Goal: Task Accomplishment & Management: Use online tool/utility

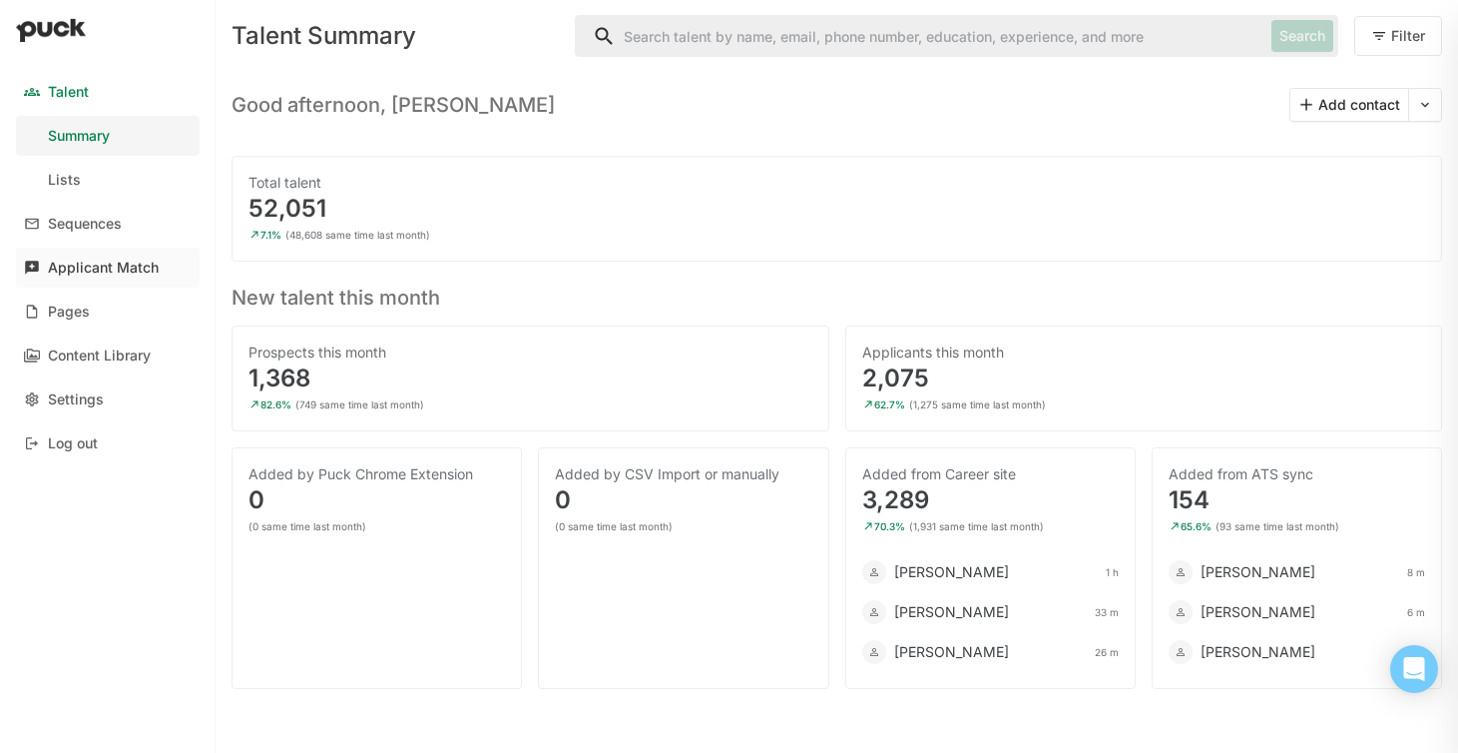
click at [124, 267] on div "Applicant Match" at bounding box center [103, 267] width 111 height 17
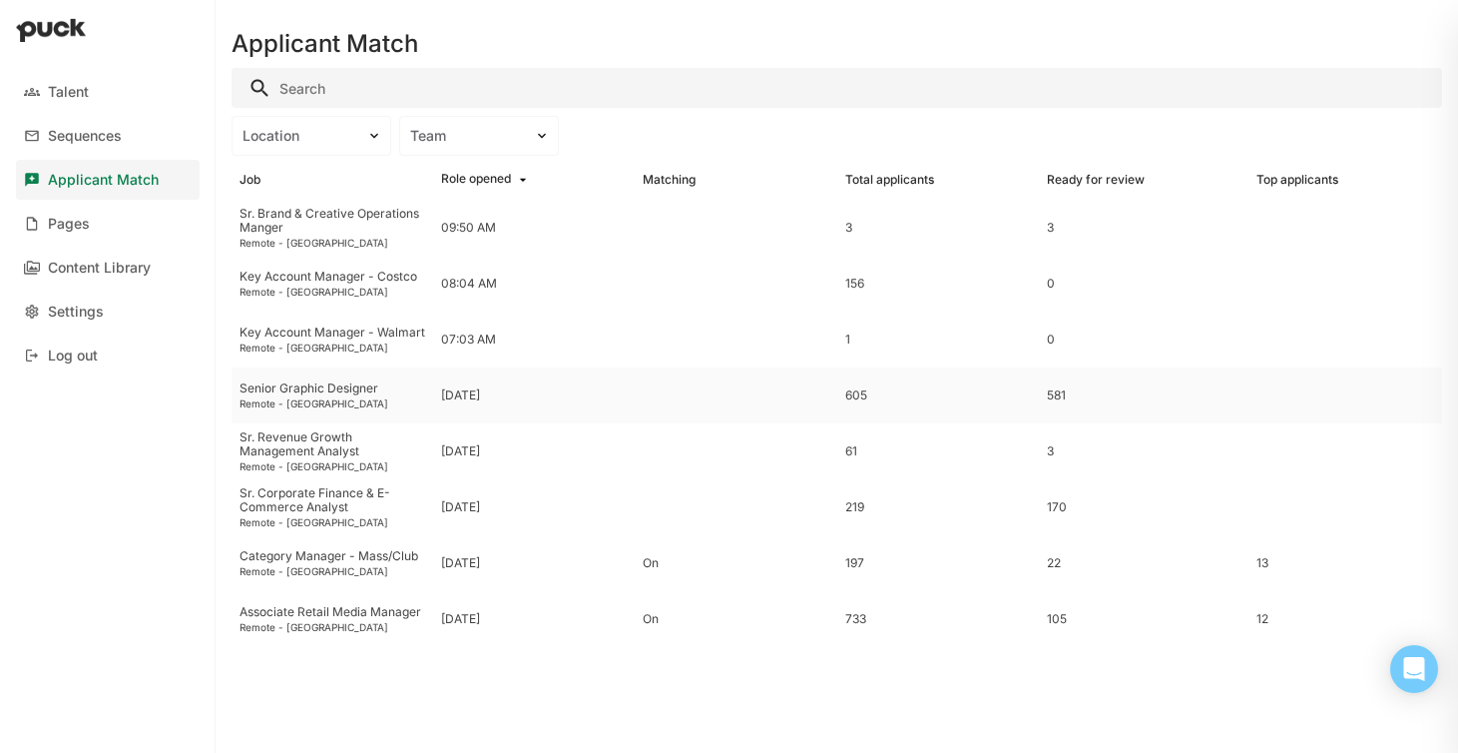
click at [296, 394] on div "Senior Graphic Designer" at bounding box center [333, 388] width 186 height 14
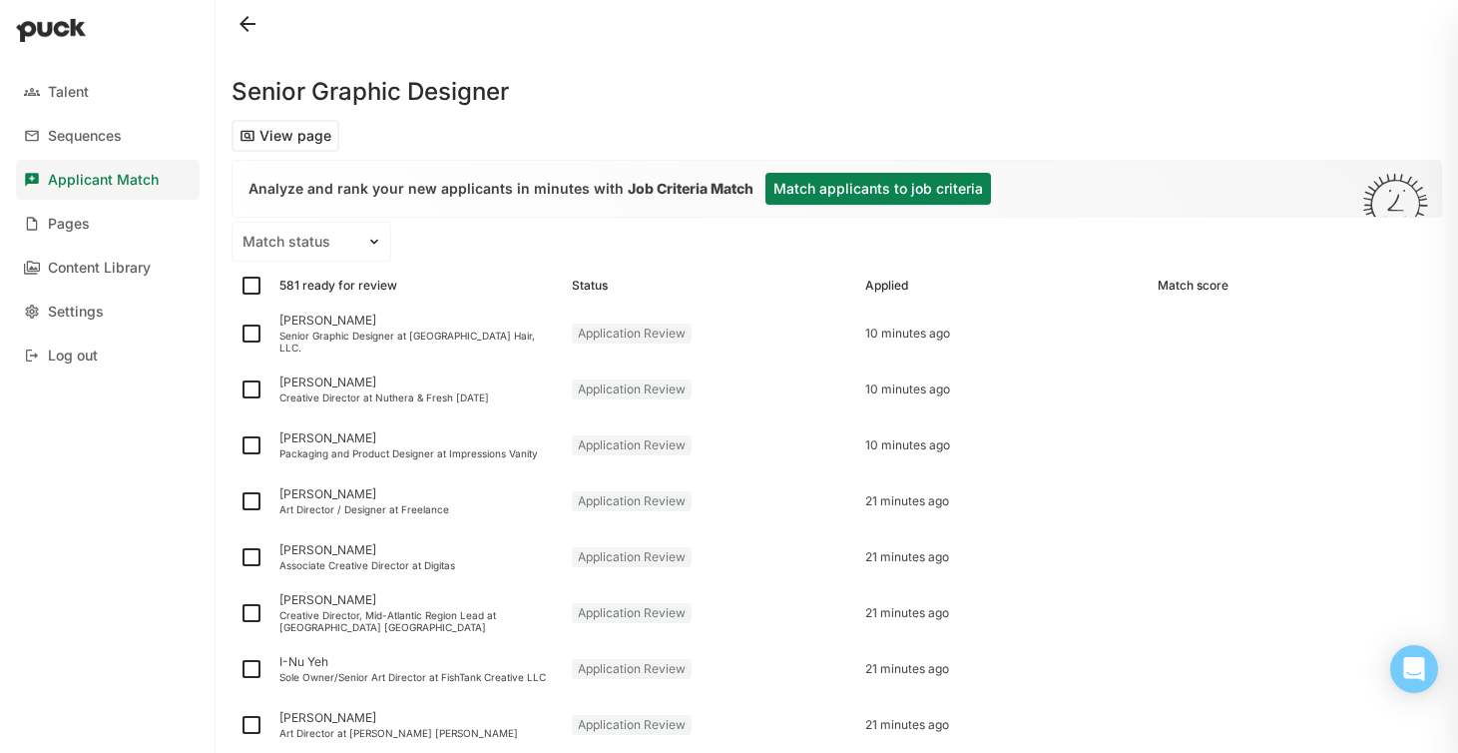
click at [836, 193] on button "Match applicants to job criteria" at bounding box center [879, 189] width 226 height 32
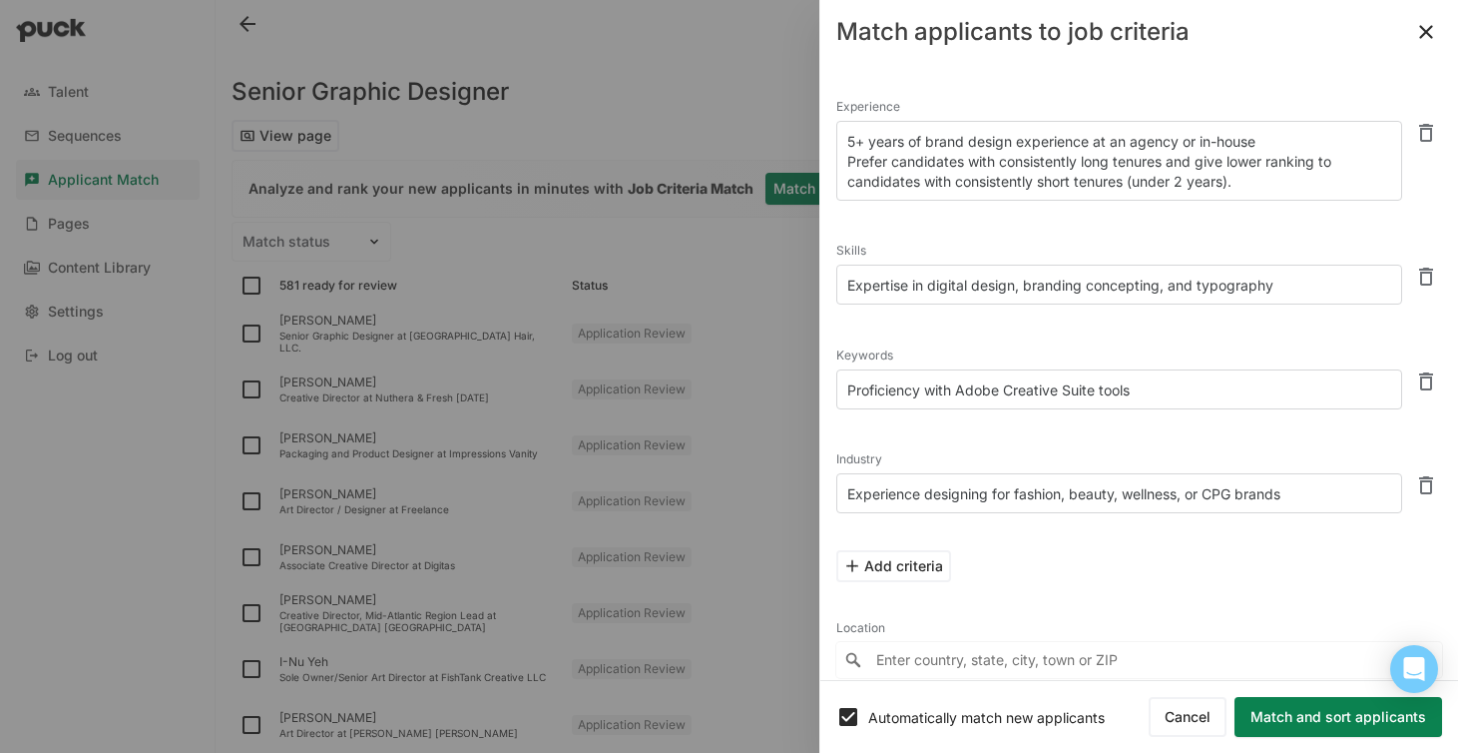
scroll to position [112, 0]
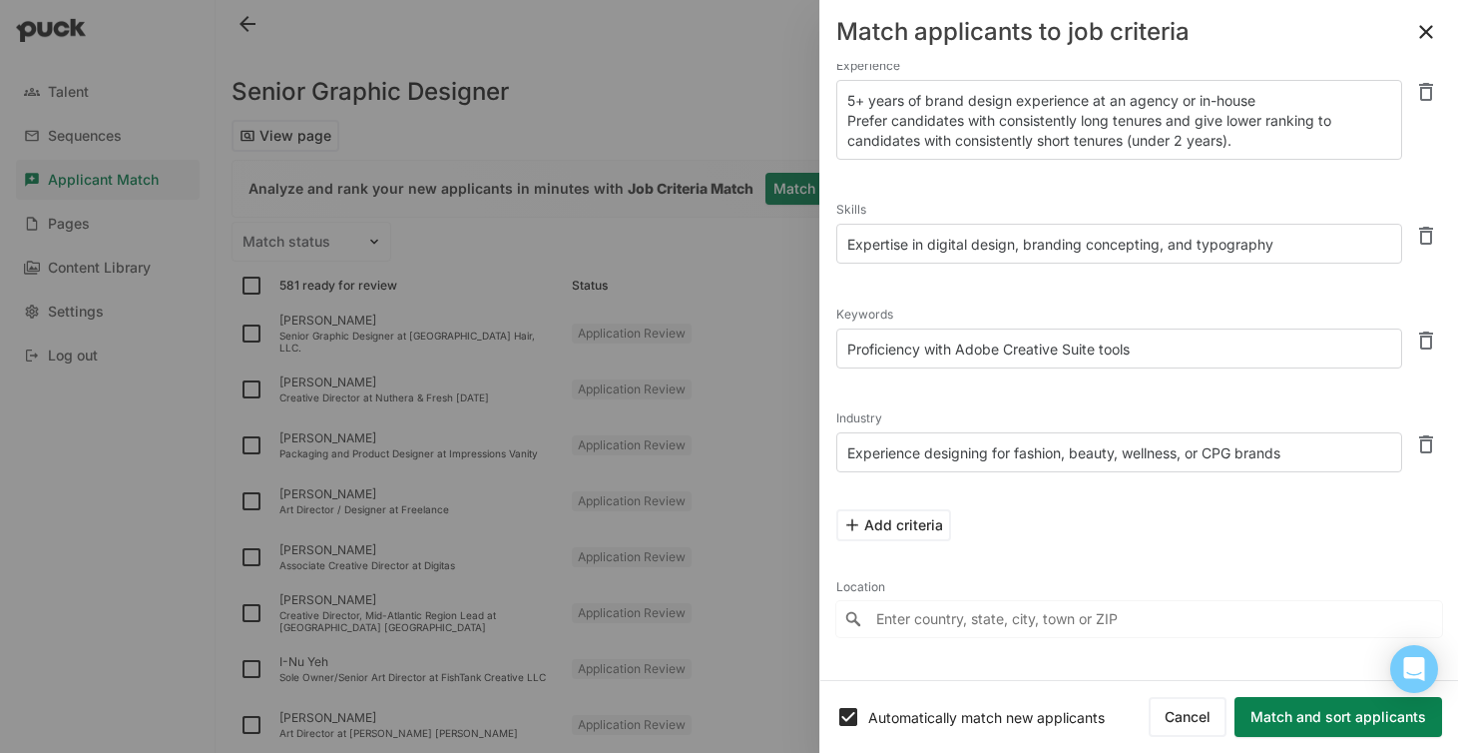
click at [1151, 338] on textarea "Proficiency with Adobe Creative Suite tools" at bounding box center [1119, 348] width 566 height 40
drag, startPoint x: 959, startPoint y: 344, endPoint x: 830, endPoint y: 336, distance: 129.0
click at [830, 336] on div "4 match criteria generated from this job's description Experience 5+ years of b…" at bounding box center [1139, 372] width 638 height 616
click at [1032, 347] on textarea "Adobe Creative Suite tools" at bounding box center [1119, 348] width 566 height 40
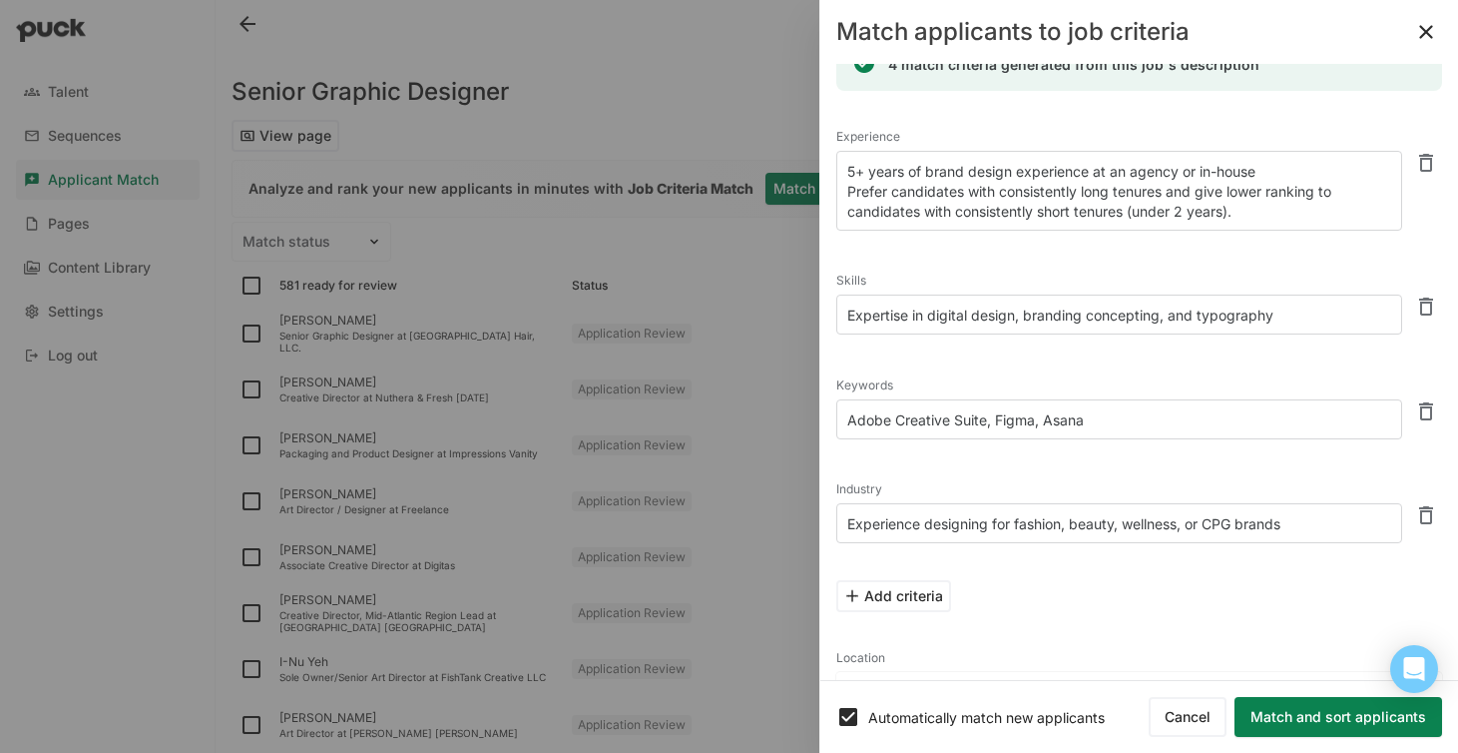
scroll to position [16, 0]
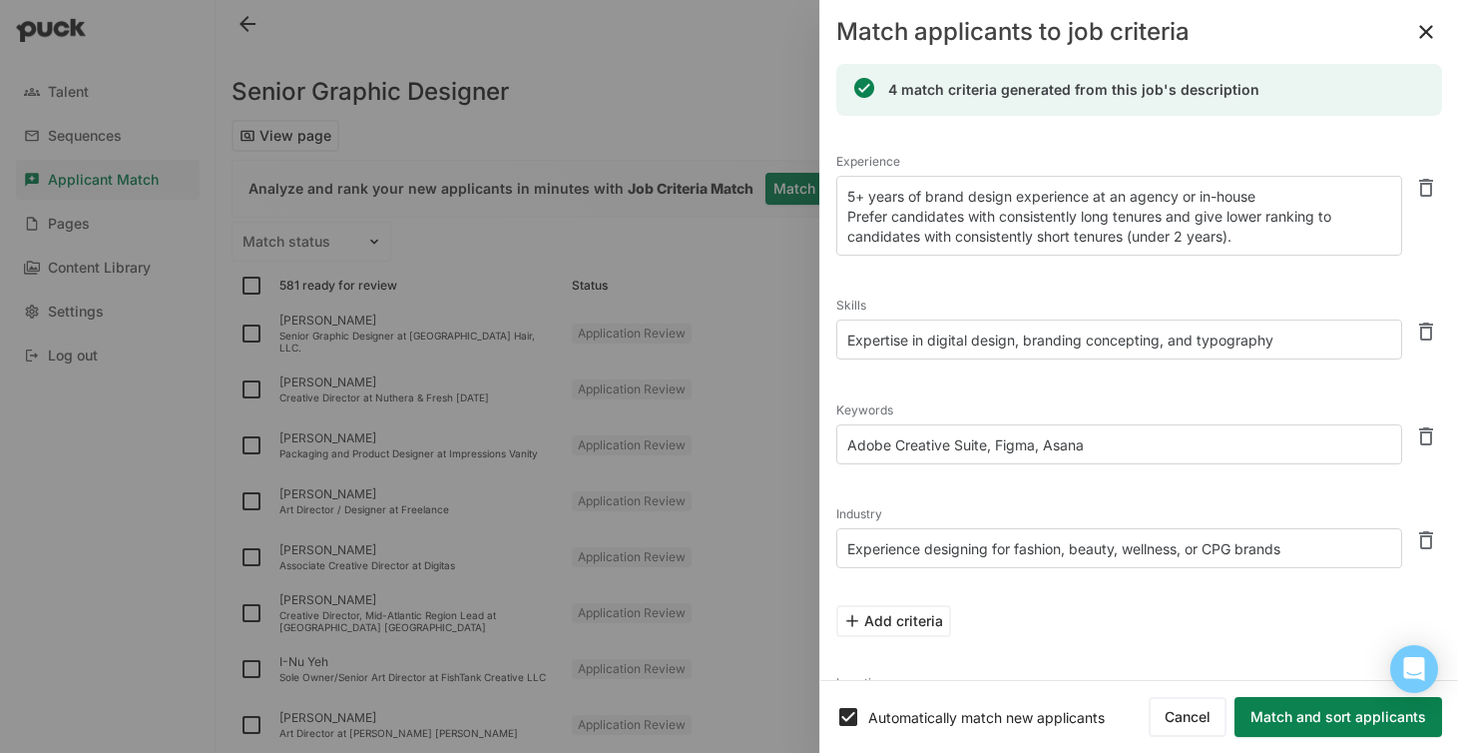
type textarea "Adobe Creative Suite, Figma, Asana"
click at [1282, 244] on textarea "5+ years of brand design experience at an agency or in-house Prefer candidates …" at bounding box center [1119, 216] width 566 height 80
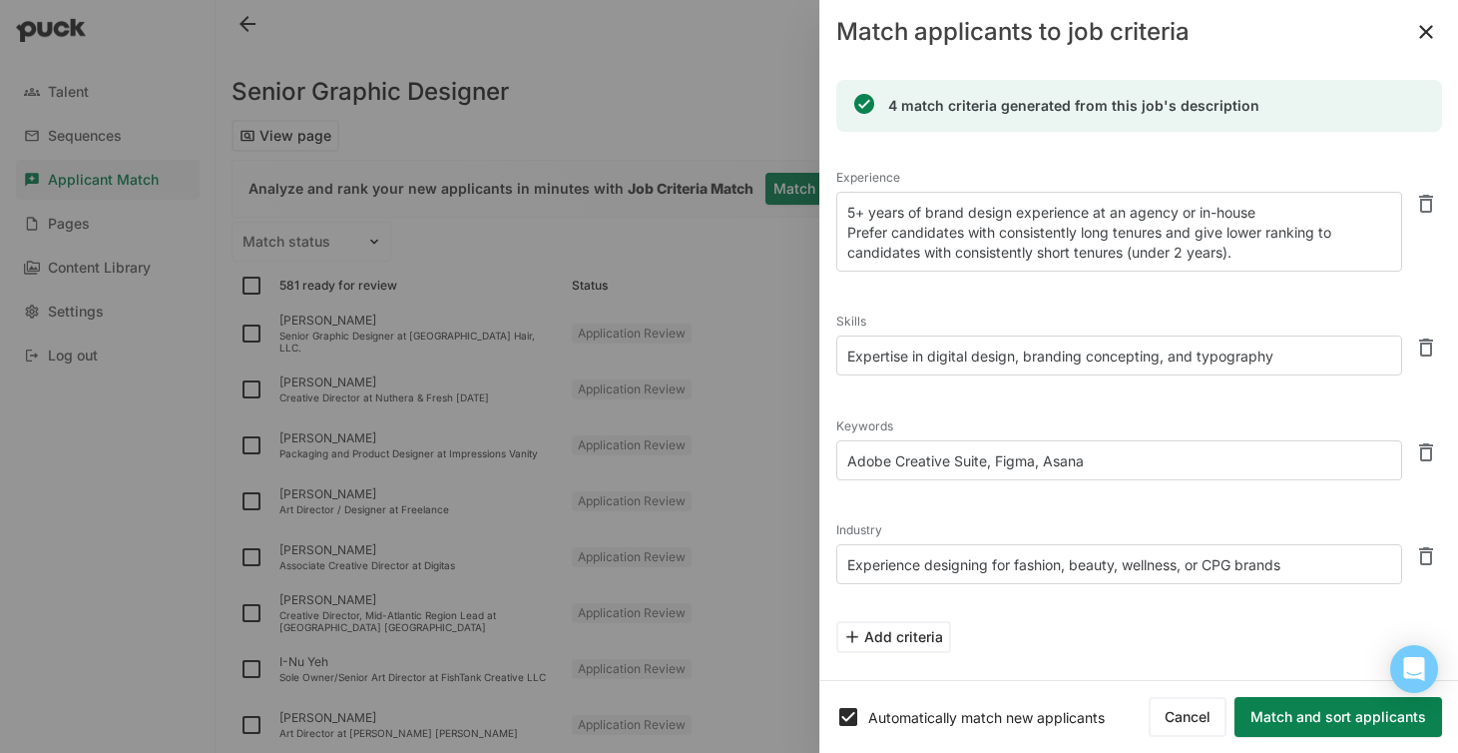
drag, startPoint x: 1248, startPoint y: 256, endPoint x: 826, endPoint y: 232, distance: 421.9
click at [826, 233] on div "4 match criteria generated from this job's description Experience 5+ years of b…" at bounding box center [1139, 372] width 638 height 616
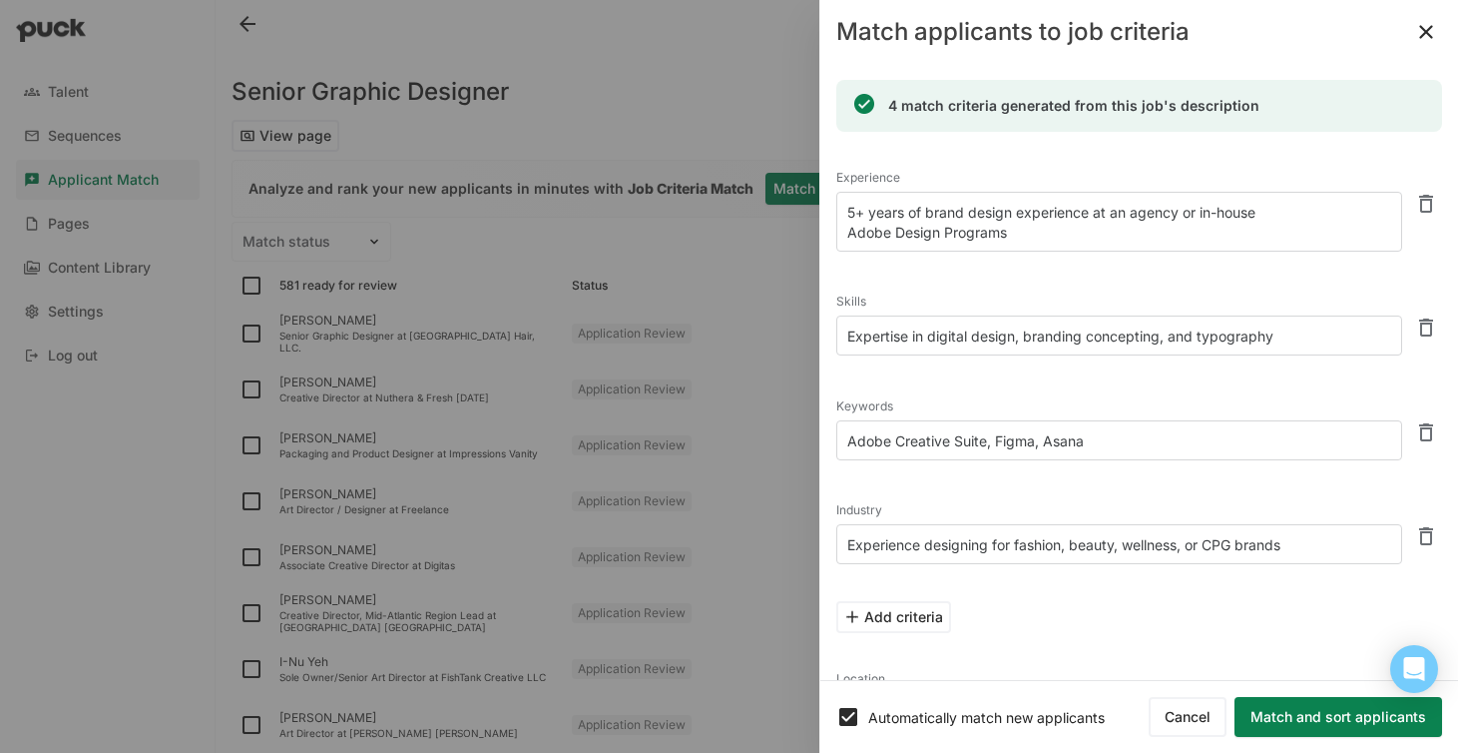
drag, startPoint x: 1281, startPoint y: 215, endPoint x: 1097, endPoint y: 209, distance: 183.7
click at [1097, 209] on textarea "5+ years of brand design experience at an agency or in-house Adobe Design Progr…" at bounding box center [1119, 222] width 566 height 60
type textarea "5+ years of brand design experience for CPG, fashion, beauty, or wellness brand…"
click at [1202, 549] on textarea "Experience designing for fashion, beauty, wellness, or CPG brands" at bounding box center [1119, 544] width 566 height 40
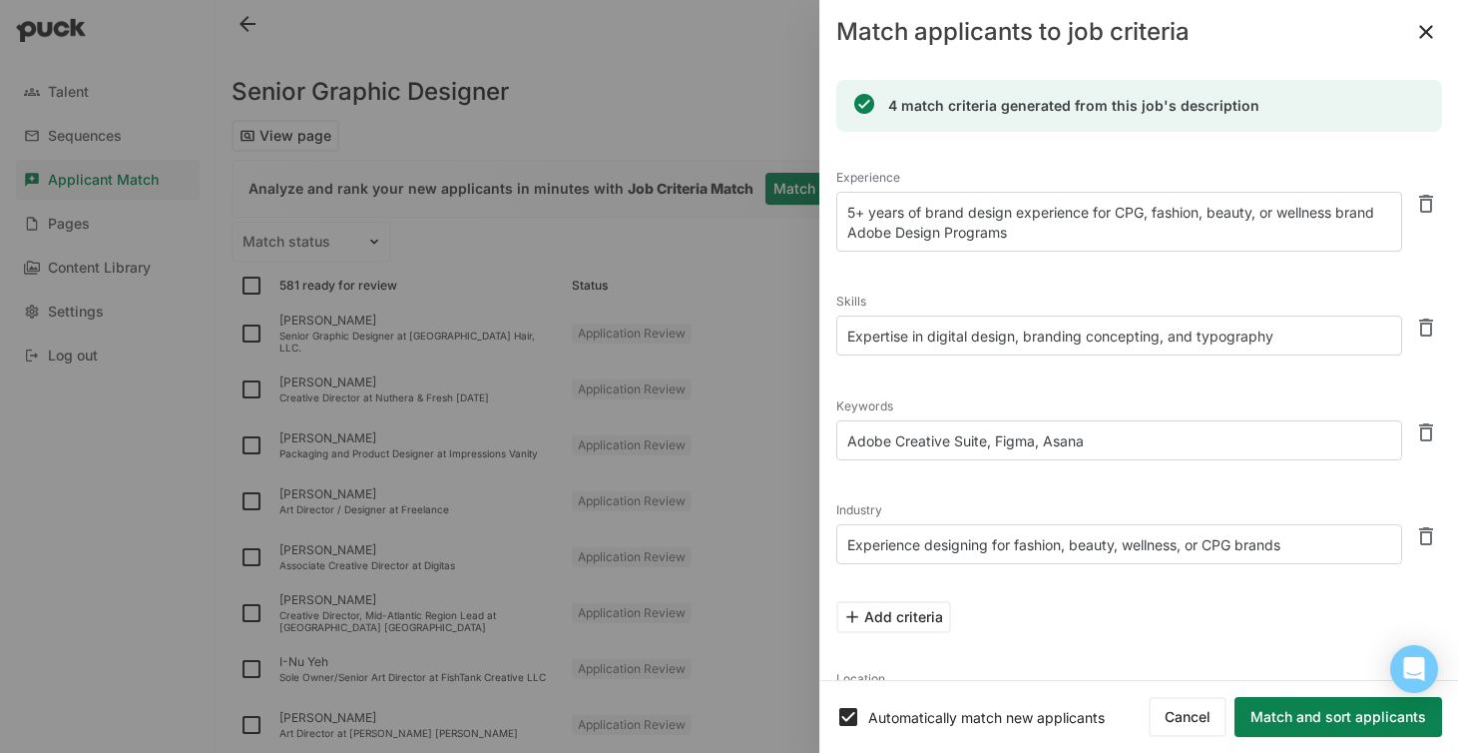
click at [1202, 549] on textarea "Experience designing for fashion, beauty, wellness, or CPG brands" at bounding box center [1119, 544] width 566 height 40
type textarea "Consumer Packaged Goods, Beauty, Wellness, Fashion"
click at [1133, 475] on div "Keywords Adobe Creative Suite, Figma, Asana" at bounding box center [1139, 428] width 606 height 104
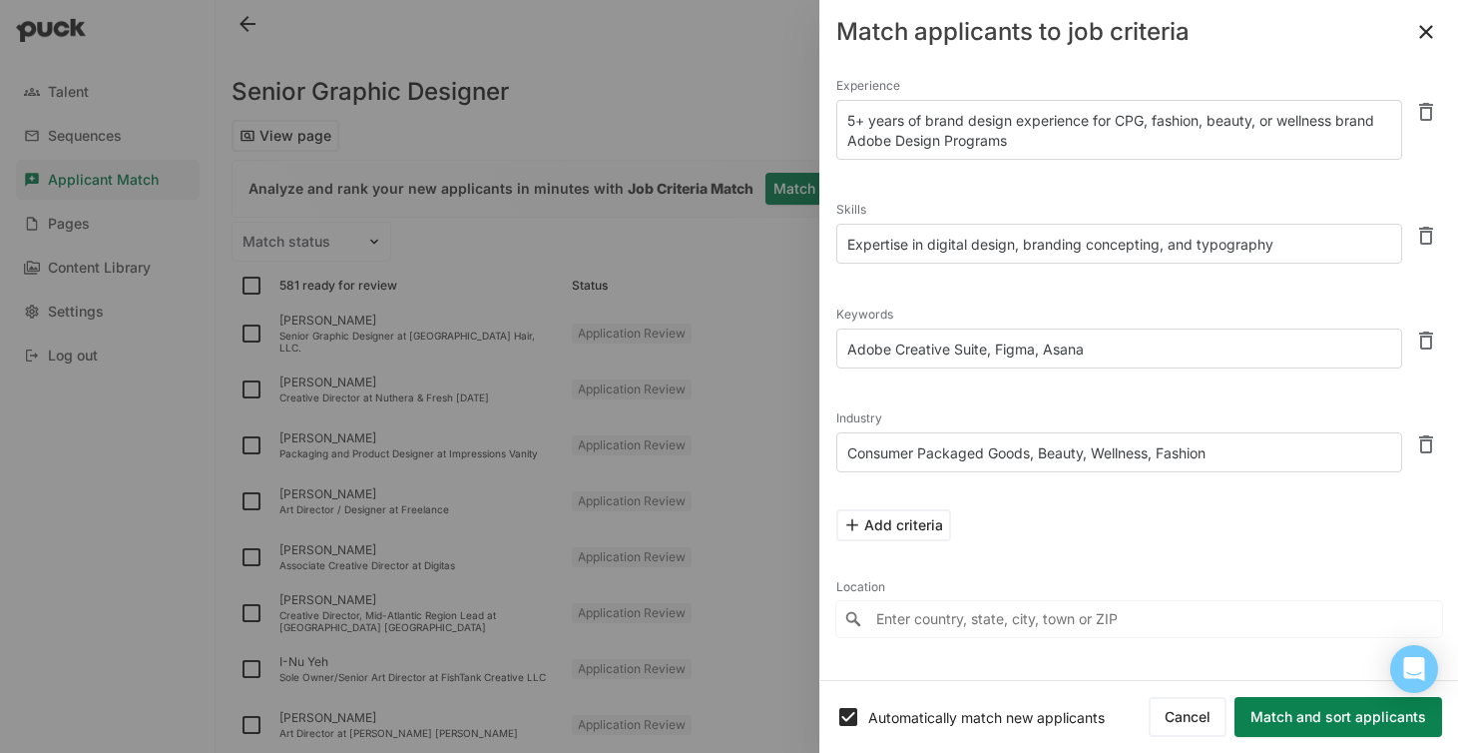
click at [1313, 710] on button "Match and sort applicants" at bounding box center [1339, 717] width 208 height 40
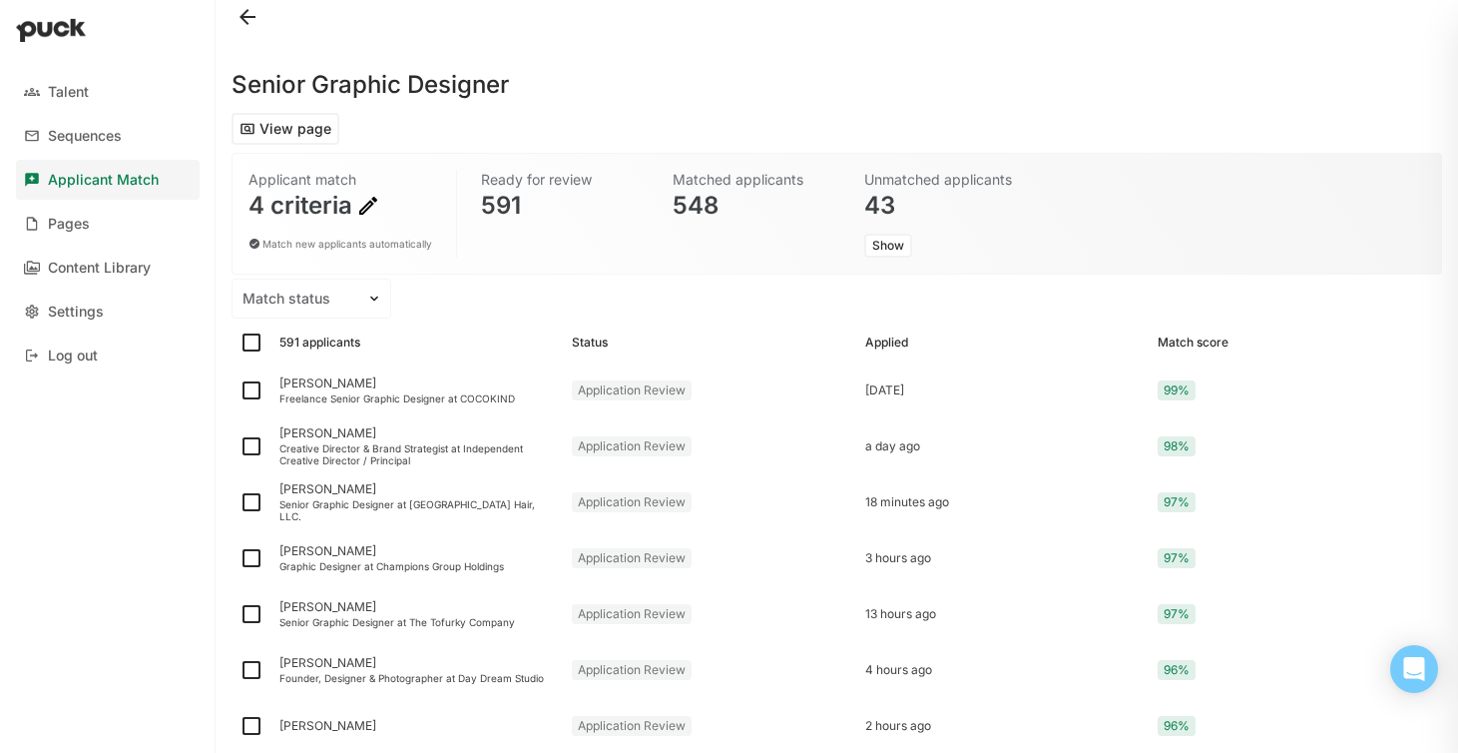
scroll to position [0, 0]
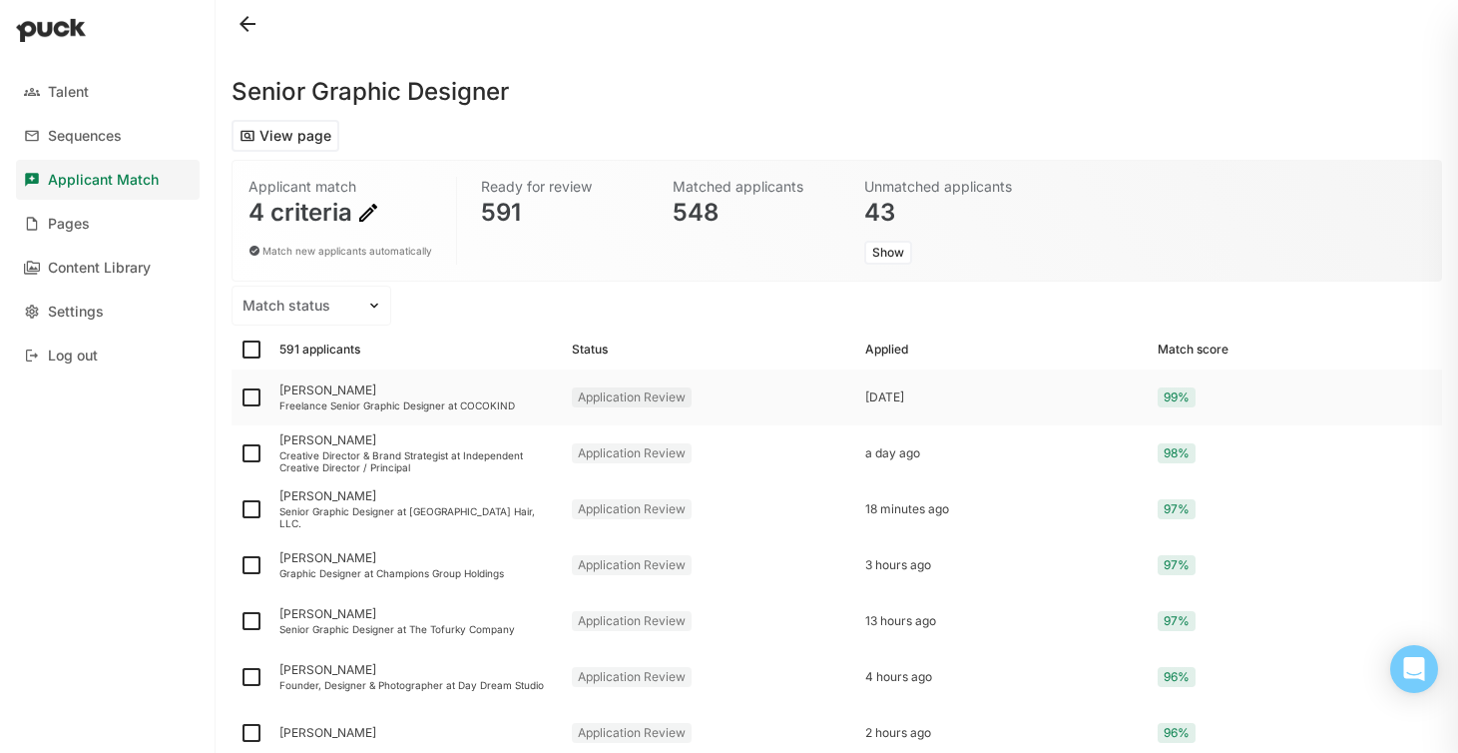
click at [403, 399] on div "Freelance Senior Graphic Designer at COCOKIND" at bounding box center [417, 405] width 276 height 12
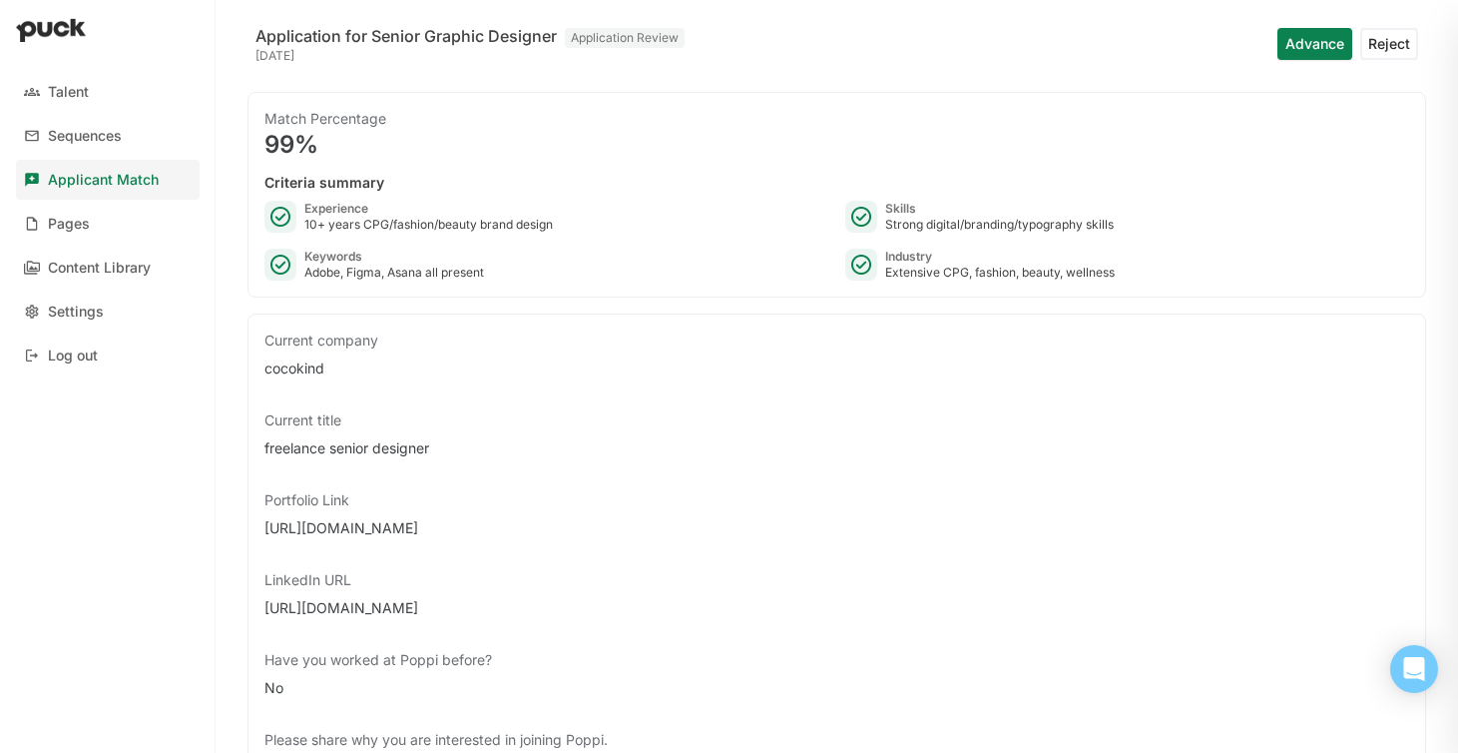
scroll to position [144, 0]
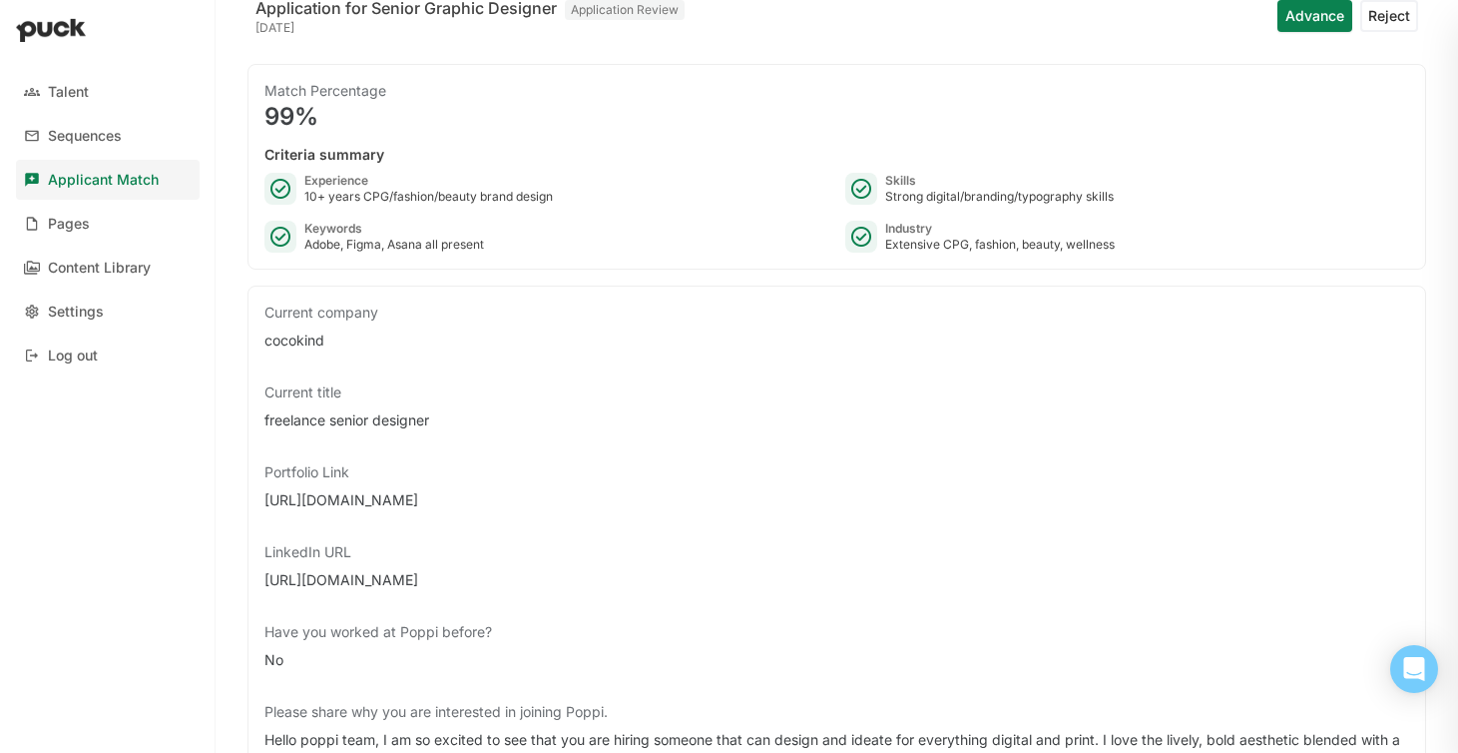
drag, startPoint x: 431, startPoint y: 499, endPoint x: 248, endPoint y: 501, distance: 183.7
copy div "[URL][DOMAIN_NAME]"
click at [706, 470] on div "Portfolio Link" at bounding box center [836, 472] width 1145 height 20
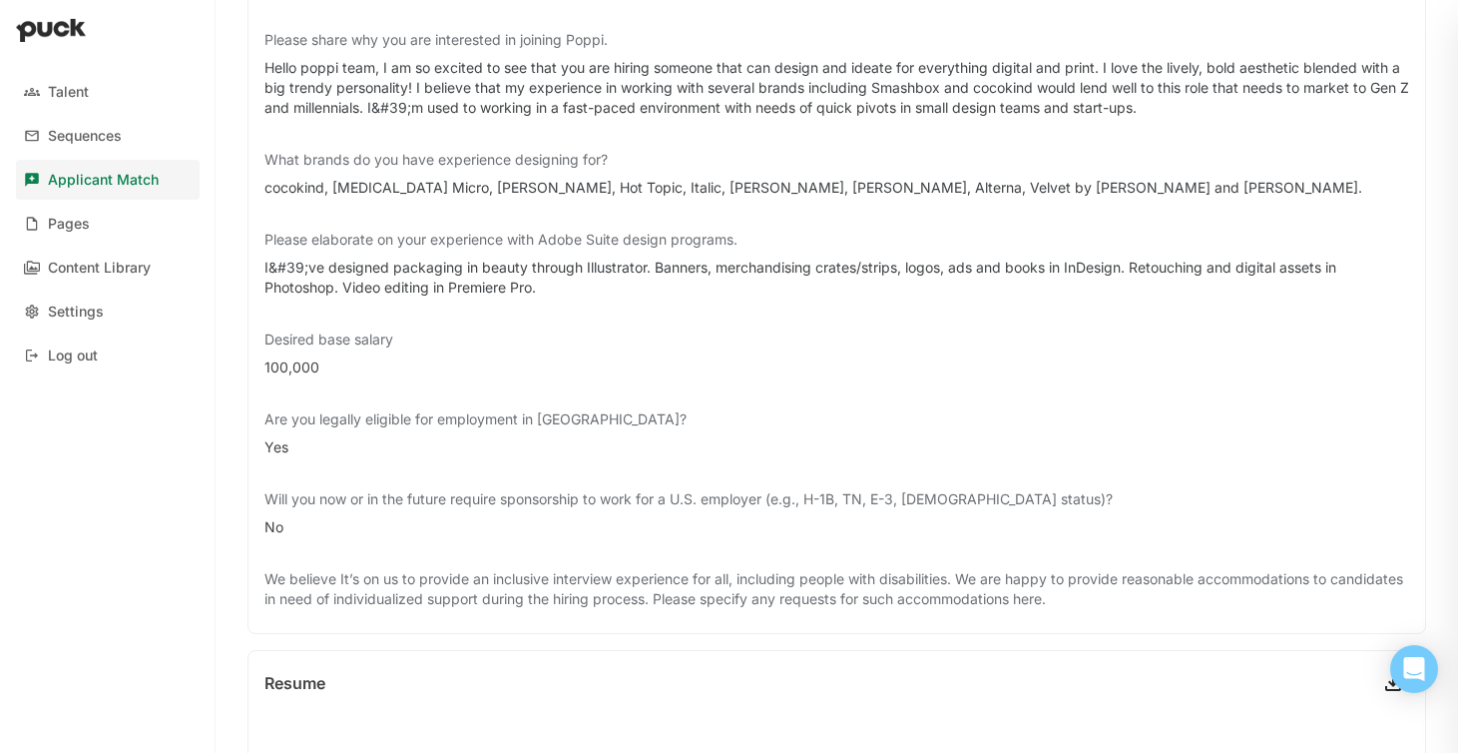
scroll to position [0, 0]
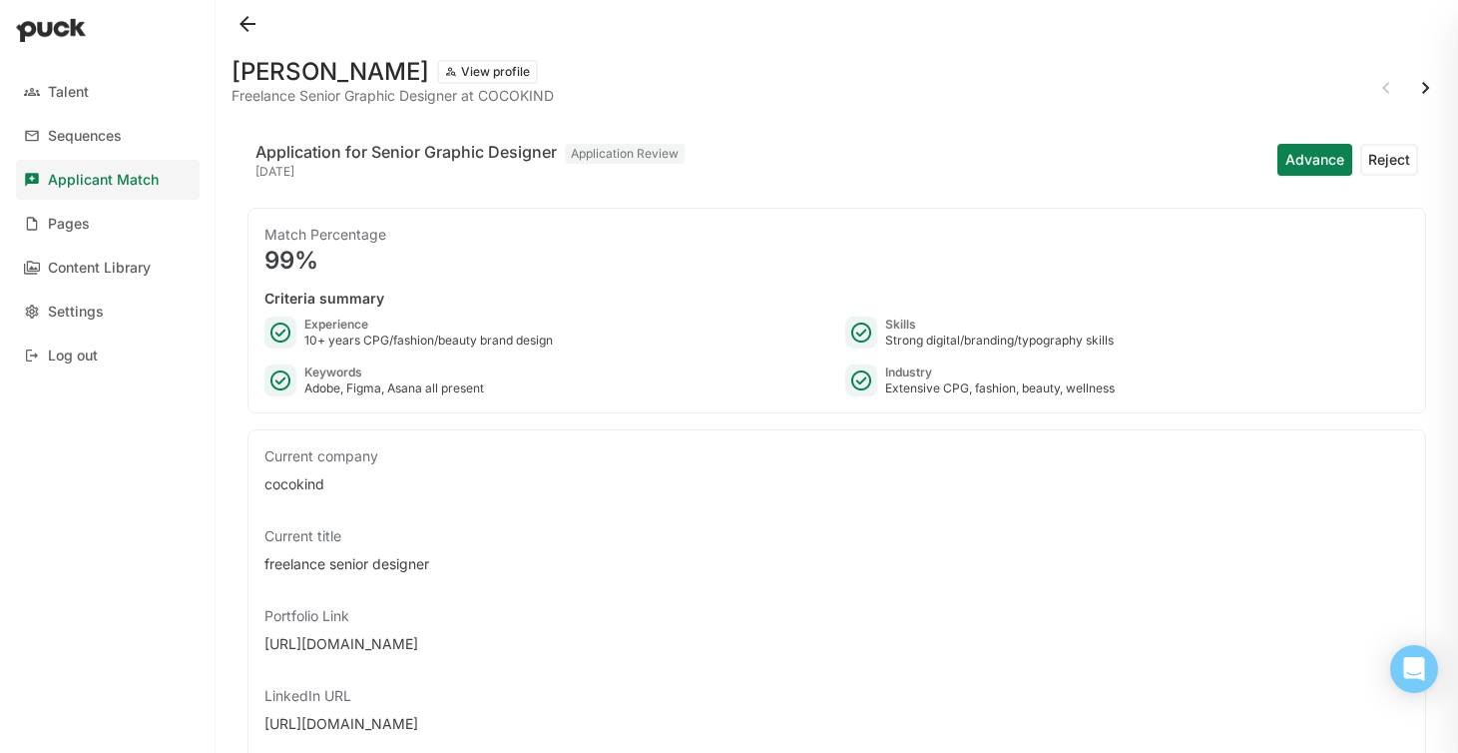
click at [469, 77] on button "View profile" at bounding box center [487, 72] width 101 height 24
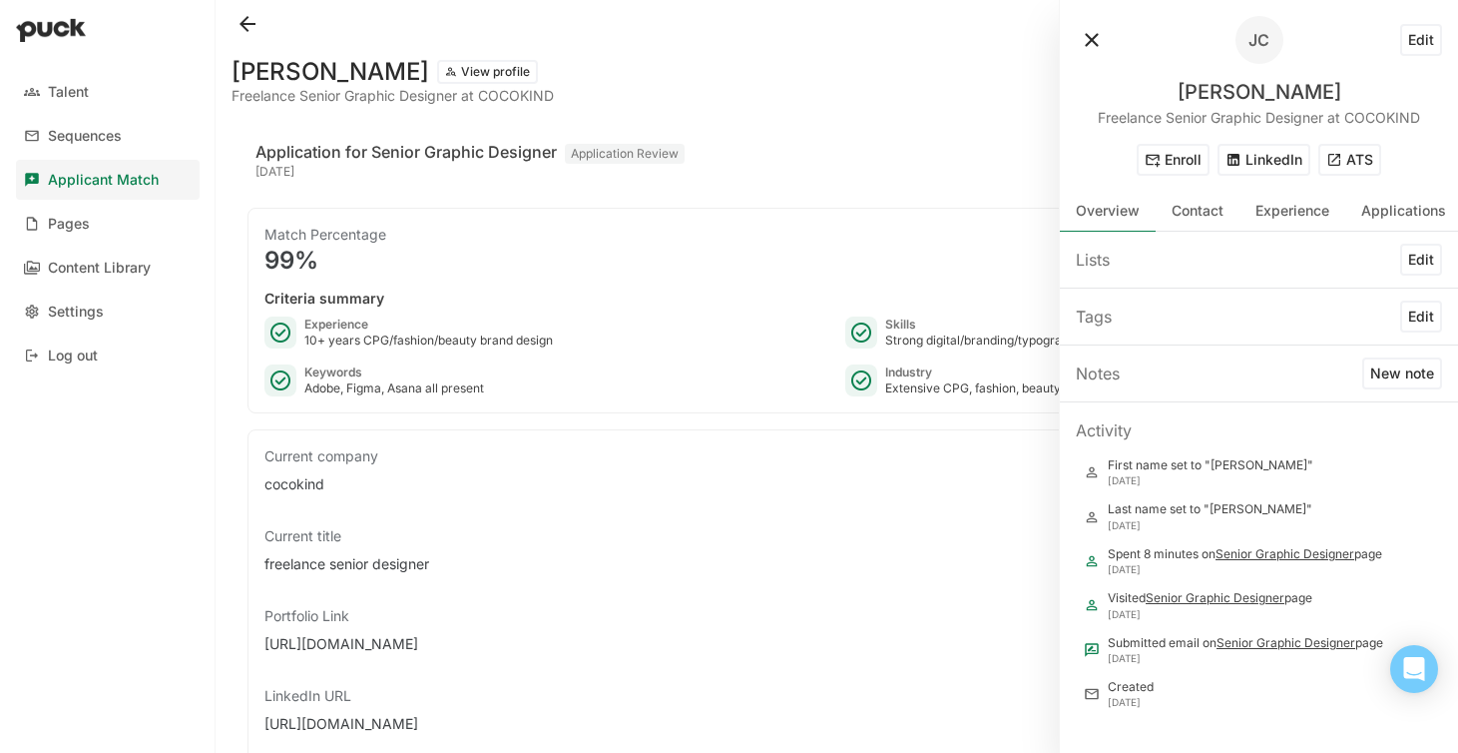
click at [1357, 162] on button "ATS" at bounding box center [1349, 160] width 63 height 32
click at [1093, 33] on button at bounding box center [1092, 40] width 32 height 32
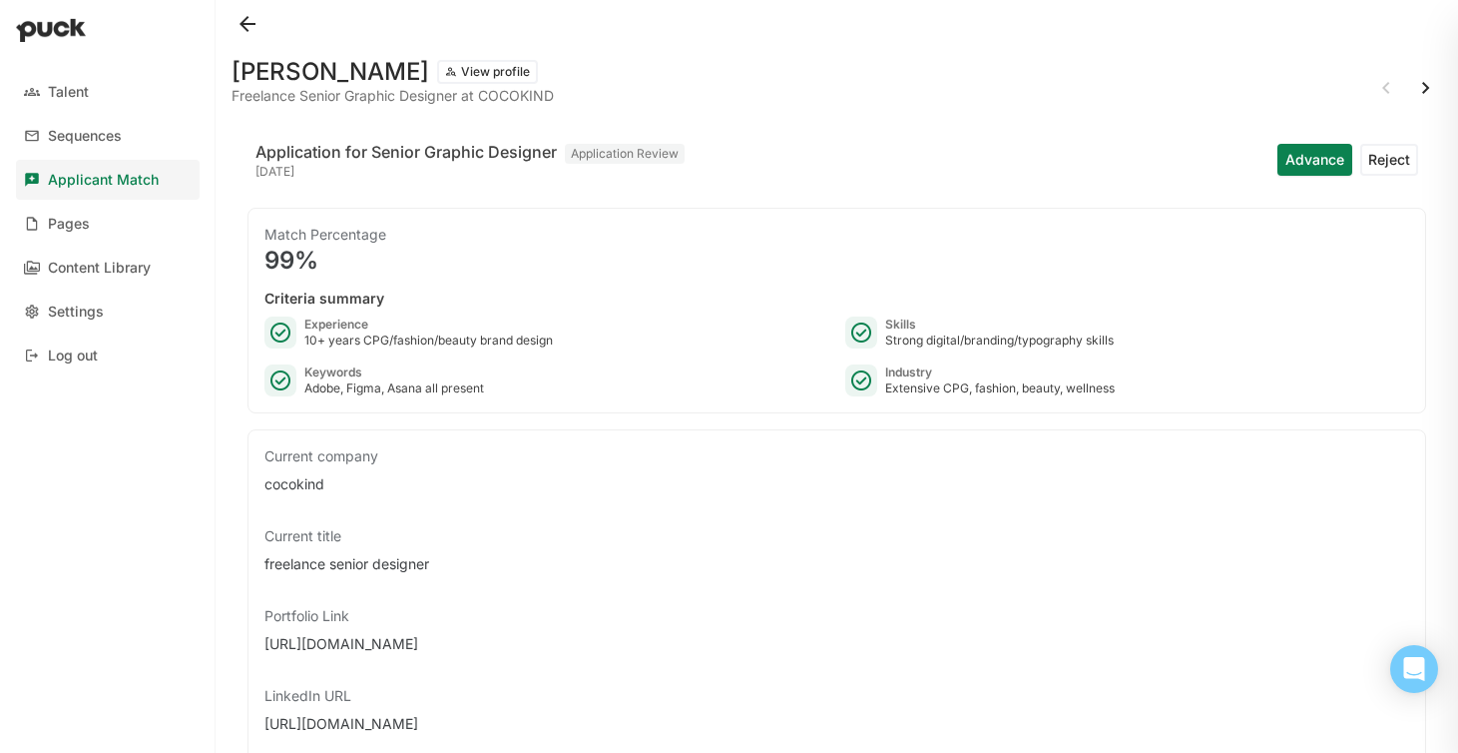
click at [1424, 94] on button at bounding box center [1426, 88] width 32 height 32
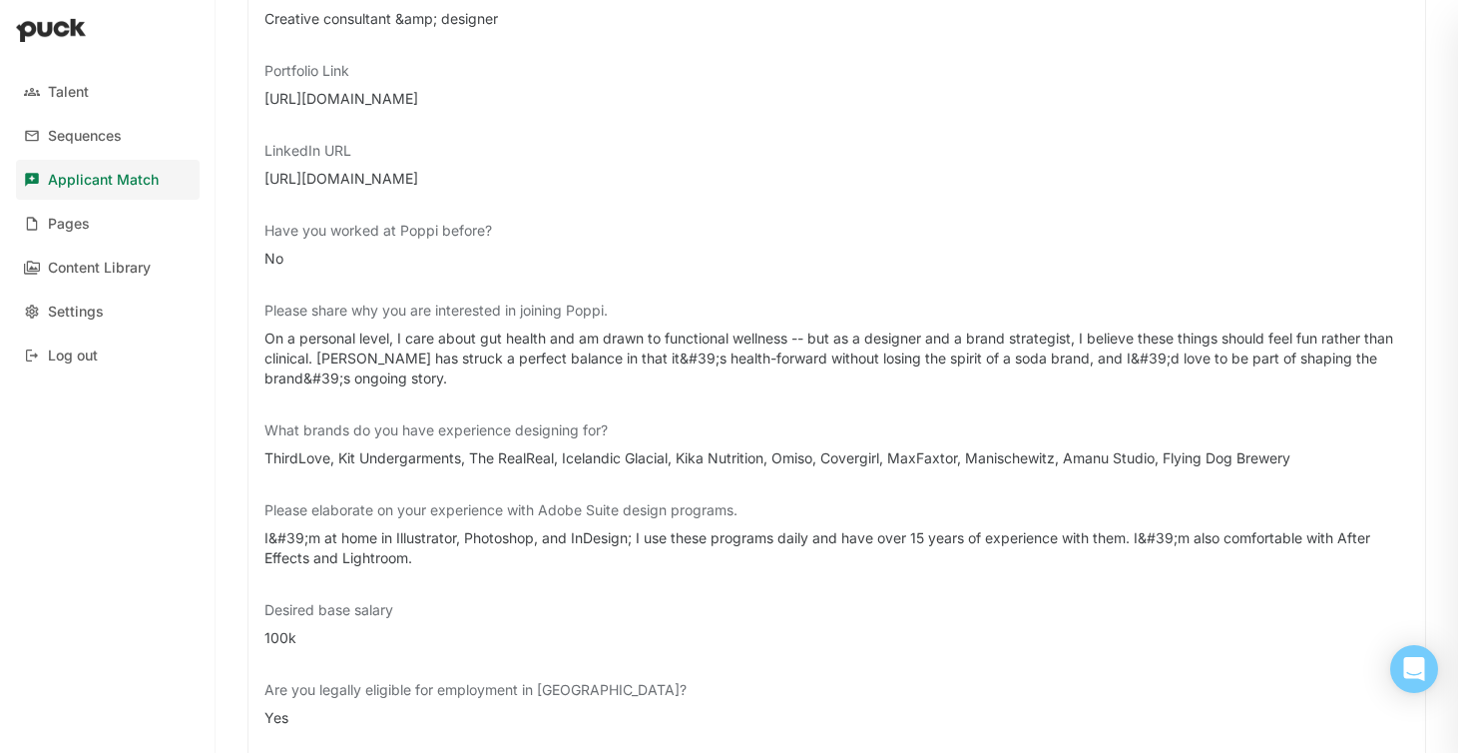
scroll to position [506, 0]
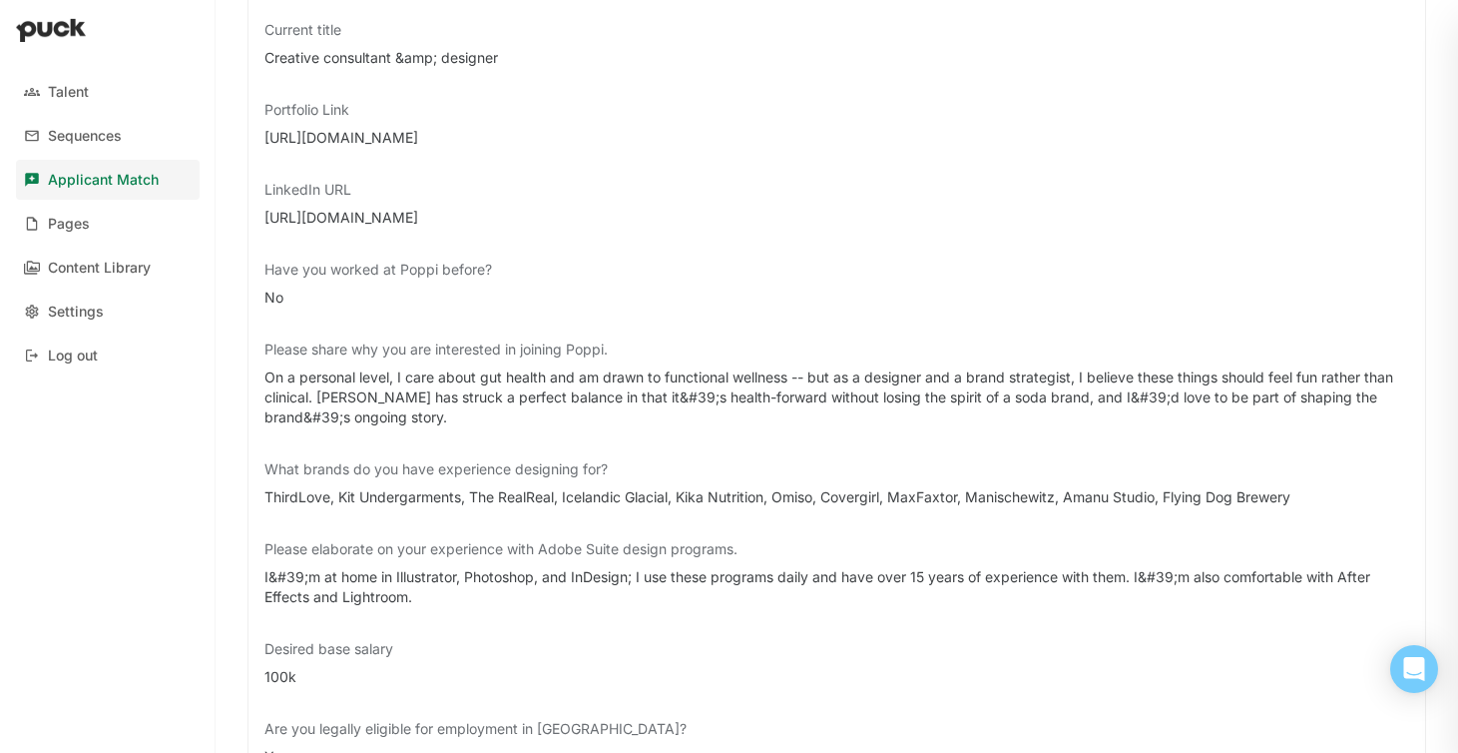
drag, startPoint x: 479, startPoint y: 131, endPoint x: 257, endPoint y: 133, distance: 221.6
click at [257, 137] on div "Current company Self-employed Current title Creative consultant &amp; designer …" at bounding box center [837, 443] width 1179 height 1040
copy div "[URL][DOMAIN_NAME]"
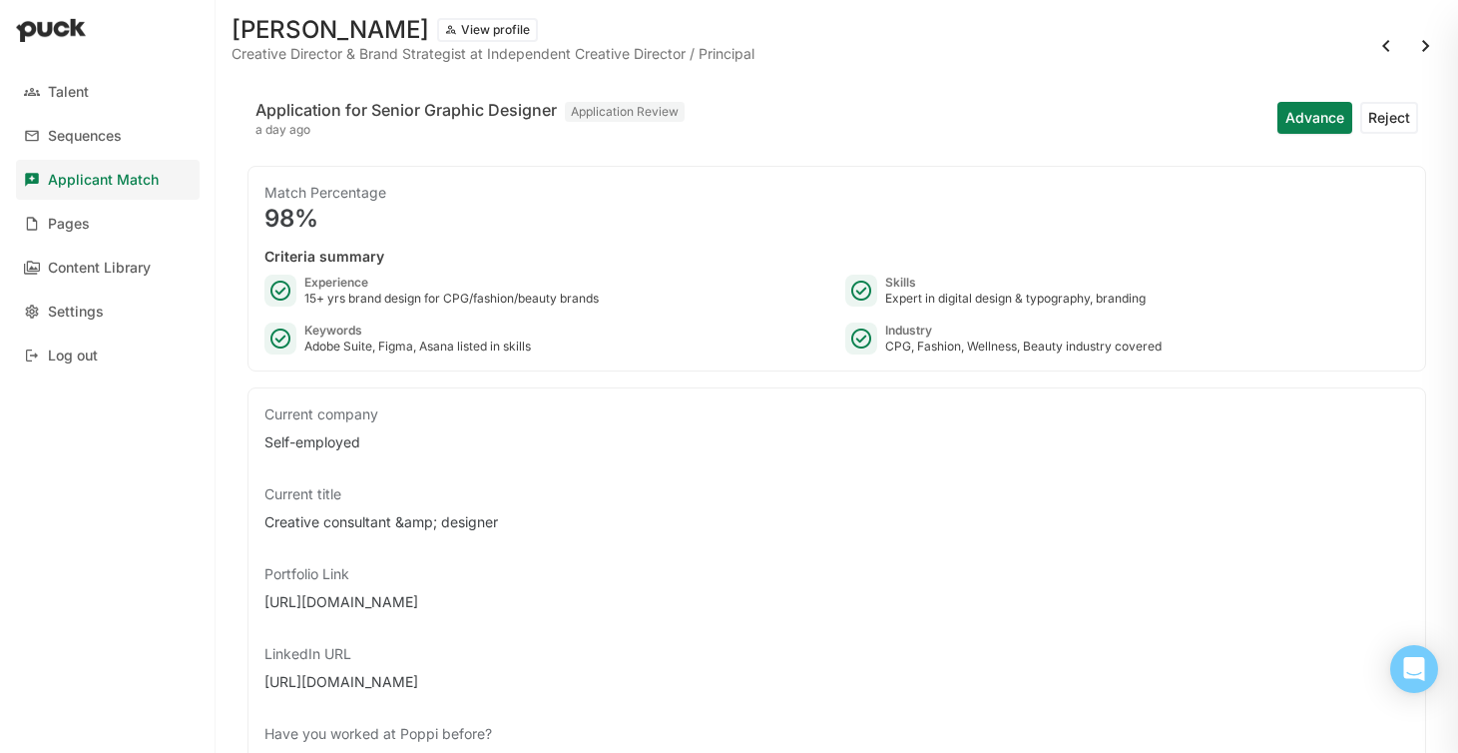
scroll to position [0, 0]
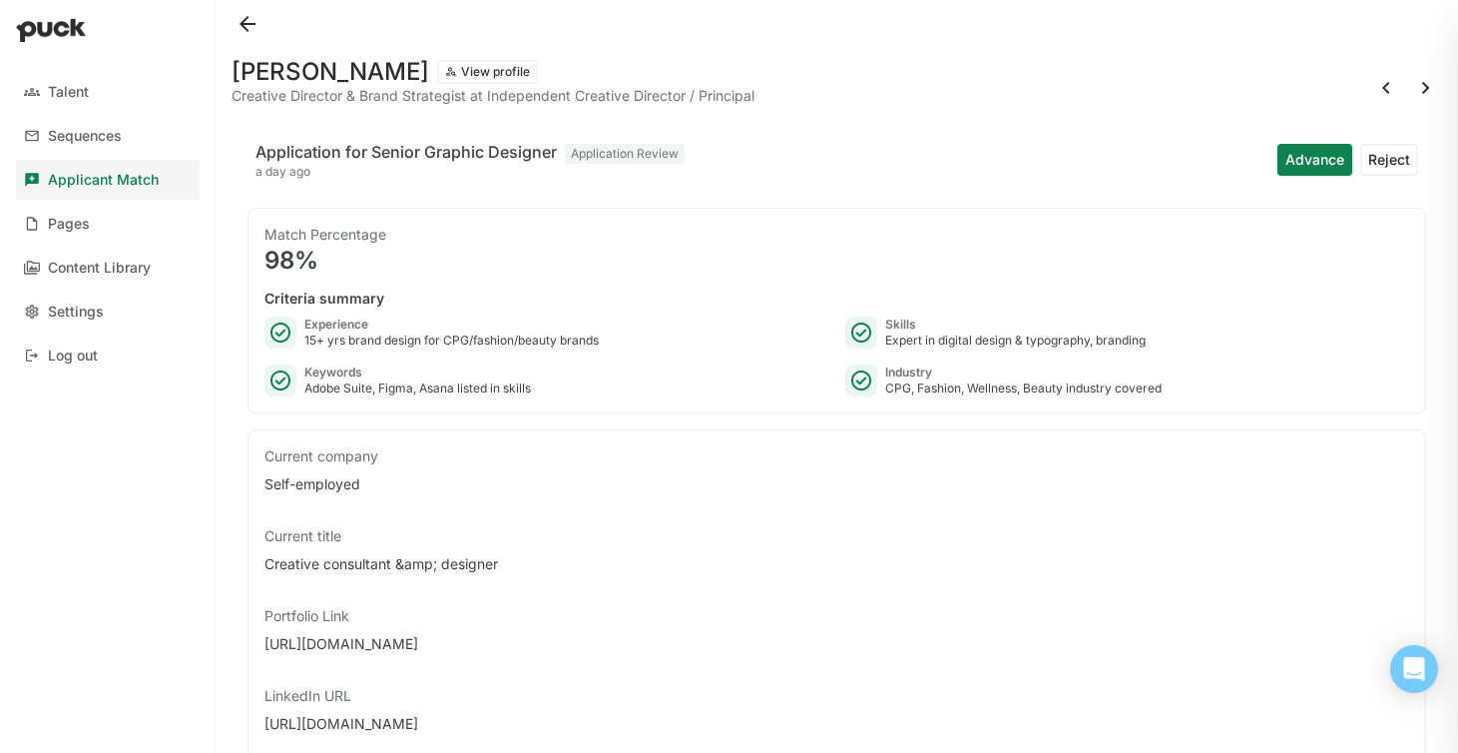
click at [437, 75] on button "View profile" at bounding box center [487, 72] width 101 height 24
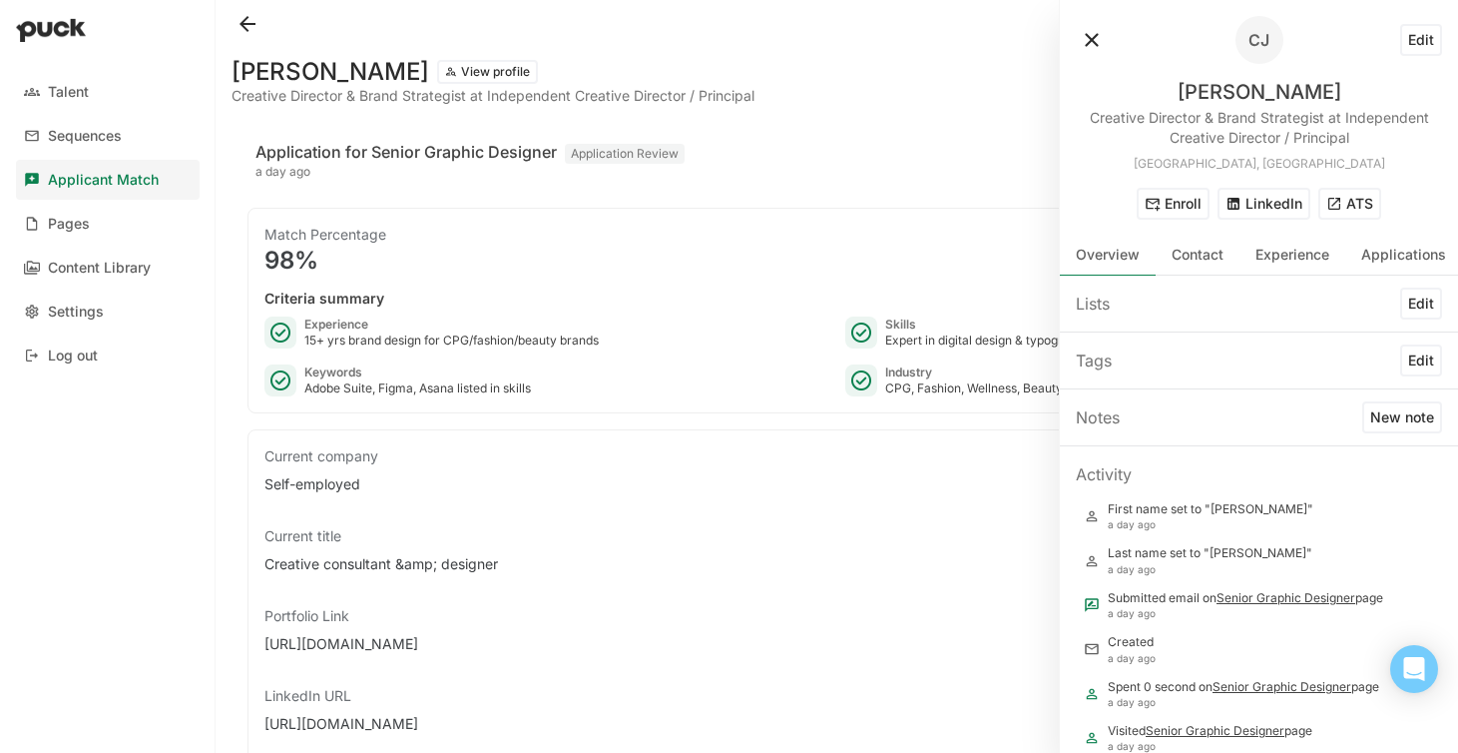
click at [1350, 211] on button "ATS" at bounding box center [1349, 204] width 63 height 32
click at [1085, 36] on button at bounding box center [1092, 40] width 32 height 32
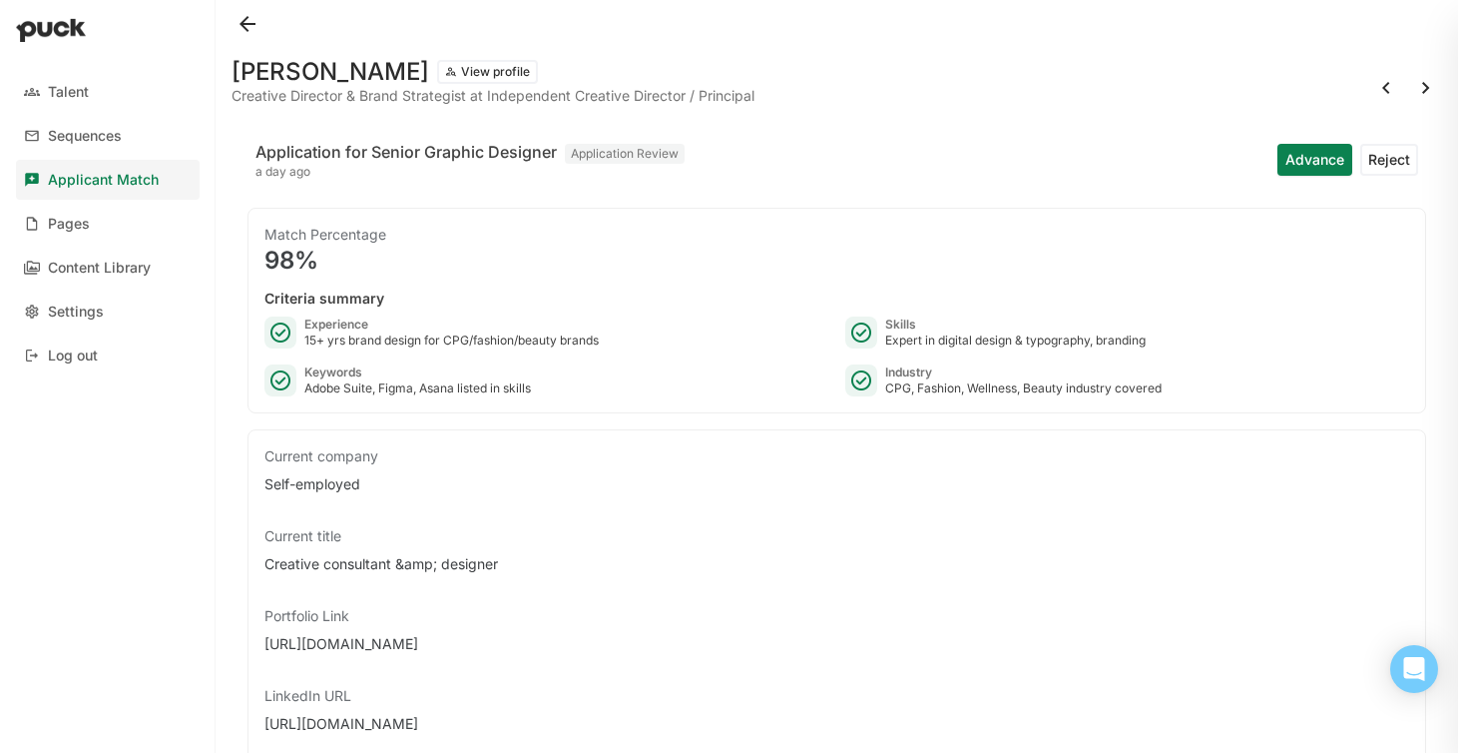
click at [1431, 81] on button at bounding box center [1426, 88] width 32 height 32
drag, startPoint x: 458, startPoint y: 644, endPoint x: 242, endPoint y: 646, distance: 216.6
copy div "[URL][DOMAIN_NAME]"
click at [1422, 88] on button at bounding box center [1426, 88] width 32 height 32
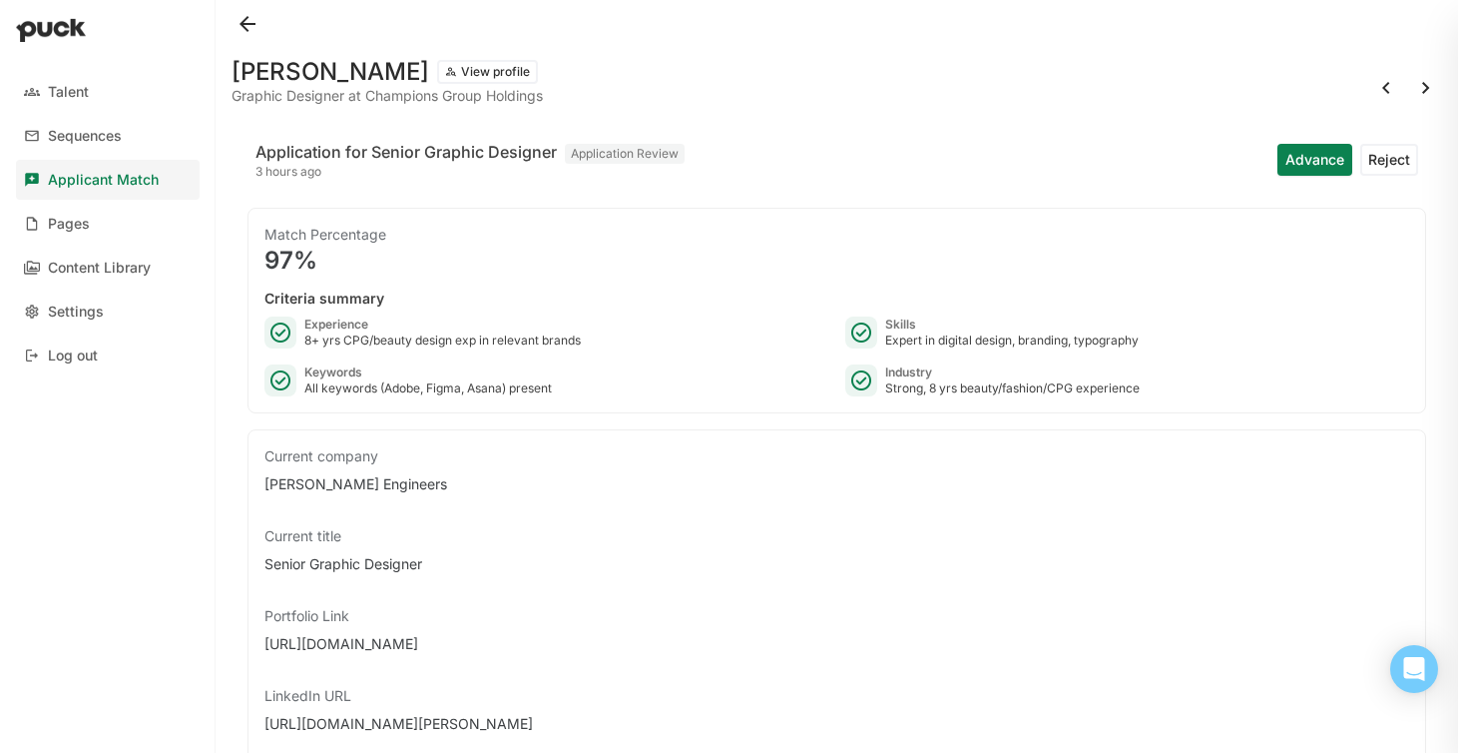
click at [1427, 89] on button at bounding box center [1426, 88] width 32 height 32
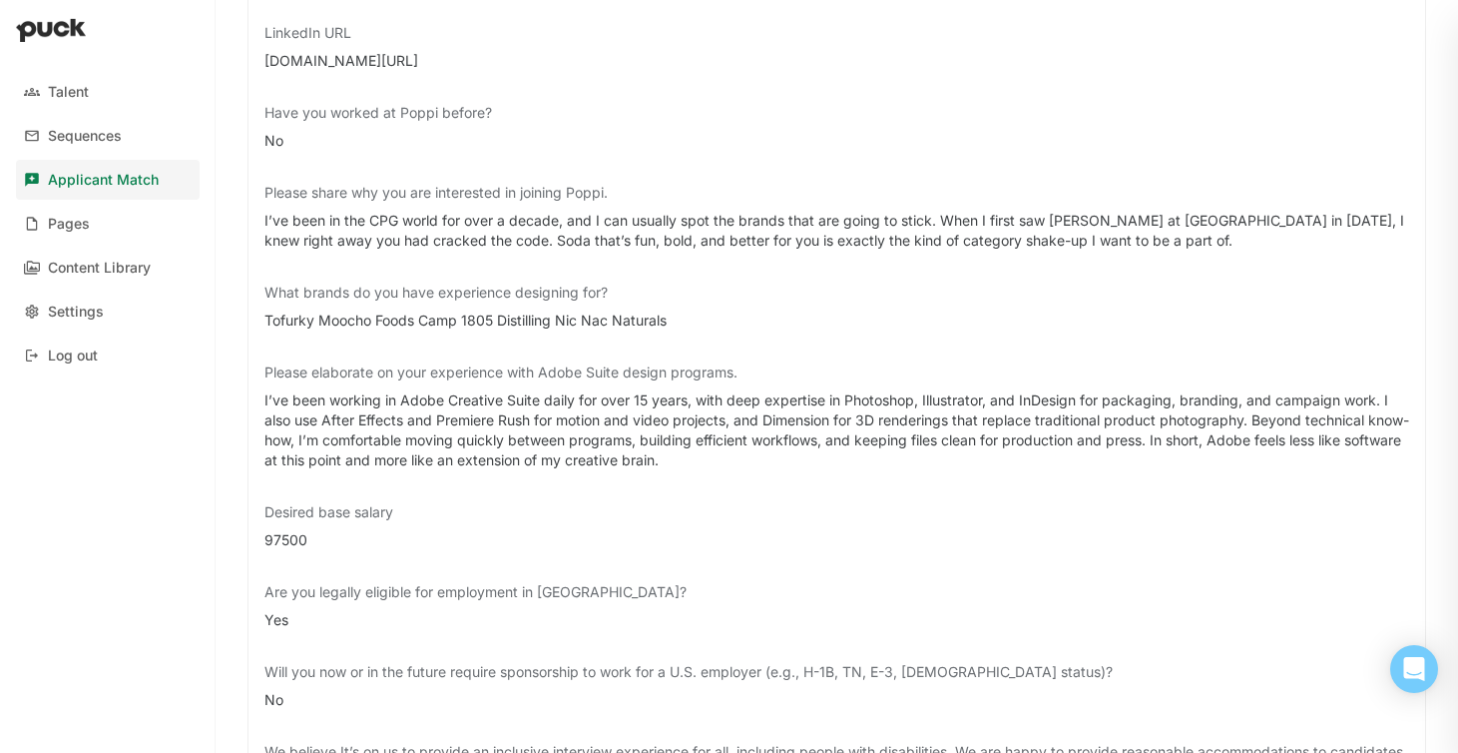
scroll to position [560, 0]
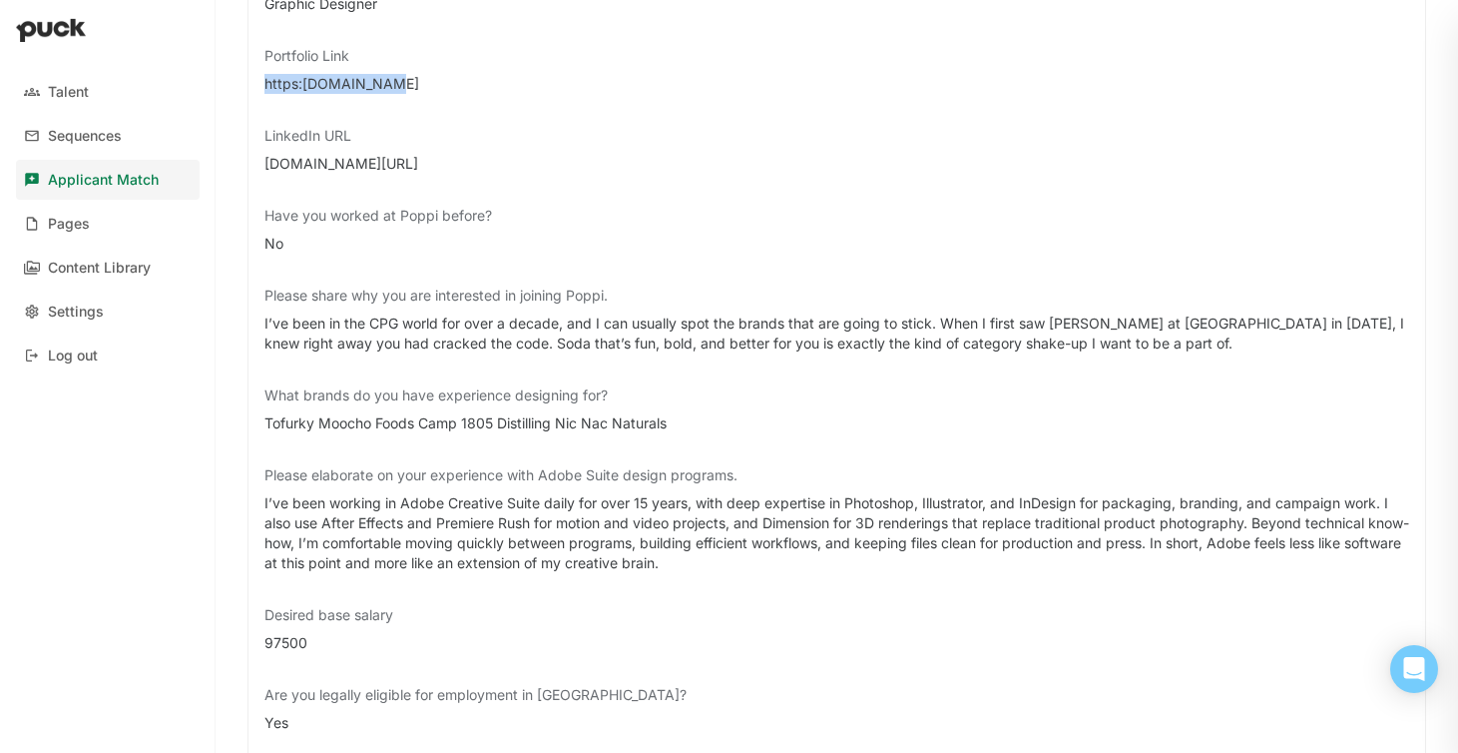
drag, startPoint x: 398, startPoint y: 85, endPoint x: 248, endPoint y: 78, distance: 150.9
click at [248, 79] on div "Current company Currently Freelancing Current title Graphic Designer Portfolio …" at bounding box center [837, 399] width 1179 height 1060
copy div "https:[DOMAIN_NAME]"
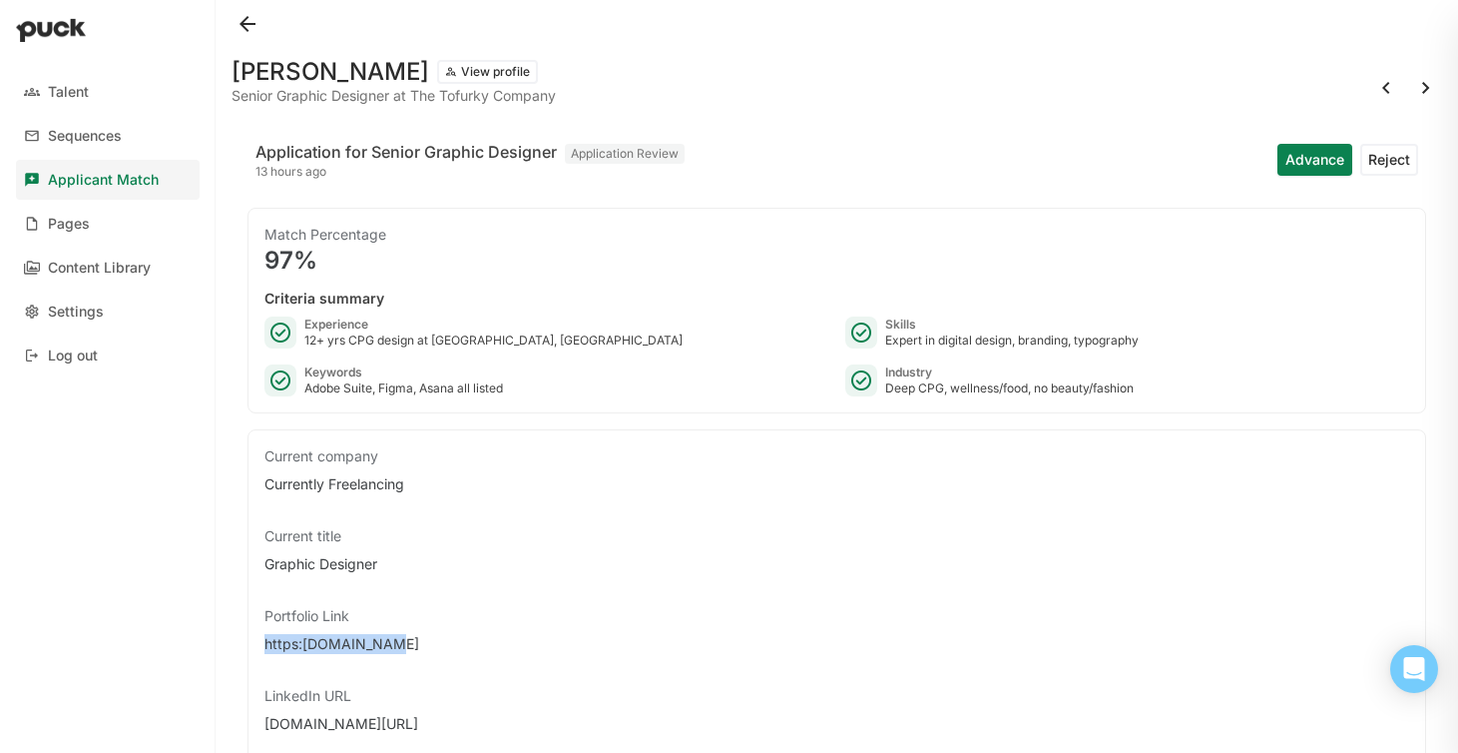
click at [1420, 82] on button at bounding box center [1426, 88] width 32 height 32
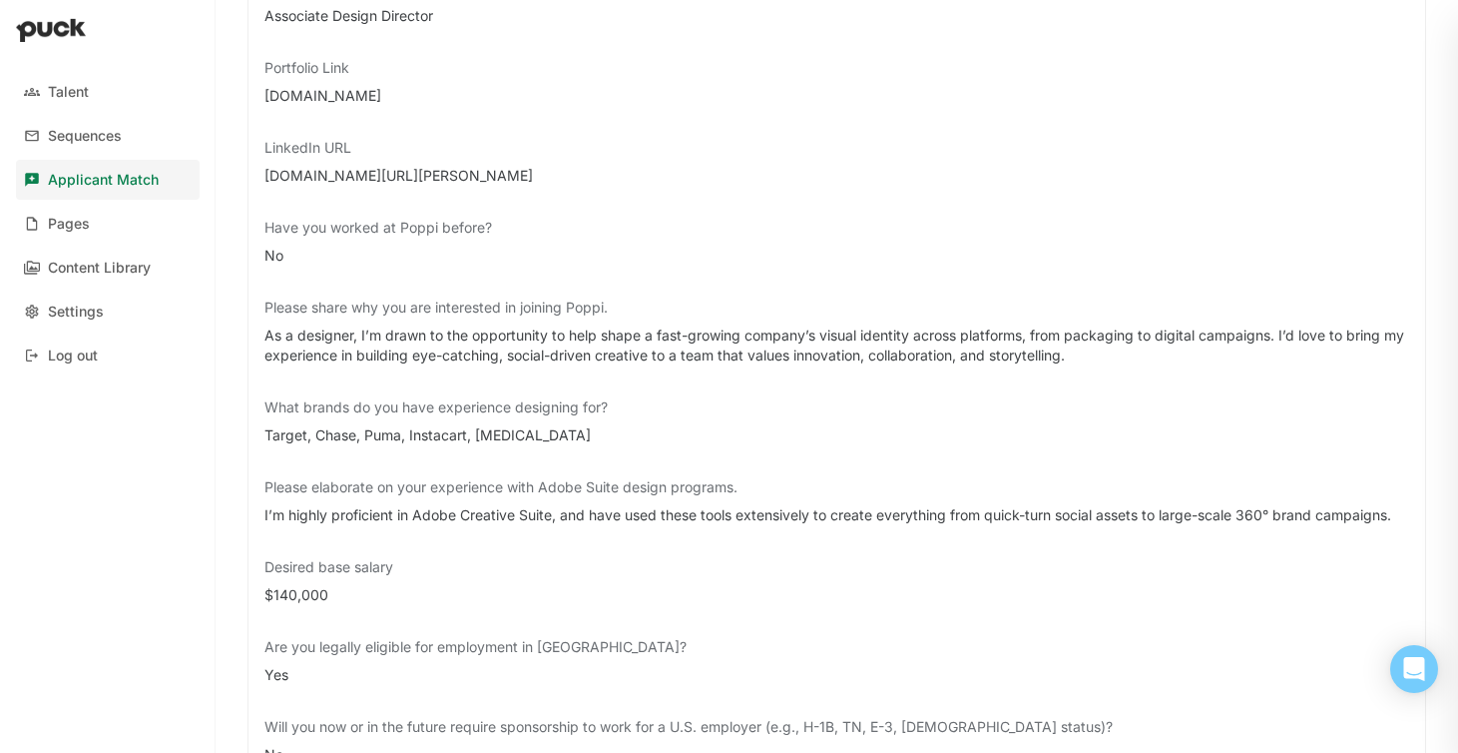
scroll to position [436, 0]
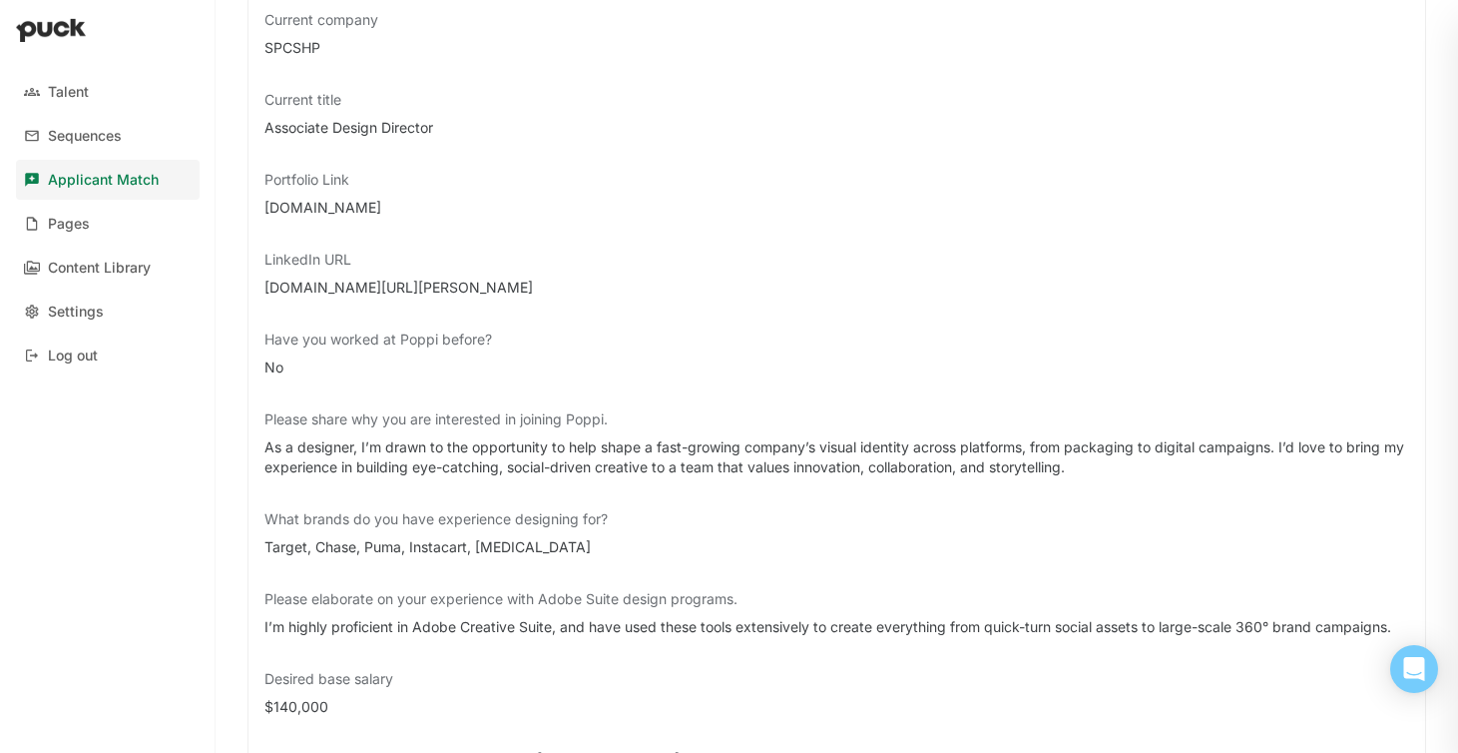
drag, startPoint x: 413, startPoint y: 211, endPoint x: 204, endPoint y: 211, distance: 209.6
click at [204, 211] on div "Talent Sequences Applicant Match Pages Content Library Settings Log out [PERSON…" at bounding box center [729, 376] width 1458 height 753
click at [455, 208] on div "[DOMAIN_NAME]" at bounding box center [836, 208] width 1145 height 20
drag, startPoint x: 428, startPoint y: 208, endPoint x: 256, endPoint y: 204, distance: 171.7
click at [256, 205] on div "Current company SPCSHP Current title Associate Design Director Portfolio Link […" at bounding box center [837, 483] width 1179 height 980
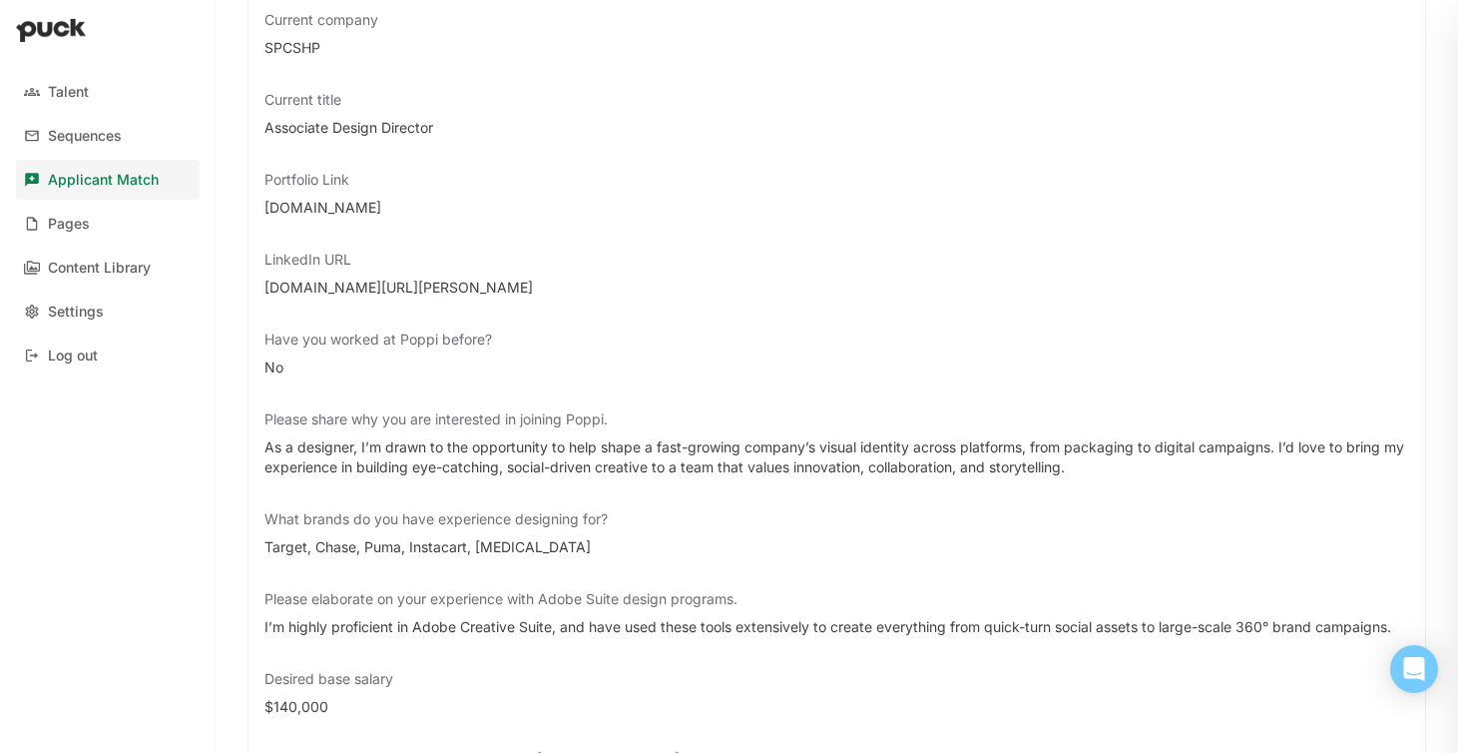
copy div "[DOMAIN_NAME]"
click at [1098, 277] on div "[DOMAIN_NAME][URL][PERSON_NAME]" at bounding box center [836, 287] width 1145 height 20
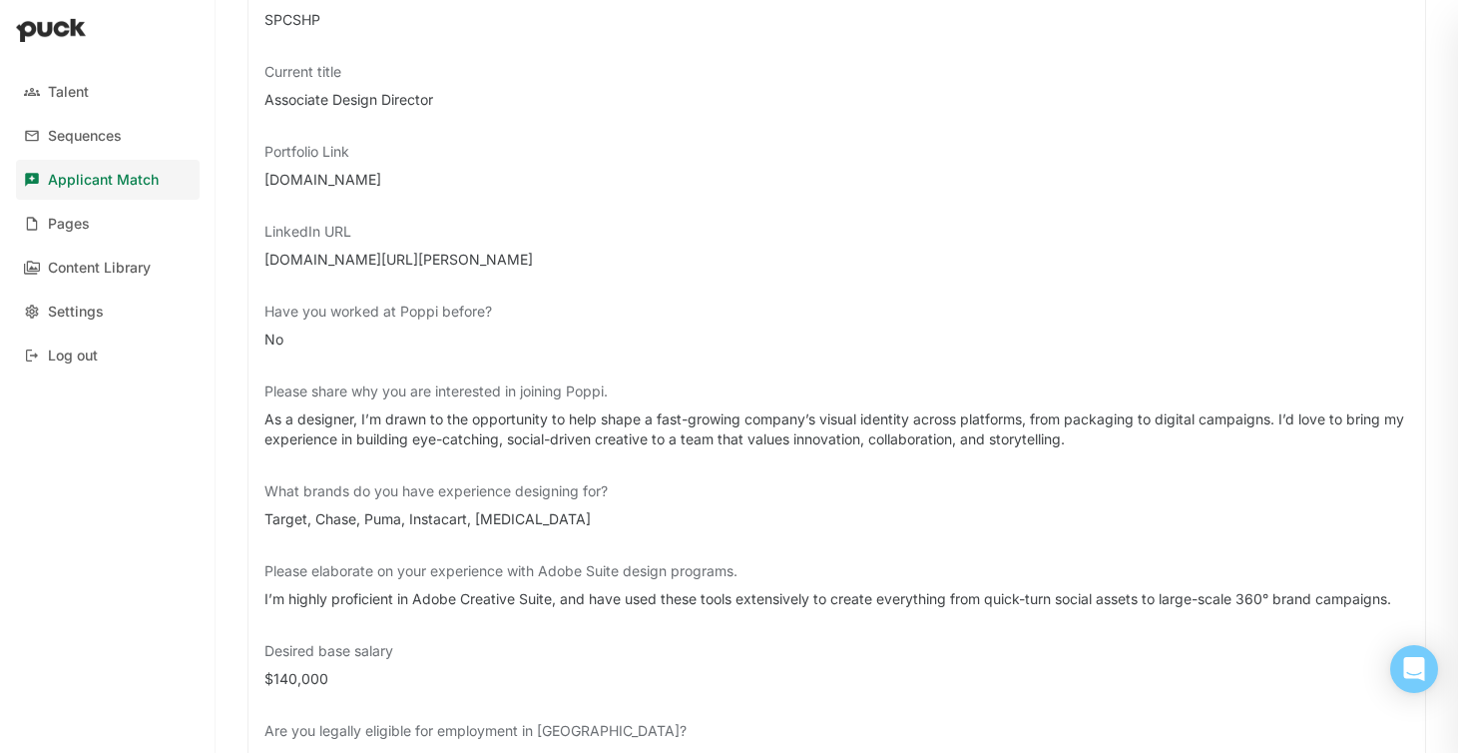
scroll to position [0, 0]
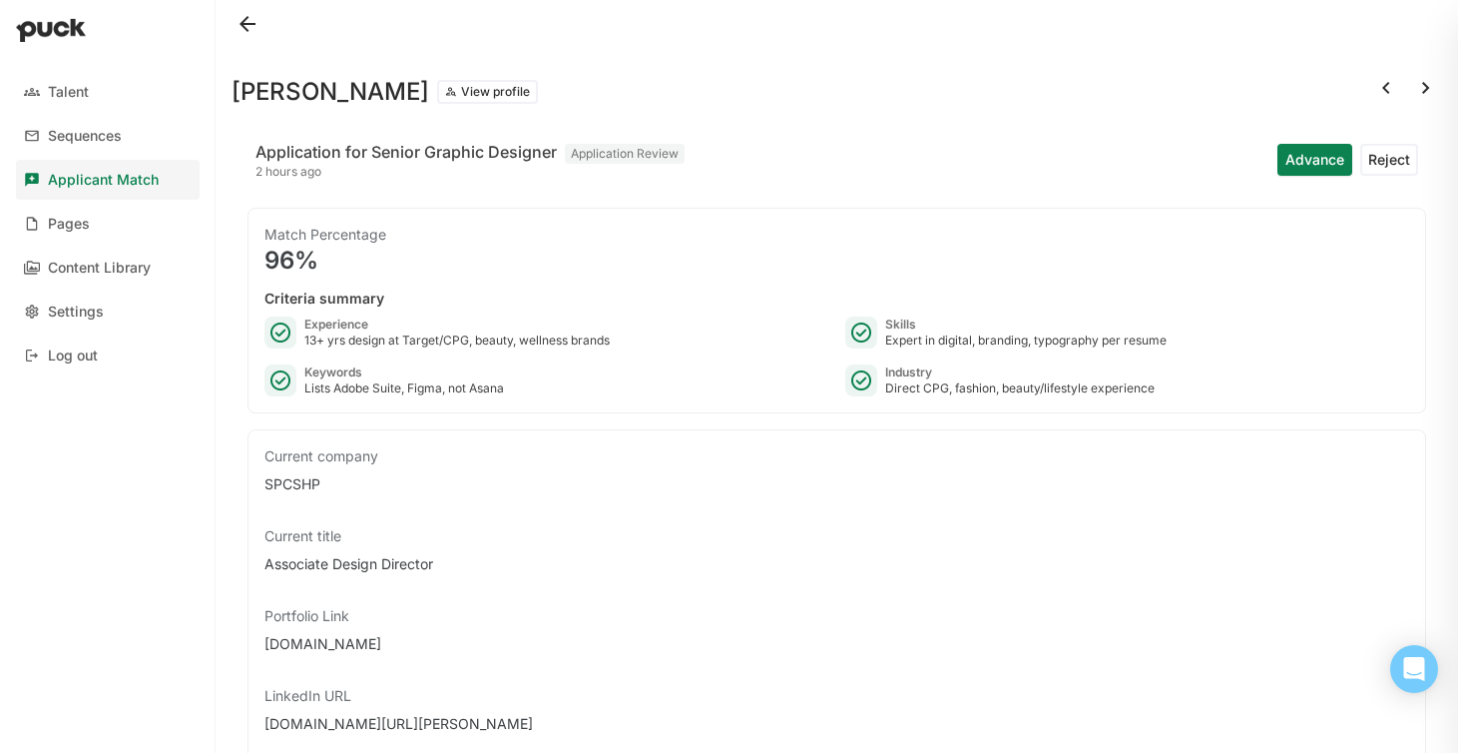
click at [1423, 90] on button at bounding box center [1426, 88] width 32 height 32
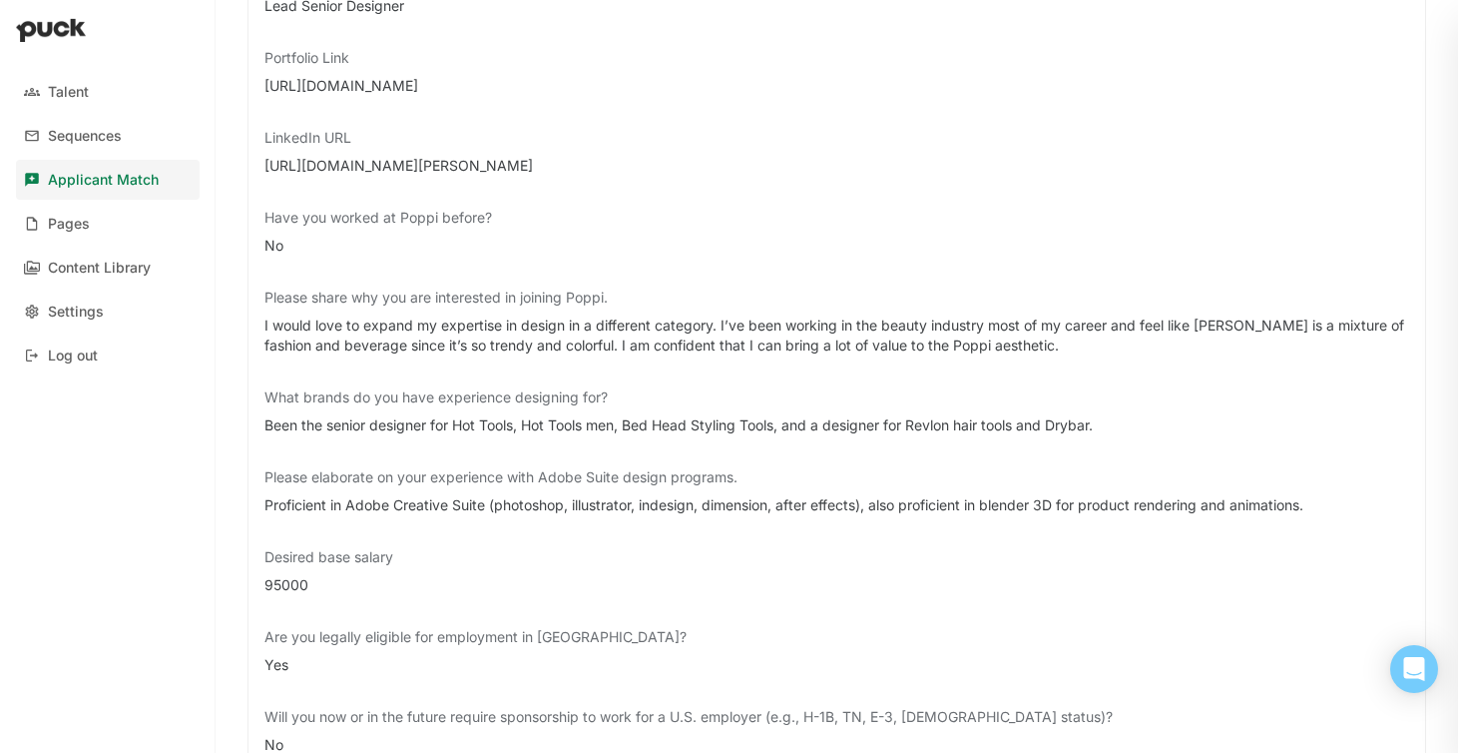
scroll to position [562, 0]
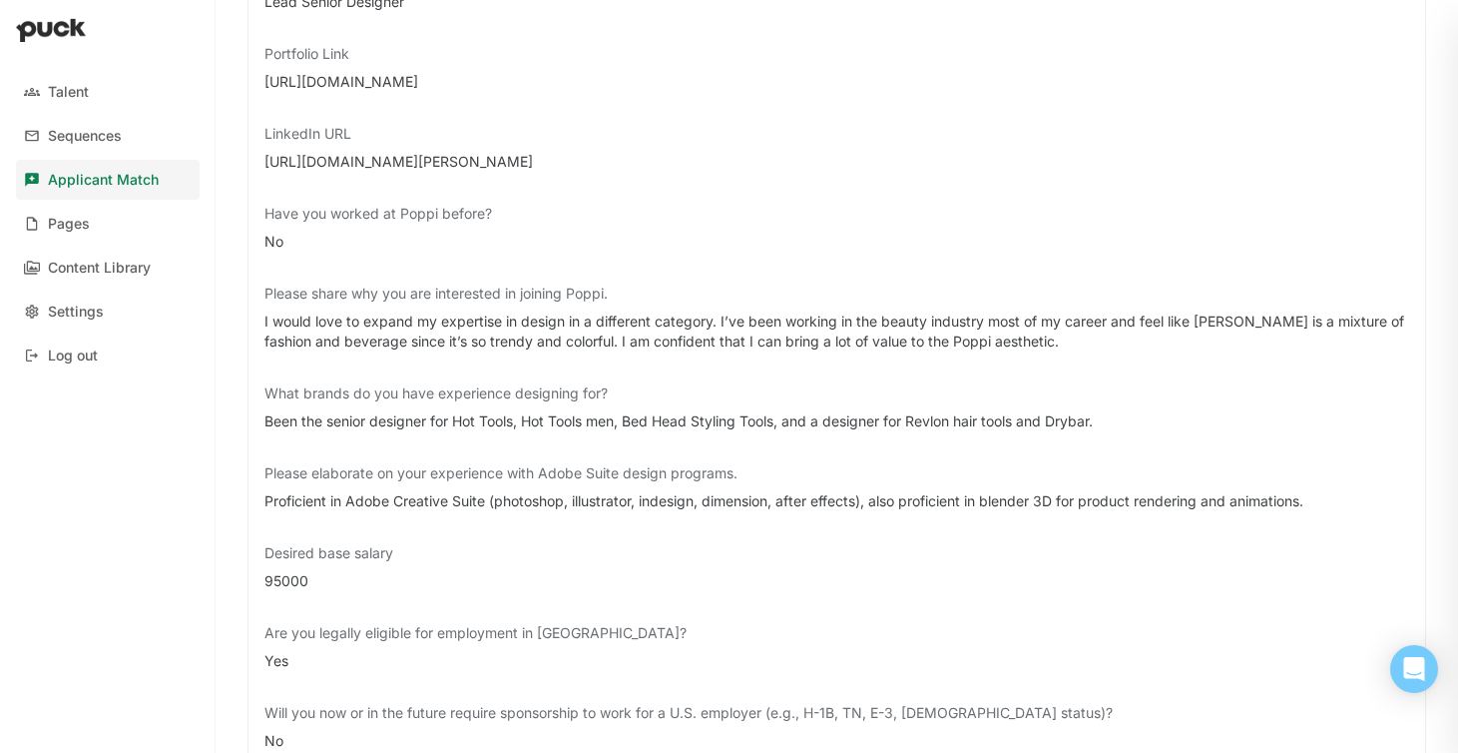
drag, startPoint x: 512, startPoint y: 79, endPoint x: 253, endPoint y: 79, distance: 259.5
click at [253, 79] on div "Current company [PERSON_NAME] of [PERSON_NAME] Current title Lead Senior Design…" at bounding box center [837, 357] width 1179 height 980
copy div "[URL][DOMAIN_NAME]"
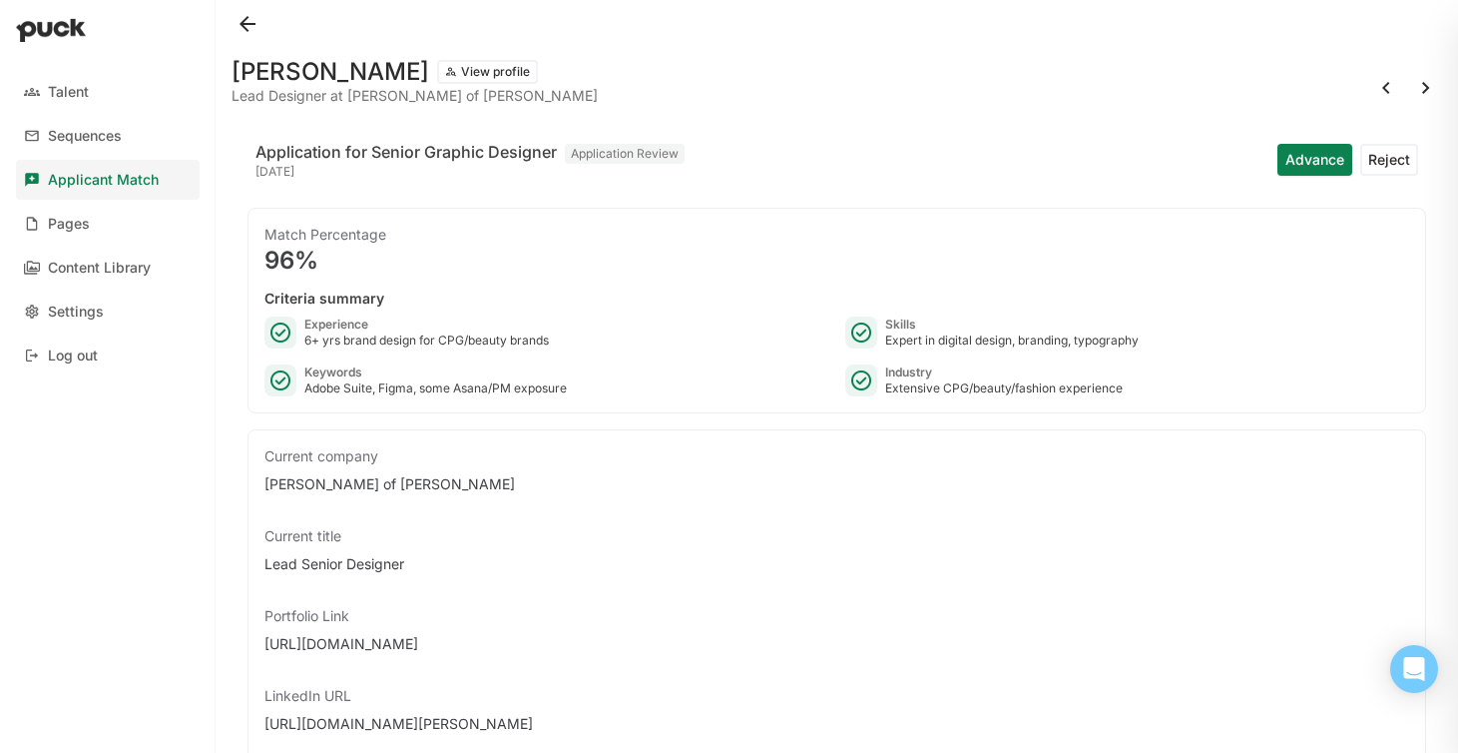
click at [1422, 92] on button at bounding box center [1426, 88] width 32 height 32
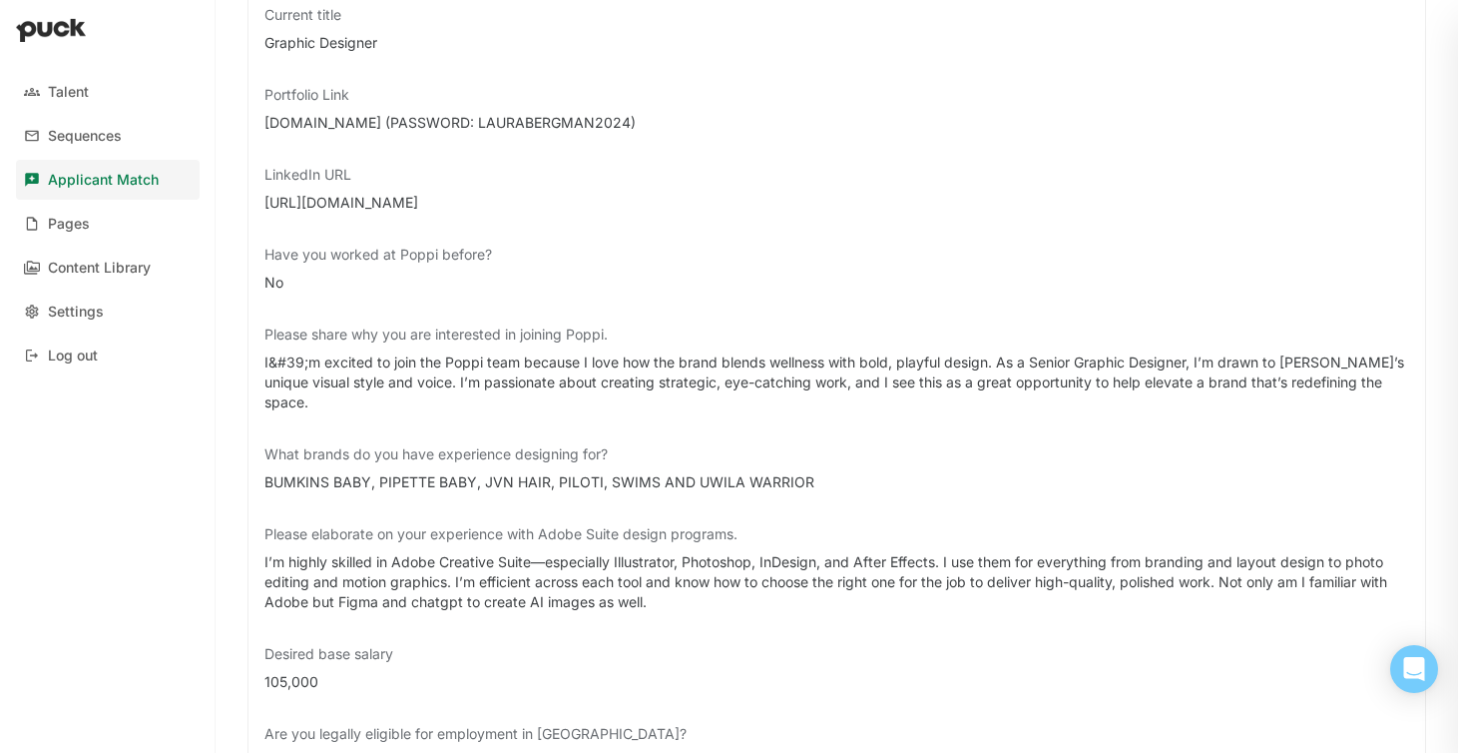
scroll to position [476, 0]
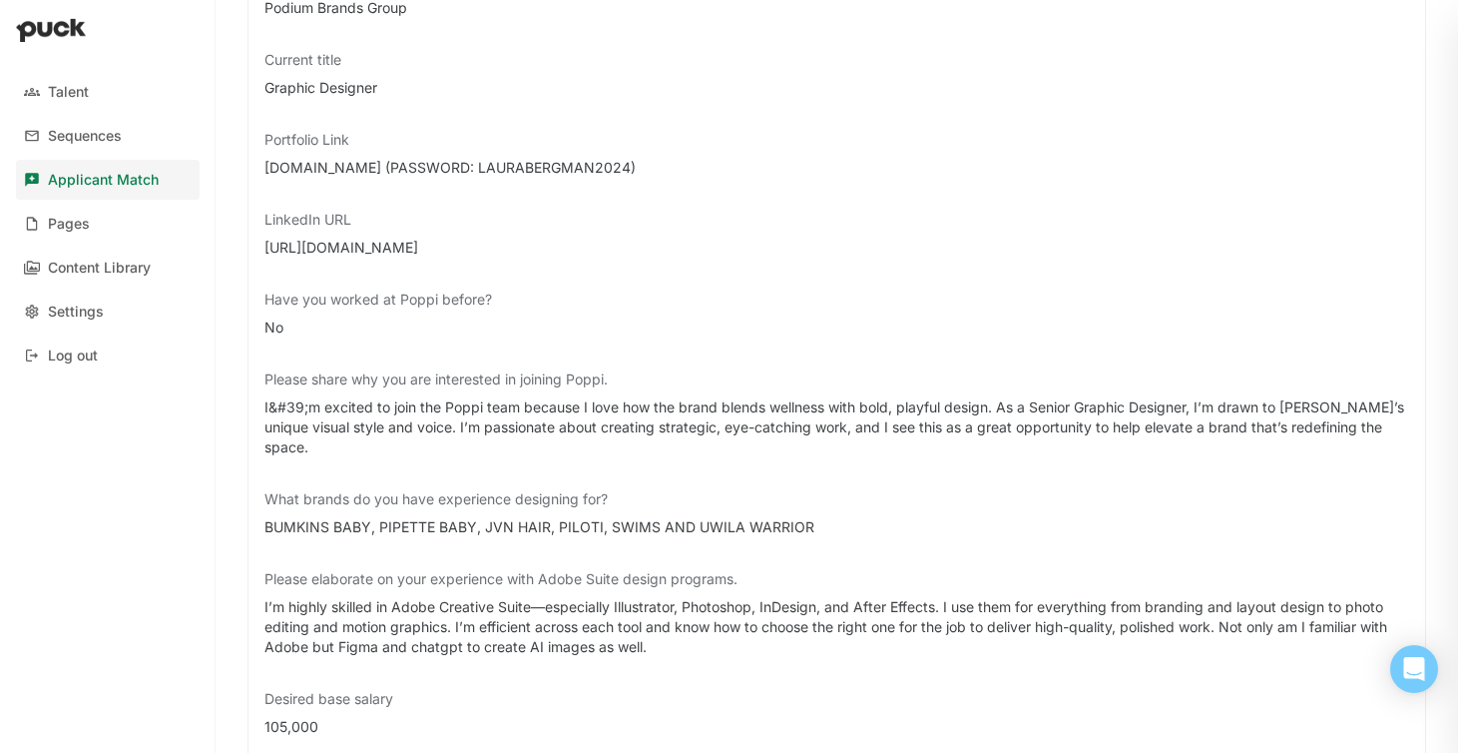
drag, startPoint x: 570, startPoint y: 246, endPoint x: 259, endPoint y: 233, distance: 310.7
click at [259, 233] on div "Current company Podium Brands Group Current title Graphic Designer Portfolio Li…" at bounding box center [837, 483] width 1179 height 1060
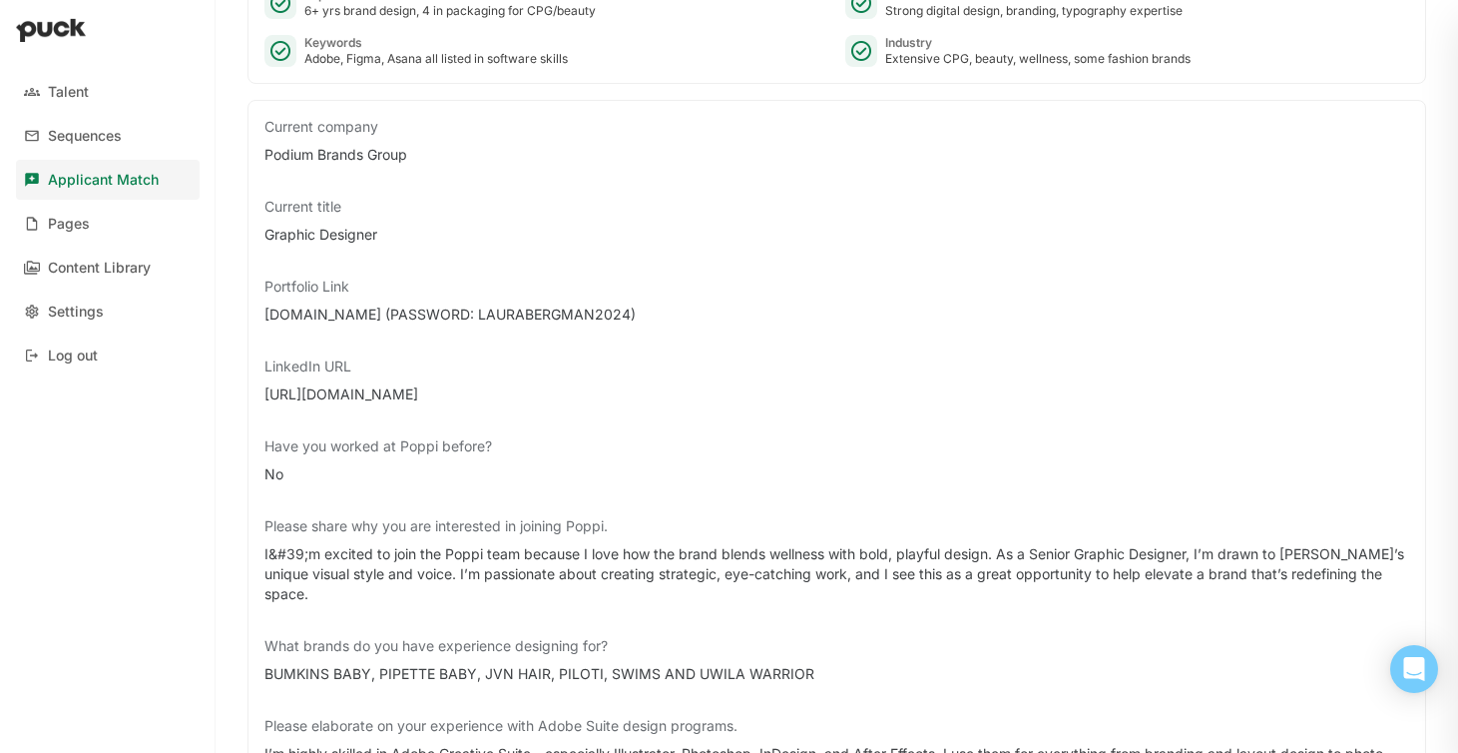
scroll to position [0, 0]
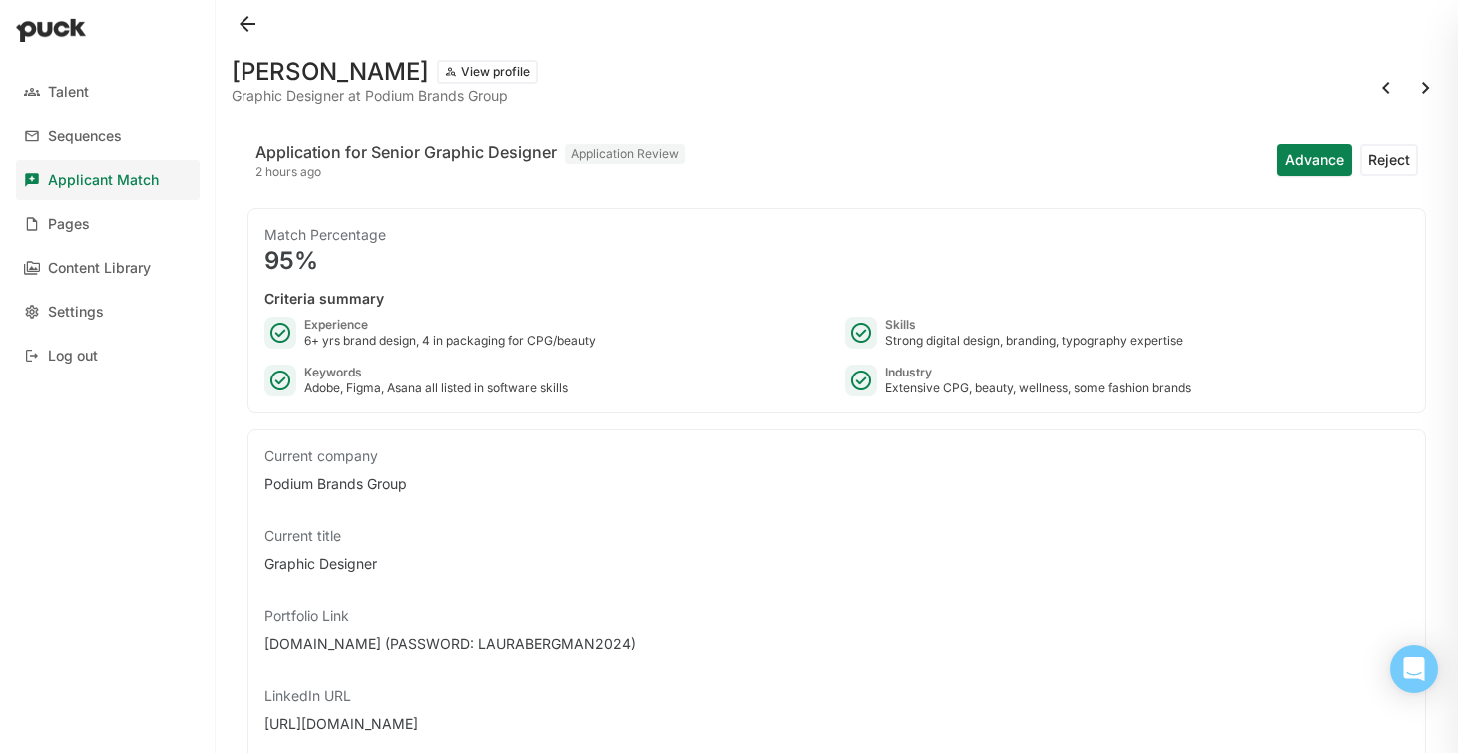
click at [1427, 85] on button at bounding box center [1426, 88] width 32 height 32
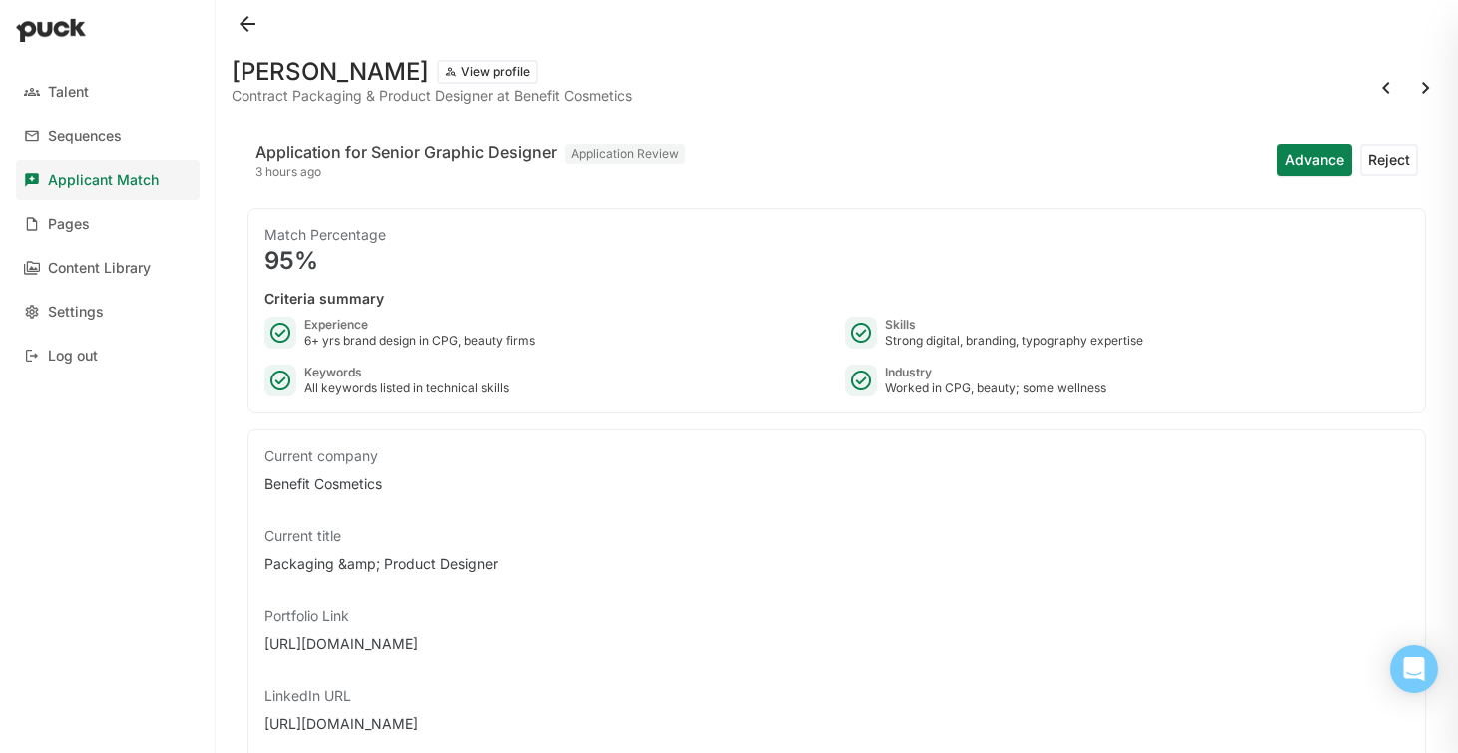
drag, startPoint x: 492, startPoint y: 639, endPoint x: 253, endPoint y: 637, distance: 239.5
copy div "[URL][DOMAIN_NAME]"
click at [1426, 86] on button at bounding box center [1426, 88] width 32 height 32
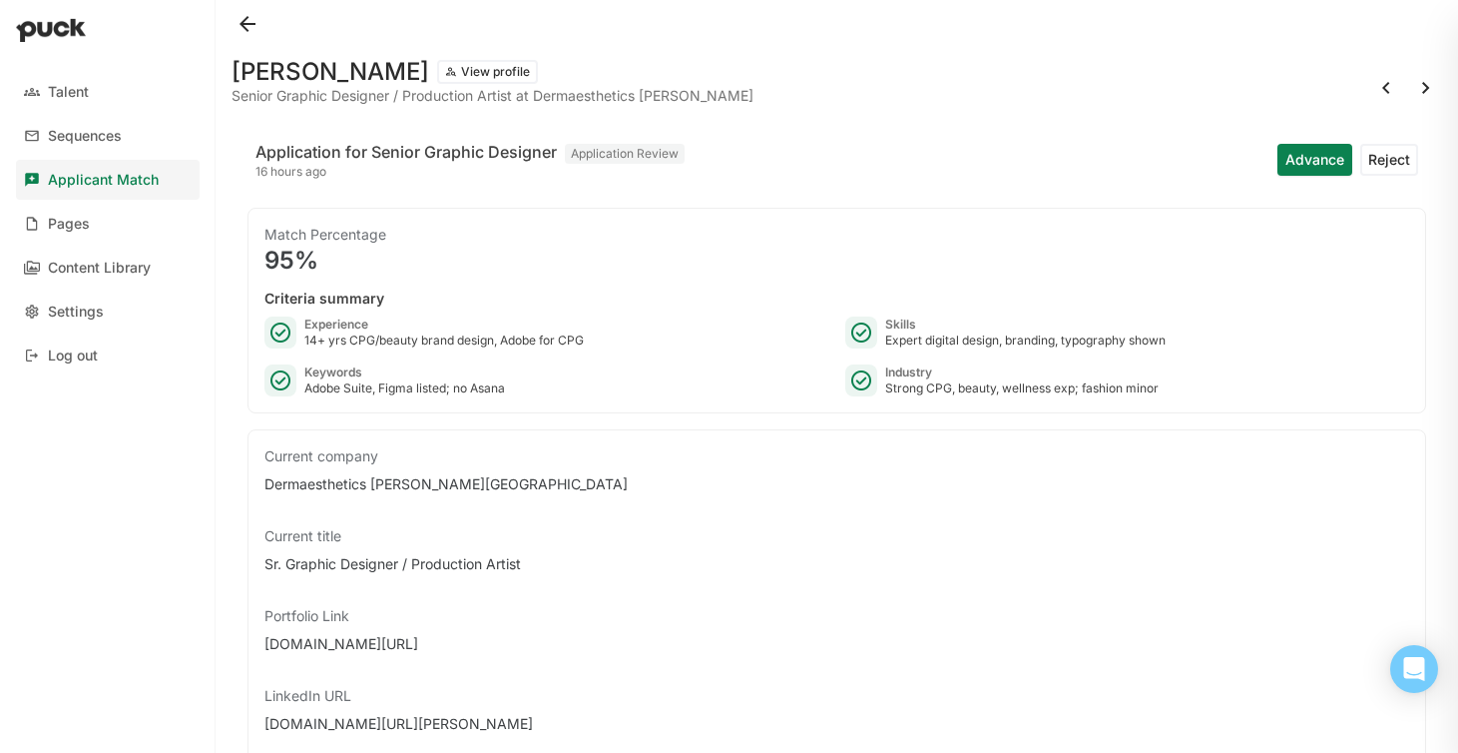
click at [1425, 82] on button at bounding box center [1426, 88] width 32 height 32
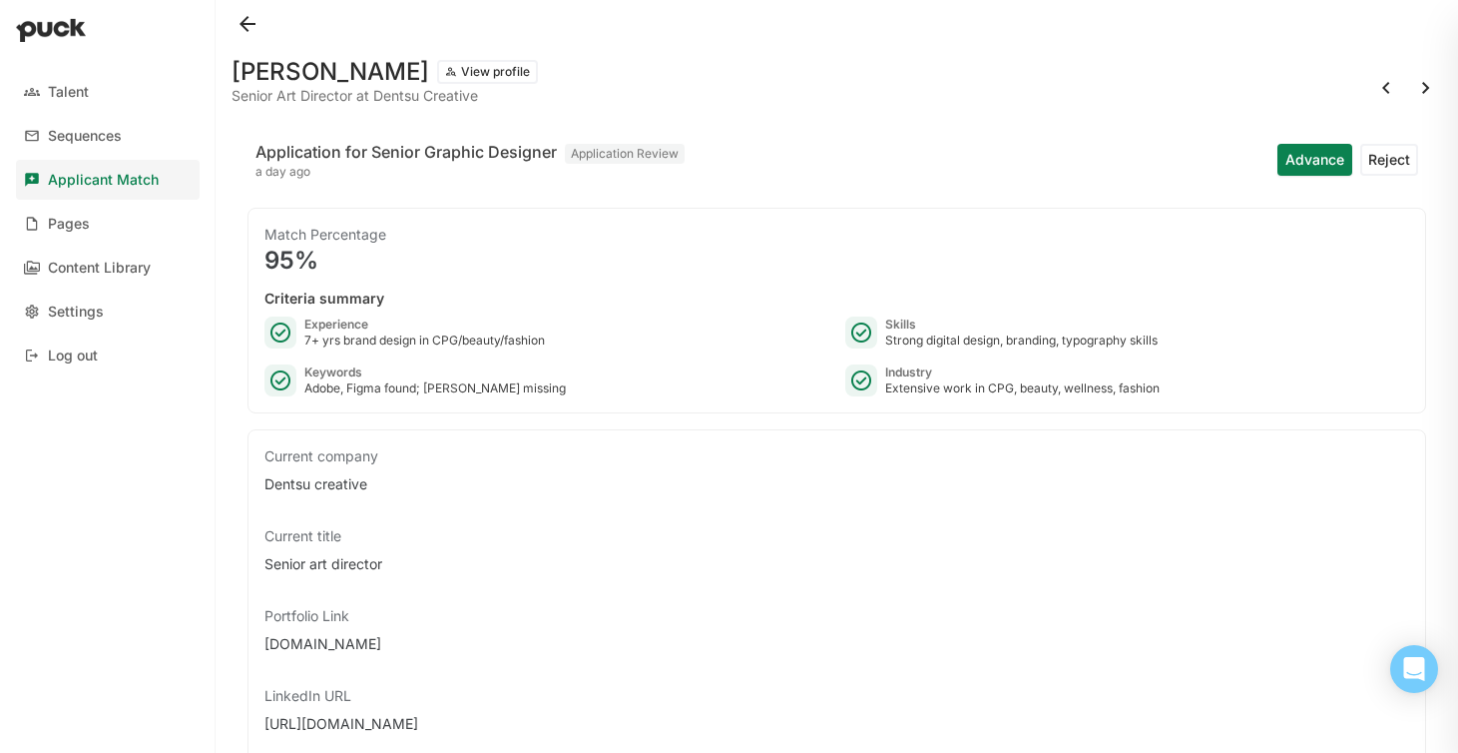
click at [1424, 81] on button at bounding box center [1426, 88] width 32 height 32
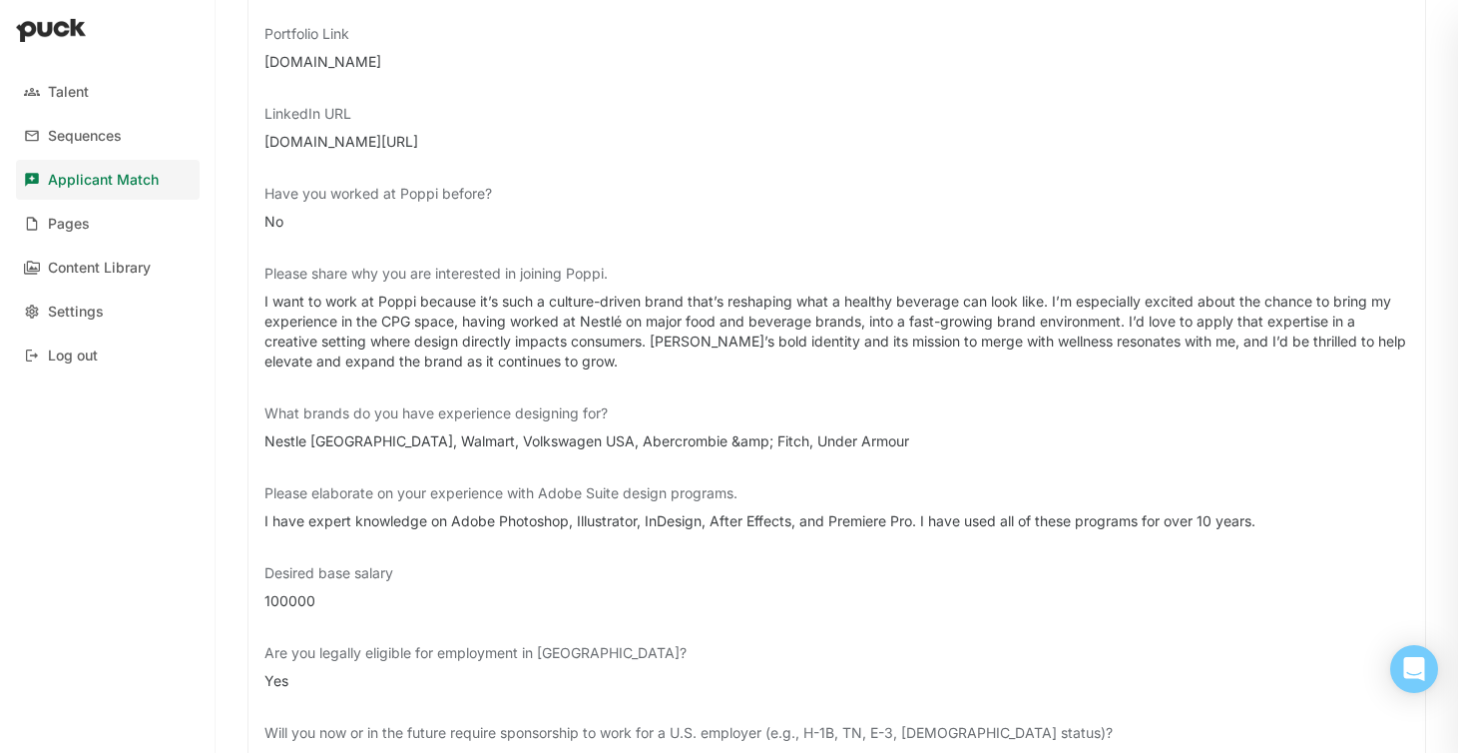
scroll to position [266, 0]
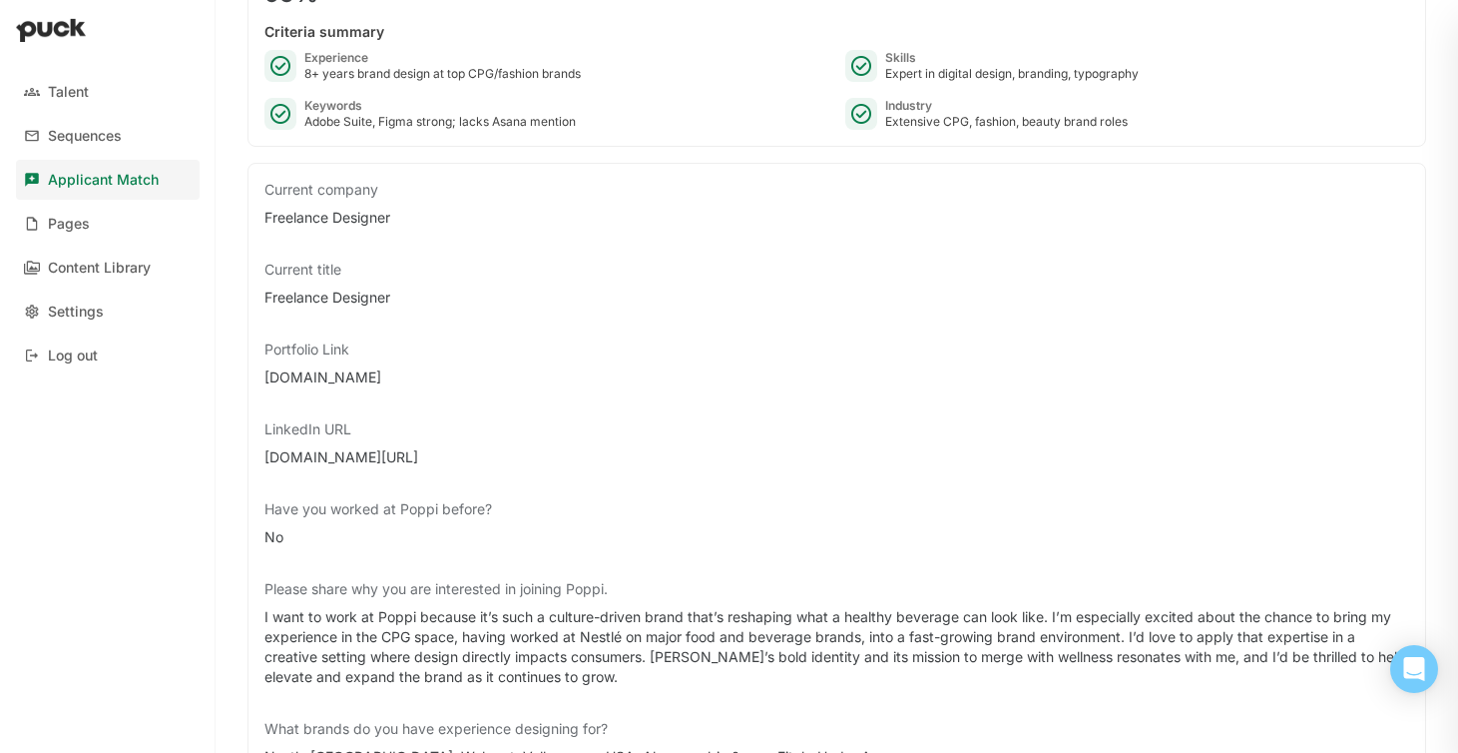
drag, startPoint x: 418, startPoint y: 380, endPoint x: 244, endPoint y: 379, distance: 174.7
copy div "[DOMAIN_NAME]"
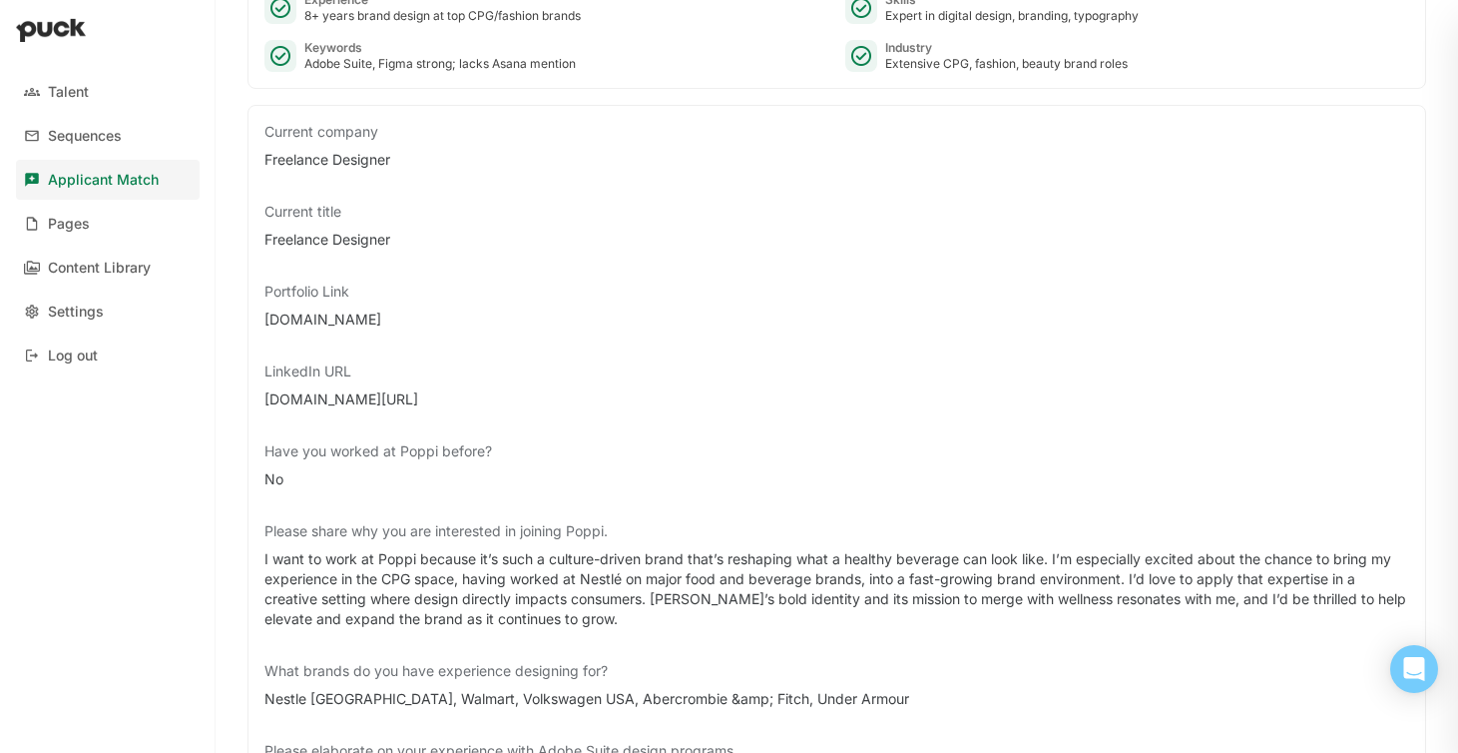
scroll to position [0, 0]
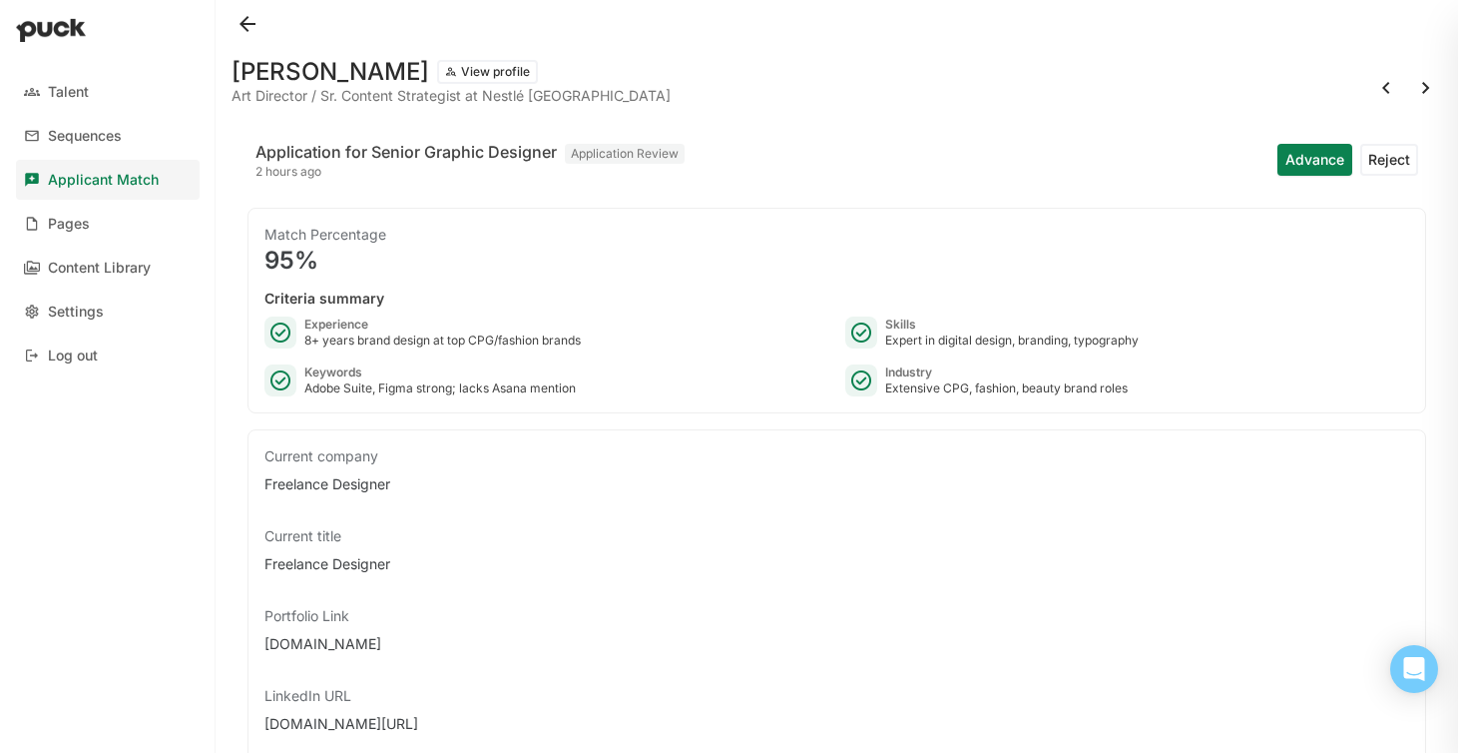
click at [442, 67] on button "View profile" at bounding box center [487, 72] width 101 height 24
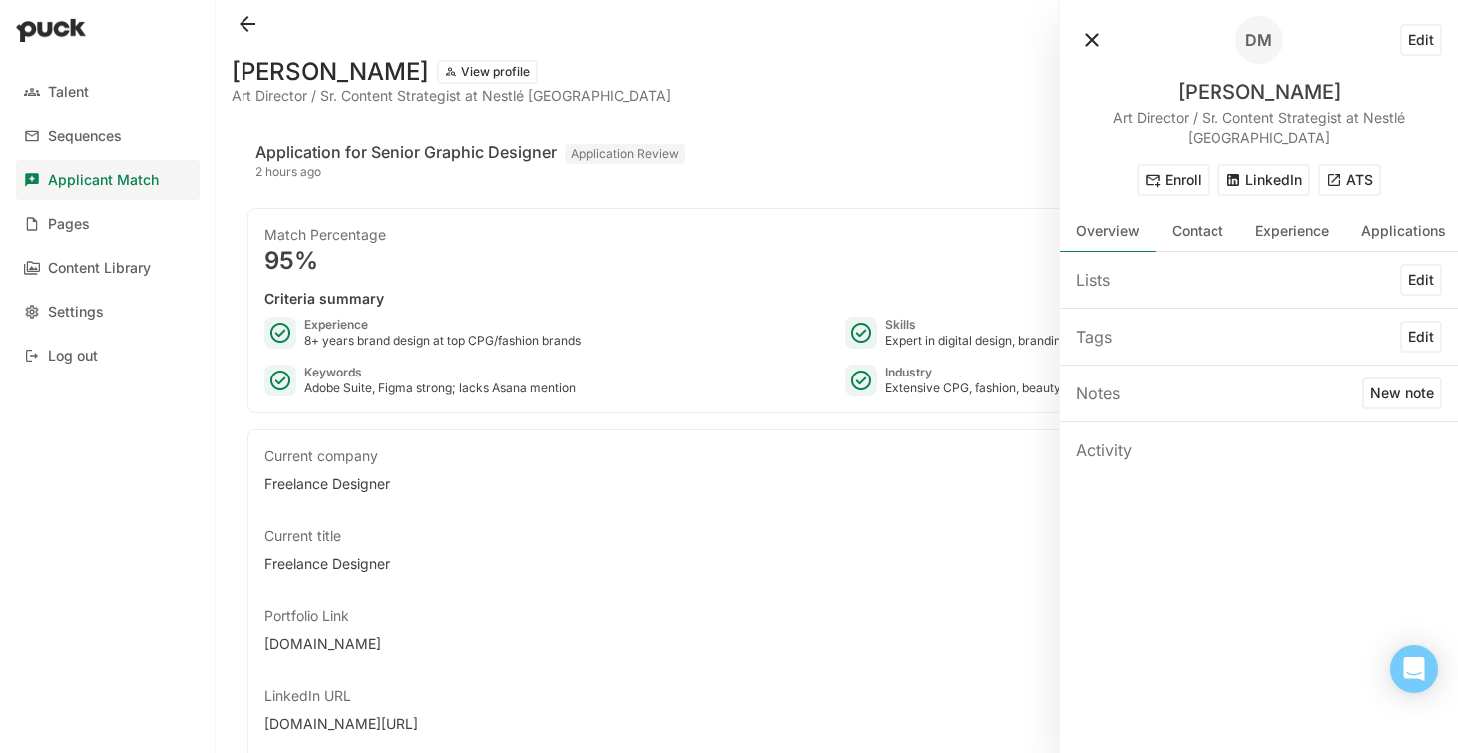
click at [1358, 164] on button "ATS" at bounding box center [1349, 180] width 63 height 32
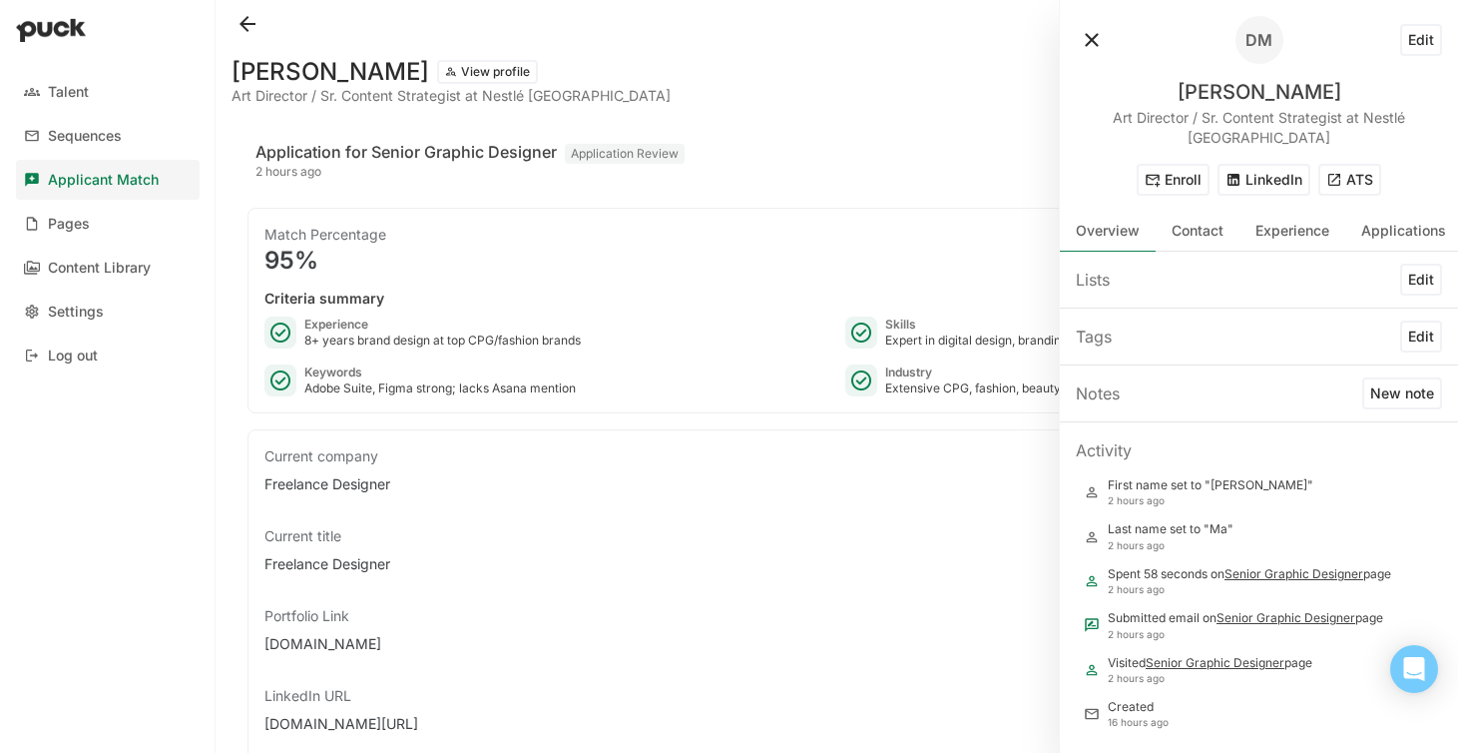
click at [1096, 44] on button at bounding box center [1092, 40] width 32 height 32
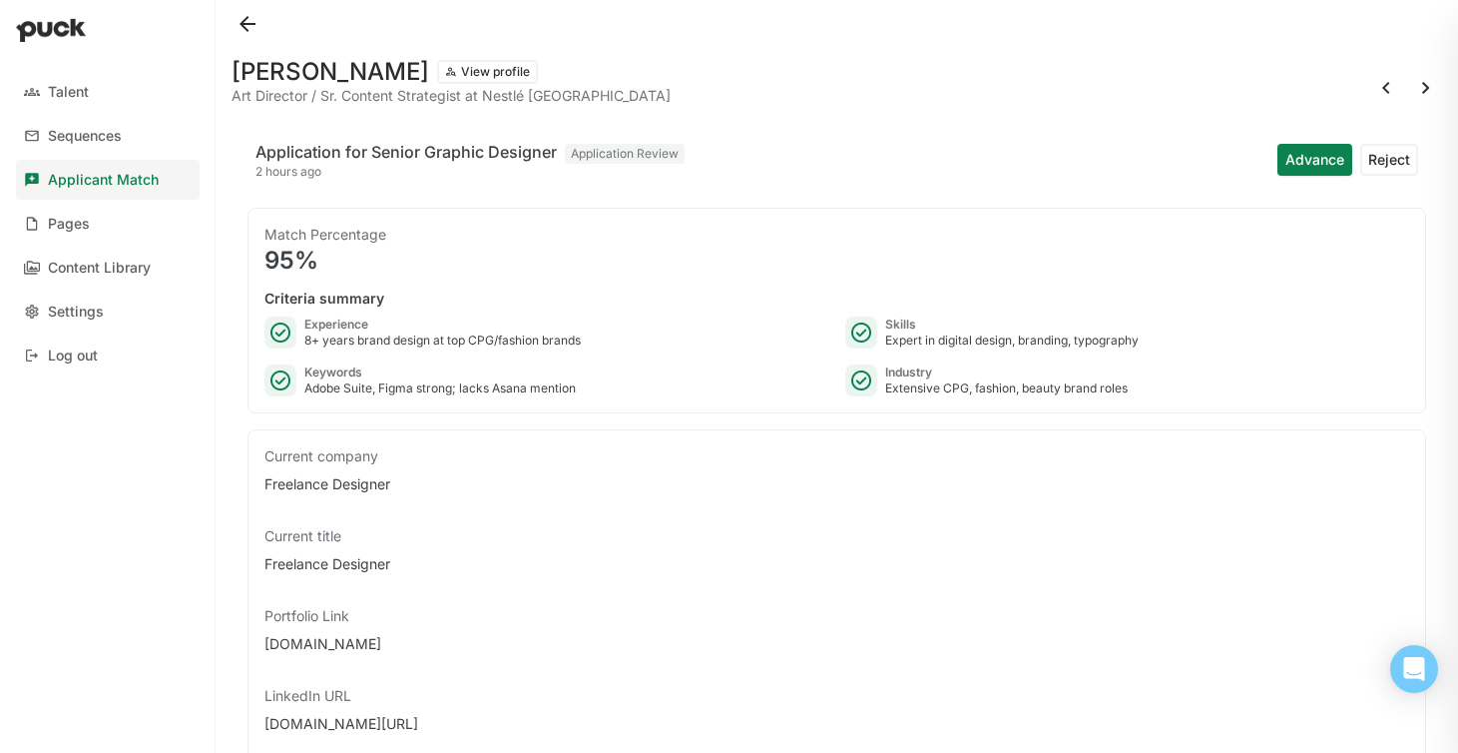
click at [1420, 86] on button at bounding box center [1426, 88] width 32 height 32
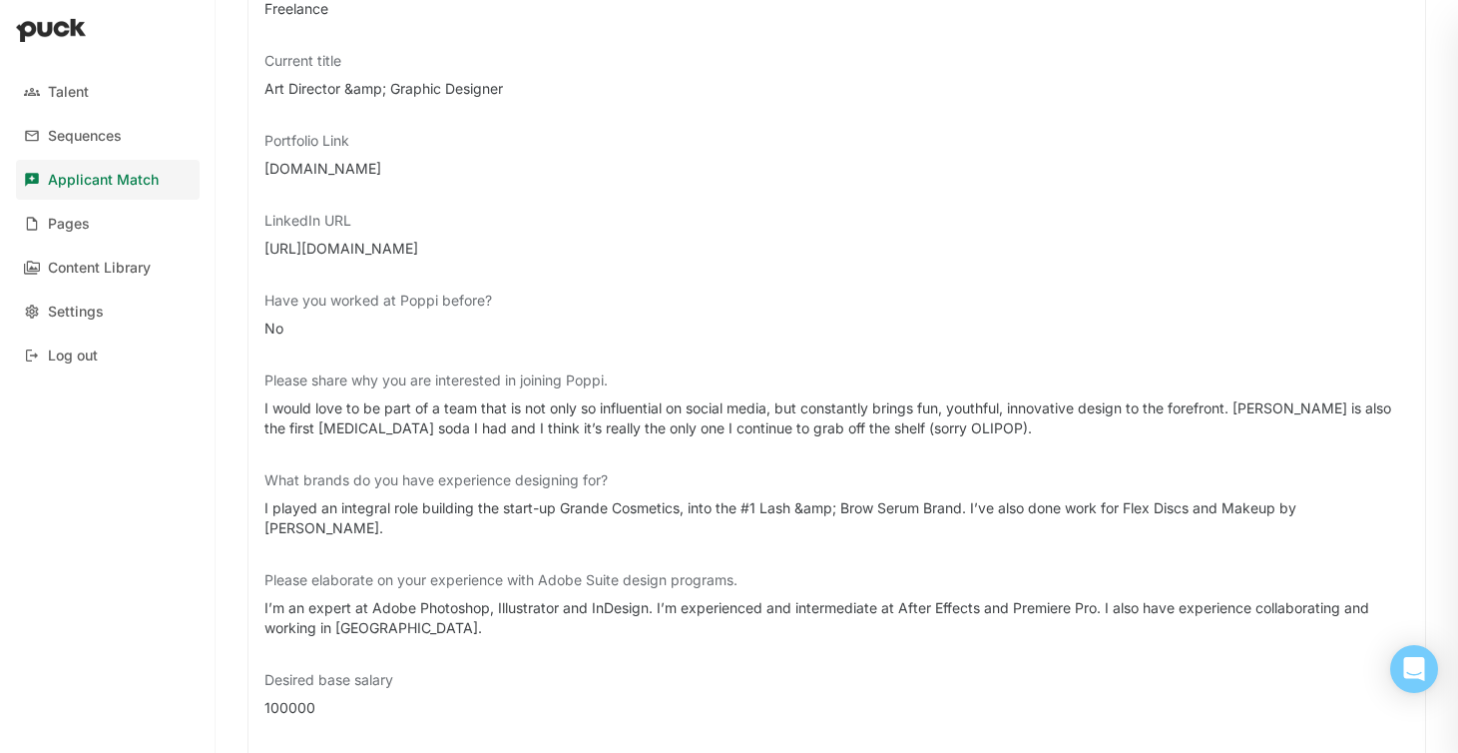
scroll to position [494, 0]
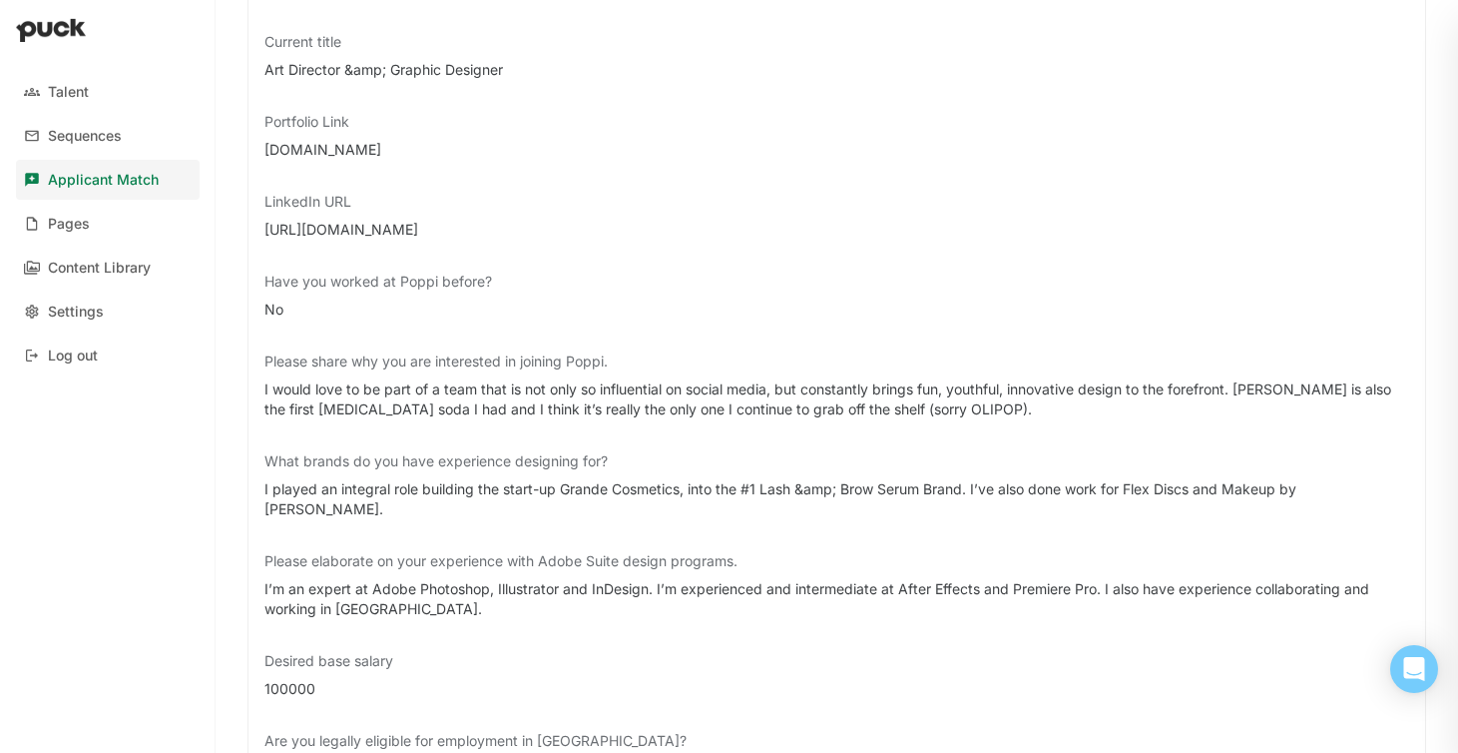
drag, startPoint x: 427, startPoint y: 145, endPoint x: 232, endPoint y: 148, distance: 195.6
copy div "[DOMAIN_NAME]"
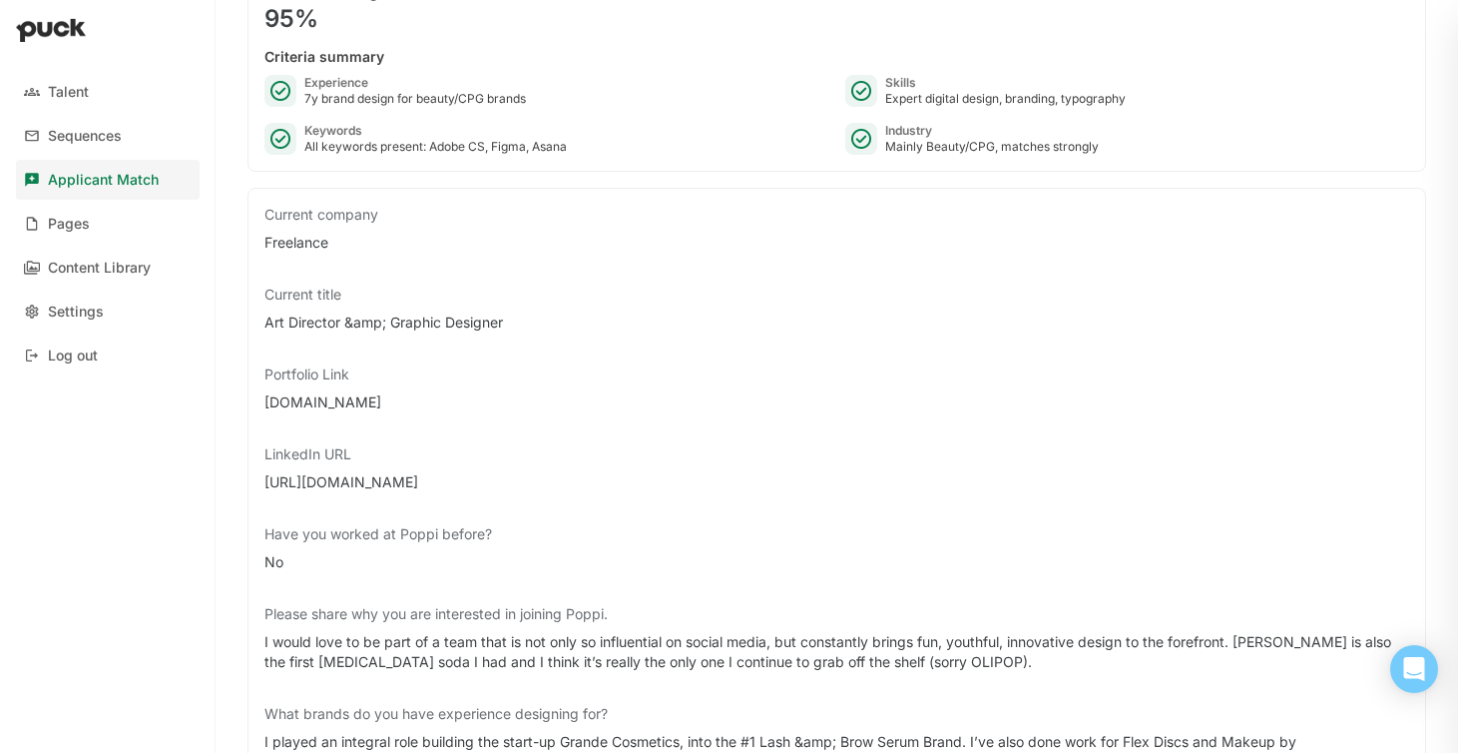
scroll to position [0, 0]
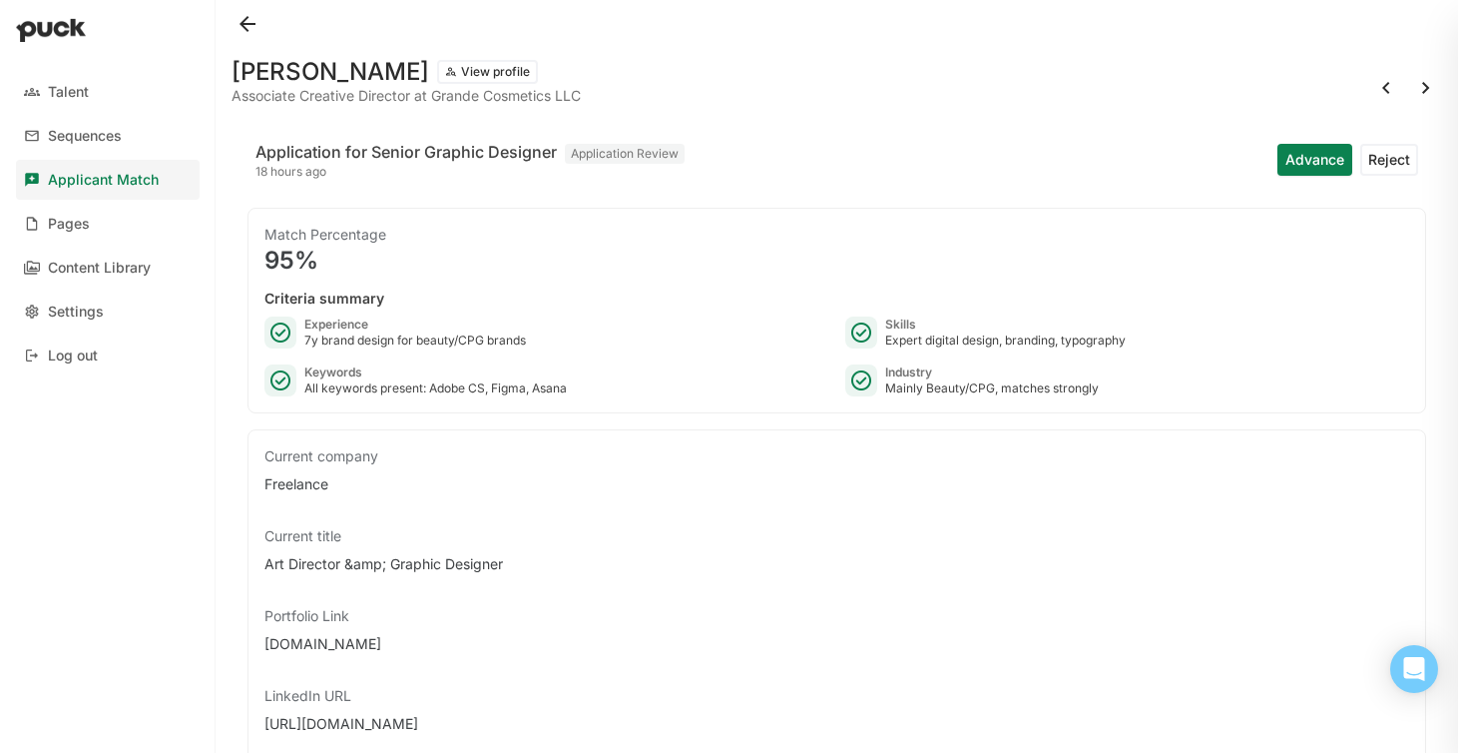
click at [510, 71] on button "View profile" at bounding box center [487, 72] width 101 height 24
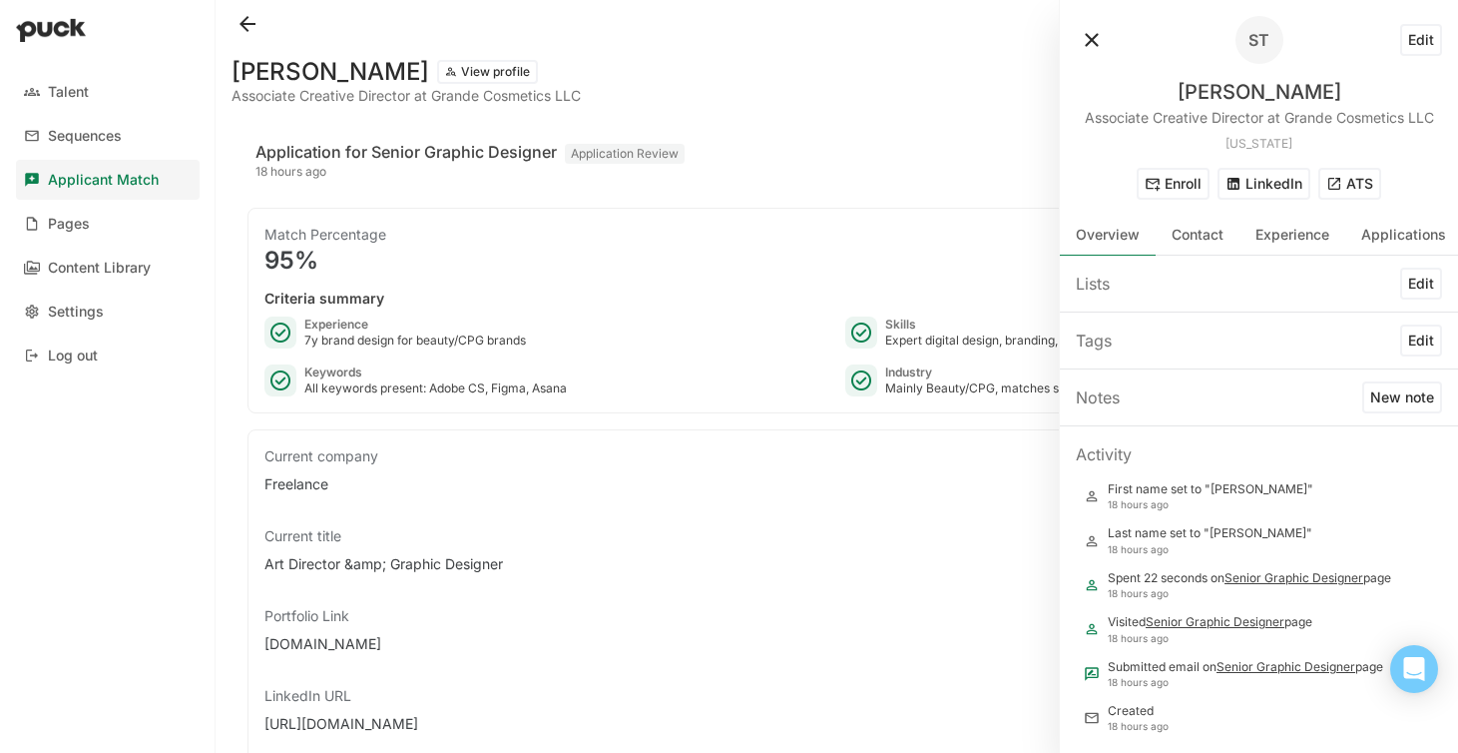
click at [1357, 188] on button "ATS" at bounding box center [1349, 184] width 63 height 32
click at [251, 28] on button at bounding box center [248, 24] width 32 height 32
click at [1094, 43] on button at bounding box center [1092, 40] width 32 height 32
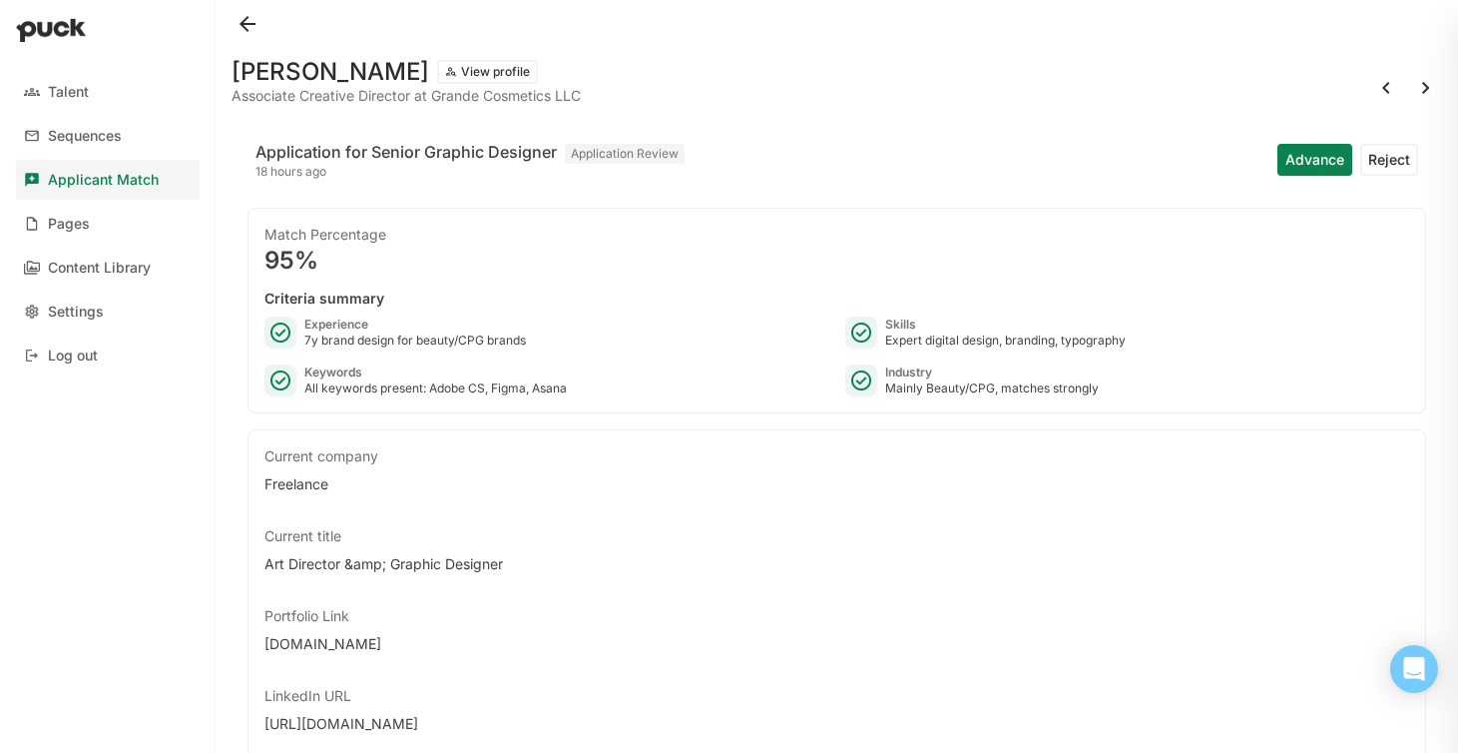
click at [1424, 85] on button at bounding box center [1426, 88] width 32 height 32
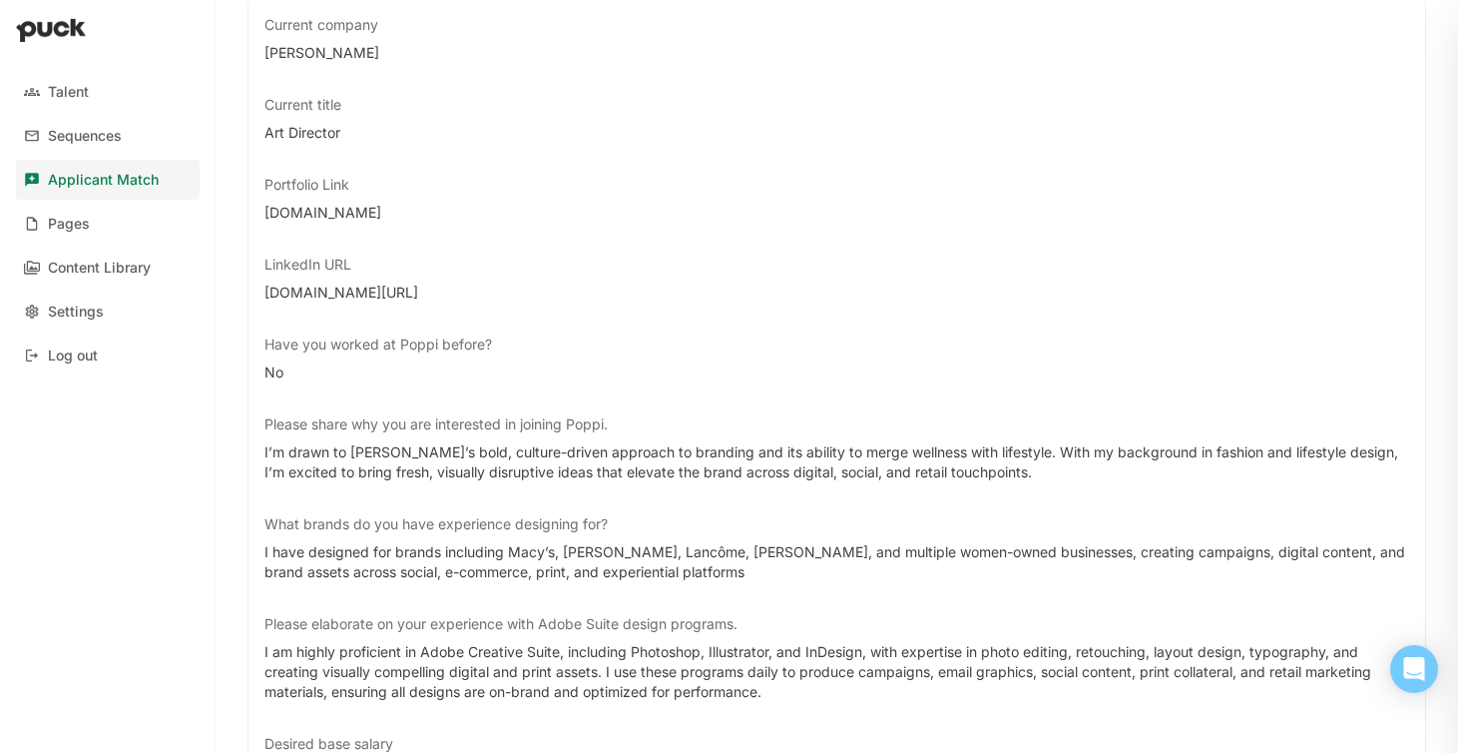
scroll to position [433, 0]
drag, startPoint x: 387, startPoint y: 215, endPoint x: 250, endPoint y: 217, distance: 137.7
click at [250, 217] on div "Current company [PERSON_NAME] Current title Art Director Portfolio Link [DOMAIN…" at bounding box center [837, 516] width 1179 height 1040
copy div "[DOMAIN_NAME]"
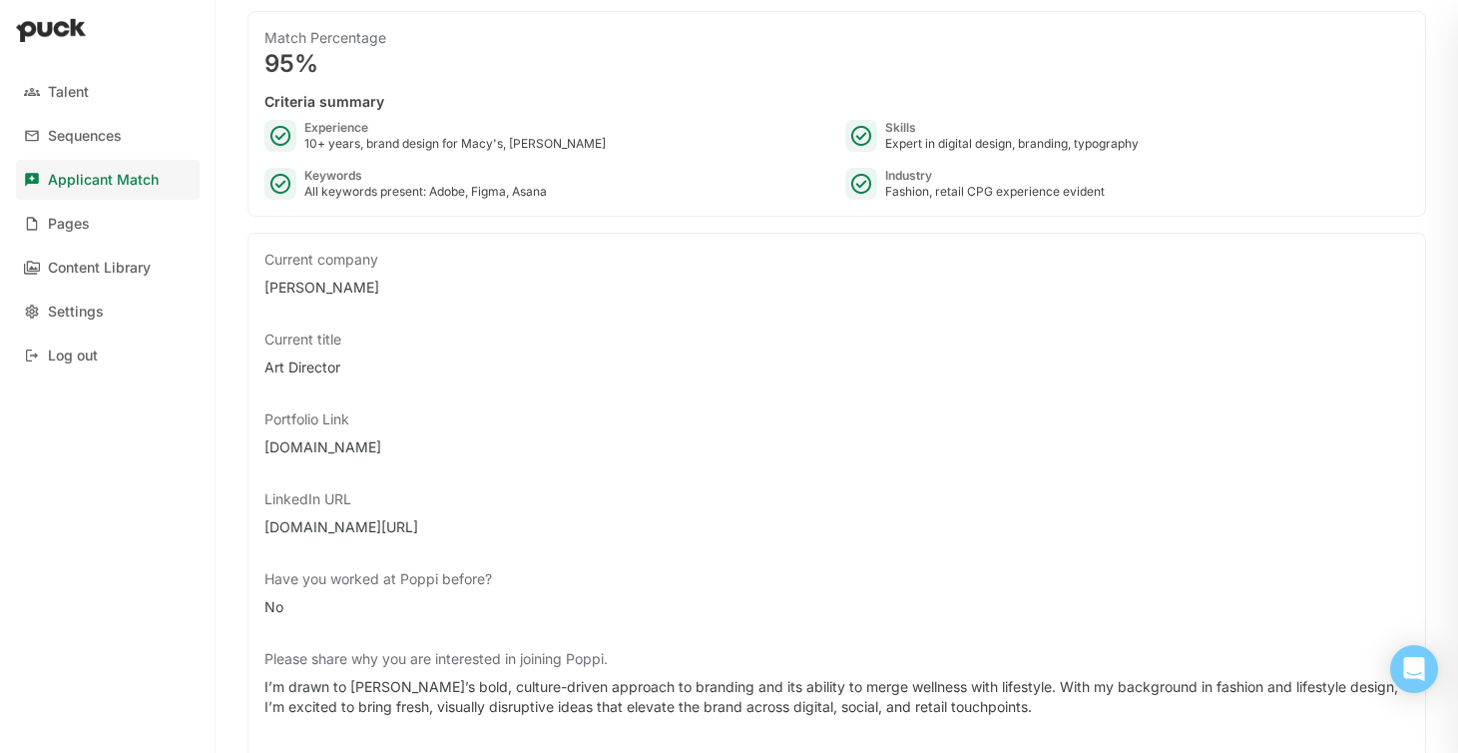
scroll to position [0, 0]
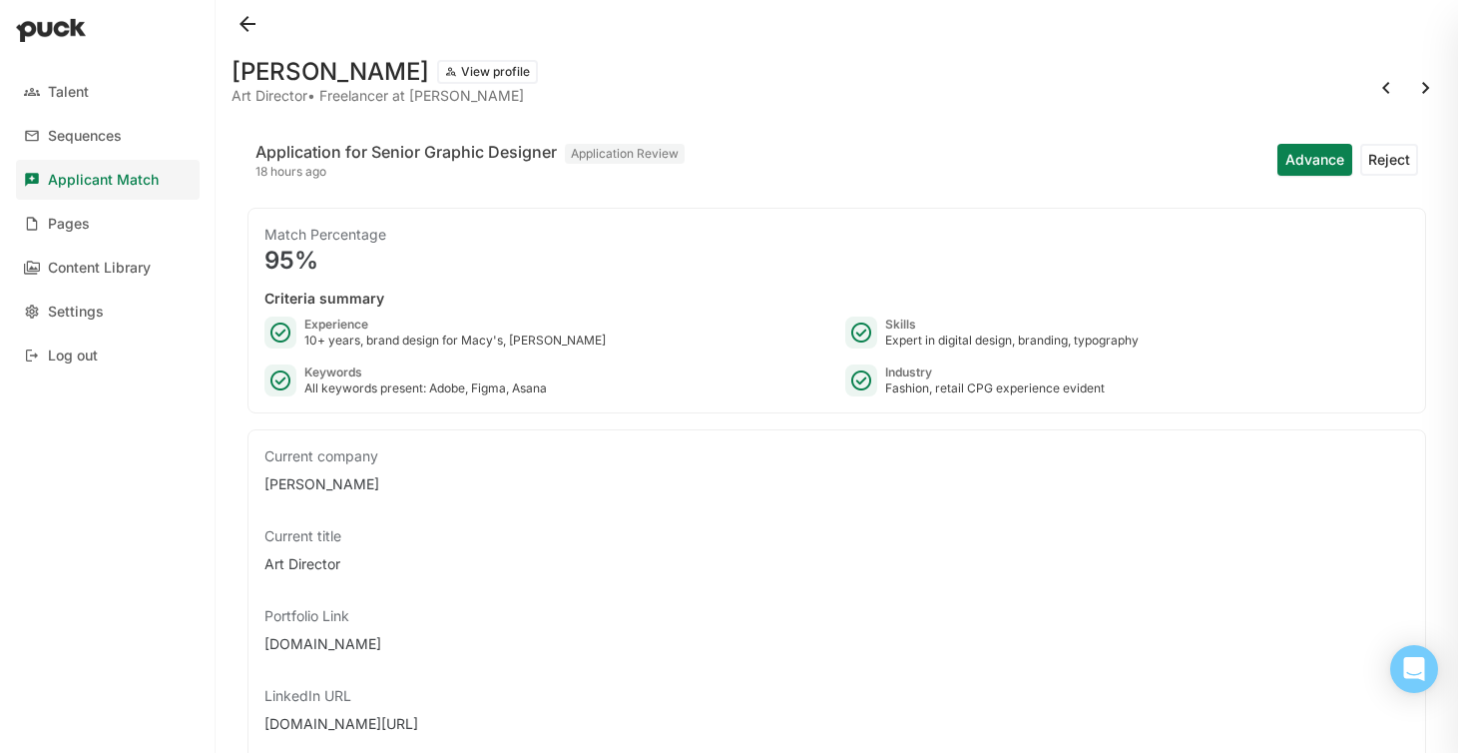
click at [1417, 80] on button at bounding box center [1426, 88] width 32 height 32
drag, startPoint x: 468, startPoint y: 646, endPoint x: 249, endPoint y: 643, distance: 219.6
click at [1429, 79] on button at bounding box center [1426, 88] width 32 height 32
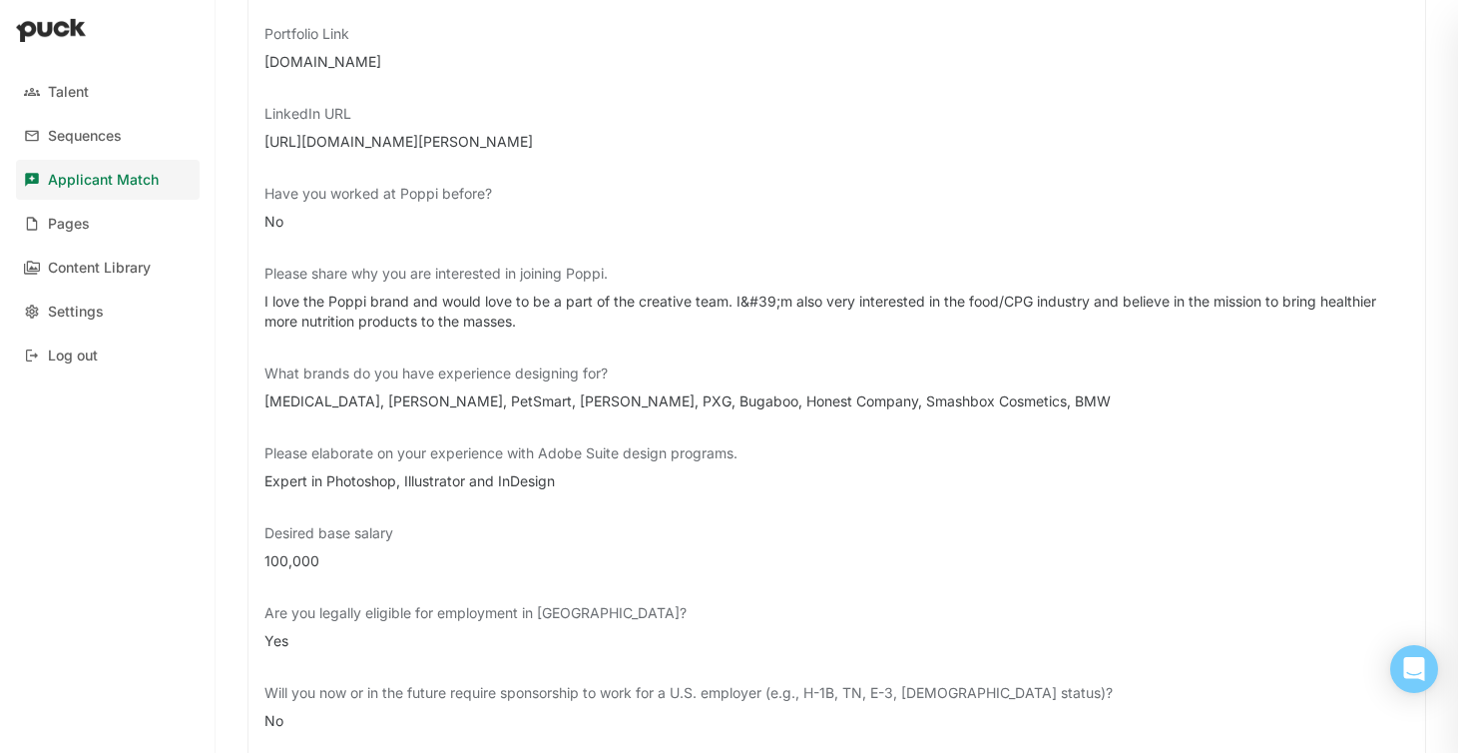
scroll to position [402, 0]
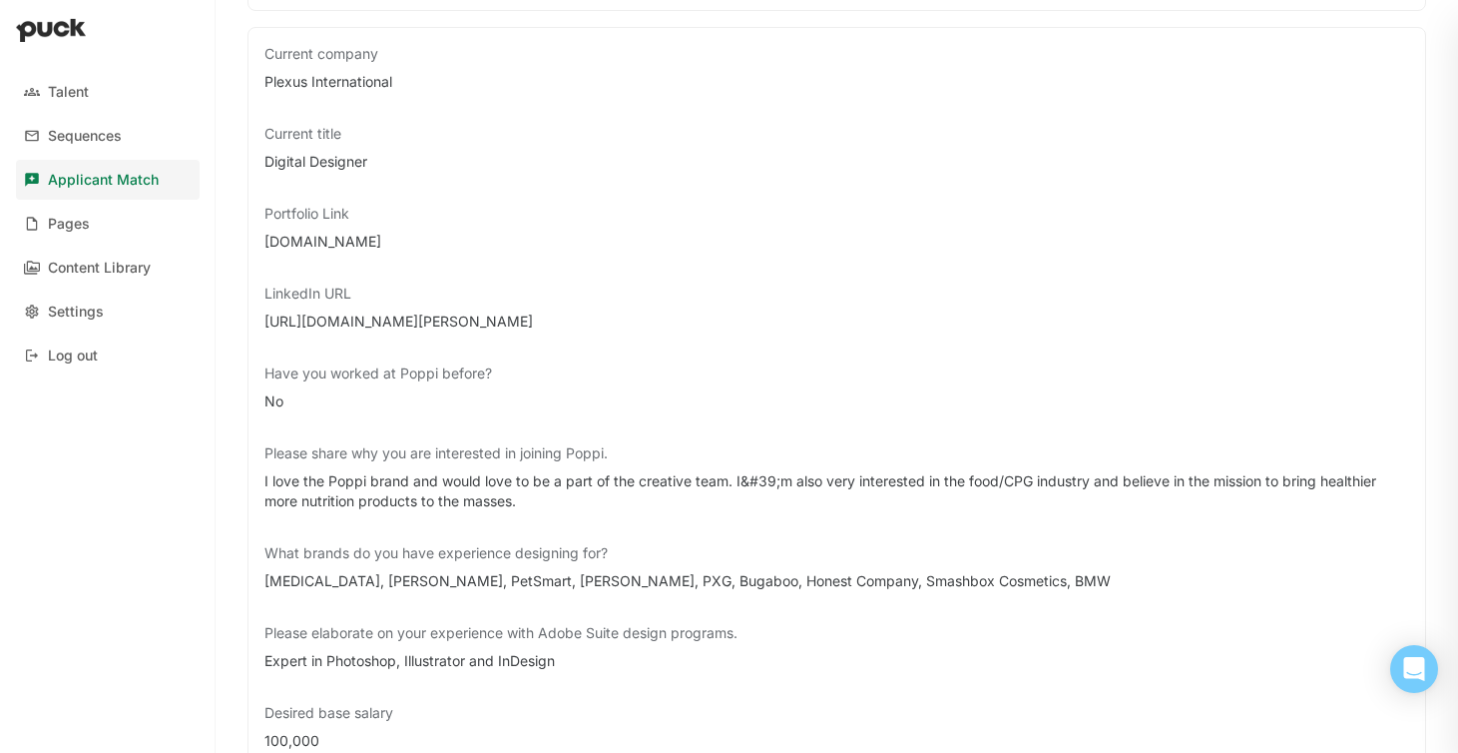
drag, startPoint x: 406, startPoint y: 234, endPoint x: 235, endPoint y: 246, distance: 172.1
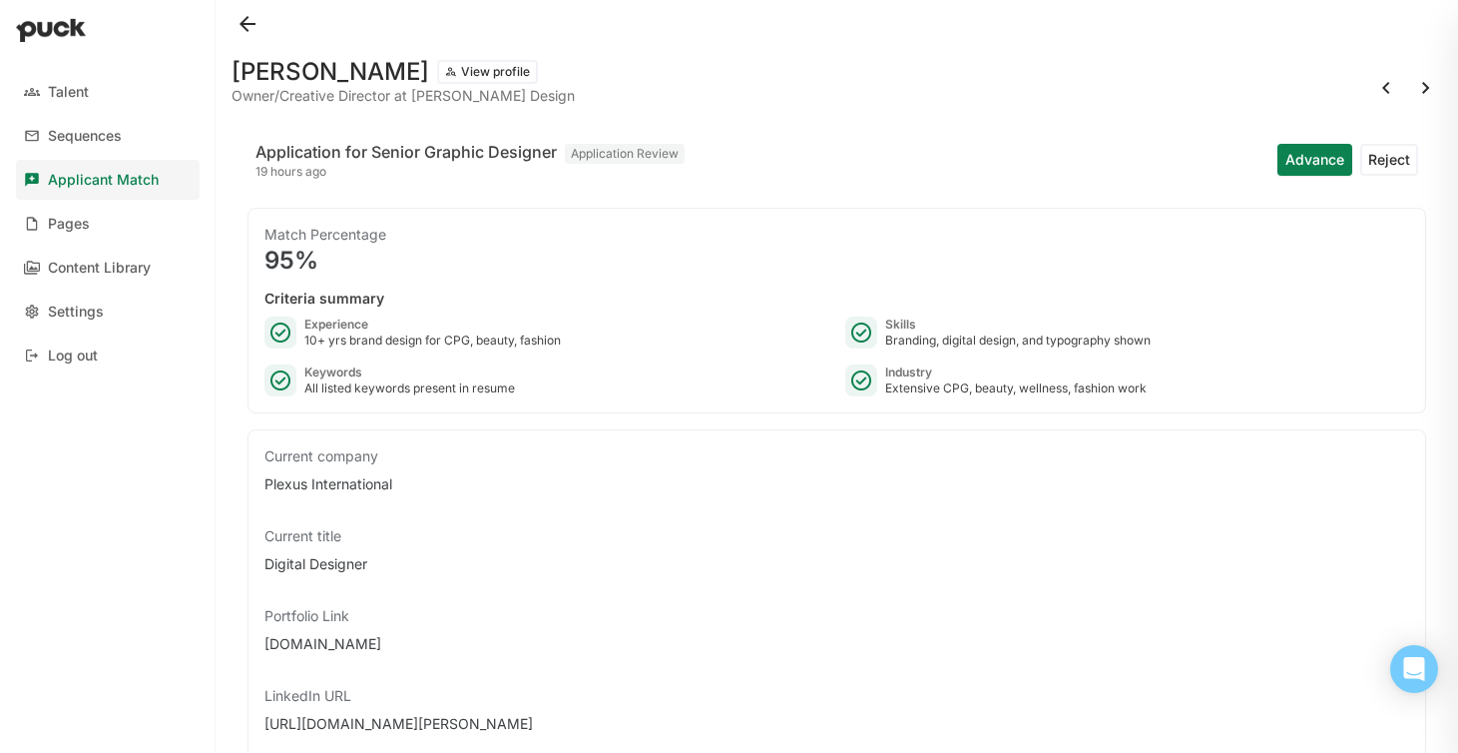
click at [1421, 93] on button at bounding box center [1426, 88] width 32 height 32
click at [1424, 87] on button at bounding box center [1426, 88] width 32 height 32
click at [1428, 83] on button at bounding box center [1426, 88] width 32 height 32
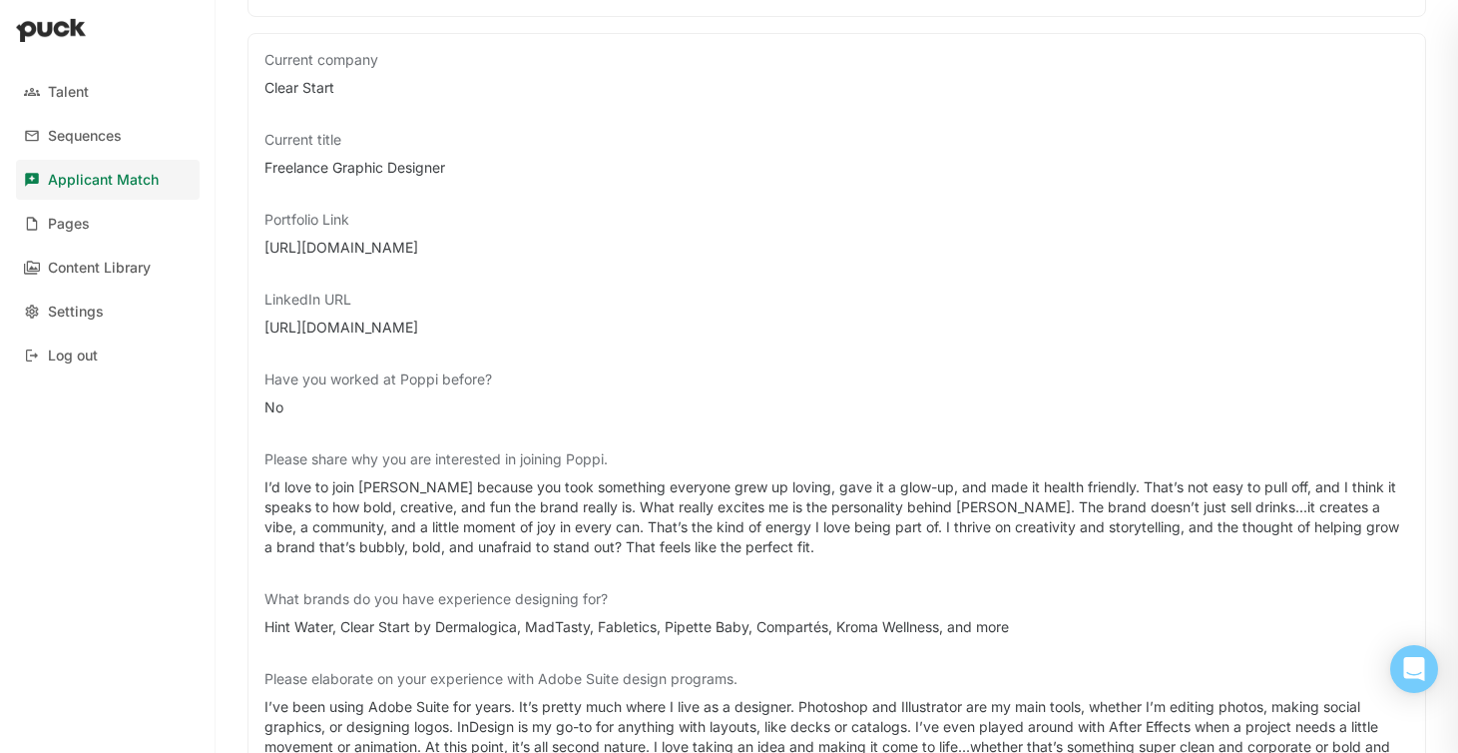
scroll to position [367, 0]
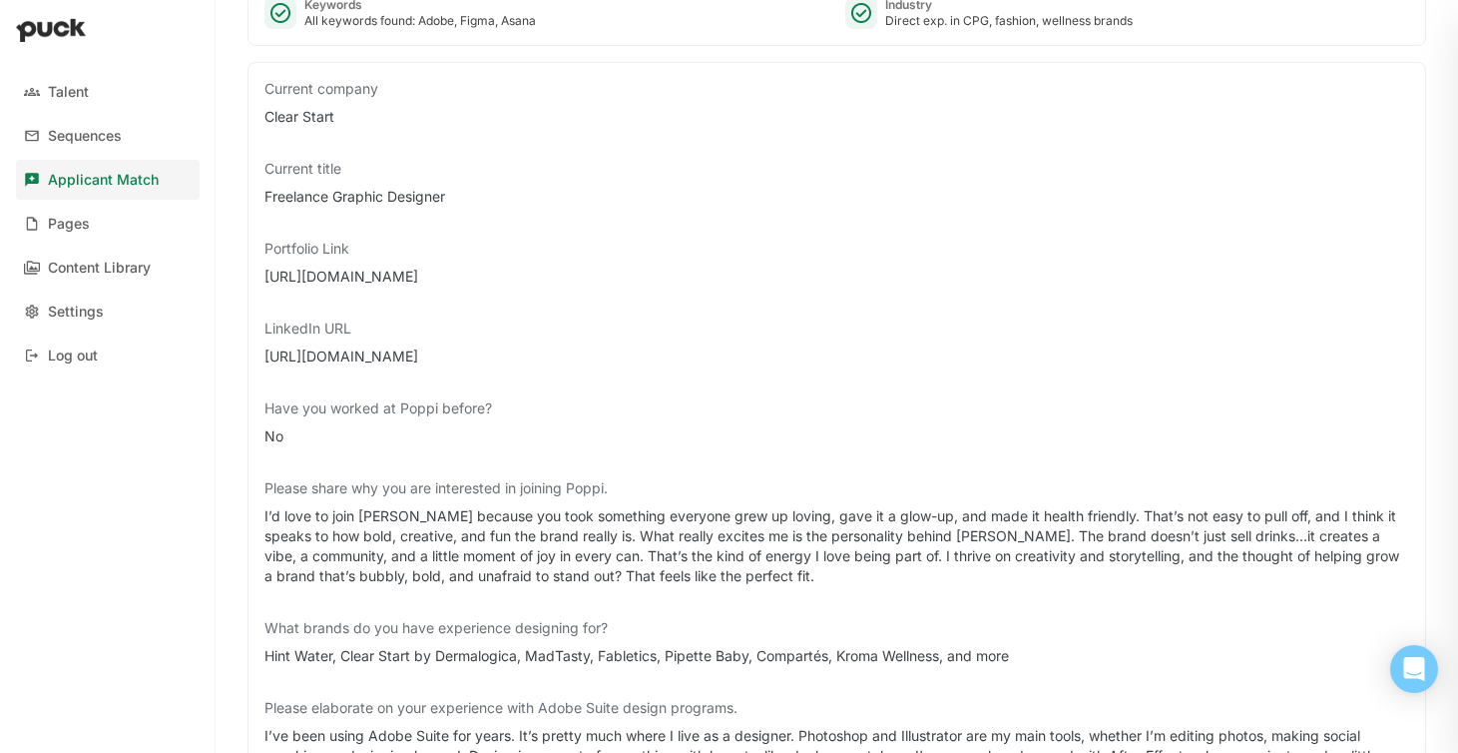
drag, startPoint x: 523, startPoint y: 360, endPoint x: 252, endPoint y: 352, distance: 271.6
click at [252, 352] on div "Current company Clear Start Current title Freelance Graphic Designer Portfolio …" at bounding box center [837, 612] width 1179 height 1100
drag, startPoint x: 605, startPoint y: 267, endPoint x: 257, endPoint y: 283, distance: 347.7
click at [257, 283] on div "Current company Clear Start Current title Freelance Graphic Designer Portfolio …" at bounding box center [837, 612] width 1179 height 1100
click at [804, 430] on div "No" at bounding box center [836, 436] width 1145 height 20
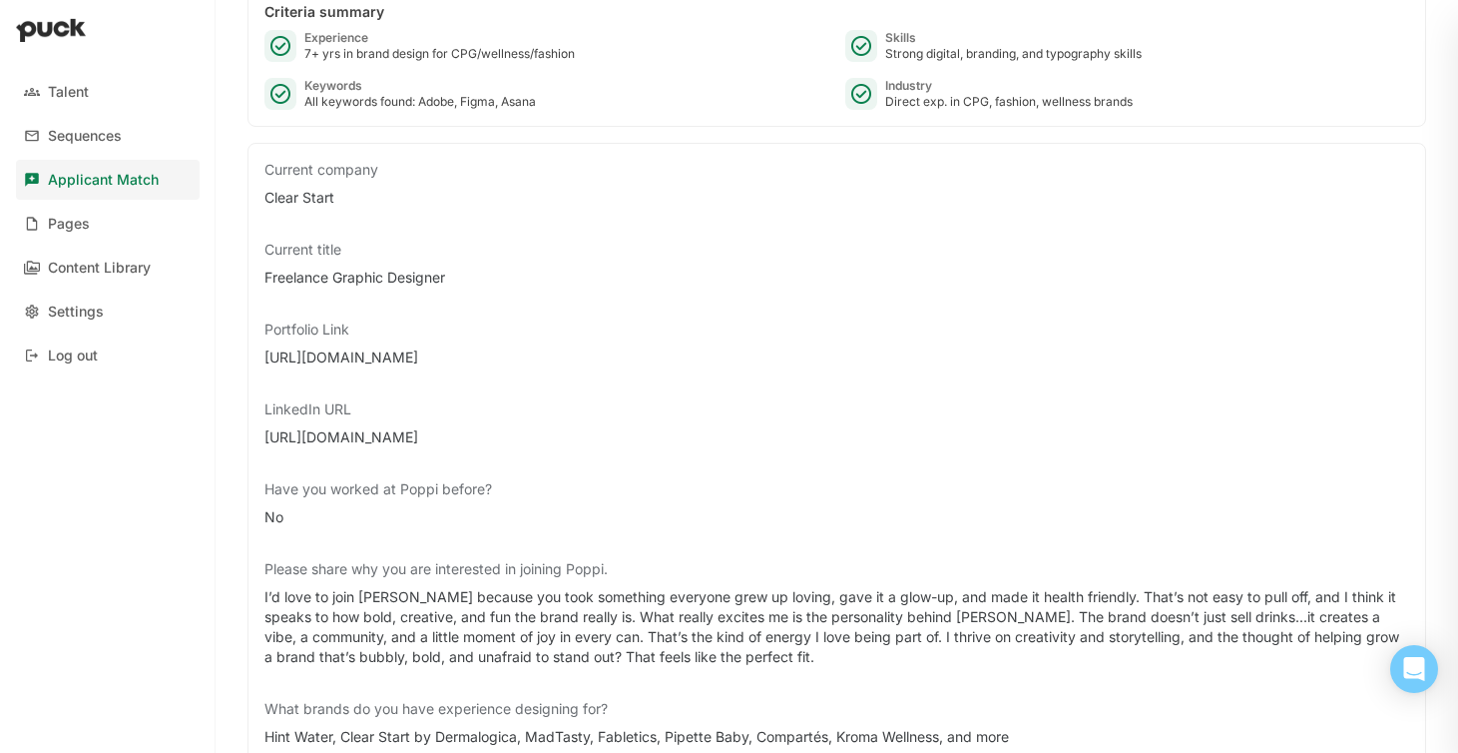
scroll to position [0, 0]
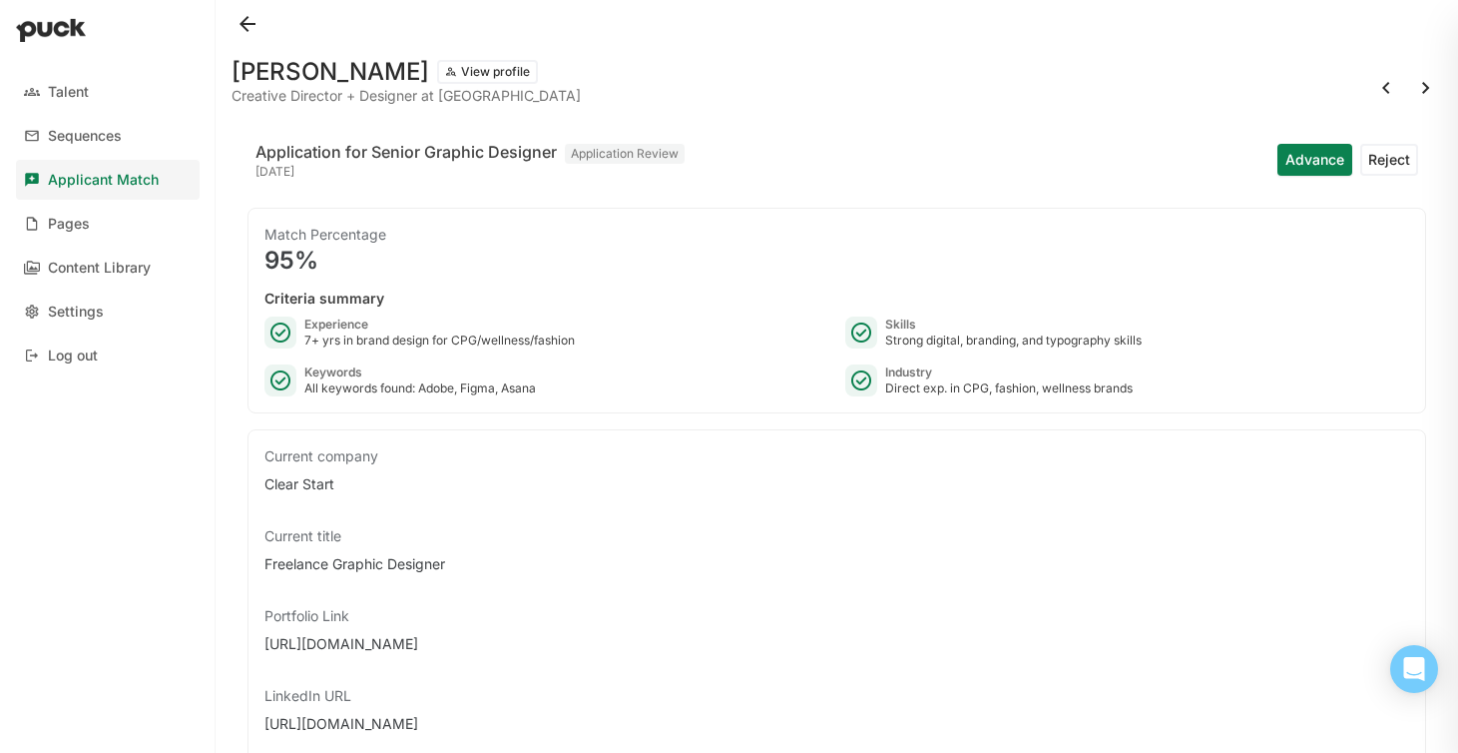
click at [1426, 86] on button at bounding box center [1426, 88] width 32 height 32
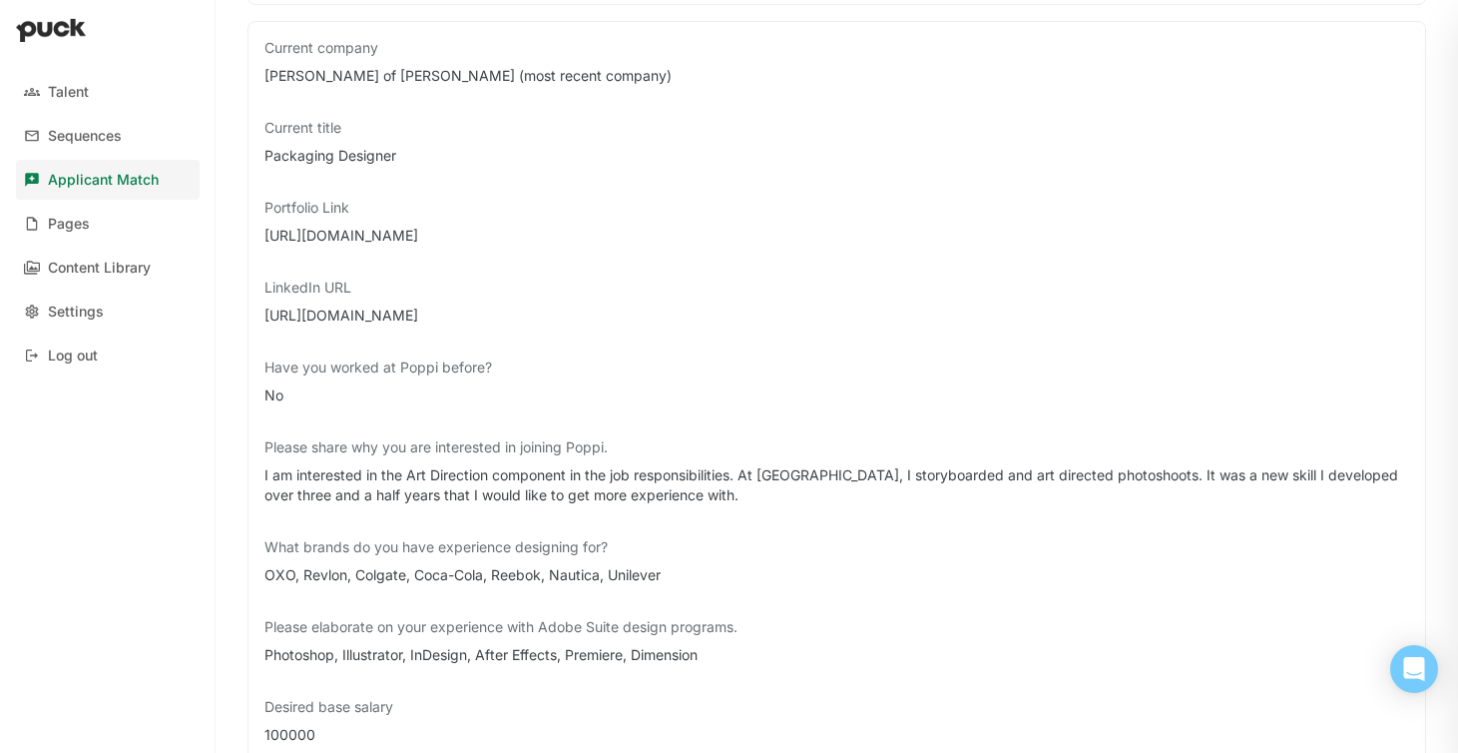
scroll to position [412, 0]
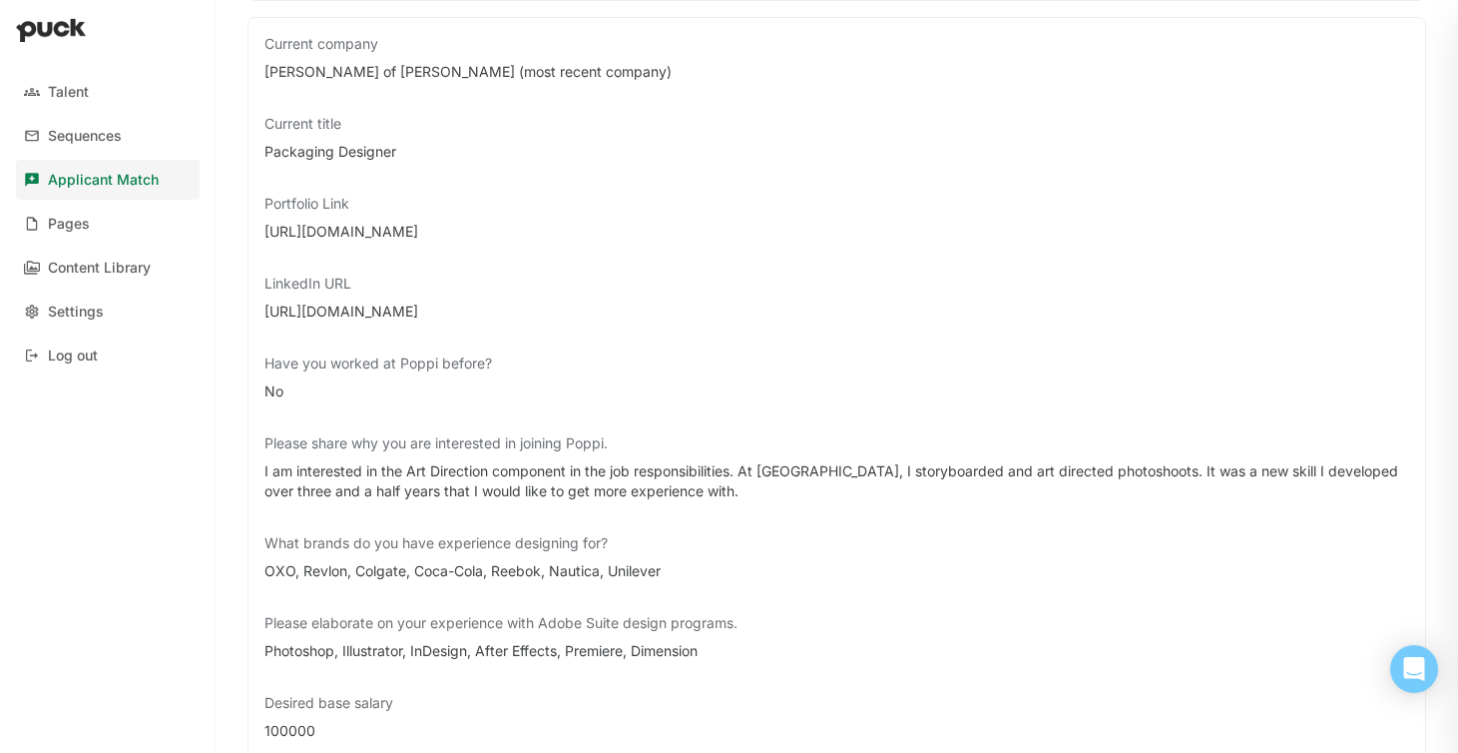
drag, startPoint x: 473, startPoint y: 231, endPoint x: 257, endPoint y: 228, distance: 215.6
click at [257, 228] on div "Current company [PERSON_NAME] of [PERSON_NAME] (most recent company) Current ti…" at bounding box center [837, 507] width 1179 height 980
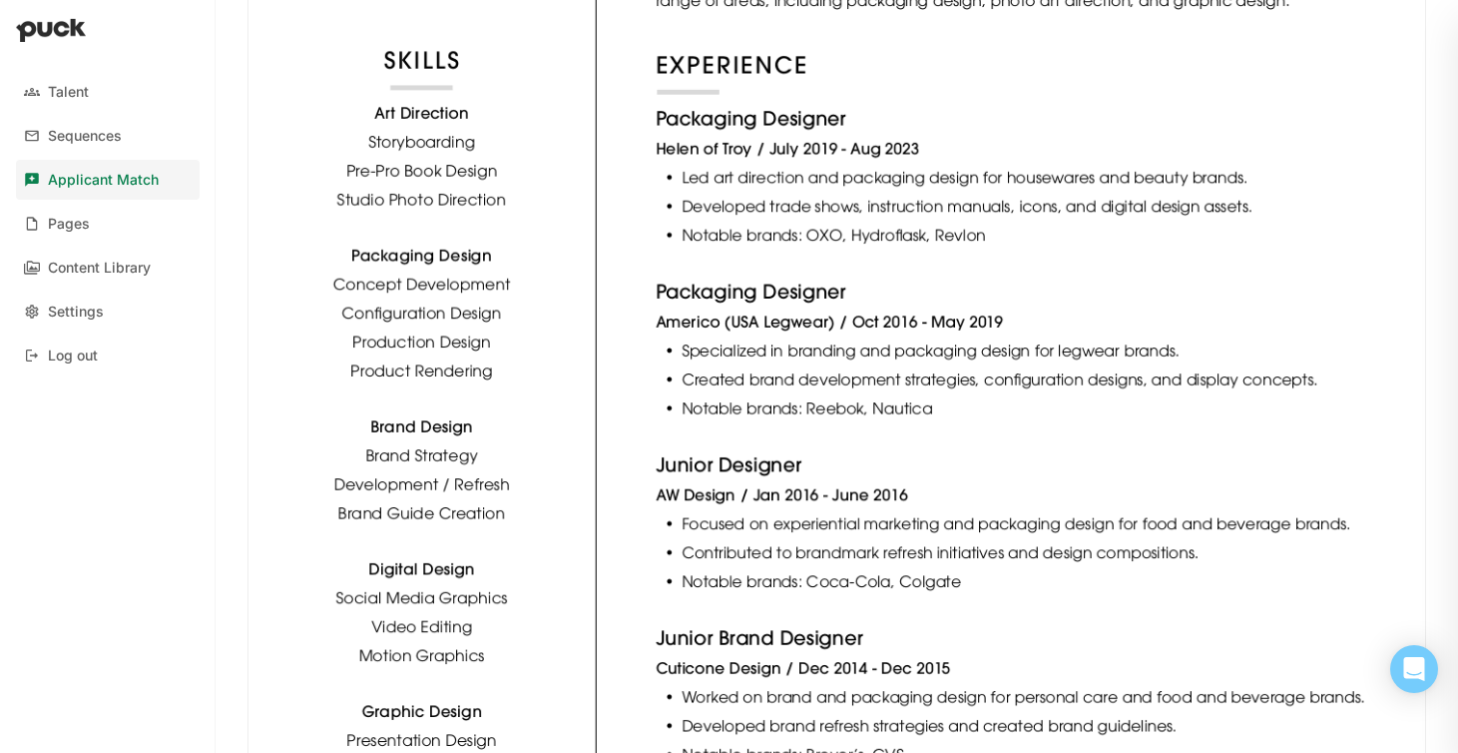
scroll to position [0, 0]
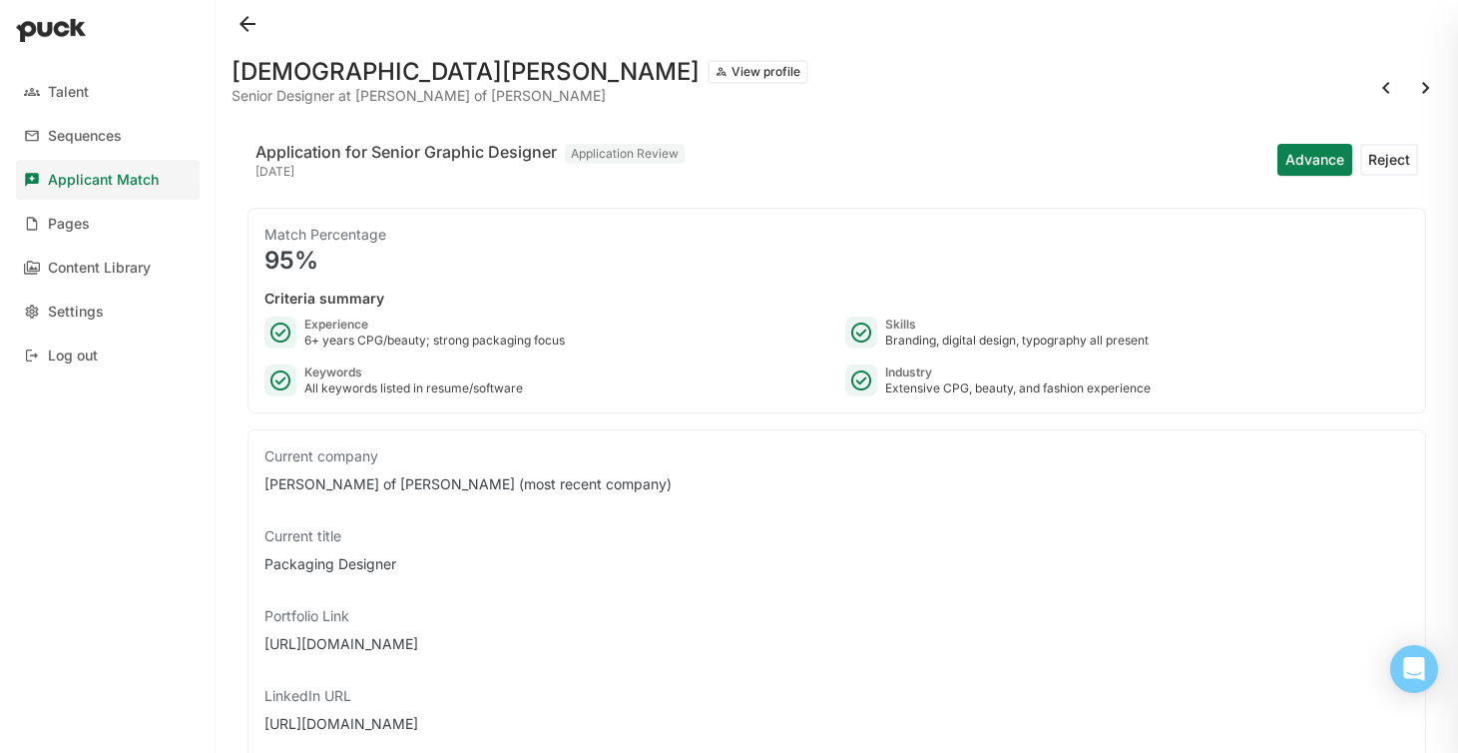
click at [1431, 86] on button at bounding box center [1426, 88] width 32 height 32
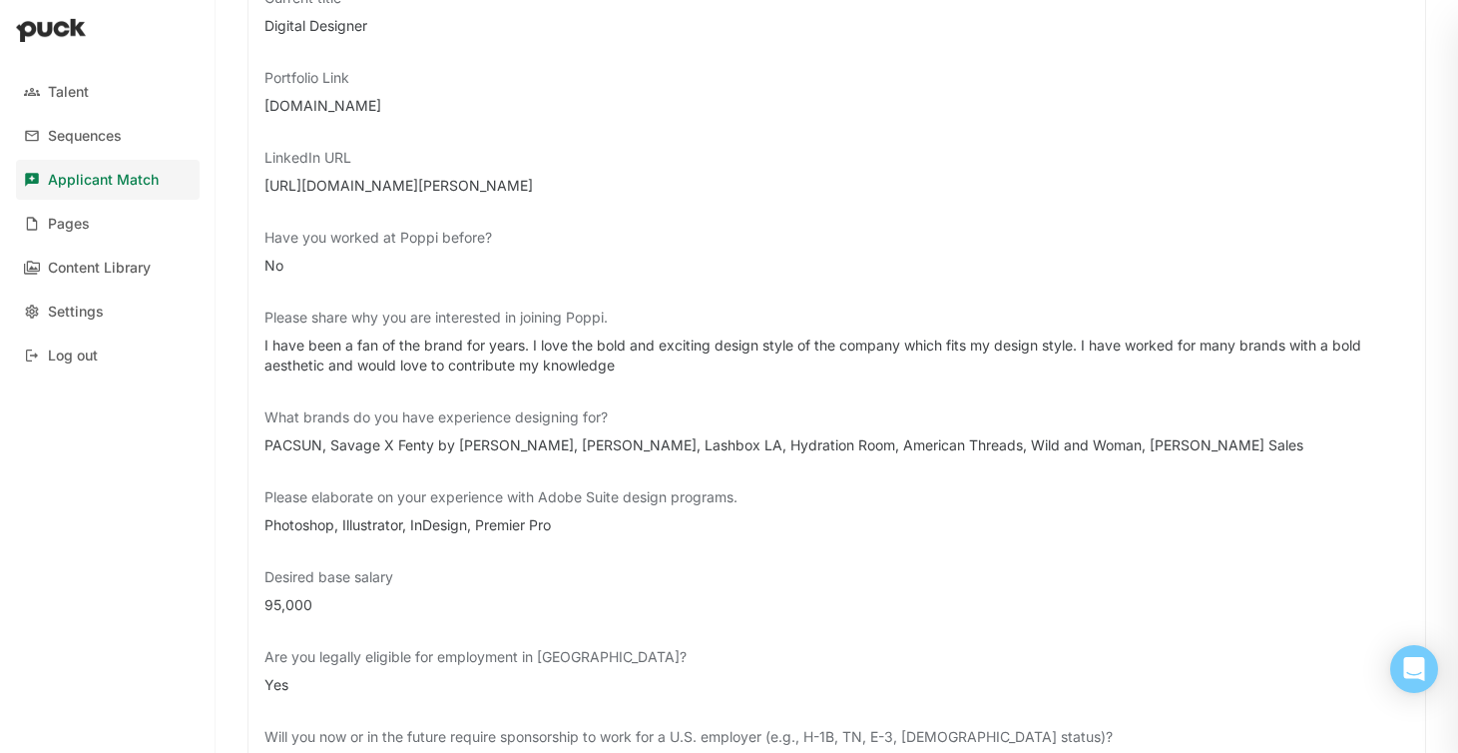
scroll to position [563, 0]
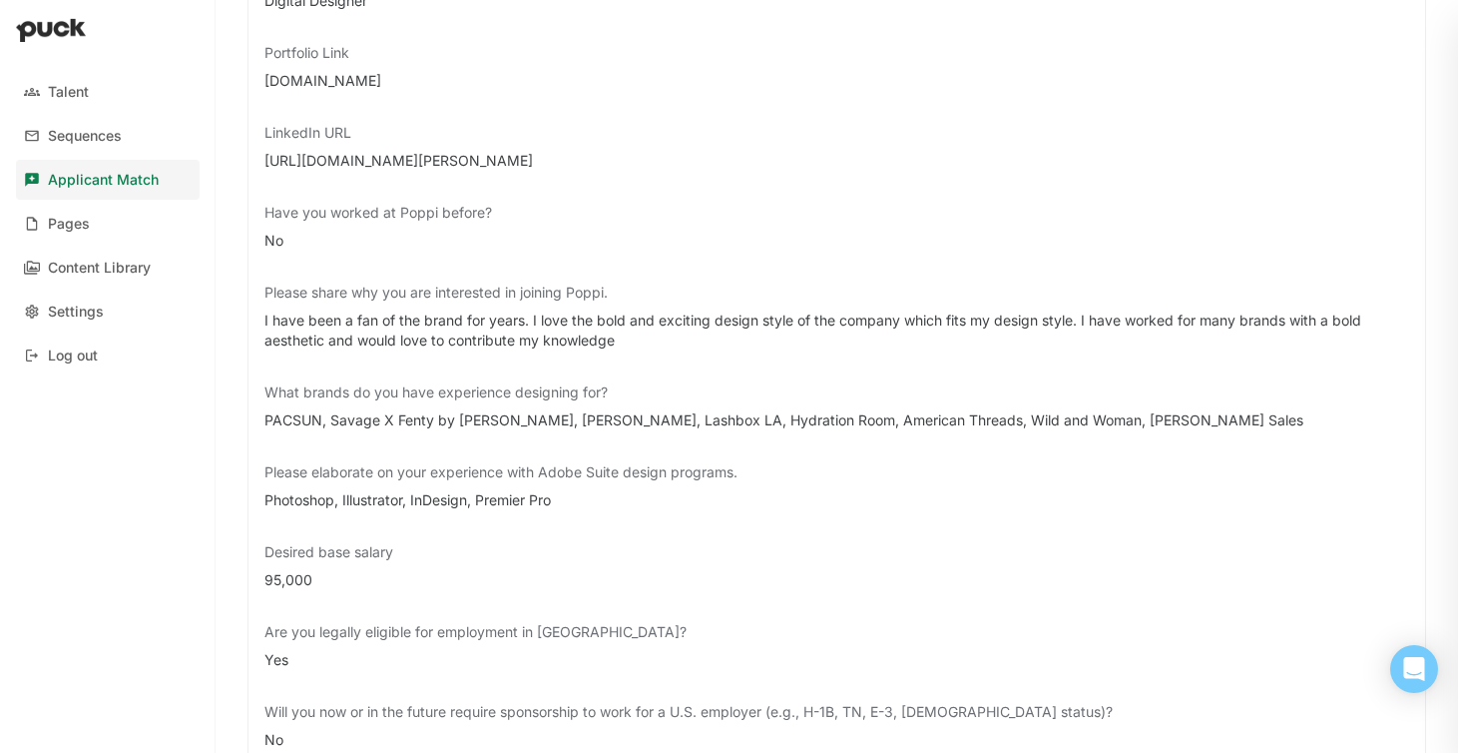
drag, startPoint x: 380, startPoint y: 77, endPoint x: 253, endPoint y: 77, distance: 127.8
click at [253, 77] on div "Current company Pacsun Current title Digital Designer Portfolio Link [DOMAIN_NA…" at bounding box center [837, 366] width 1179 height 1000
click at [753, 344] on div "I have been a fan of the brand for years. I love the bold and exciting design s…" at bounding box center [836, 330] width 1145 height 40
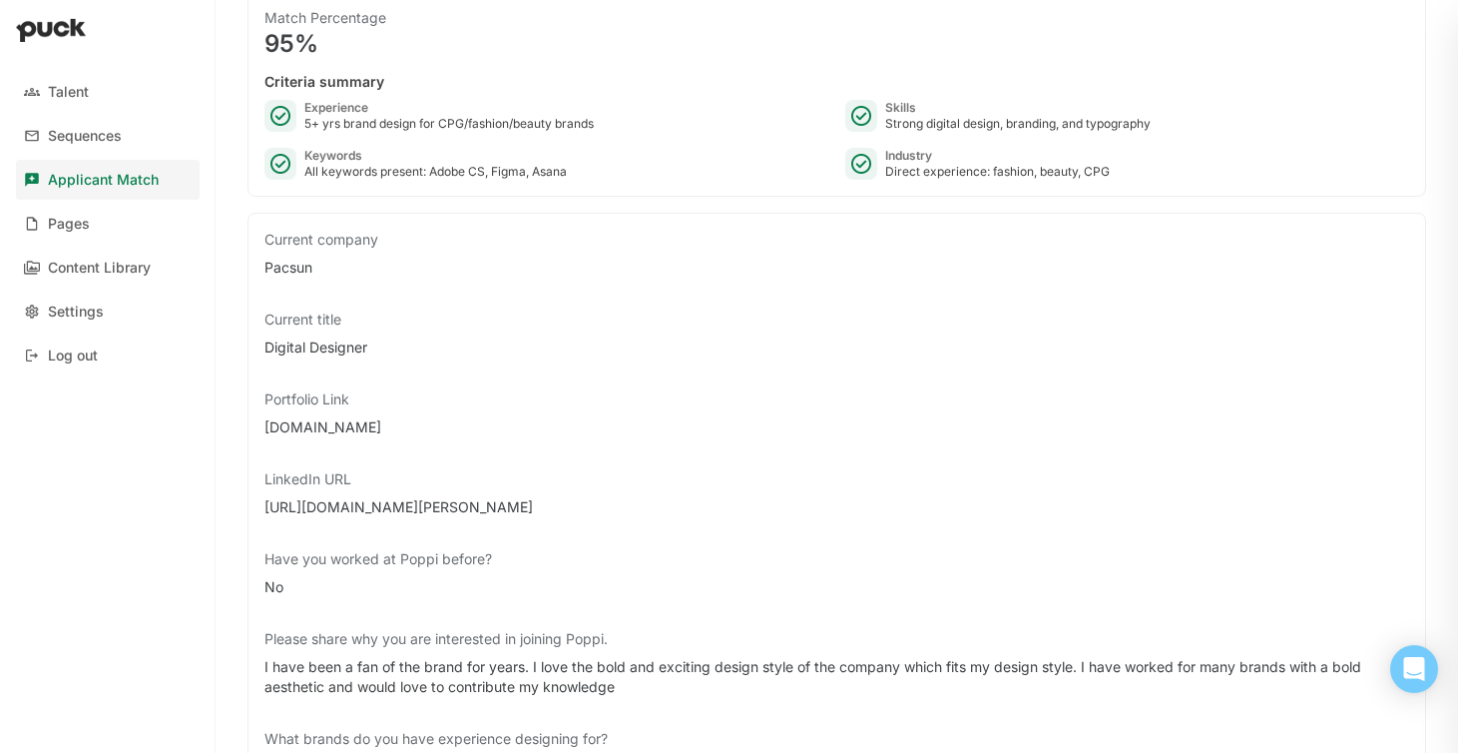
scroll to position [0, 0]
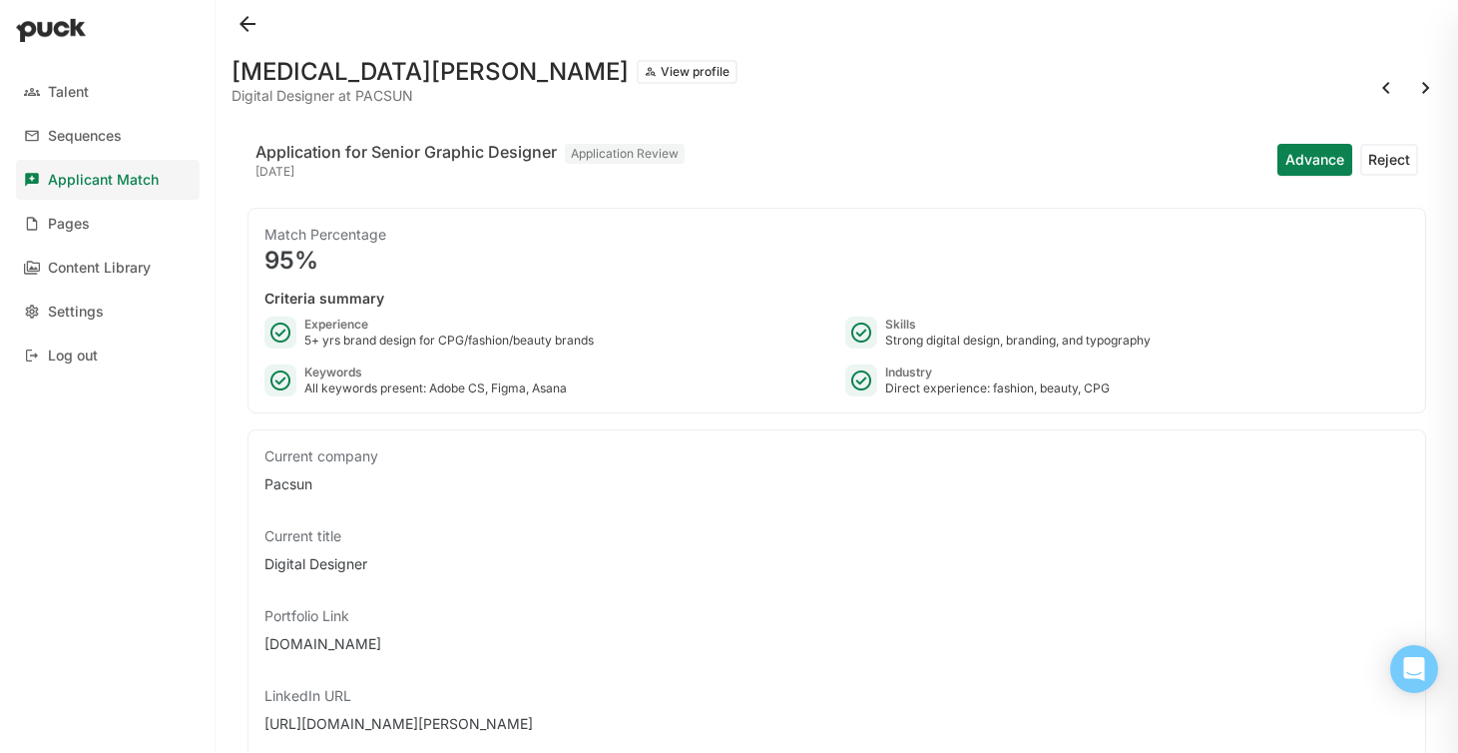
click at [637, 60] on button "View profile" at bounding box center [687, 72] width 101 height 24
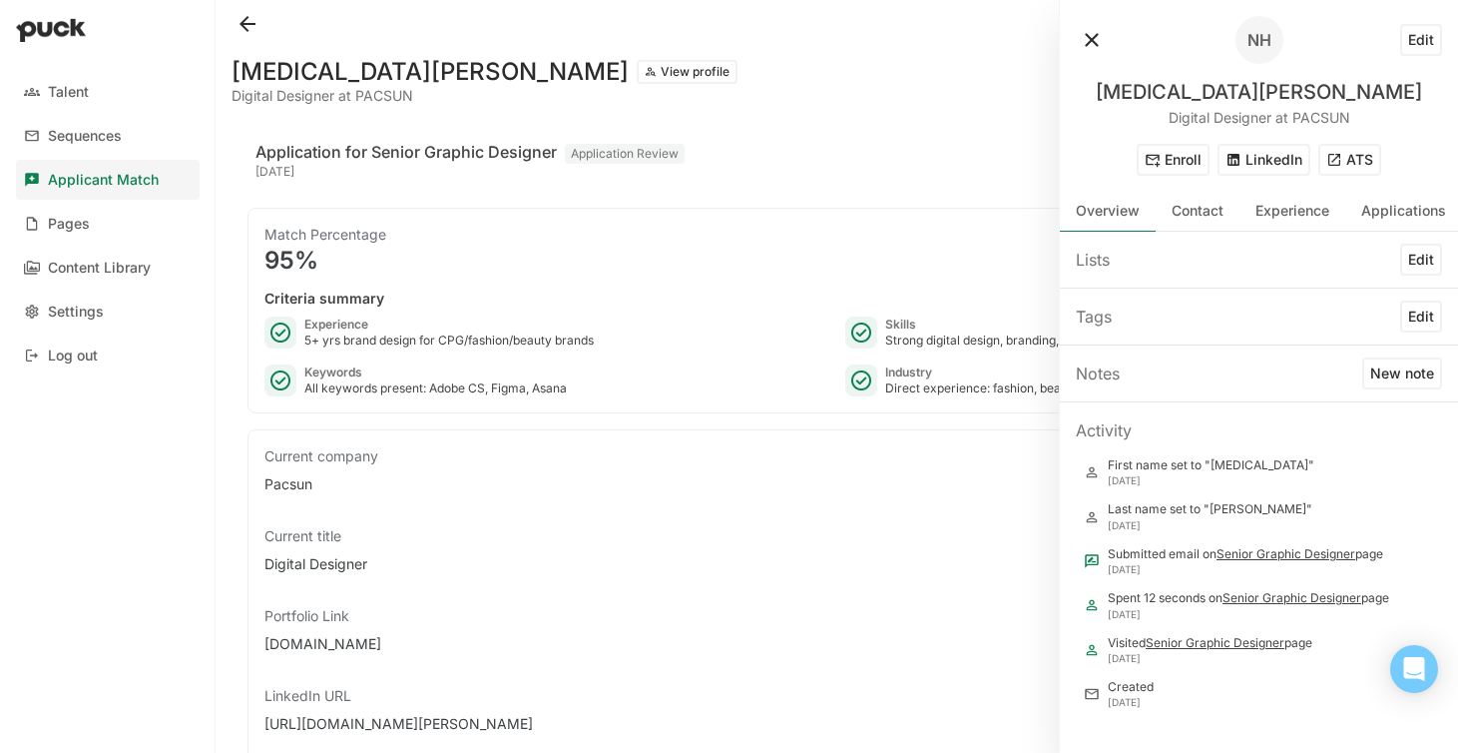
click at [1354, 166] on button "ATS" at bounding box center [1349, 160] width 63 height 32
click at [1095, 34] on button at bounding box center [1092, 40] width 32 height 32
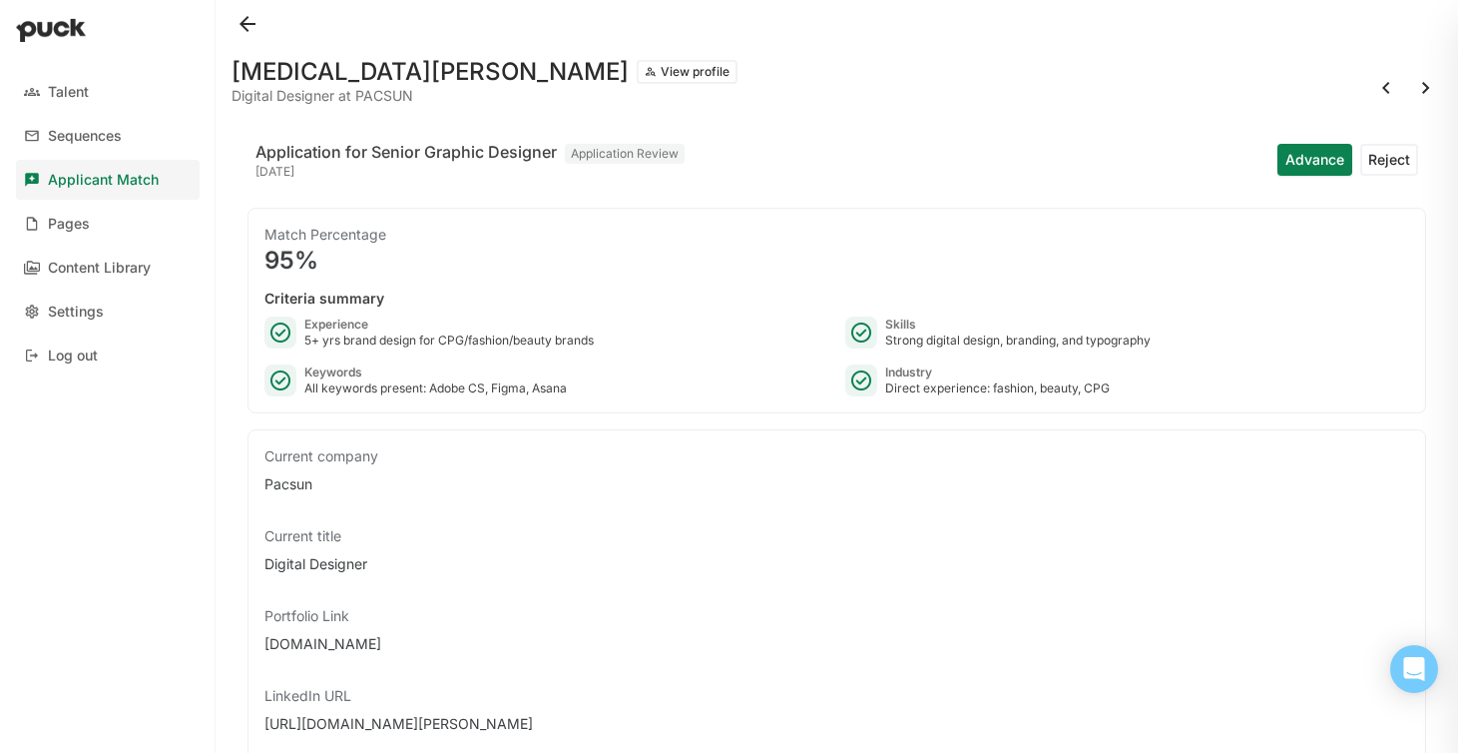
click at [1424, 89] on button at bounding box center [1426, 88] width 32 height 32
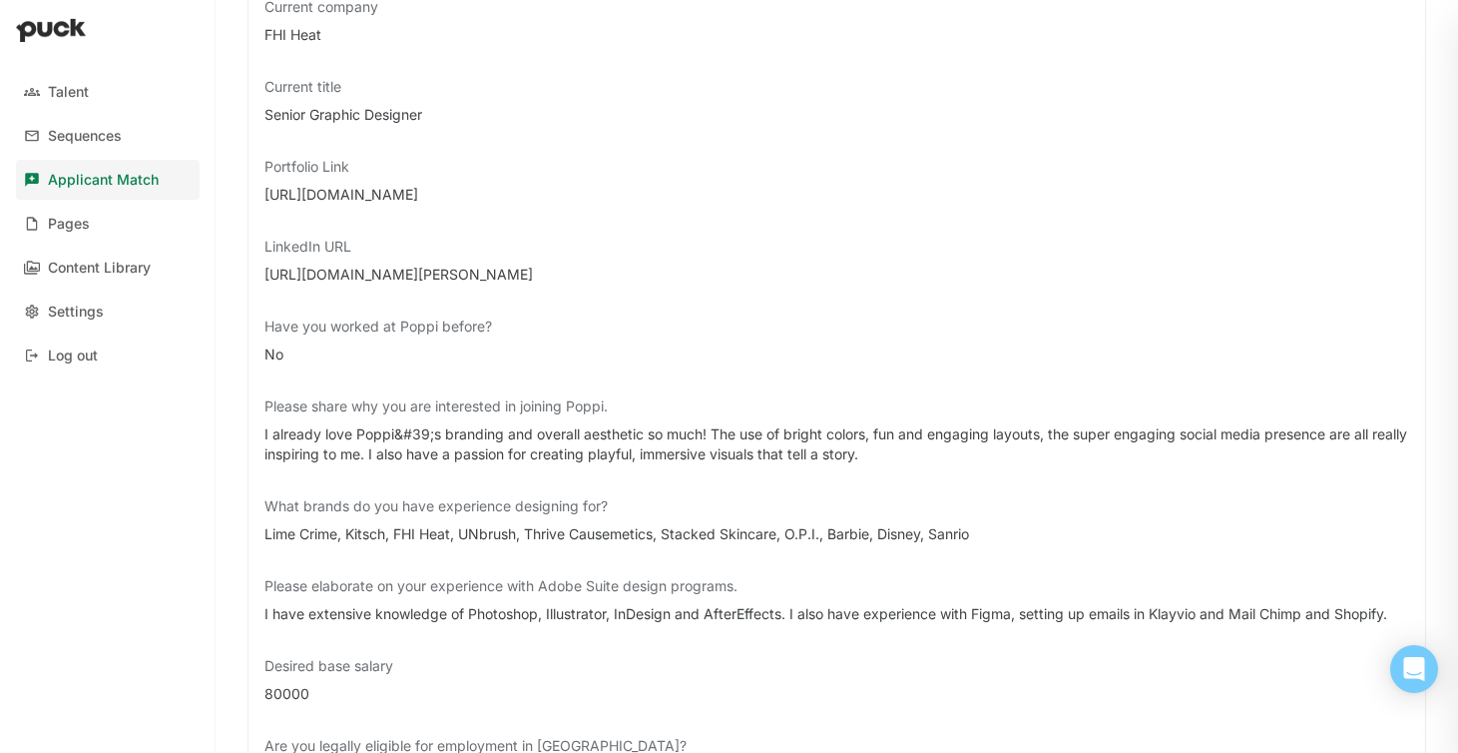
scroll to position [441, 0]
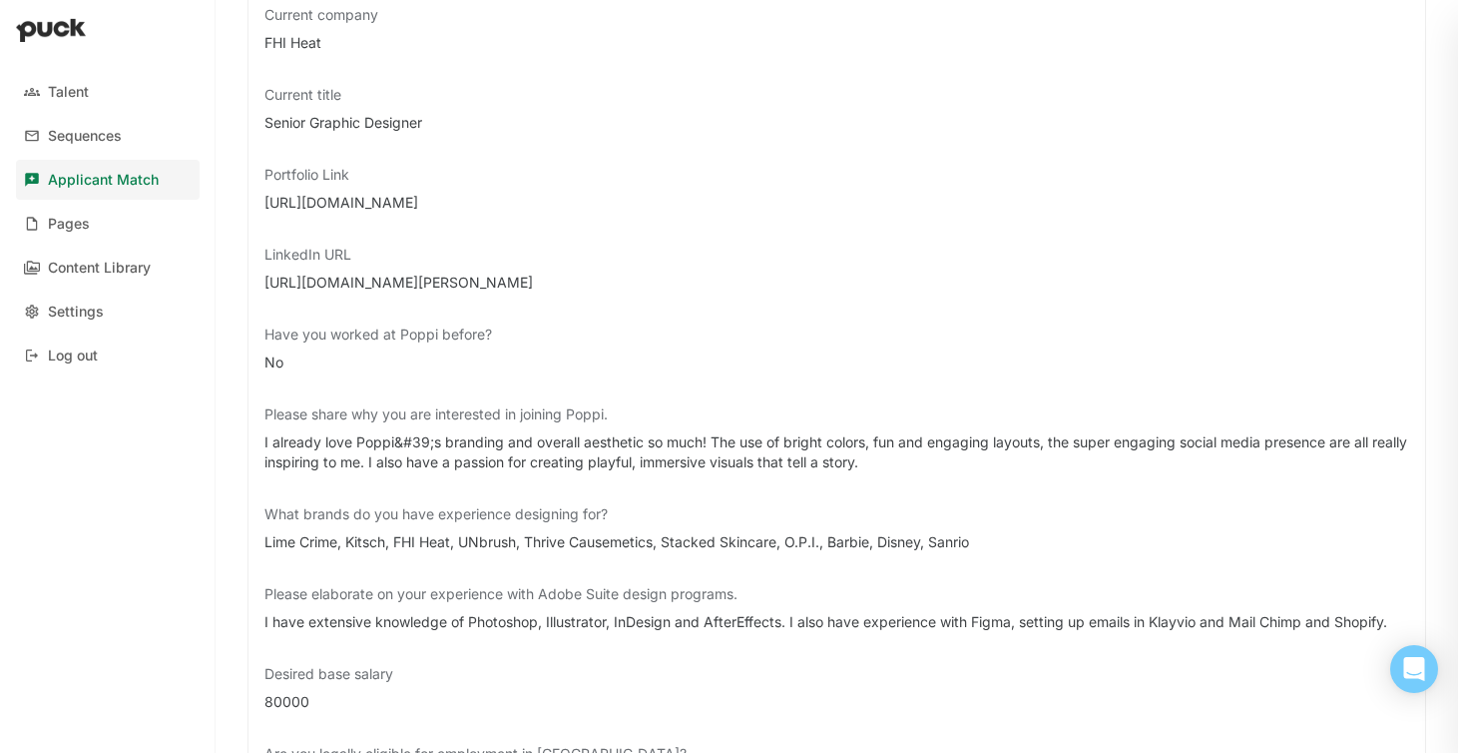
drag, startPoint x: 575, startPoint y: 207, endPoint x: 256, endPoint y: 212, distance: 318.4
click at [256, 212] on div "Current company FHI Heat Current title Senior Graphic Designer Portfolio Link […" at bounding box center [837, 478] width 1179 height 980
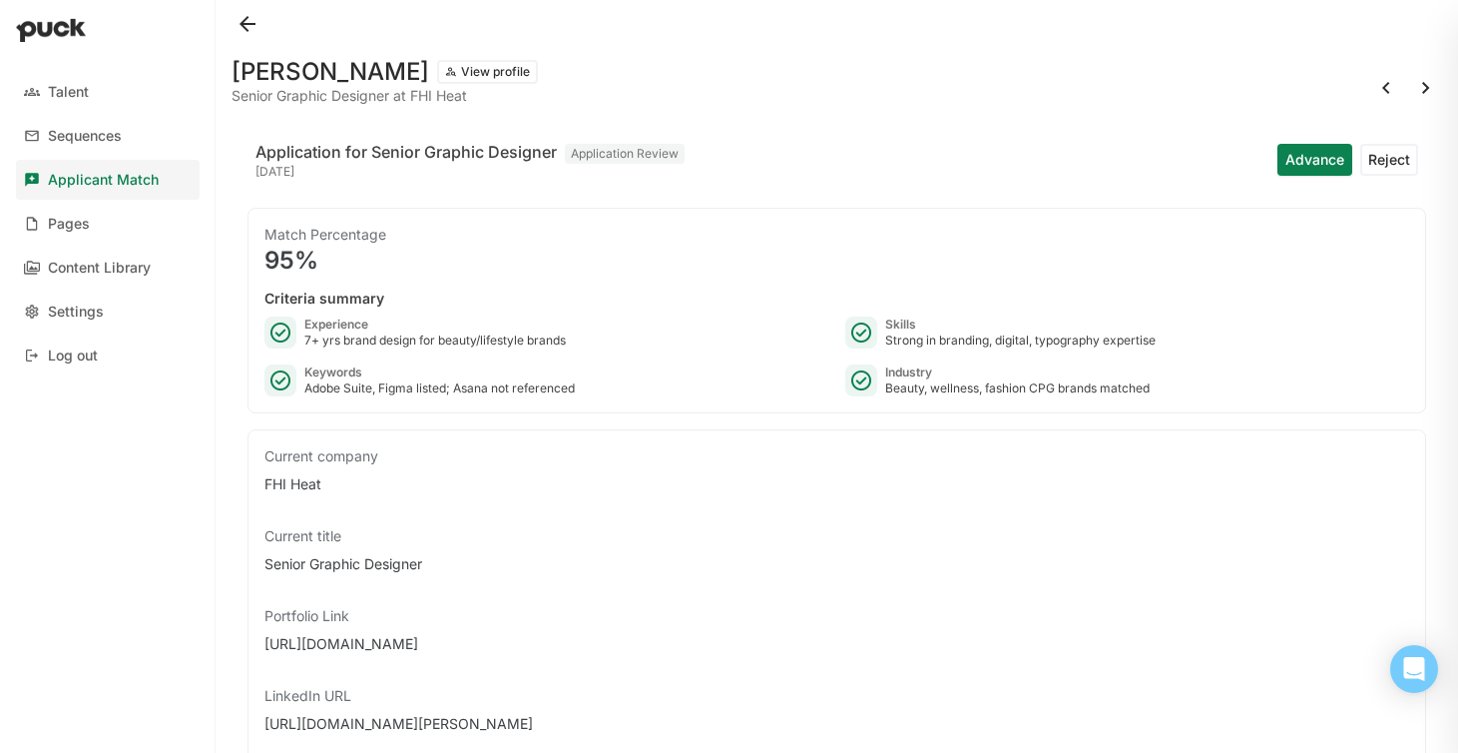
click at [449, 74] on button "View profile" at bounding box center [487, 72] width 101 height 24
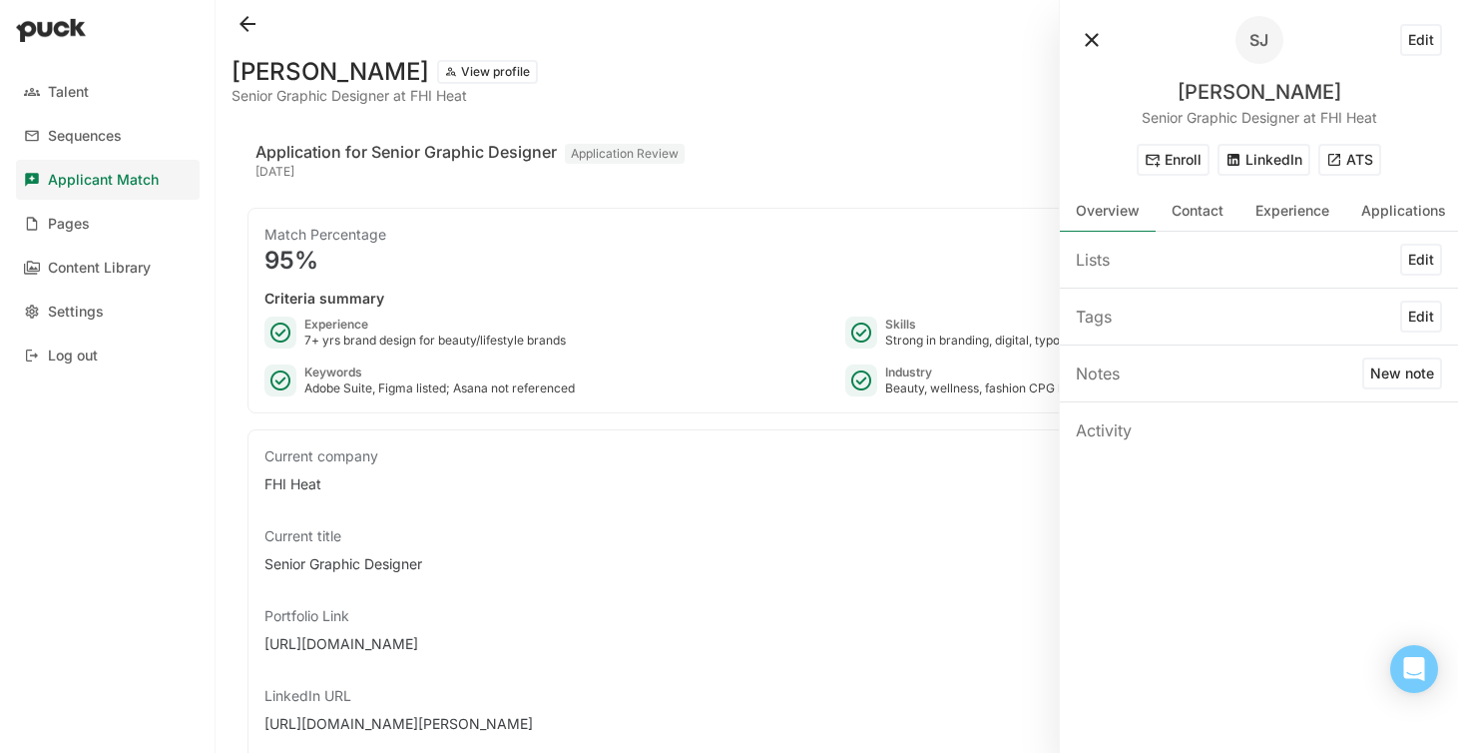
click at [1352, 165] on button "ATS" at bounding box center [1349, 160] width 63 height 32
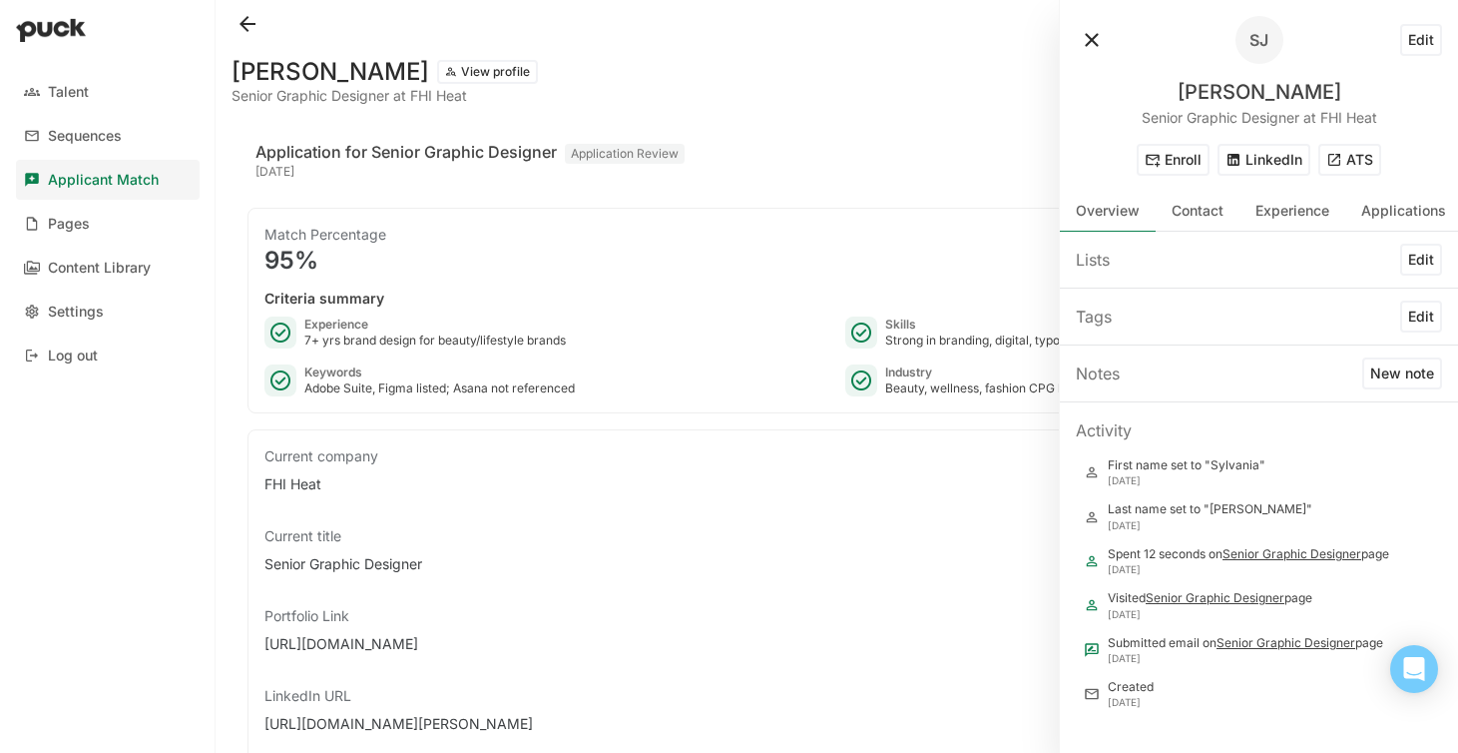
click at [1094, 43] on button at bounding box center [1092, 40] width 32 height 32
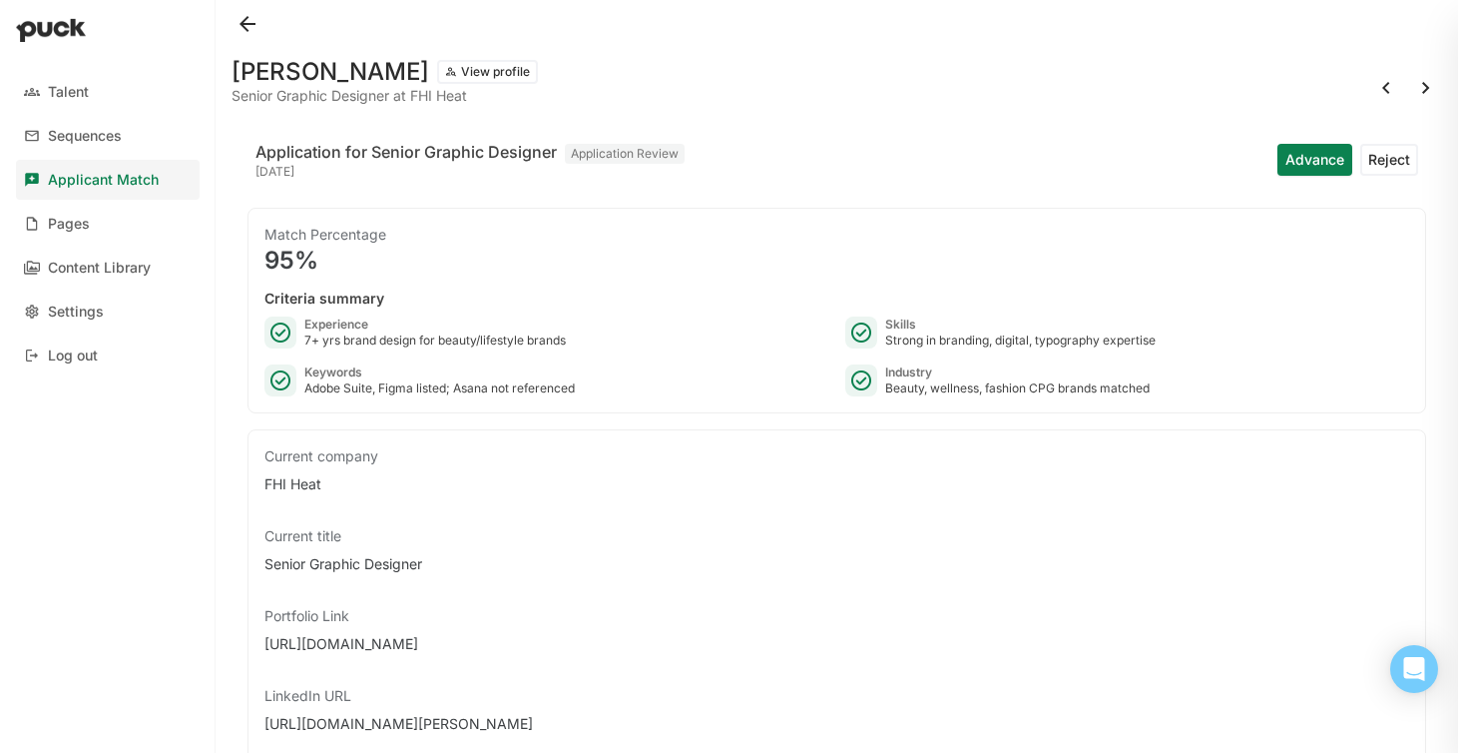
click at [1420, 88] on button at bounding box center [1426, 88] width 32 height 32
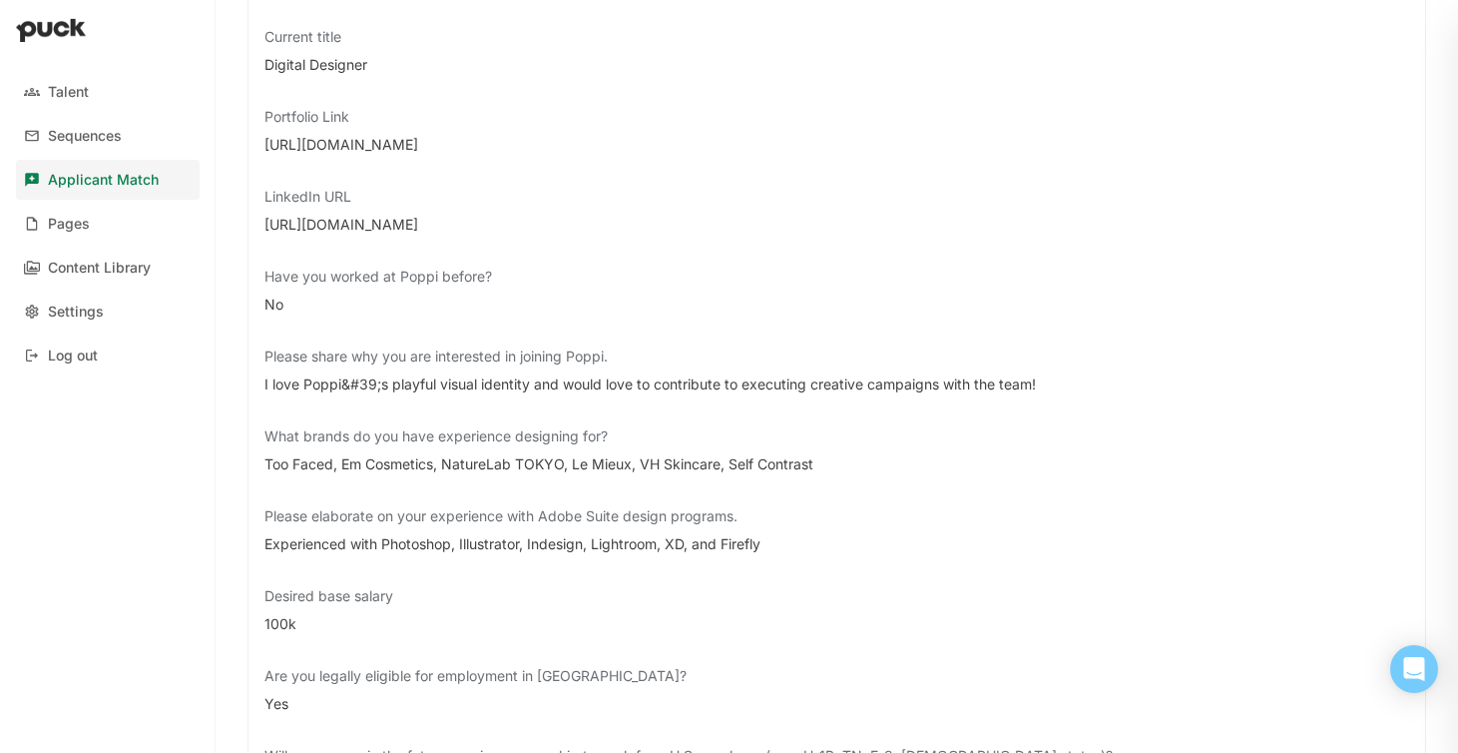
scroll to position [311, 0]
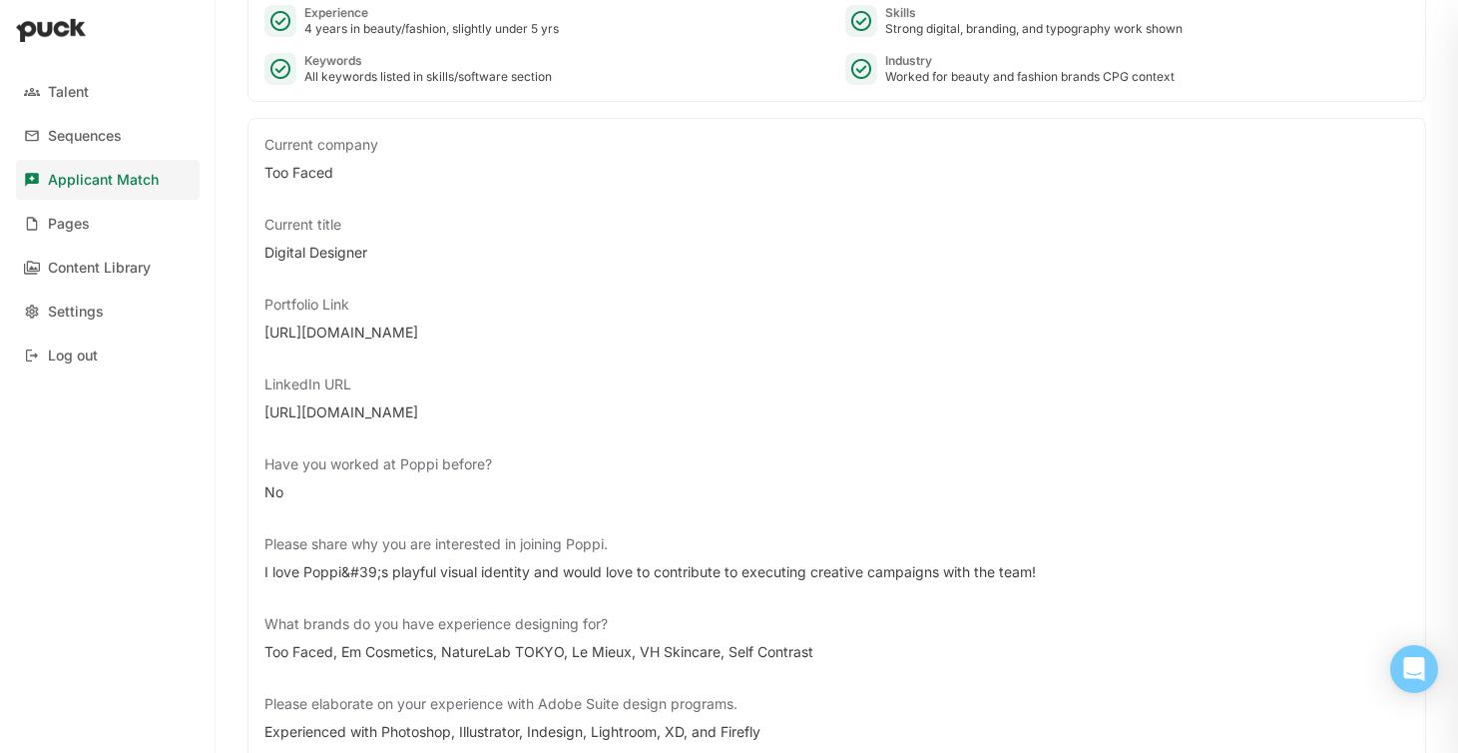
drag, startPoint x: 503, startPoint y: 330, endPoint x: 259, endPoint y: 325, distance: 243.6
click at [259, 326] on div "Current company Too Faced Current title Digital Designer Portfolio Link [URL][D…" at bounding box center [837, 598] width 1179 height 960
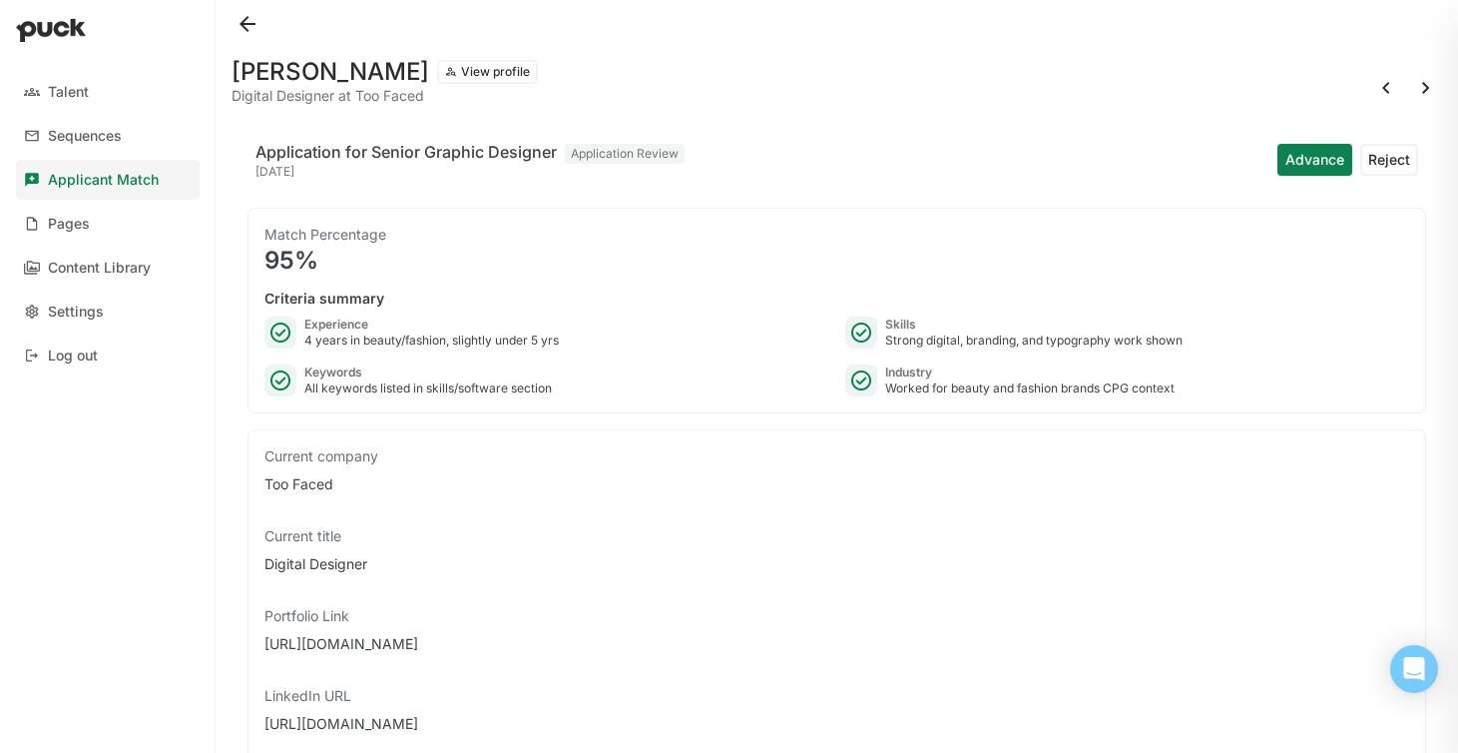
click at [1427, 87] on button at bounding box center [1426, 88] width 32 height 32
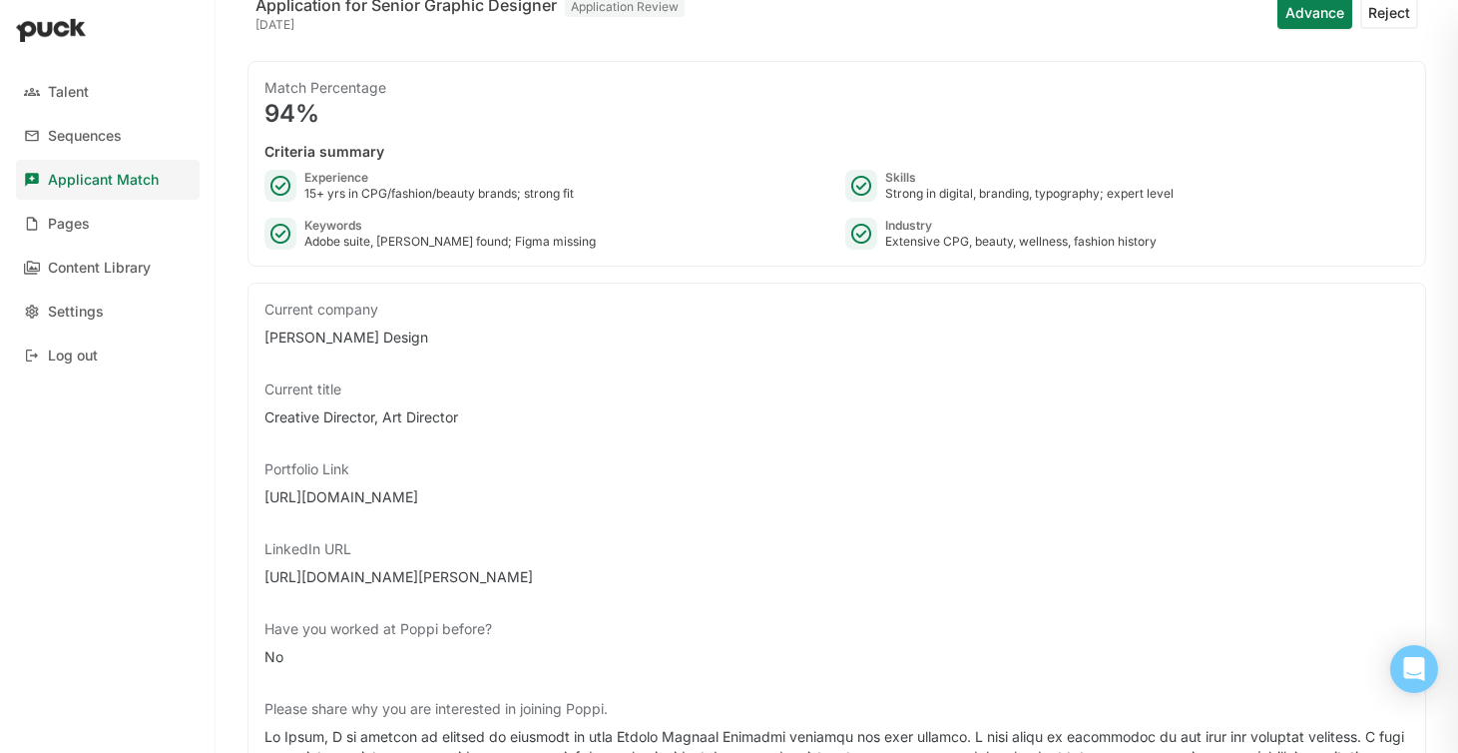
scroll to position [161, 0]
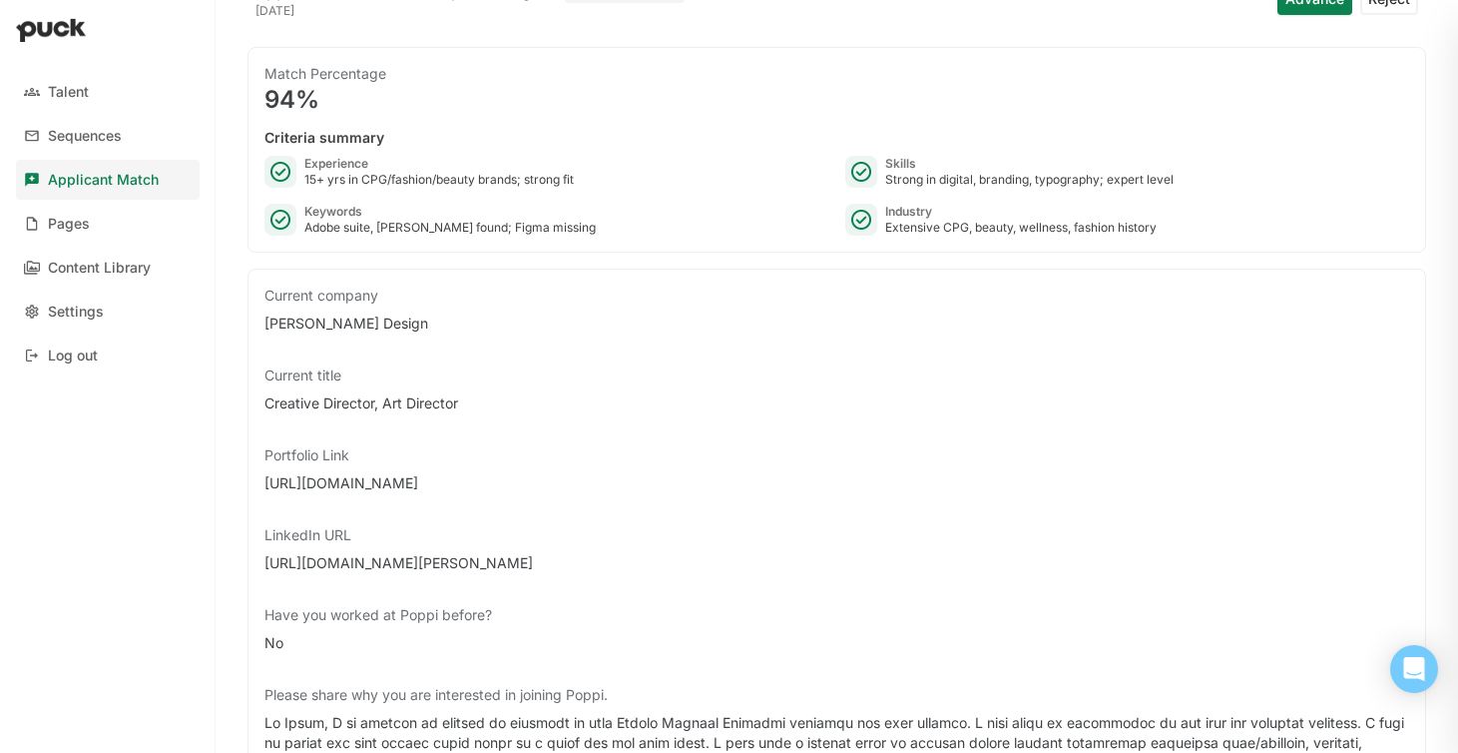
drag, startPoint x: 498, startPoint y: 486, endPoint x: 248, endPoint y: 485, distance: 250.5
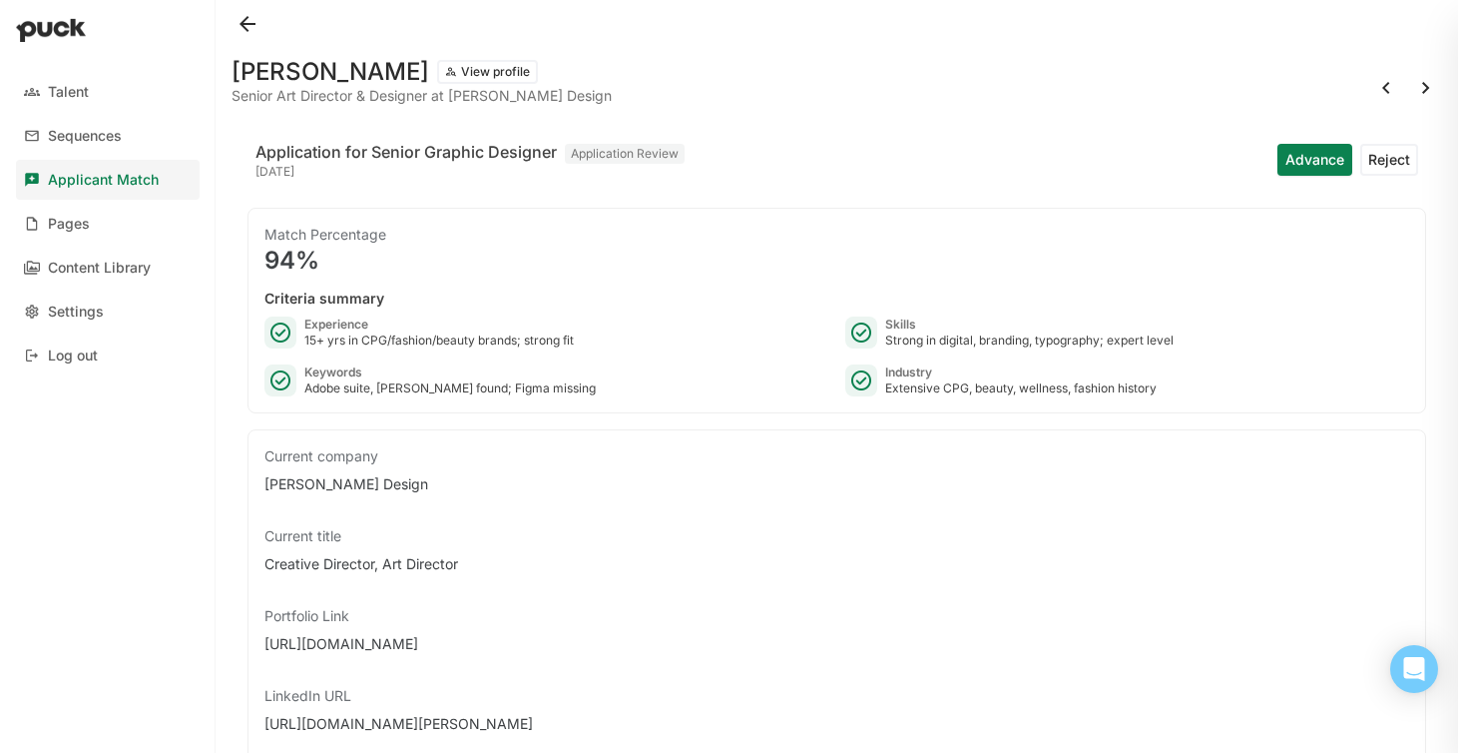
click at [1423, 97] on button at bounding box center [1426, 88] width 32 height 32
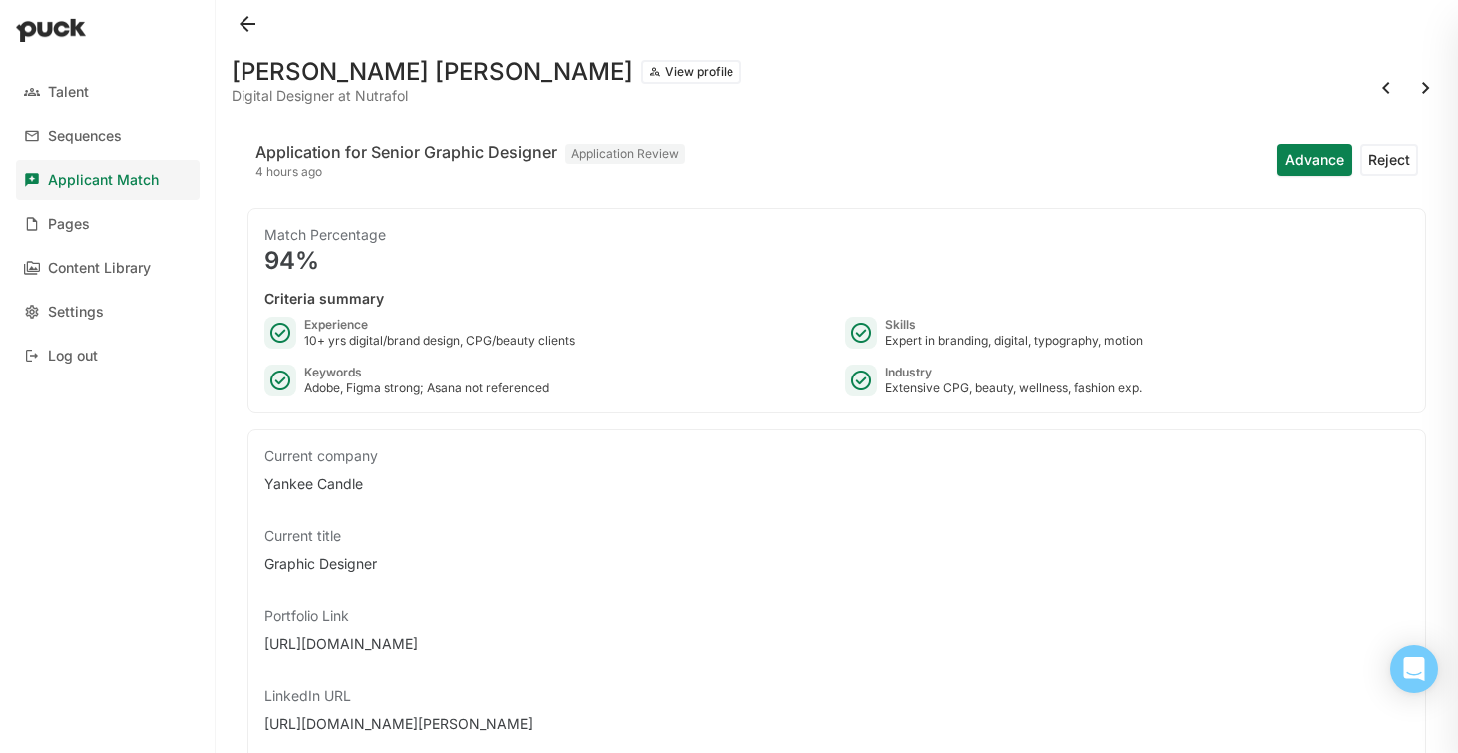
drag, startPoint x: 420, startPoint y: 648, endPoint x: 256, endPoint y: 644, distance: 163.7
click at [814, 634] on div "[URL][DOMAIN_NAME]" at bounding box center [836, 644] width 1145 height 20
click at [641, 75] on button "View profile" at bounding box center [691, 72] width 101 height 24
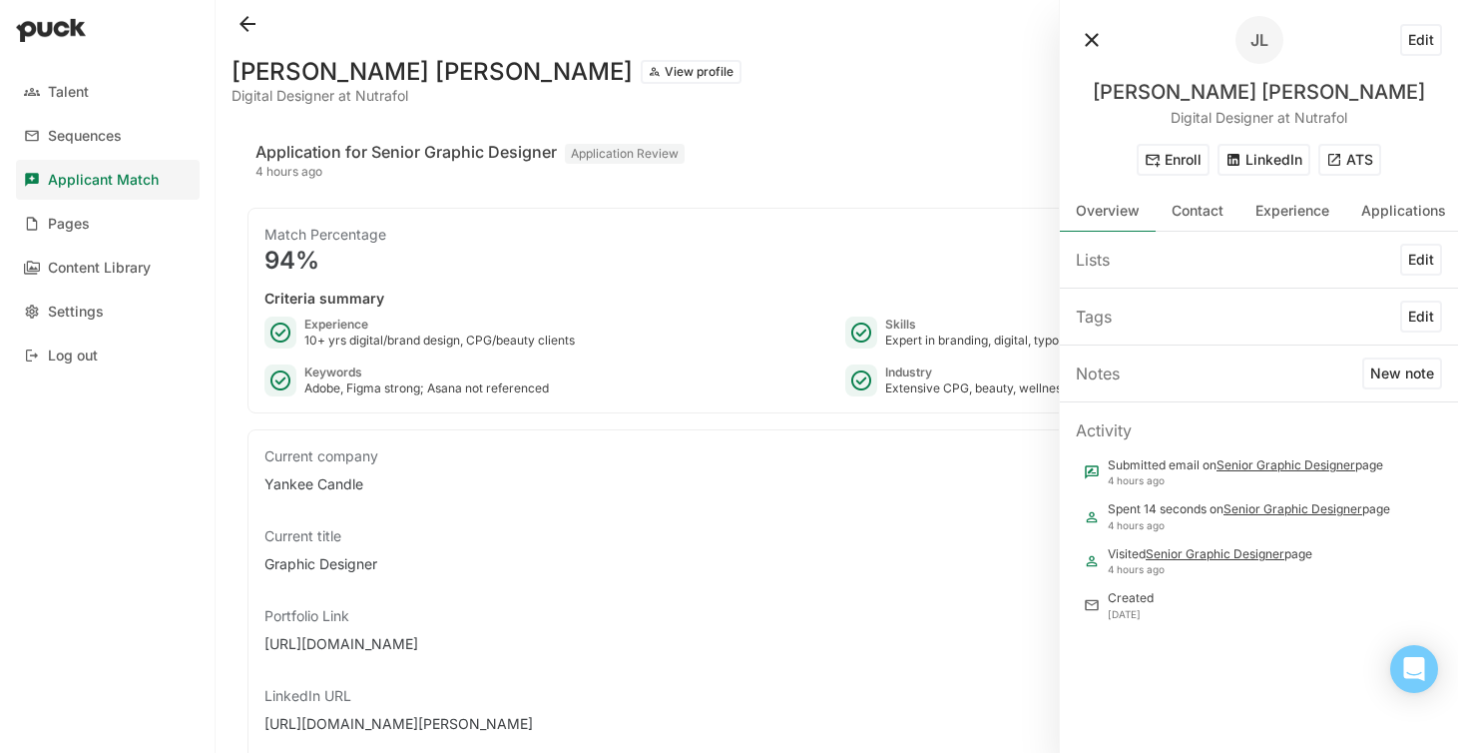
click at [1339, 165] on button "ATS" at bounding box center [1349, 160] width 63 height 32
click at [1096, 30] on button at bounding box center [1092, 40] width 32 height 32
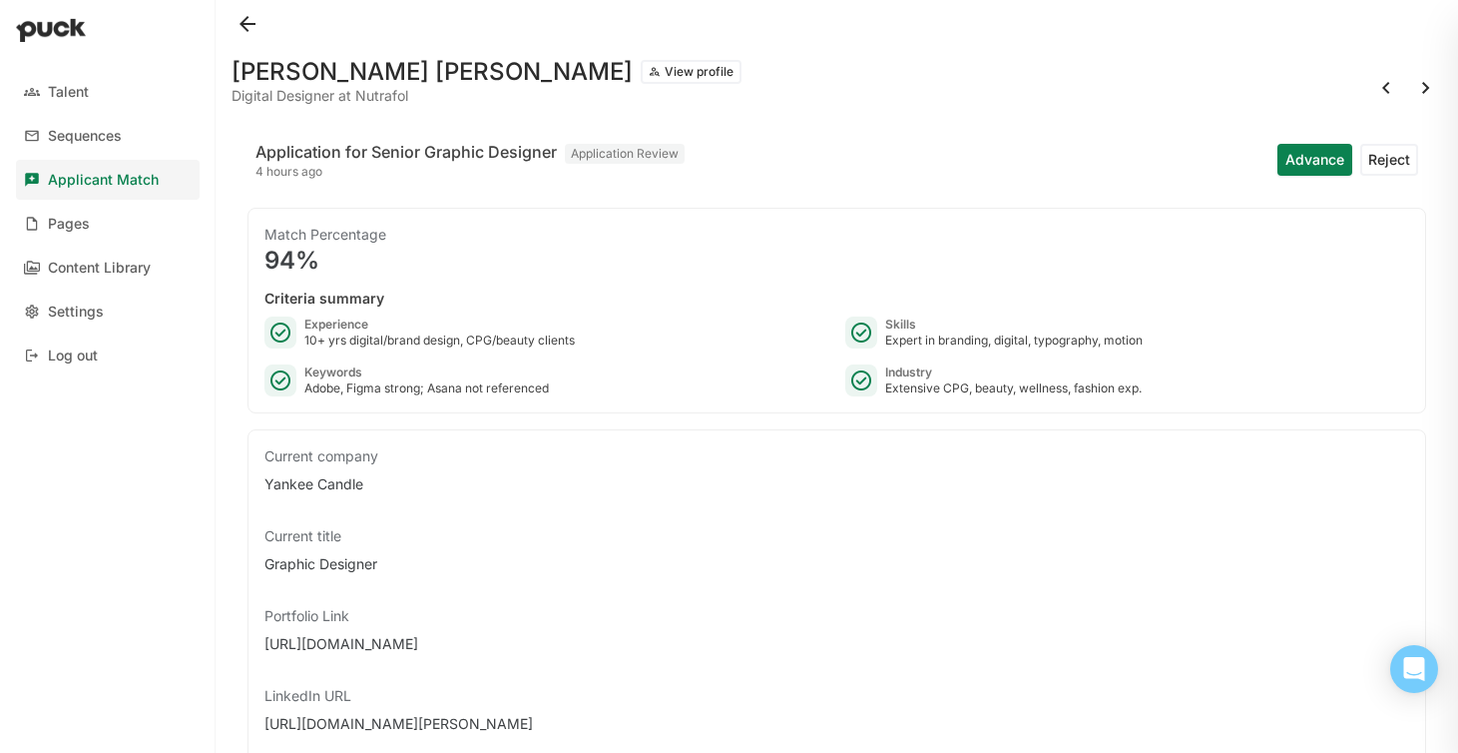
click at [1427, 82] on button at bounding box center [1426, 88] width 32 height 32
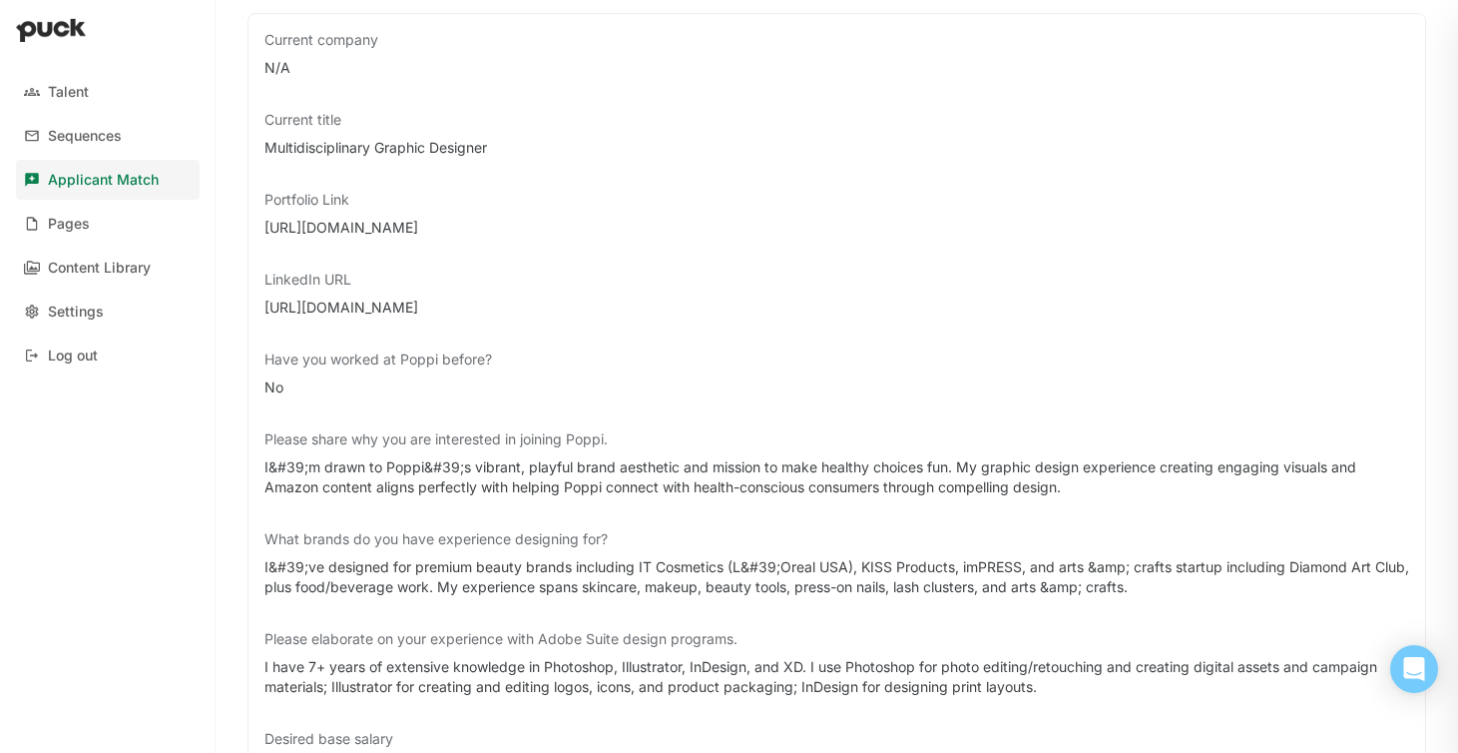
scroll to position [423, 0]
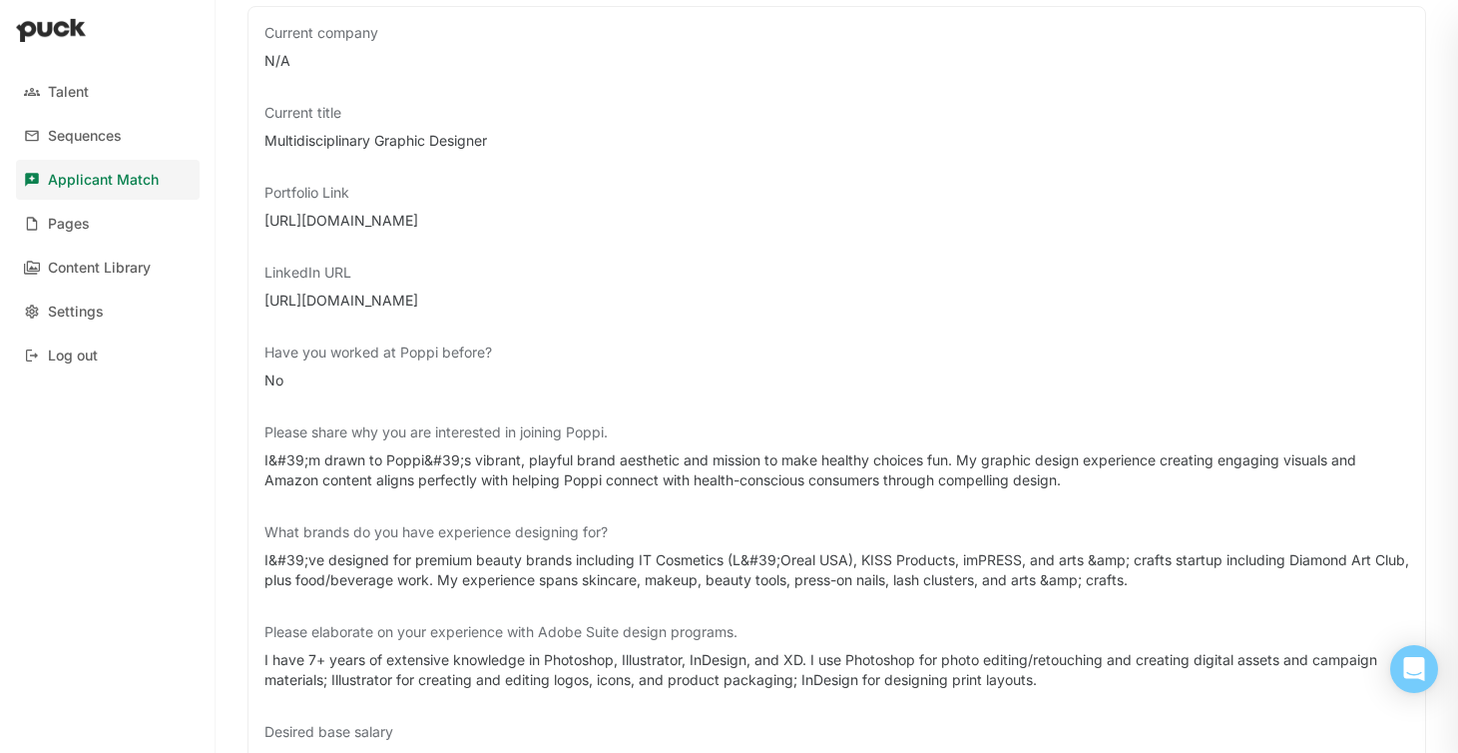
drag, startPoint x: 474, startPoint y: 219, endPoint x: 244, endPoint y: 223, distance: 230.6
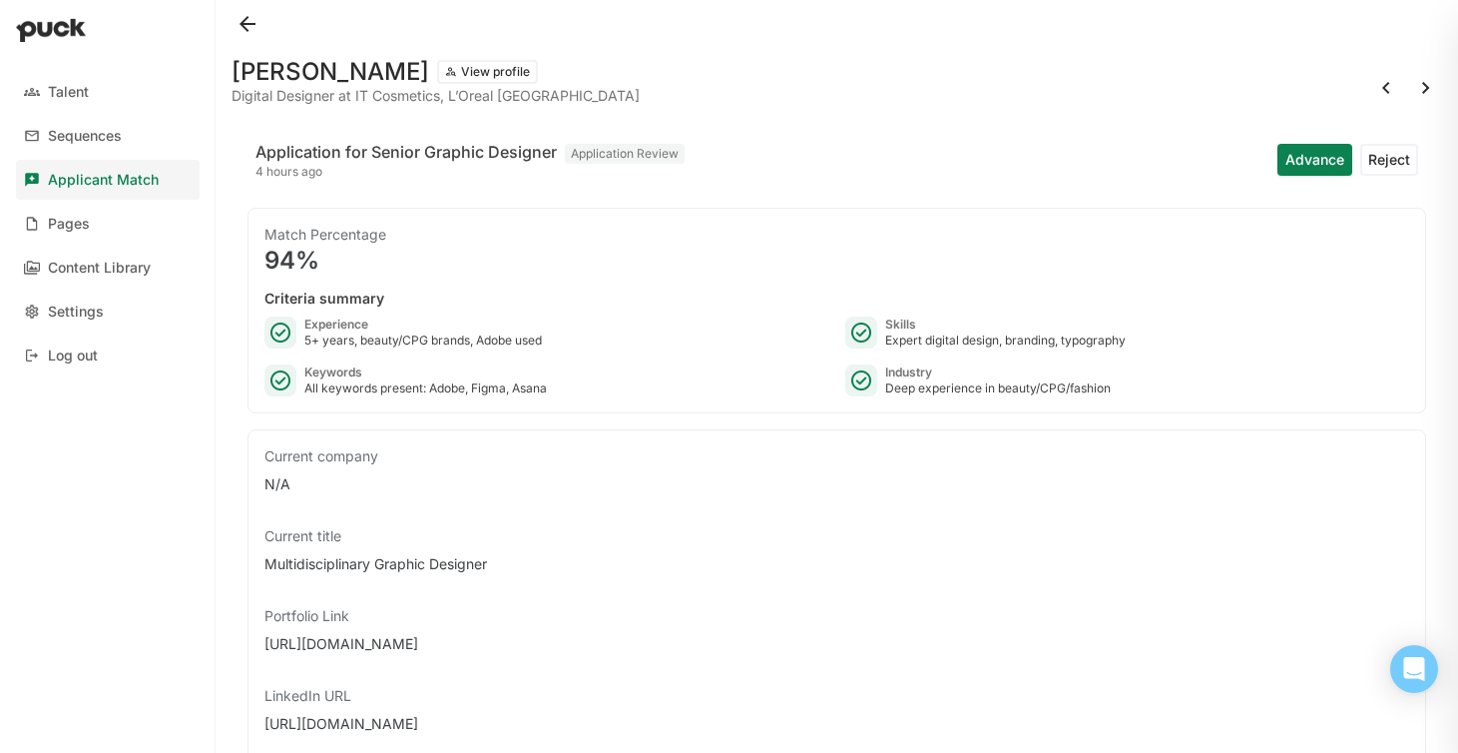
click at [1413, 82] on button at bounding box center [1426, 88] width 32 height 32
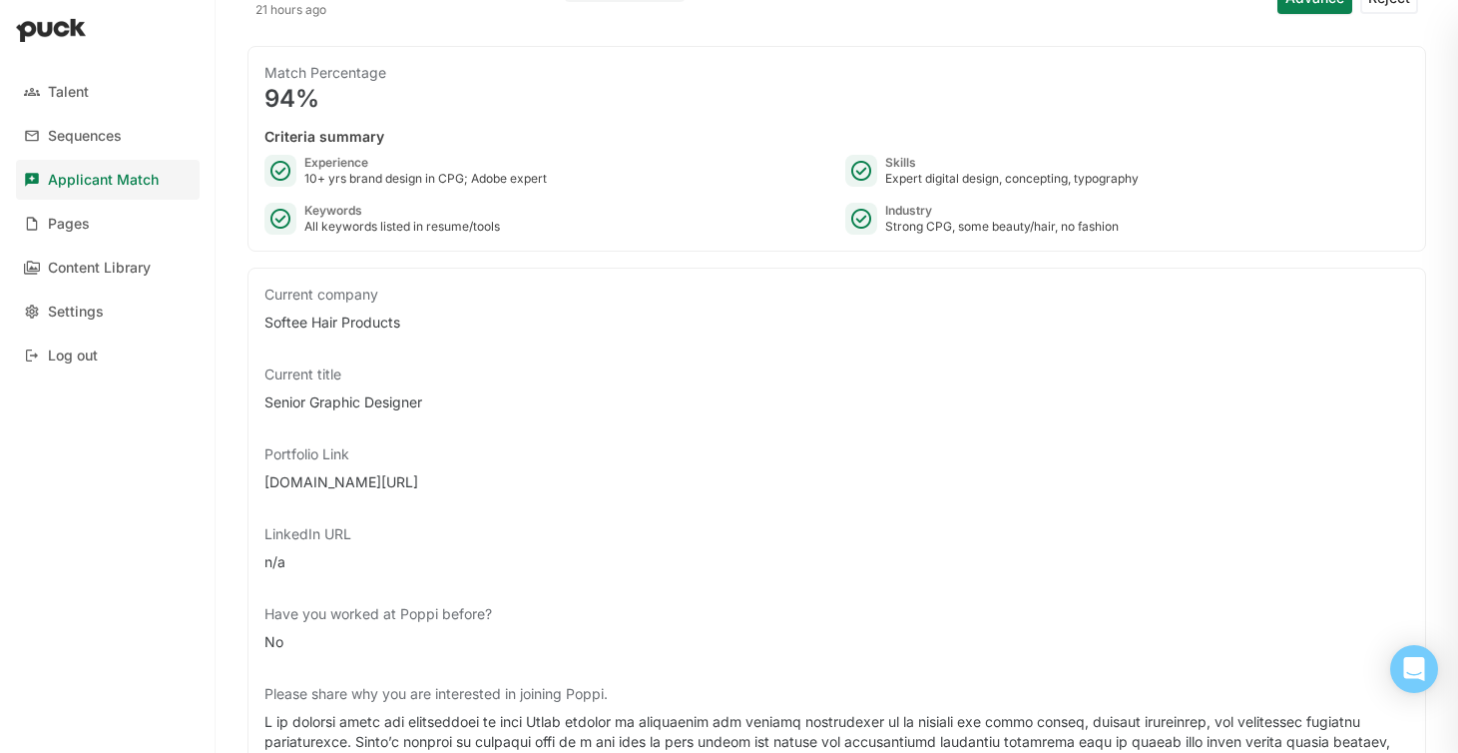
scroll to position [220, 0]
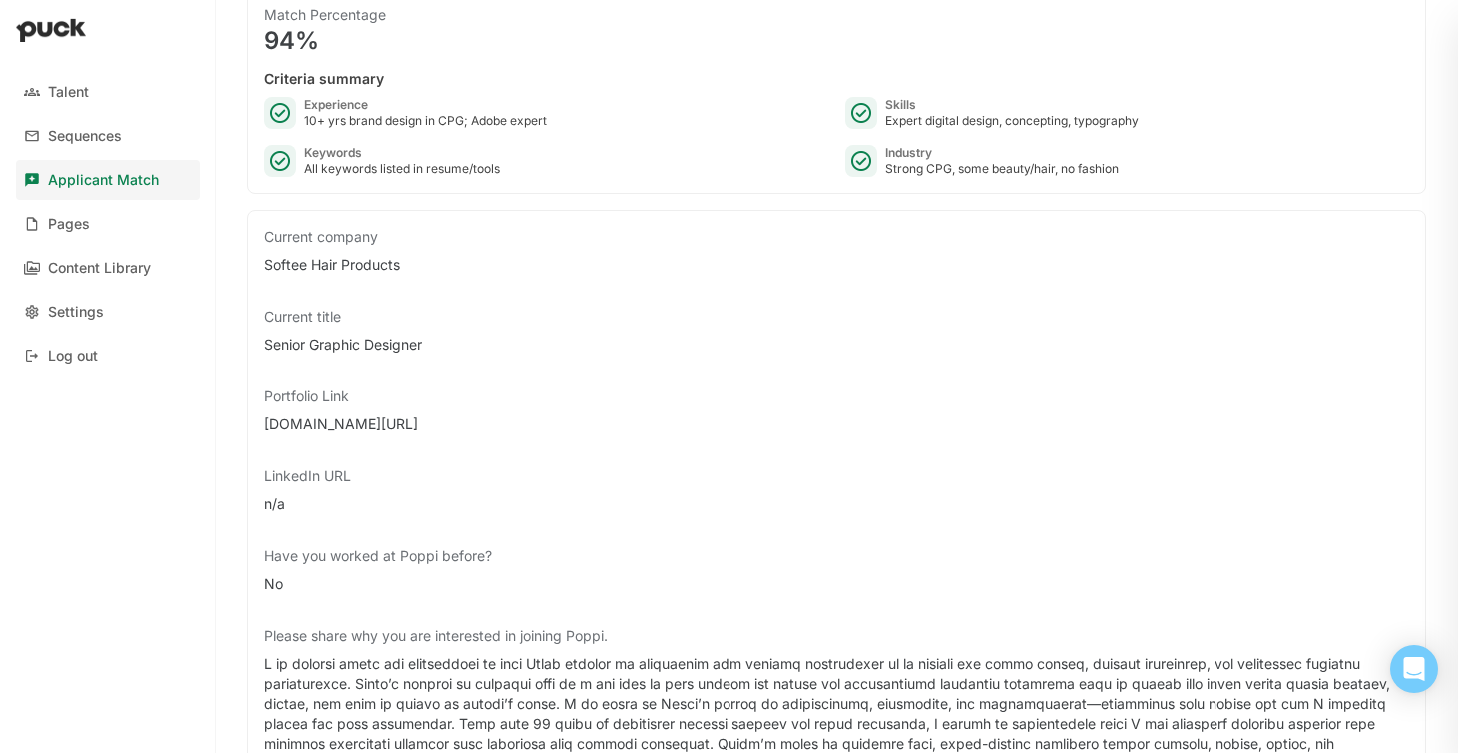
drag, startPoint x: 492, startPoint y: 422, endPoint x: 255, endPoint y: 420, distance: 237.5
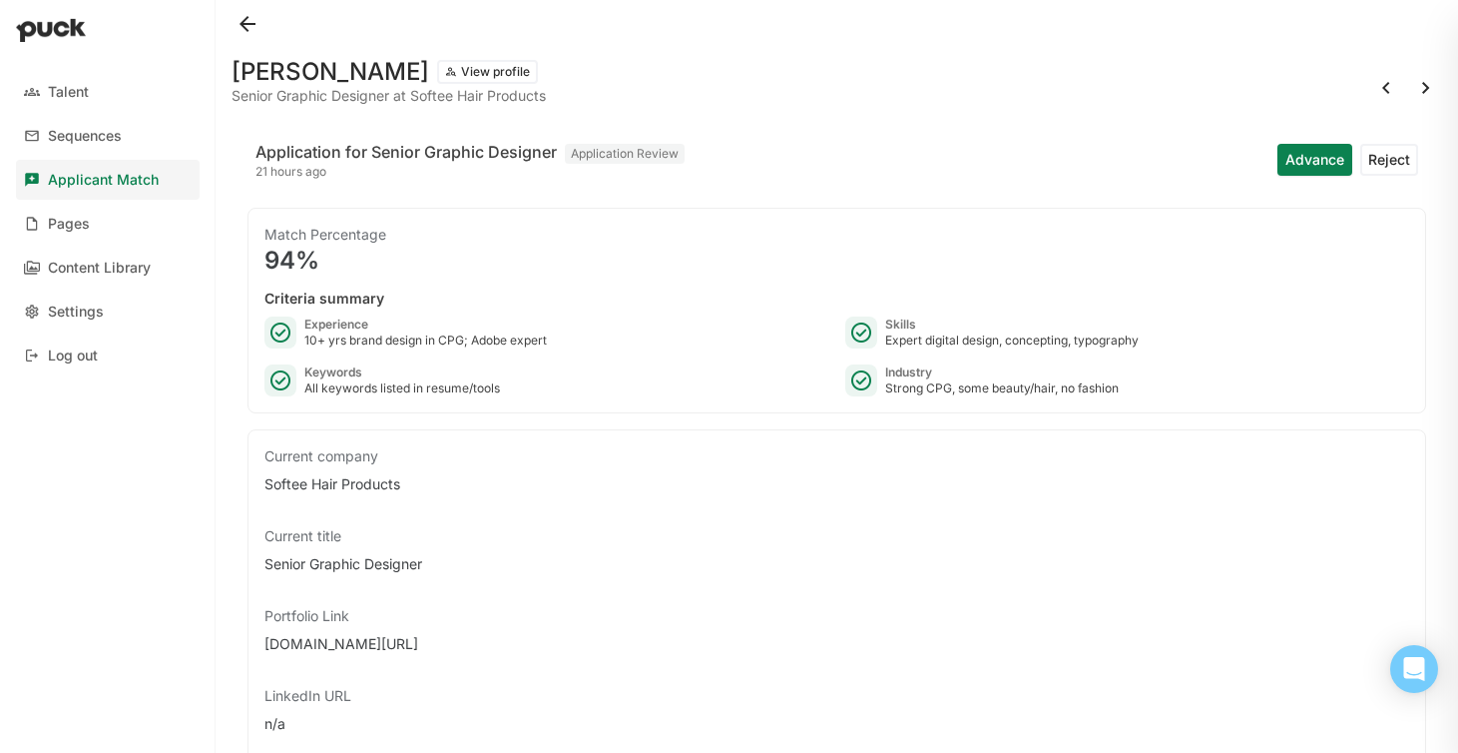
click at [1420, 83] on button at bounding box center [1426, 88] width 32 height 32
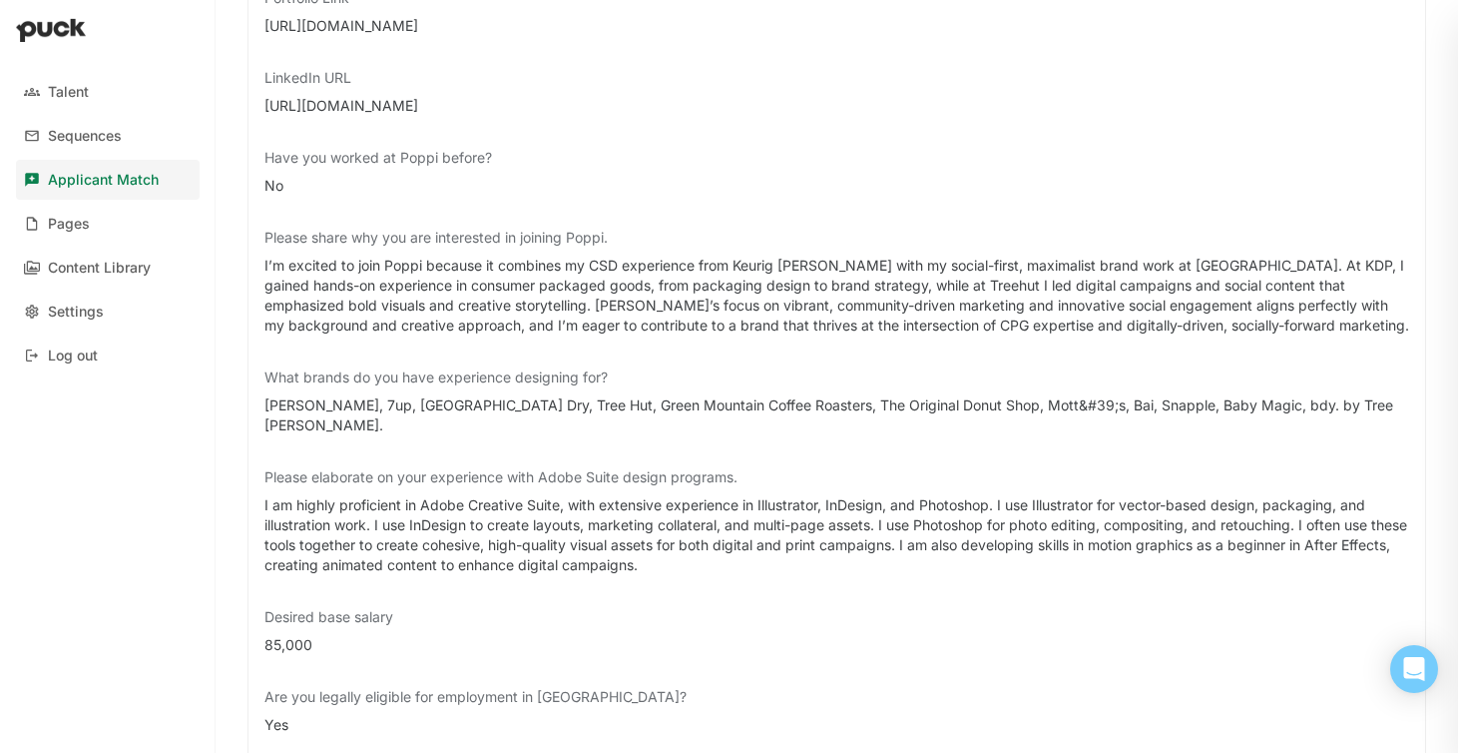
scroll to position [610, 0]
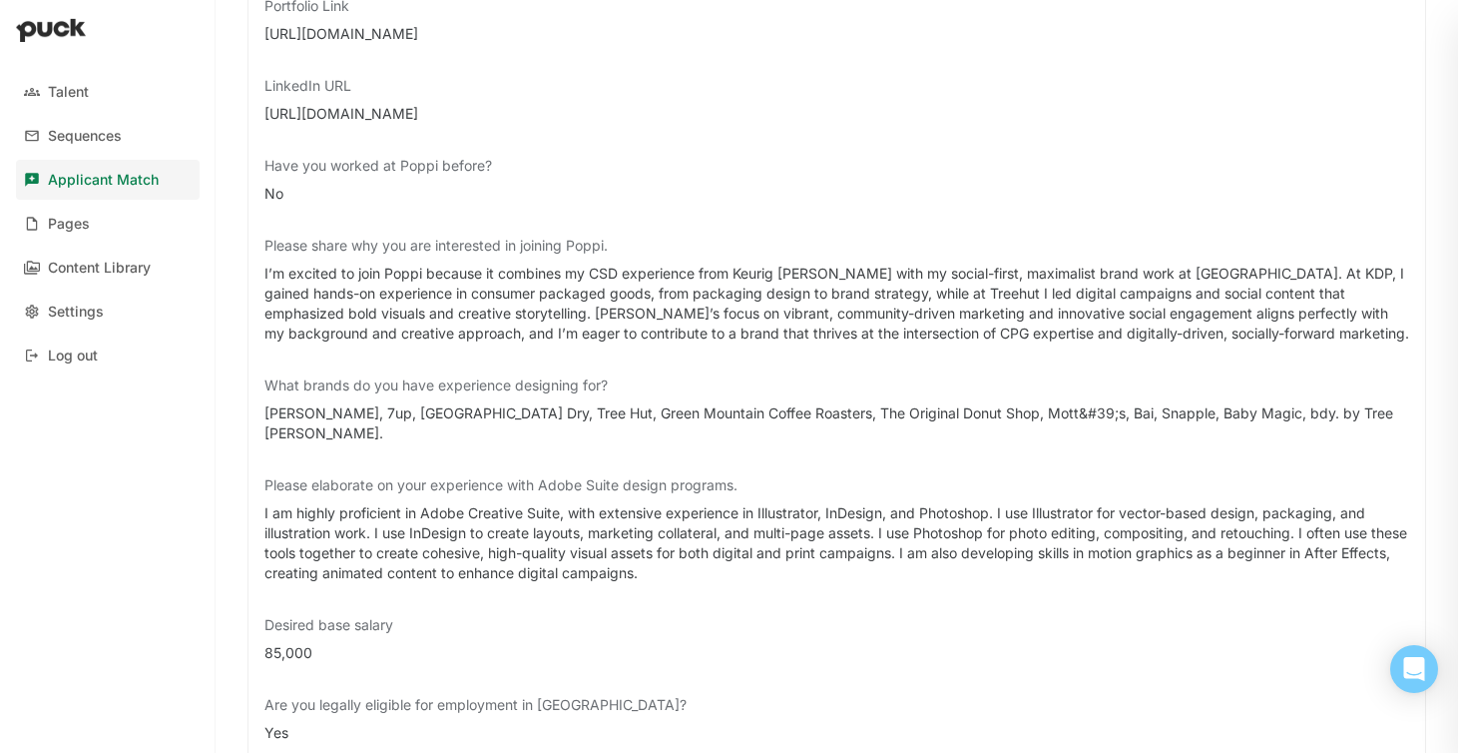
drag, startPoint x: 520, startPoint y: 23, endPoint x: 534, endPoint y: 53, distance: 33.0
click at [534, 53] on div "Current company Naterra International Current title Senior Brand Designer Portf…" at bounding box center [836, 369] width 1145 height 1066
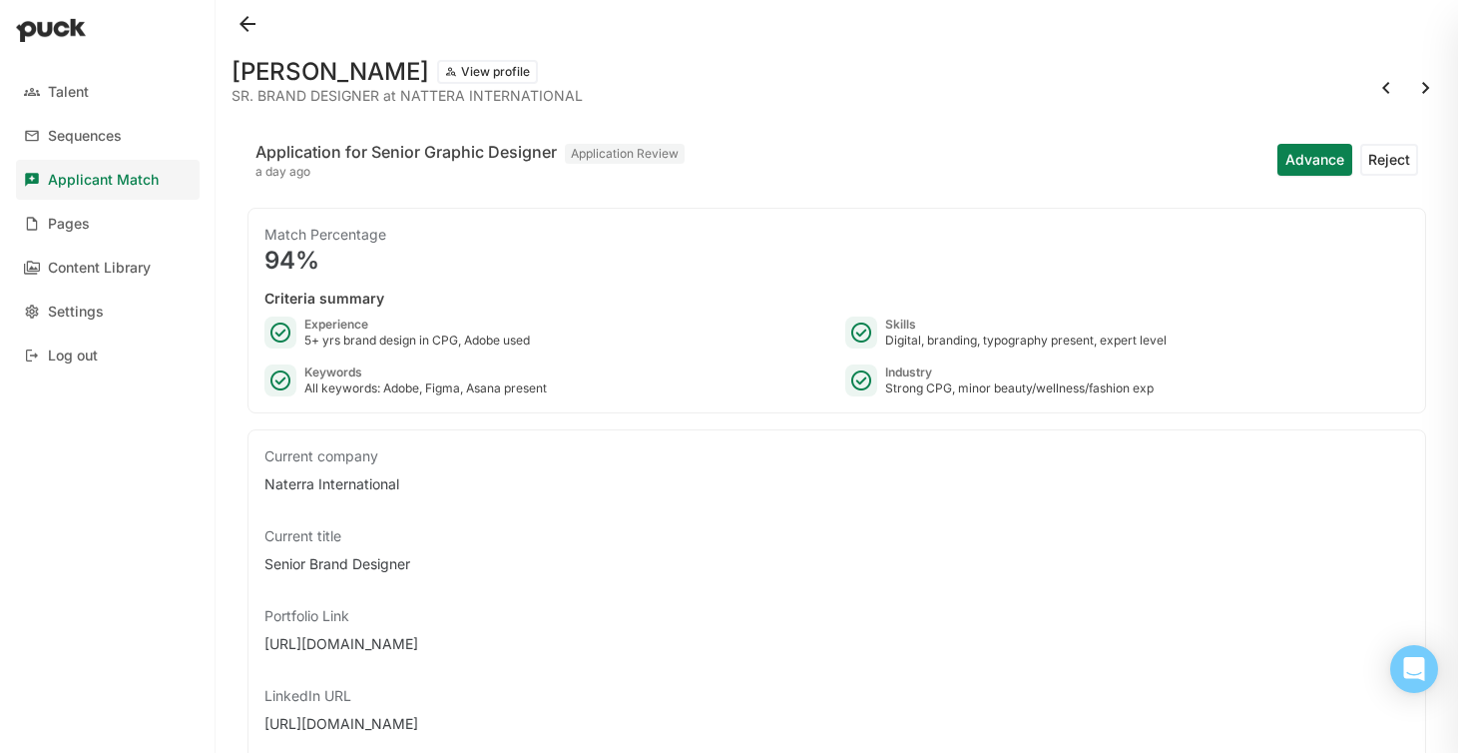
click at [1422, 97] on button at bounding box center [1426, 88] width 32 height 32
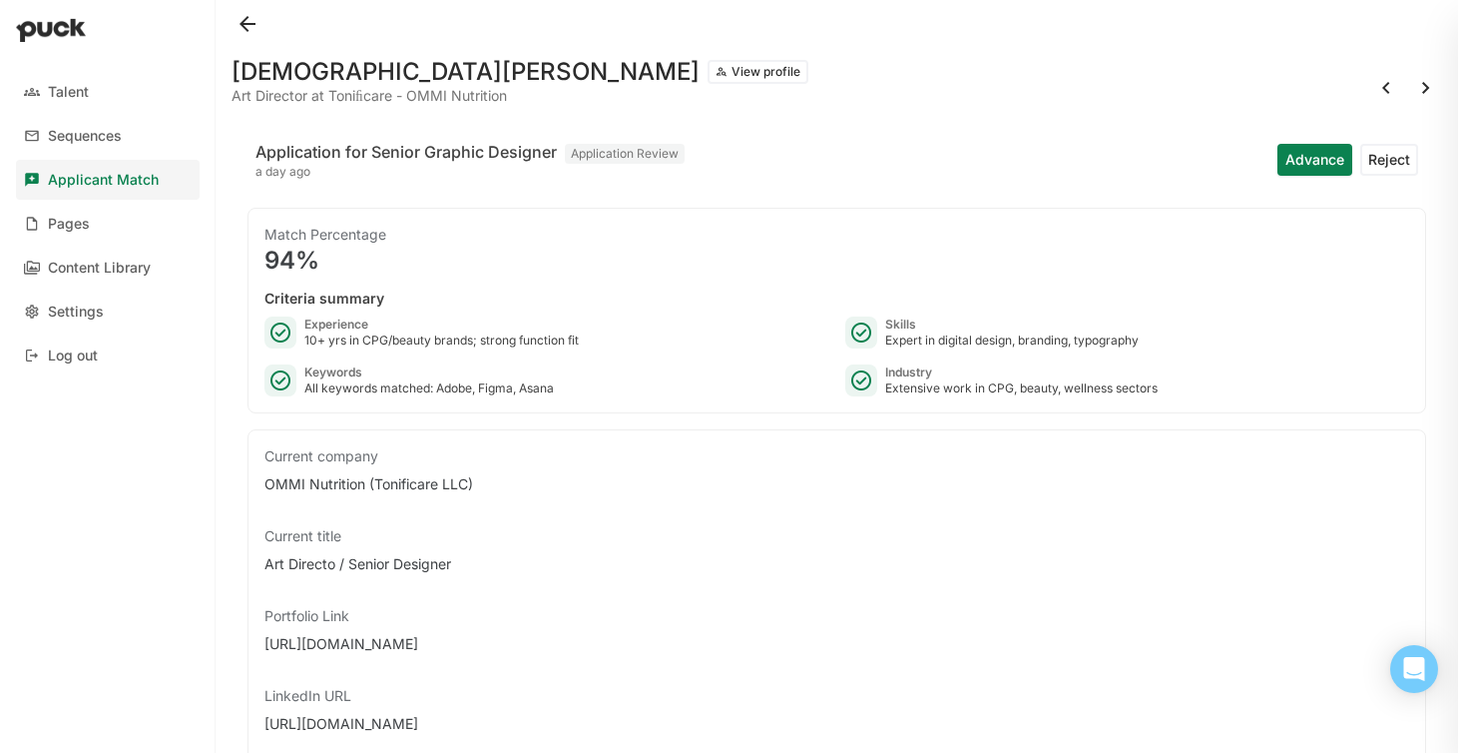
click at [1426, 93] on button at bounding box center [1426, 88] width 32 height 32
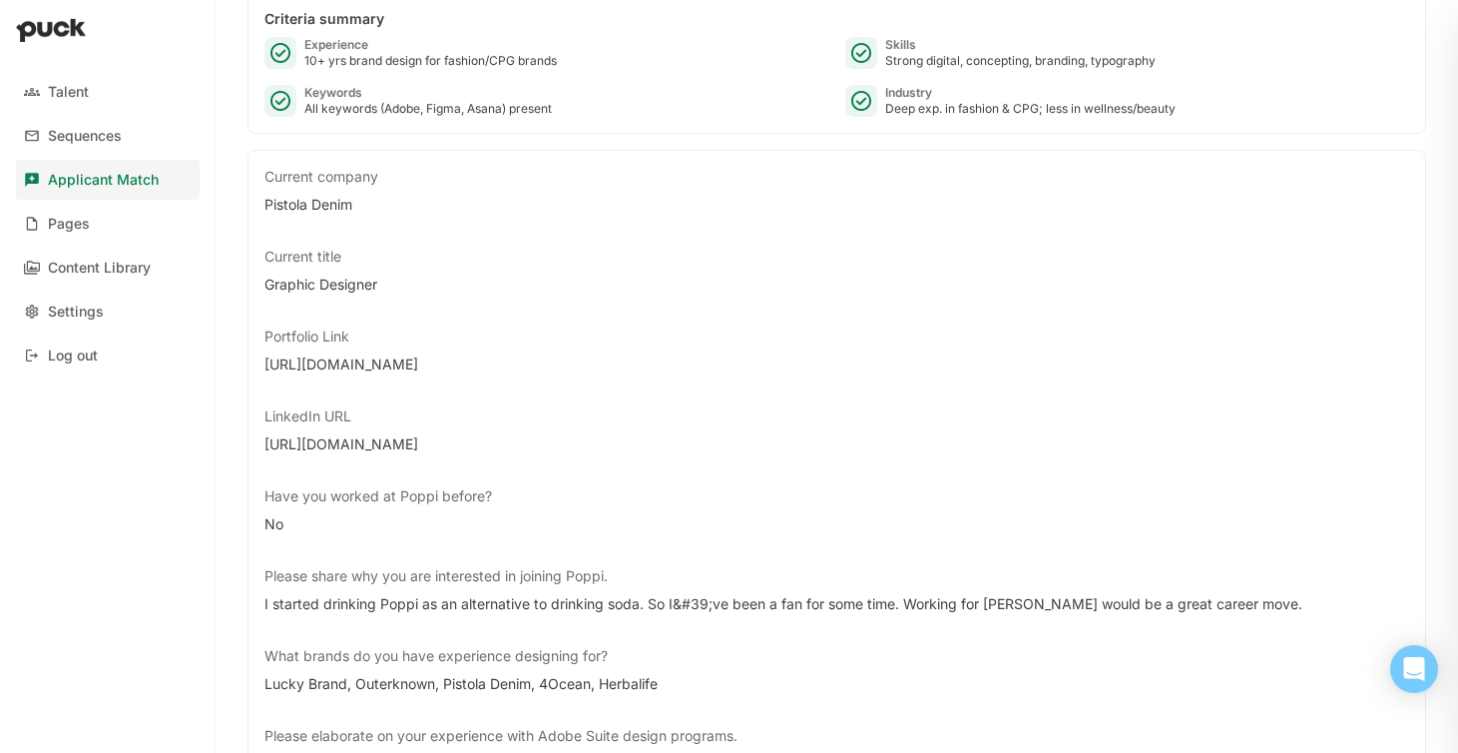
scroll to position [286, 0]
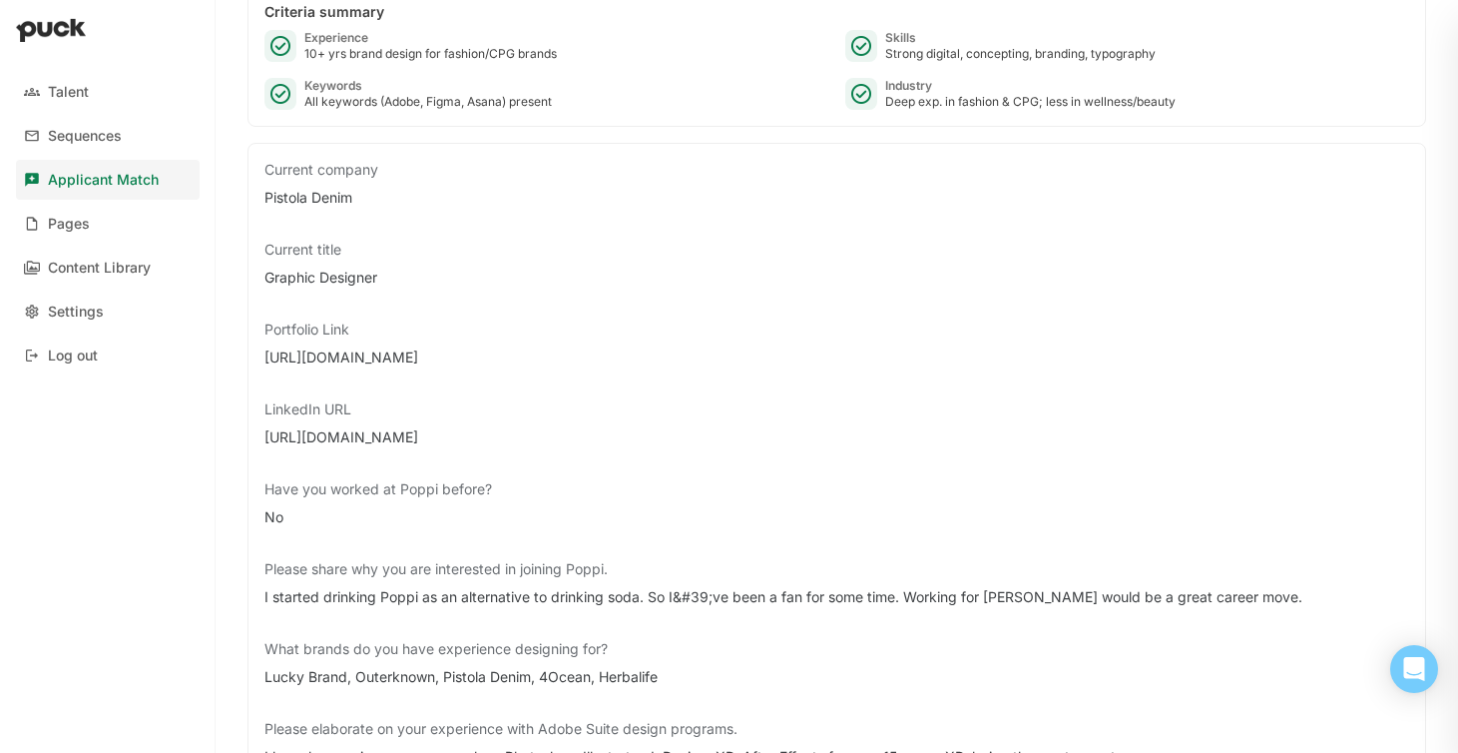
drag, startPoint x: 443, startPoint y: 362, endPoint x: 247, endPoint y: 360, distance: 196.6
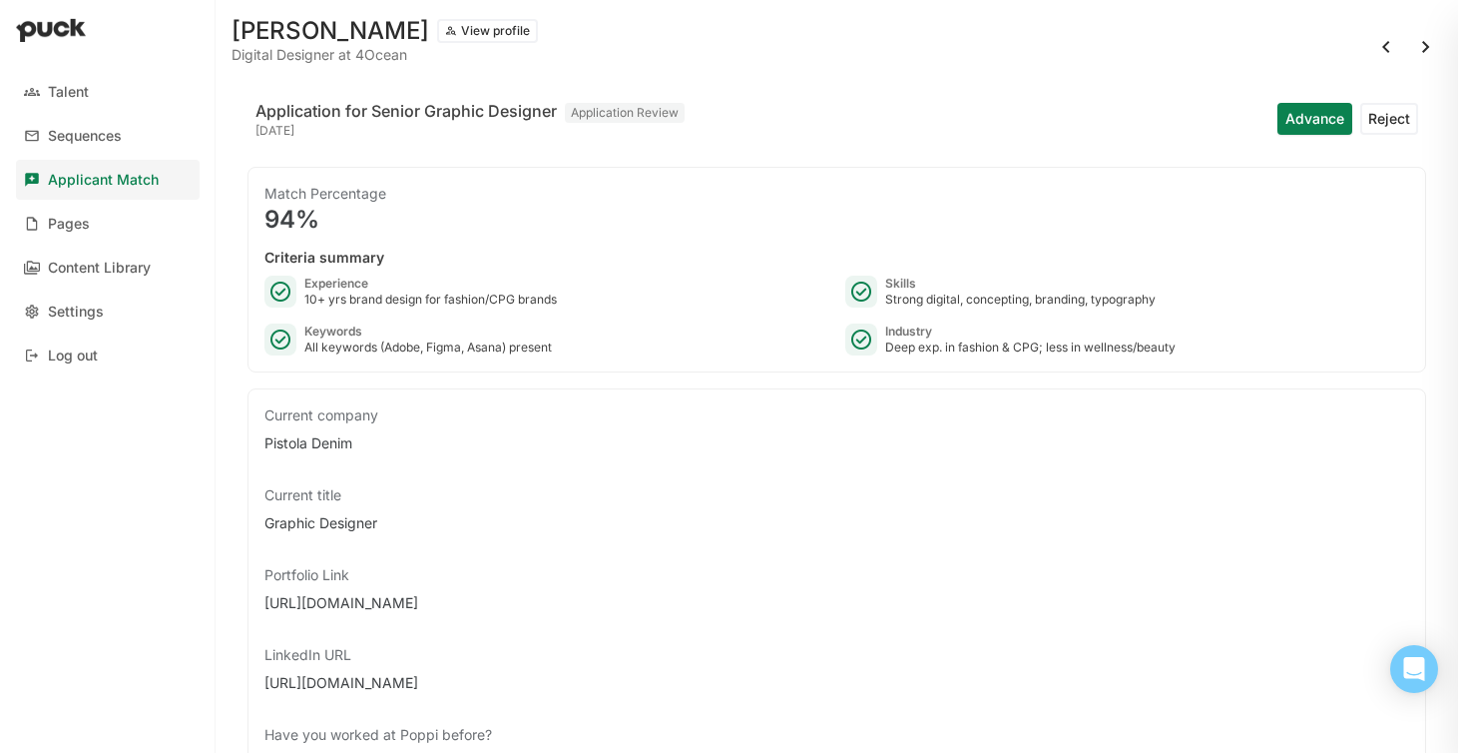
scroll to position [0, 0]
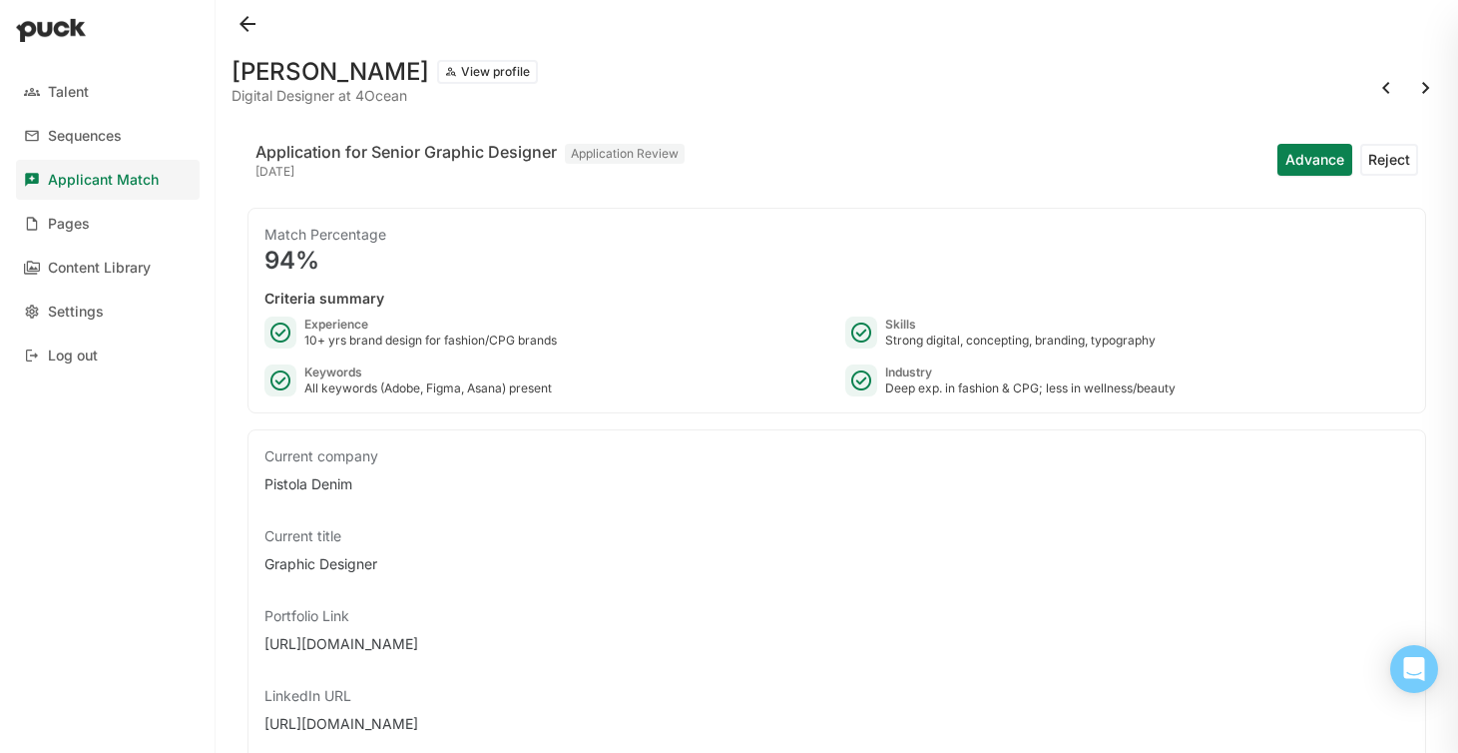
click at [1424, 79] on button at bounding box center [1426, 88] width 32 height 32
click at [1418, 94] on button at bounding box center [1426, 88] width 32 height 32
click at [1429, 86] on button at bounding box center [1426, 88] width 32 height 32
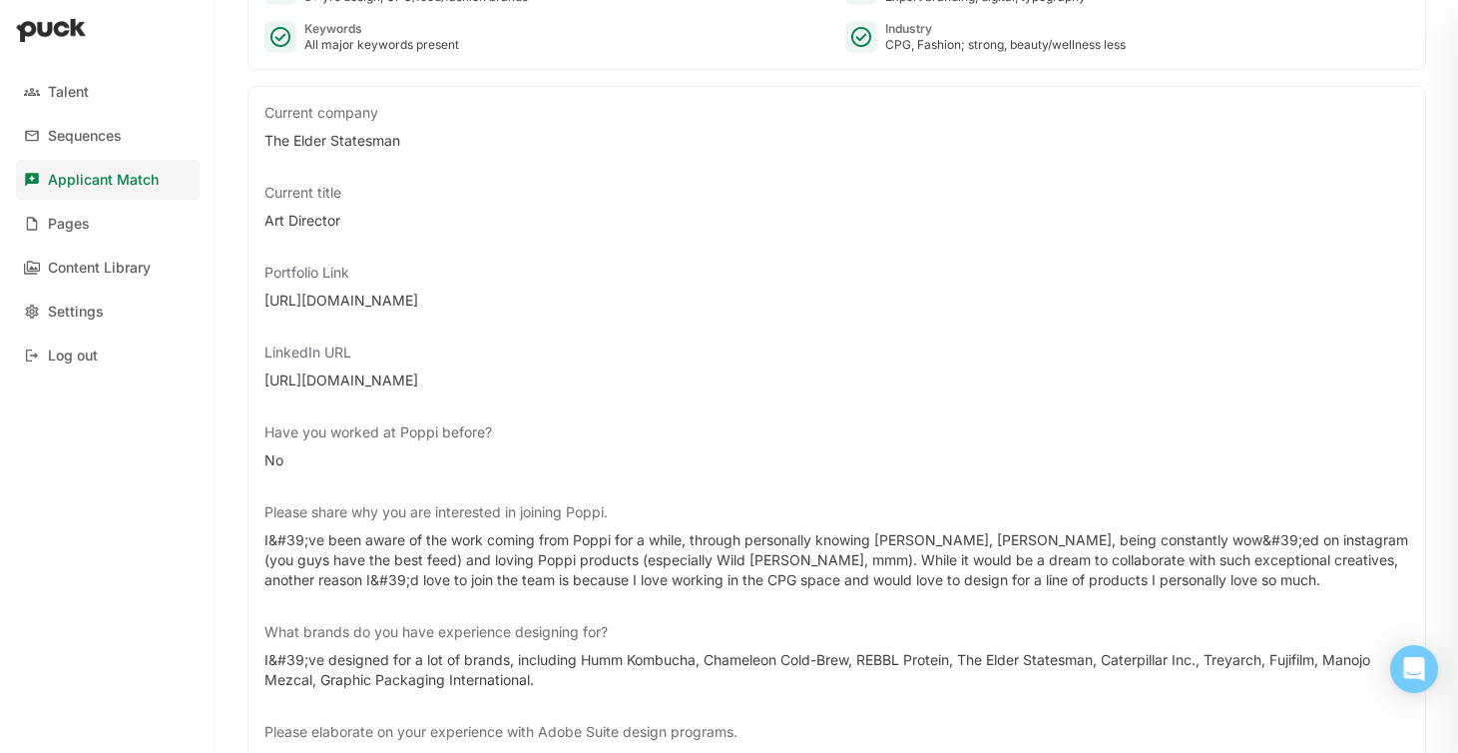
scroll to position [287, 0]
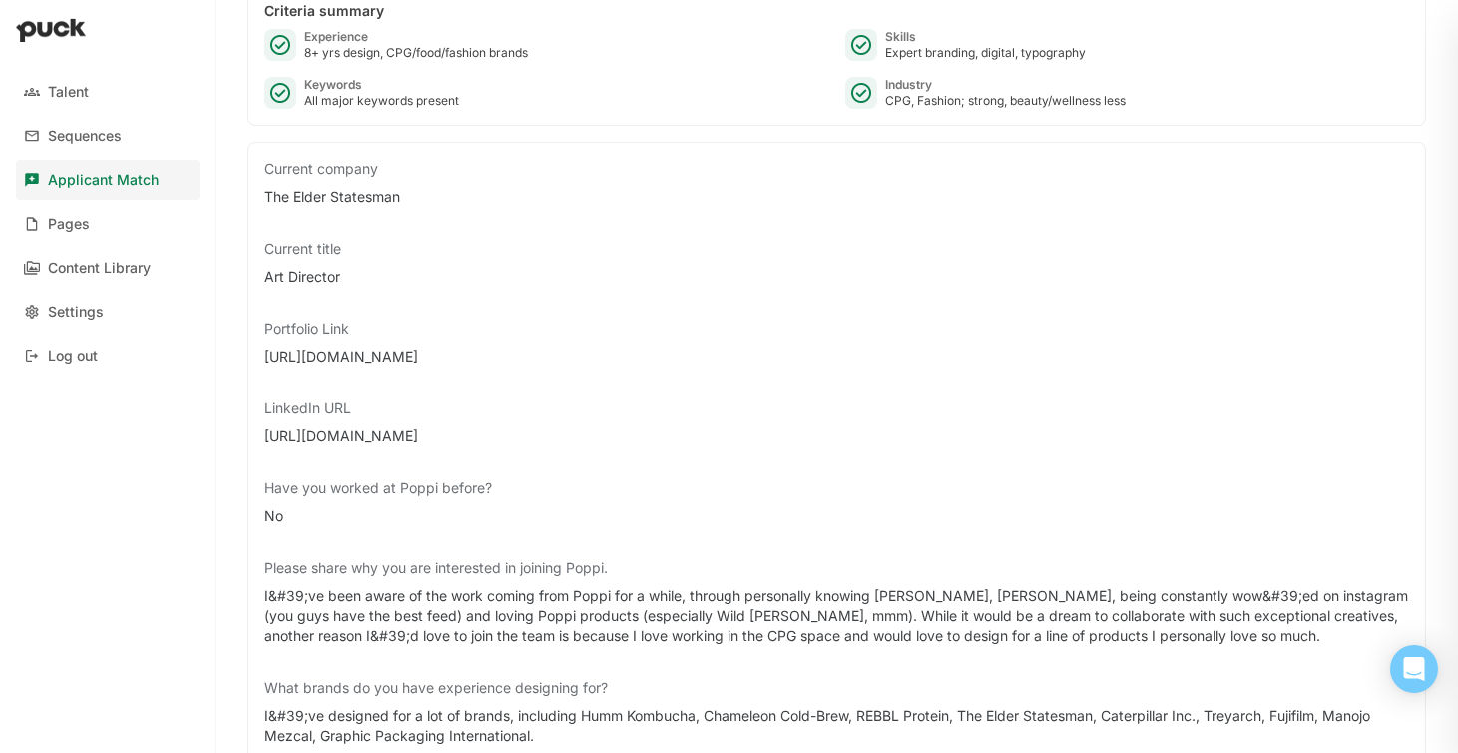
drag, startPoint x: 457, startPoint y: 353, endPoint x: 258, endPoint y: 356, distance: 198.6
click at [258, 356] on div "Current company The Elder Statesman Current title Art Director Portfolio Link […" at bounding box center [837, 662] width 1179 height 1040
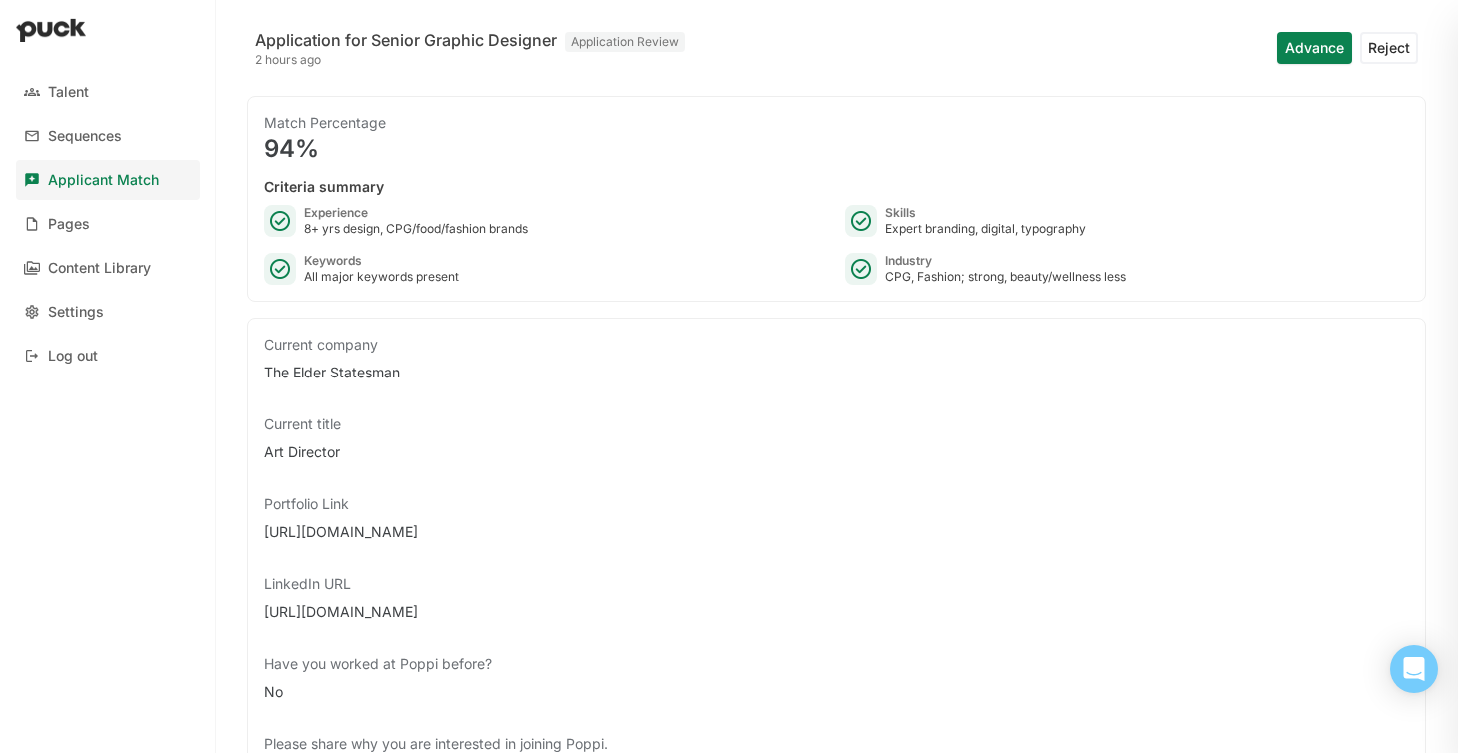
scroll to position [0, 0]
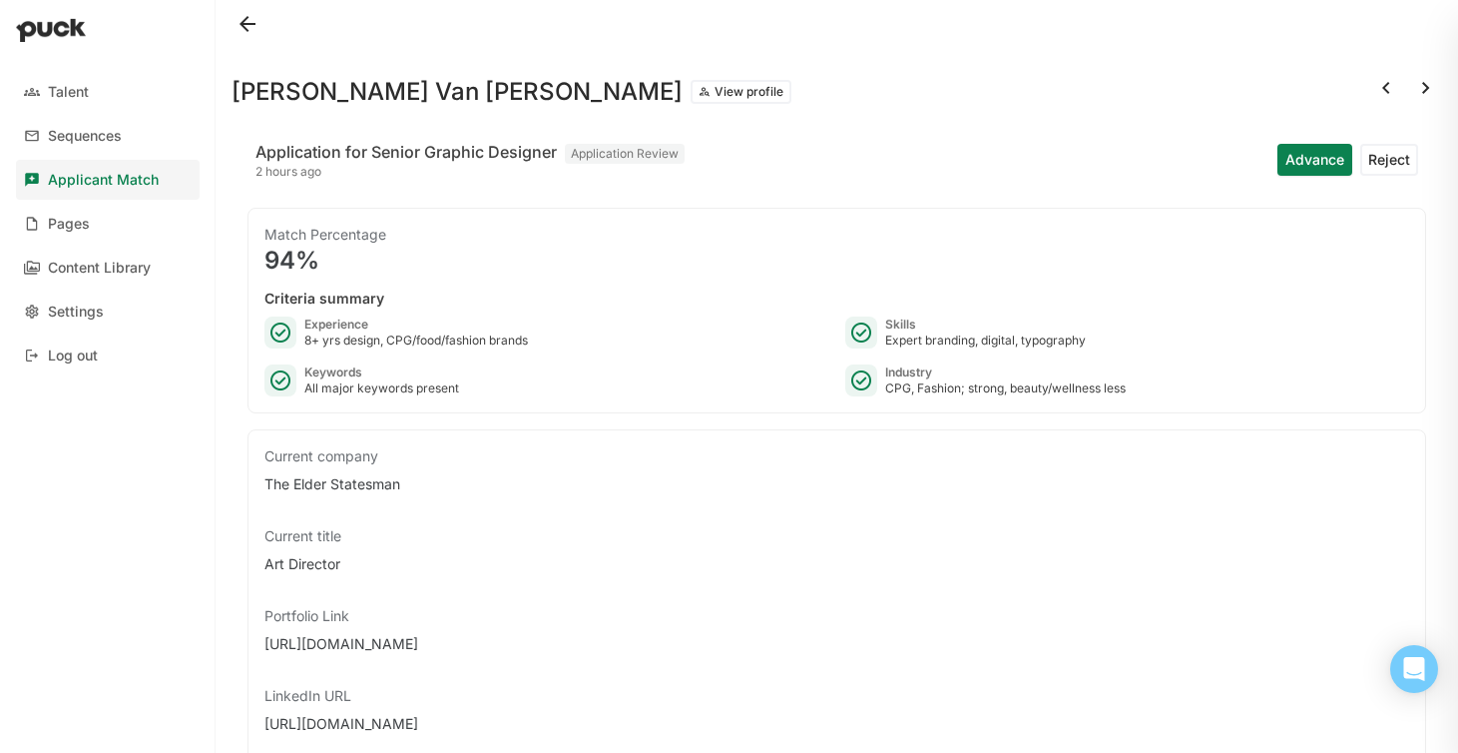
click at [691, 92] on button "View profile" at bounding box center [741, 92] width 101 height 24
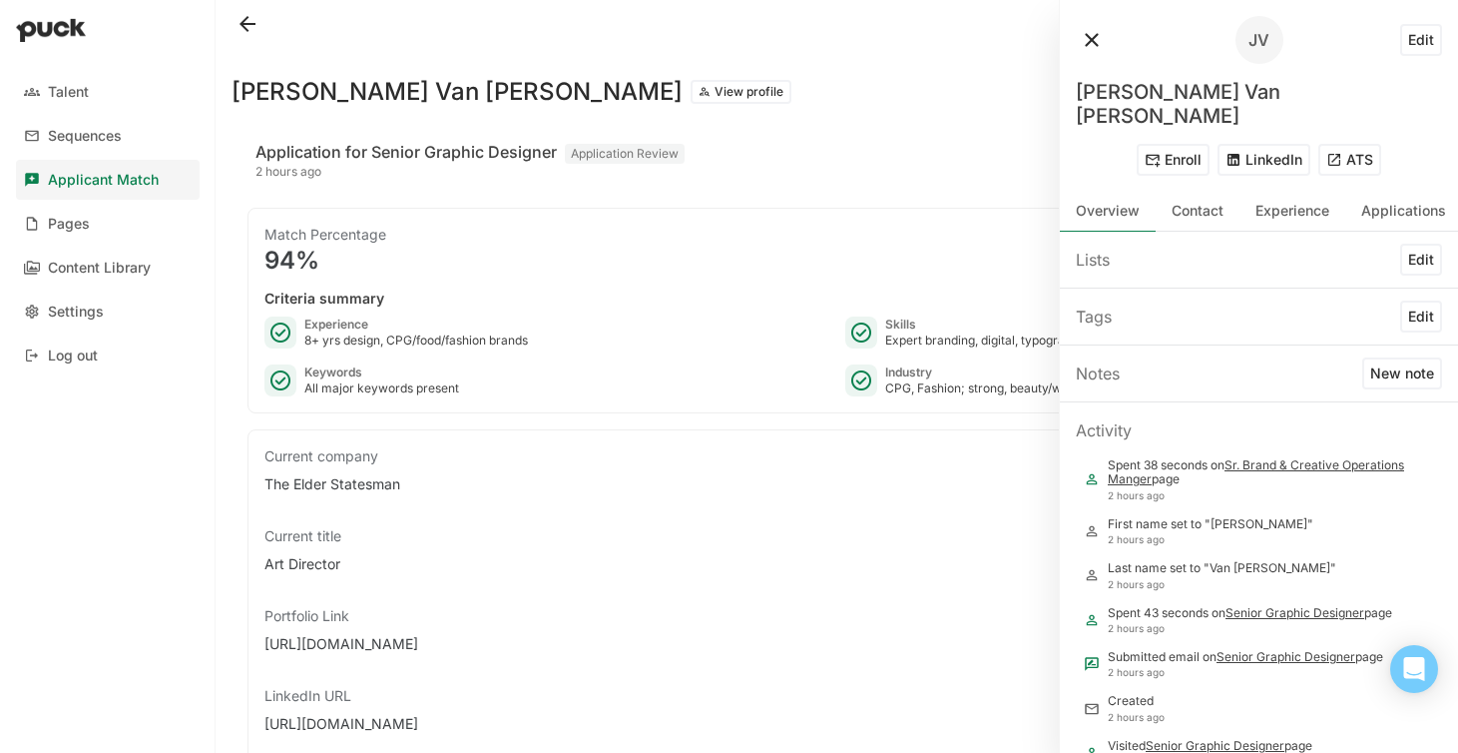
click at [1359, 144] on button "ATS" at bounding box center [1349, 160] width 63 height 32
click at [1092, 38] on button at bounding box center [1092, 40] width 32 height 32
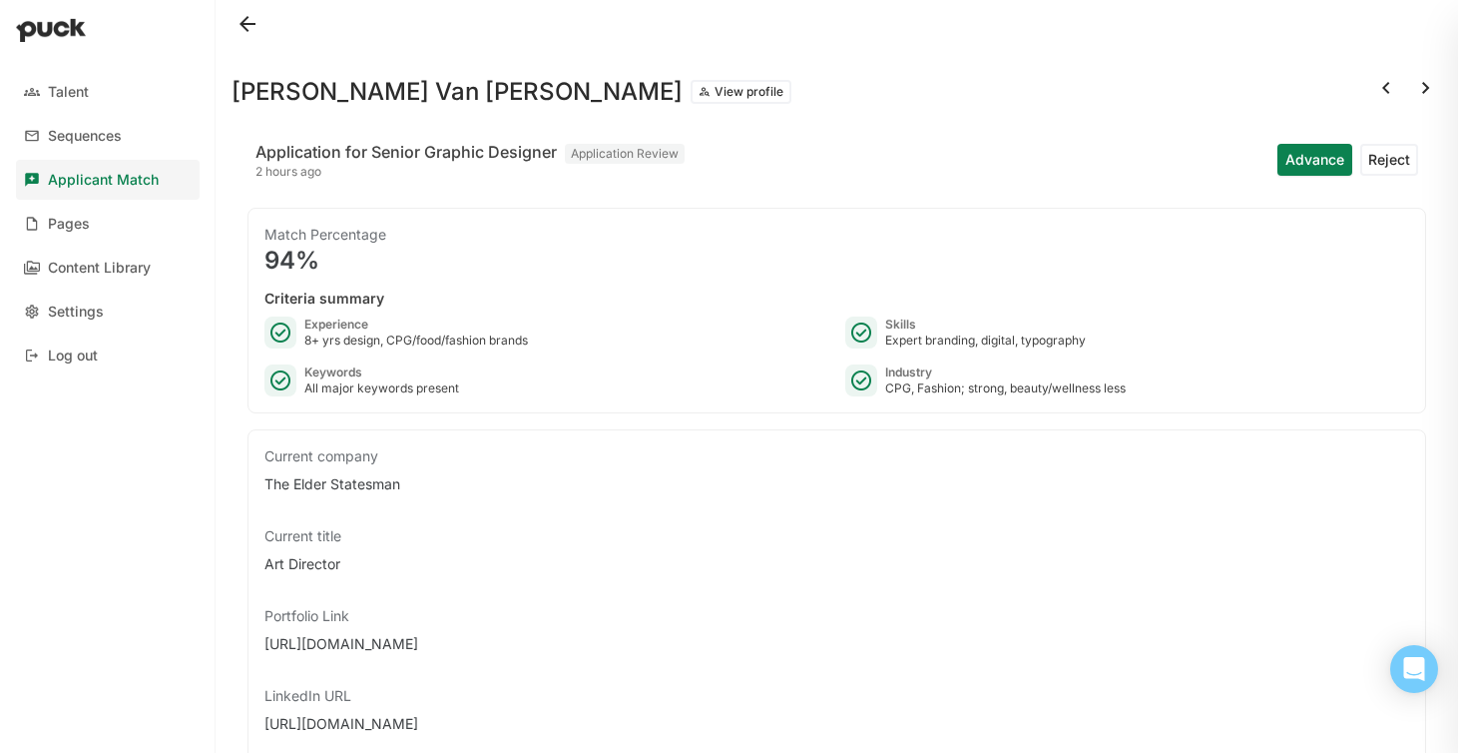
click at [1428, 93] on button at bounding box center [1426, 88] width 32 height 32
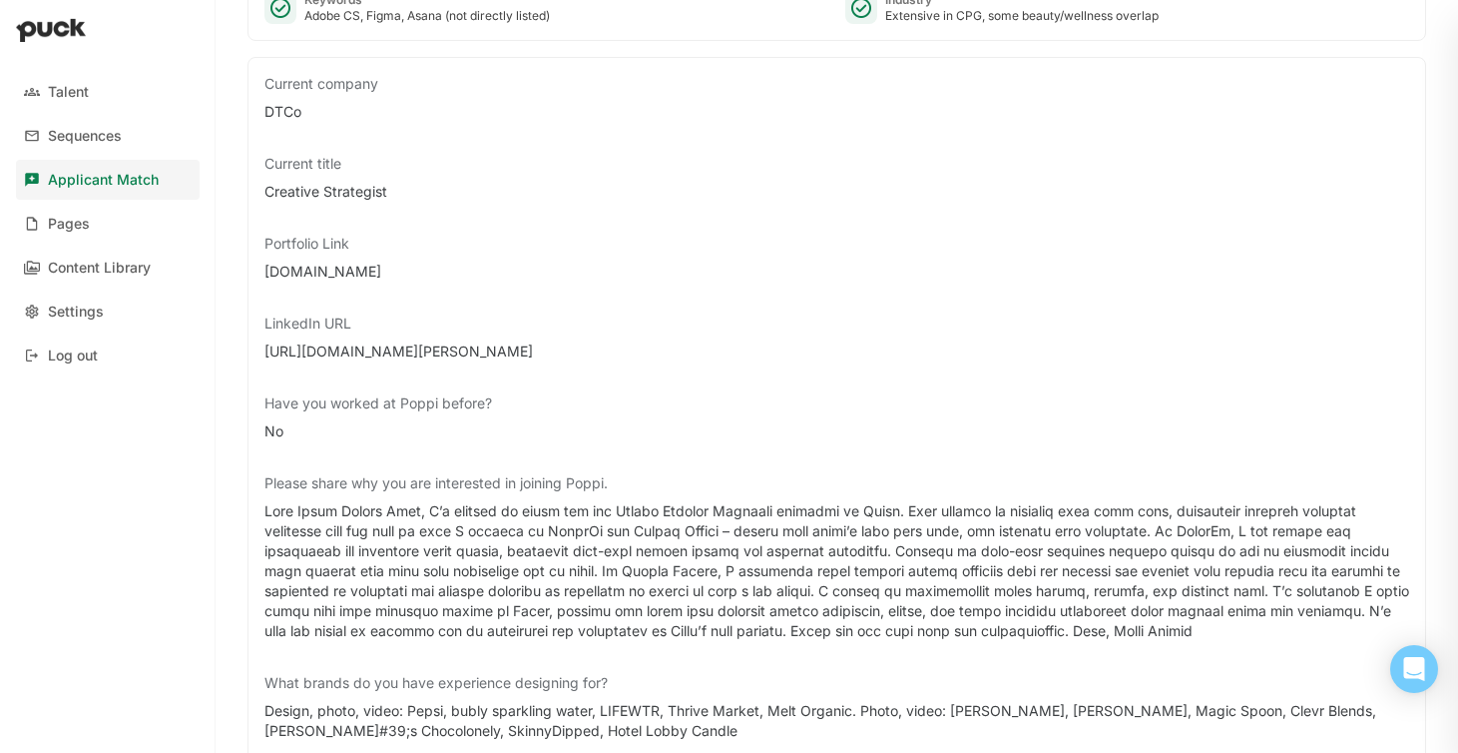
scroll to position [190, 0]
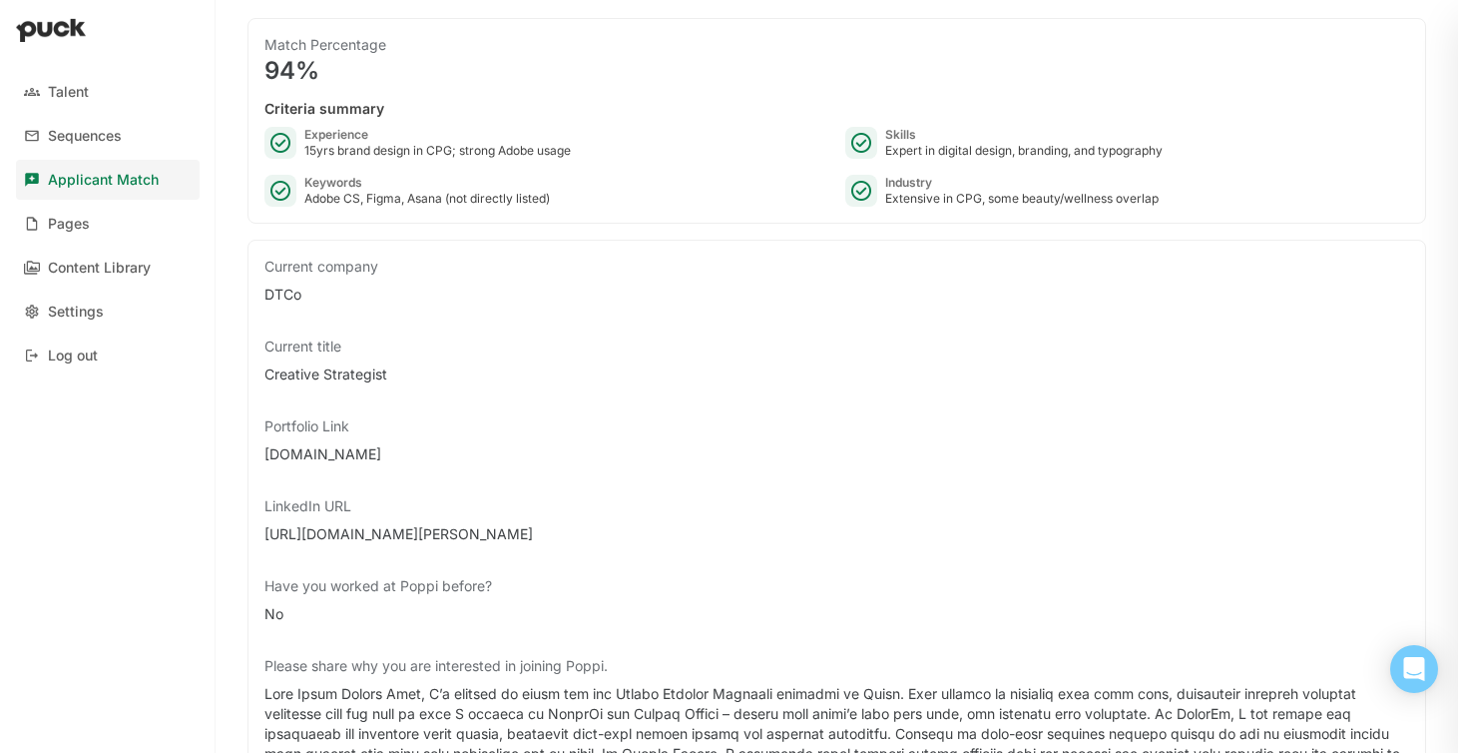
drag, startPoint x: 479, startPoint y: 455, endPoint x: 261, endPoint y: 454, distance: 217.6
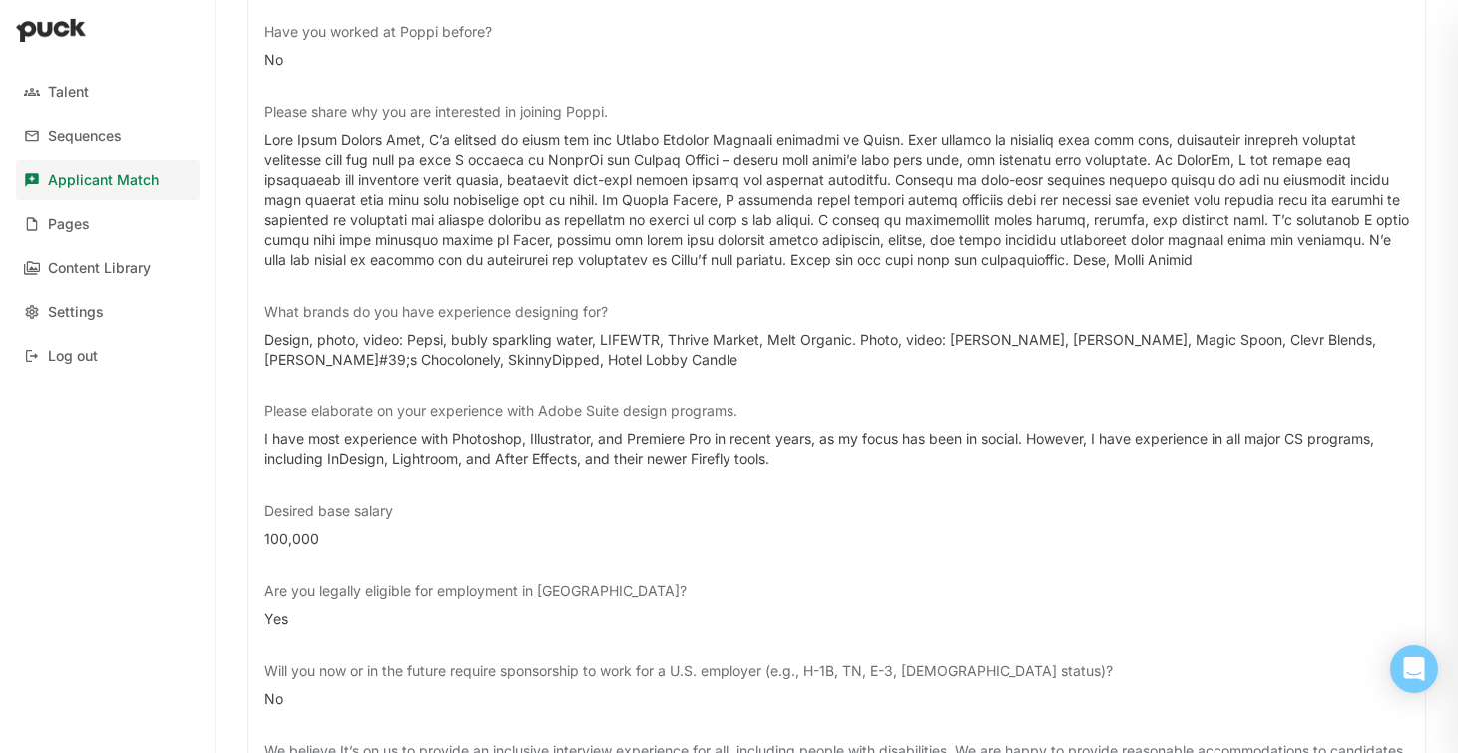
scroll to position [0, 0]
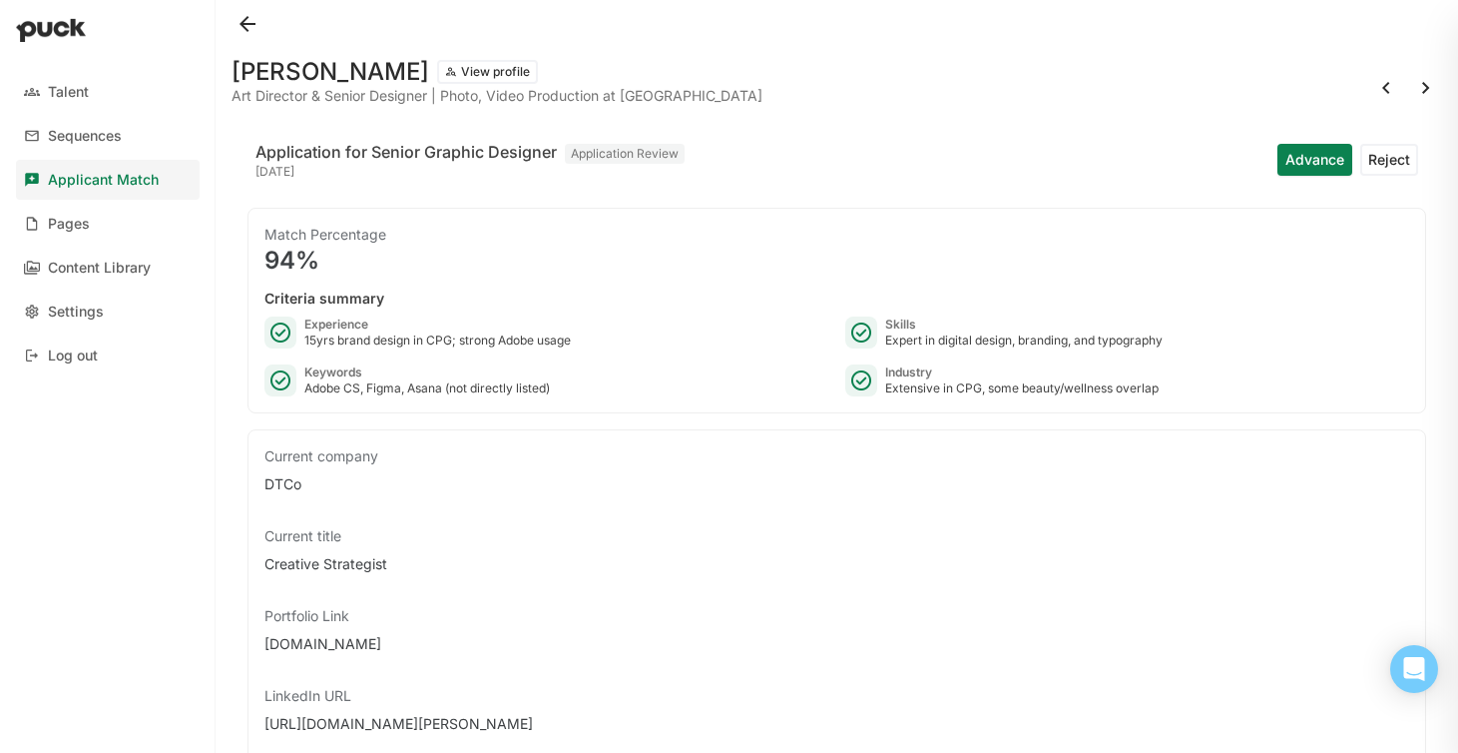
click at [458, 59] on div "[PERSON_NAME] View profile Art Director & Senior Designer | Photo, Video Produc…" at bounding box center [837, 80] width 1211 height 64
click at [458, 66] on button "View profile" at bounding box center [487, 72] width 101 height 24
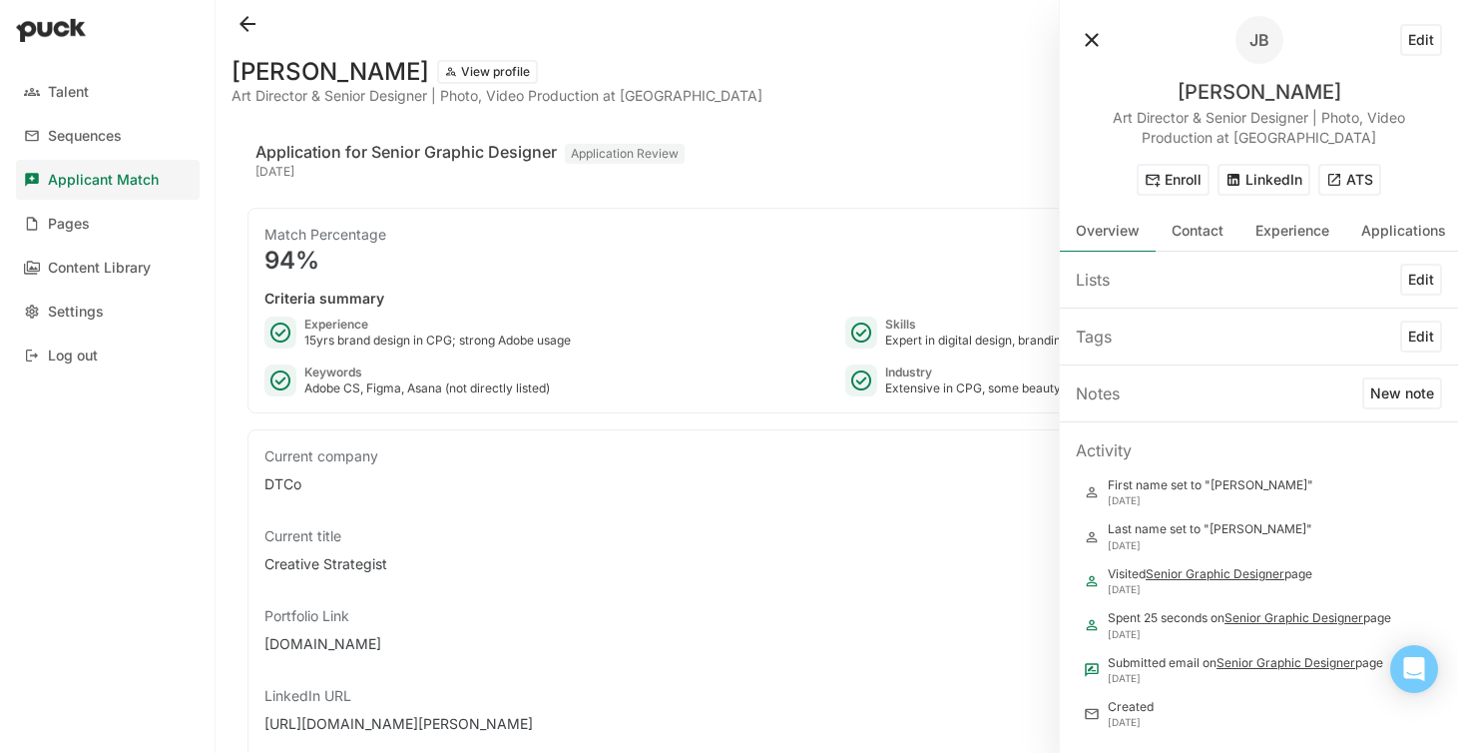
click at [1361, 184] on button "ATS" at bounding box center [1349, 180] width 63 height 32
click at [1092, 31] on button at bounding box center [1092, 40] width 32 height 32
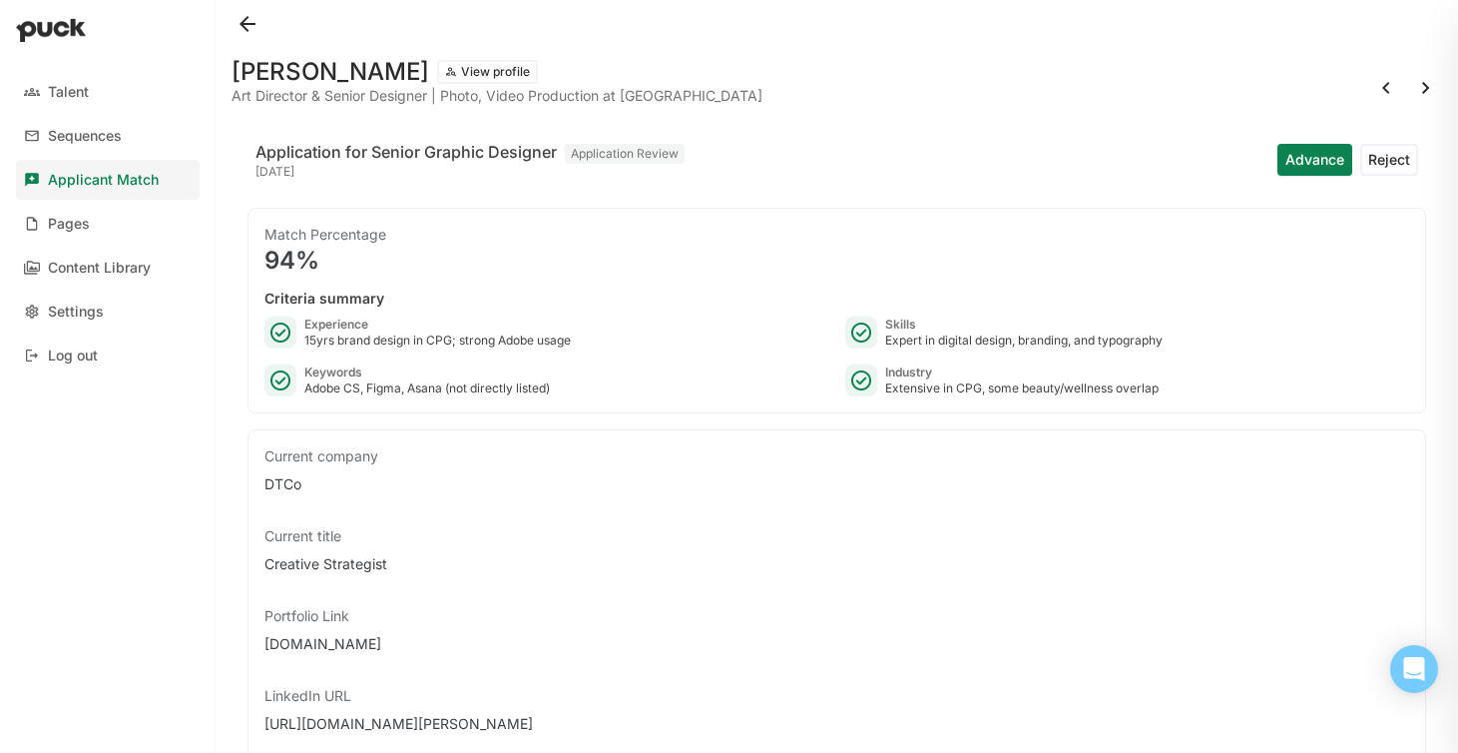
click at [1417, 89] on button at bounding box center [1426, 88] width 32 height 32
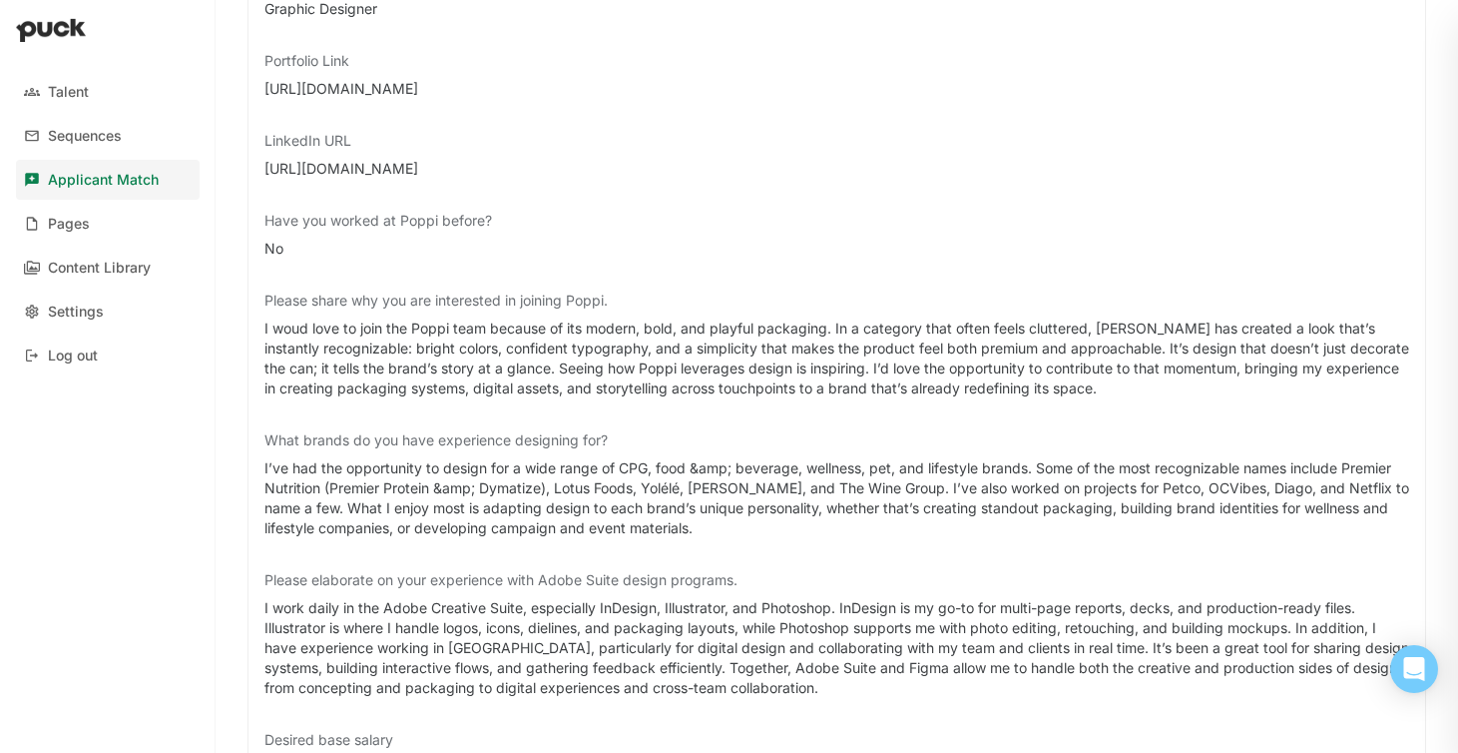
scroll to position [515, 0]
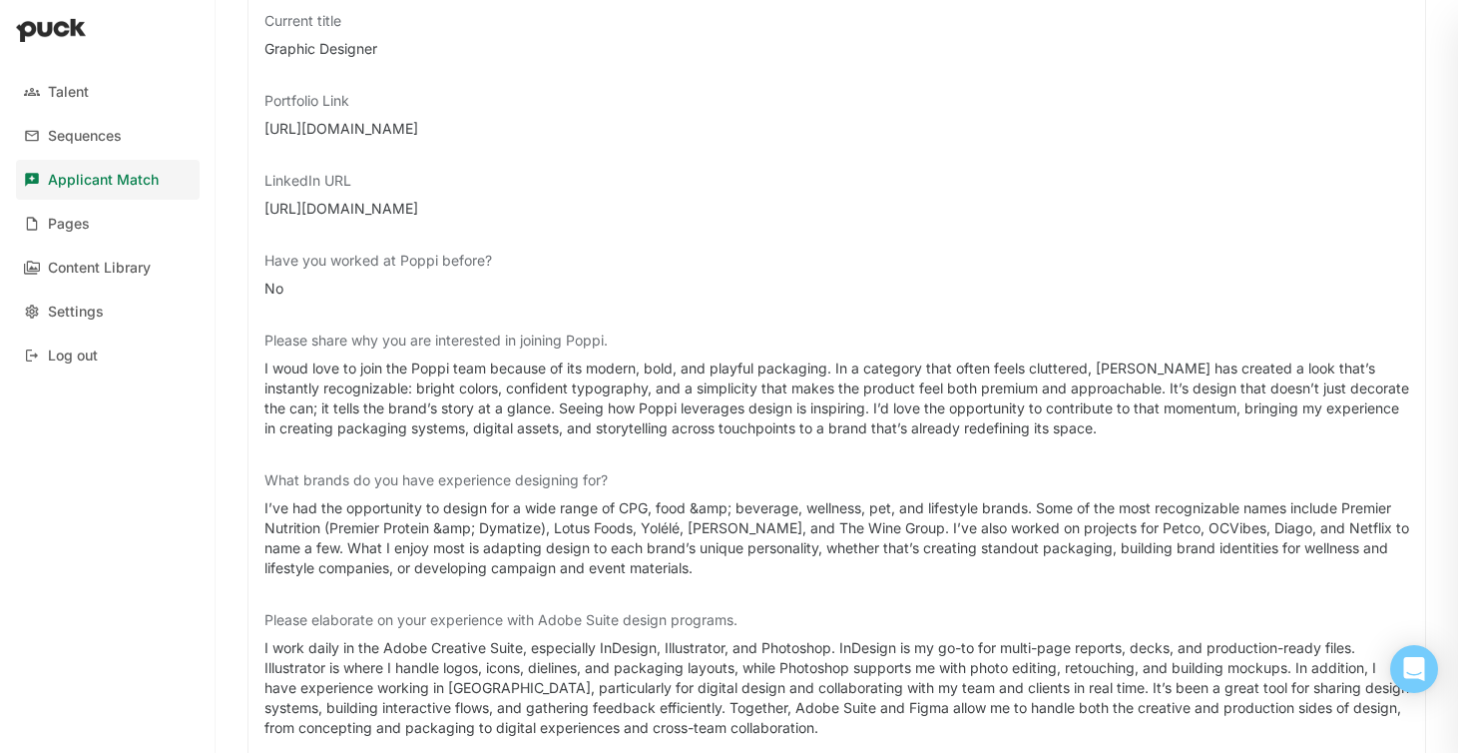
drag, startPoint x: 472, startPoint y: 128, endPoint x: 264, endPoint y: 124, distance: 207.6
click at [264, 124] on div "[URL][DOMAIN_NAME]" at bounding box center [836, 129] width 1145 height 20
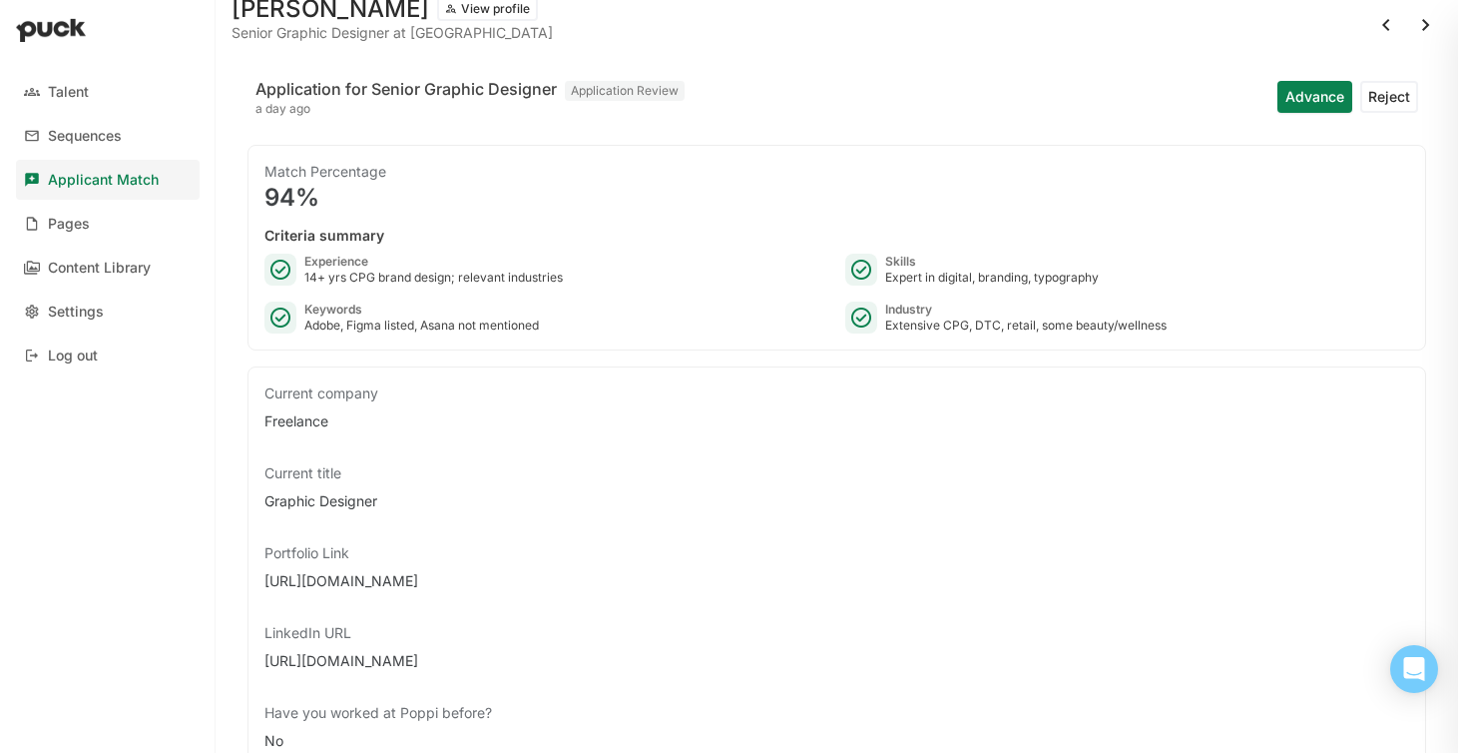
scroll to position [0, 0]
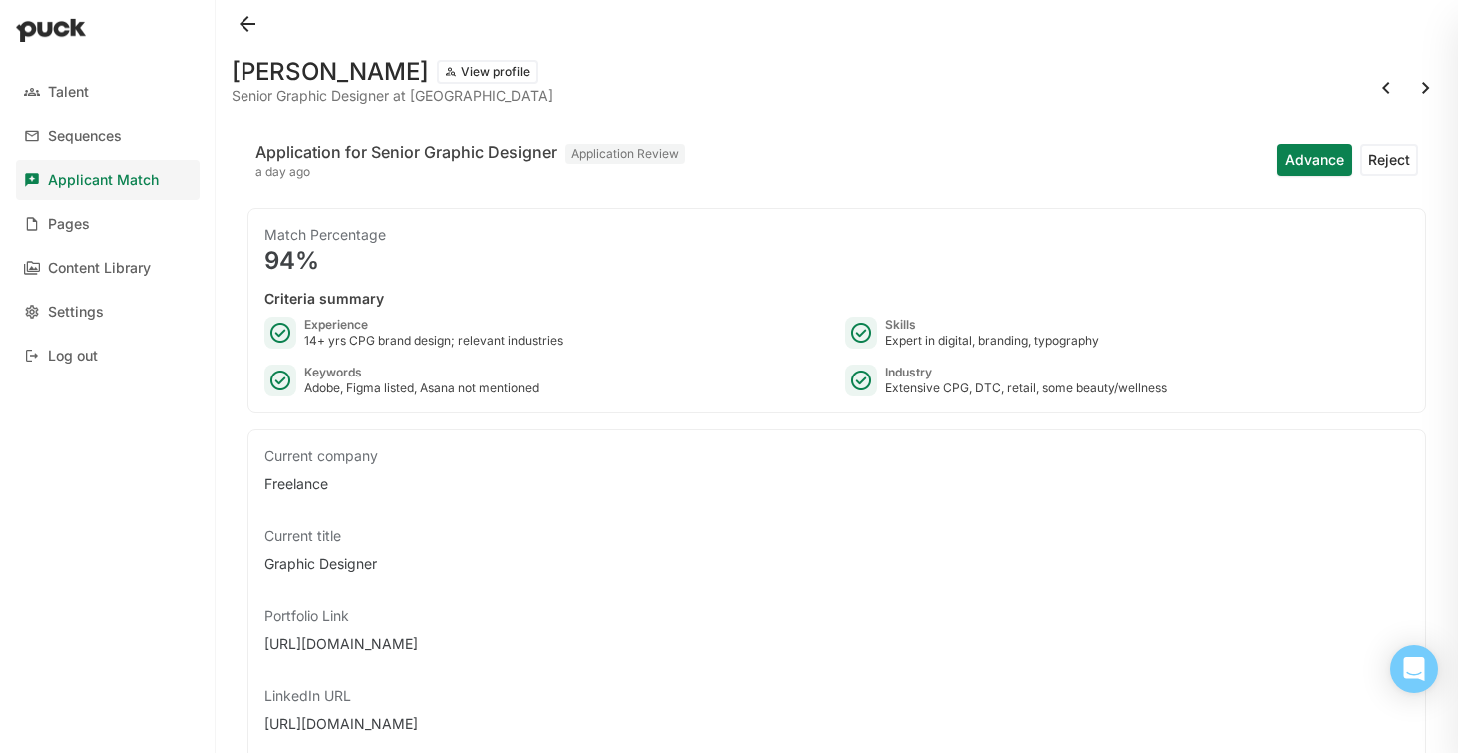
click at [1428, 80] on button at bounding box center [1426, 88] width 32 height 32
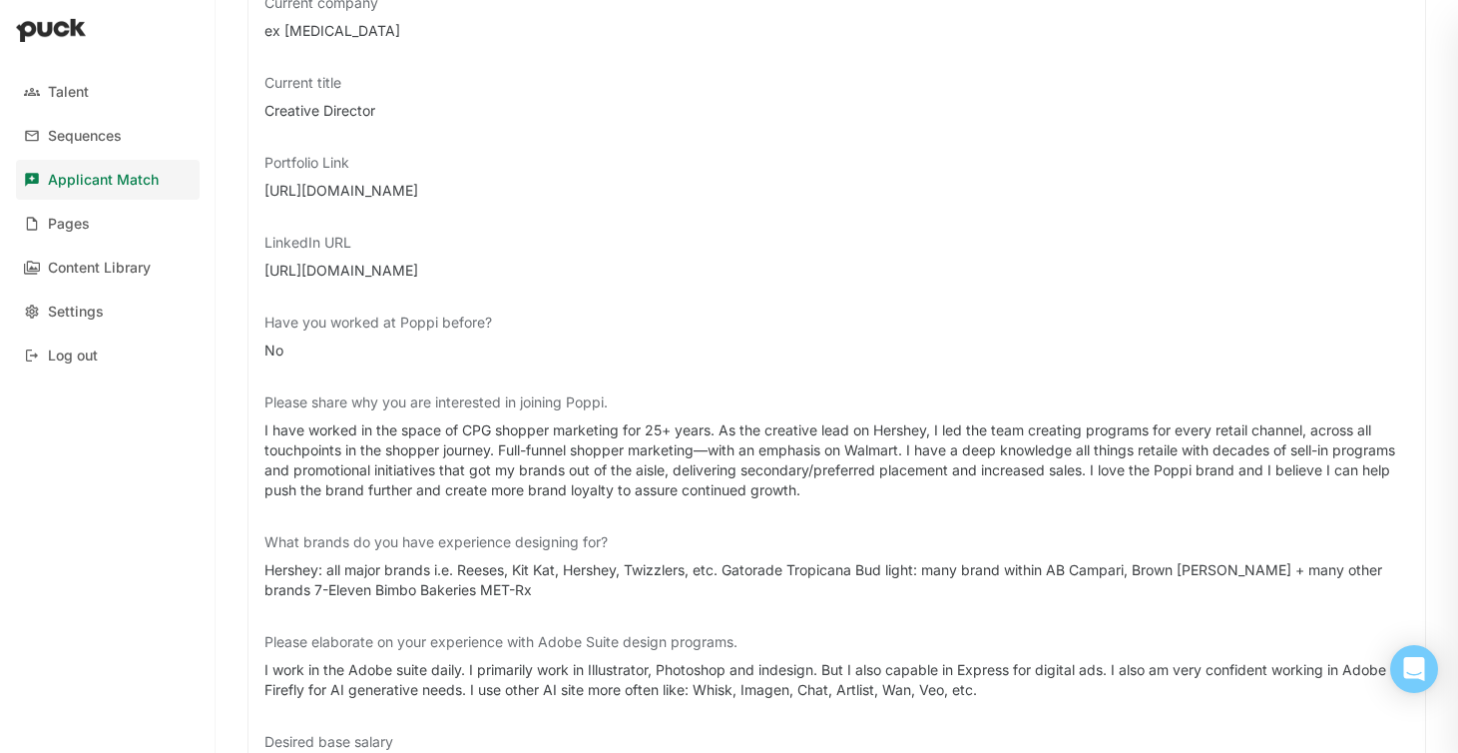
scroll to position [442, 0]
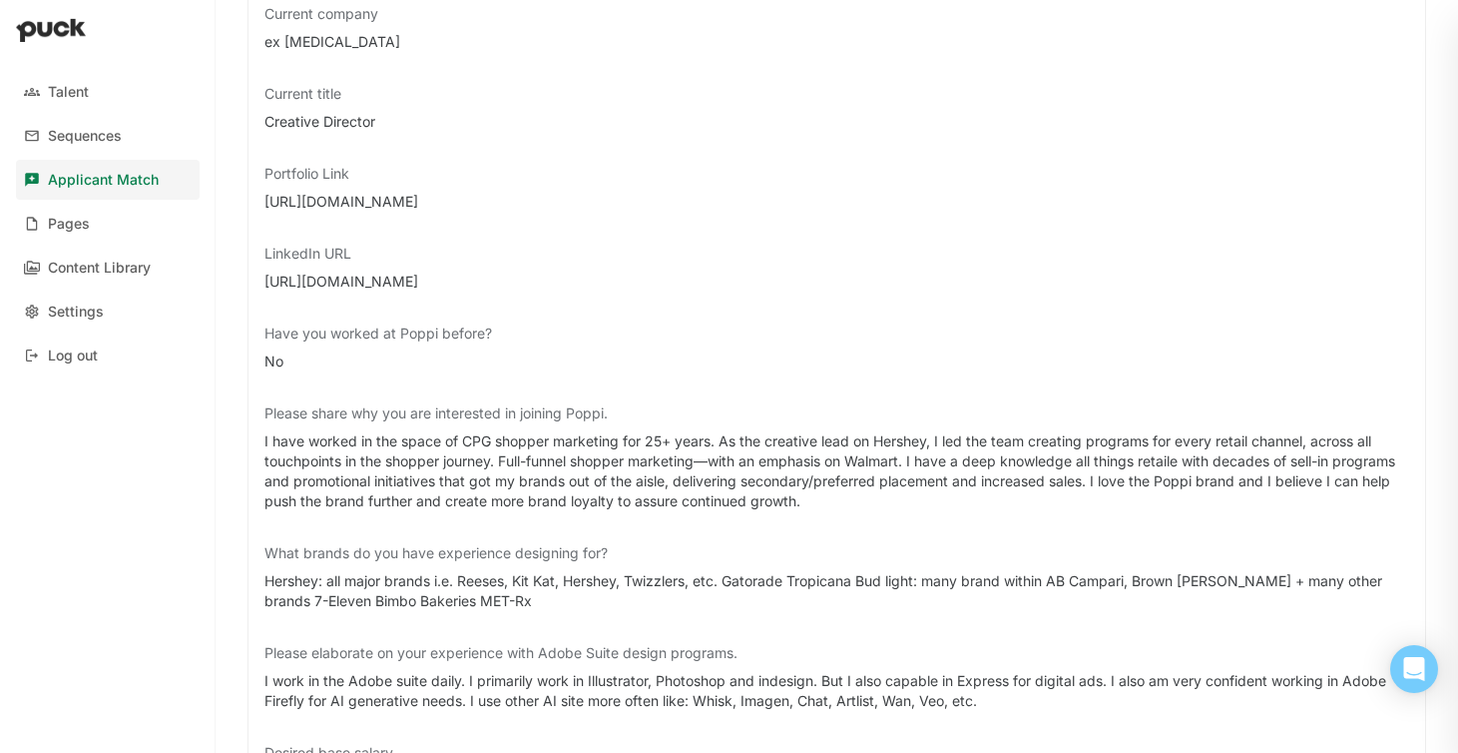
drag, startPoint x: 449, startPoint y: 198, endPoint x: 234, endPoint y: 190, distance: 215.7
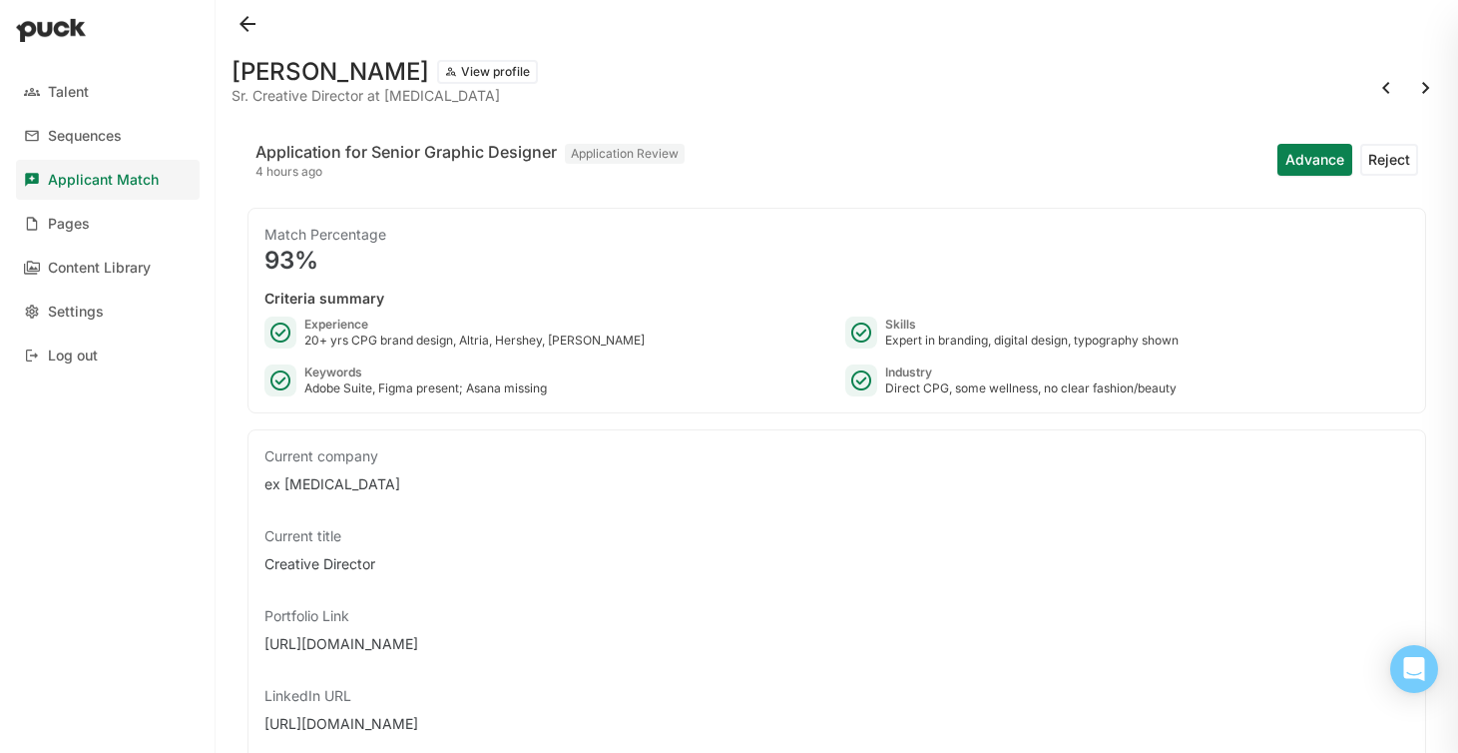
click at [1417, 87] on button at bounding box center [1426, 88] width 32 height 32
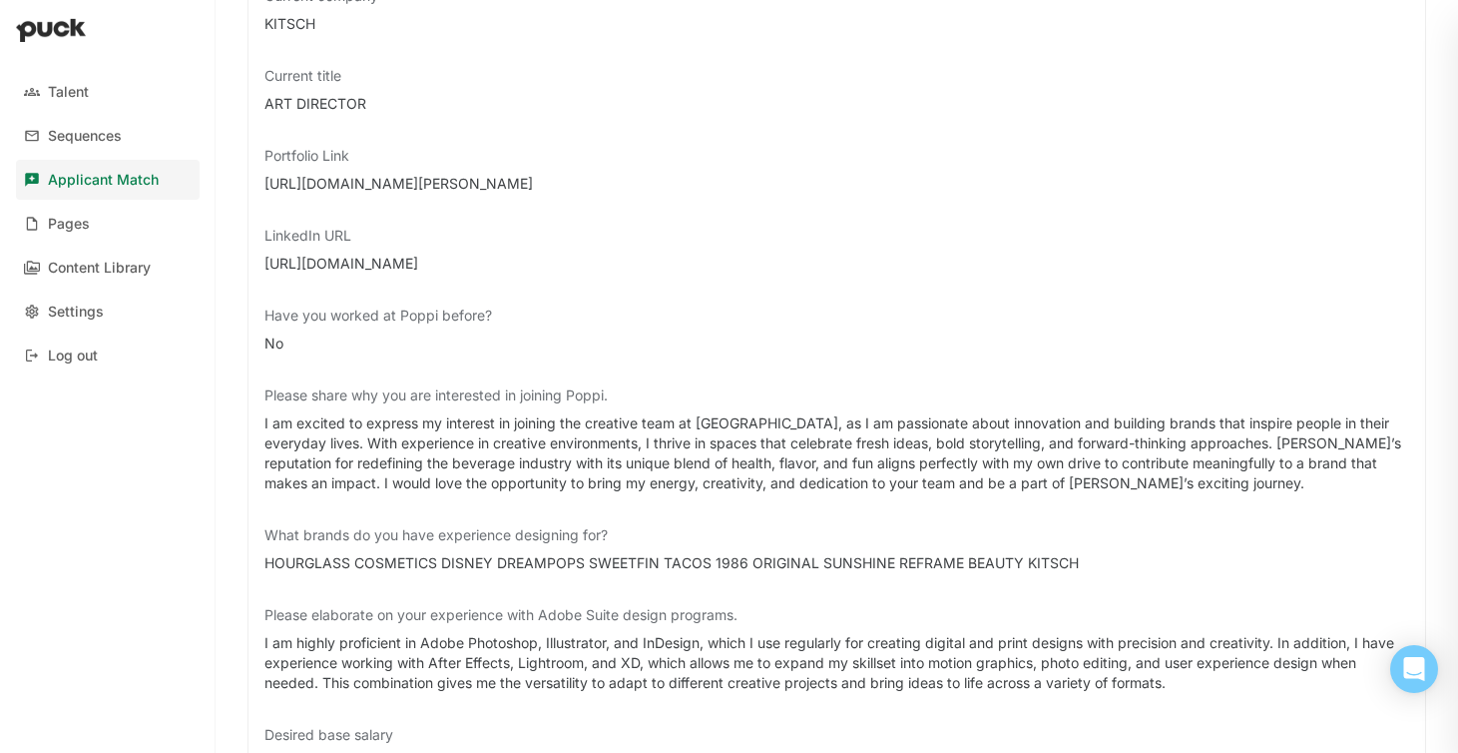
scroll to position [343, 0]
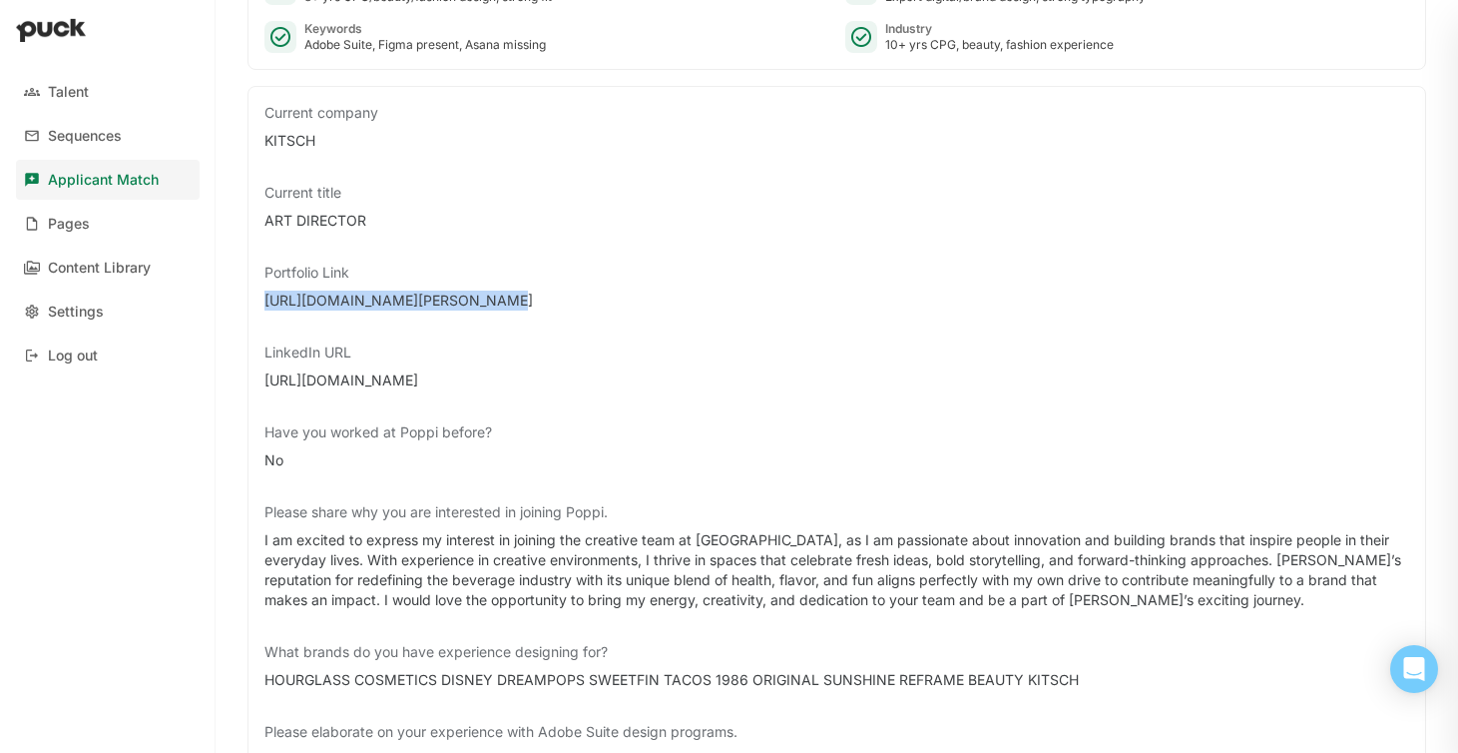
drag, startPoint x: 487, startPoint y: 300, endPoint x: 252, endPoint y: 296, distance: 235.6
click at [252, 297] on div "Current company KITSCH Current title ART DIRECTOR Portfolio Link [URL][DOMAIN_N…" at bounding box center [837, 616] width 1179 height 1060
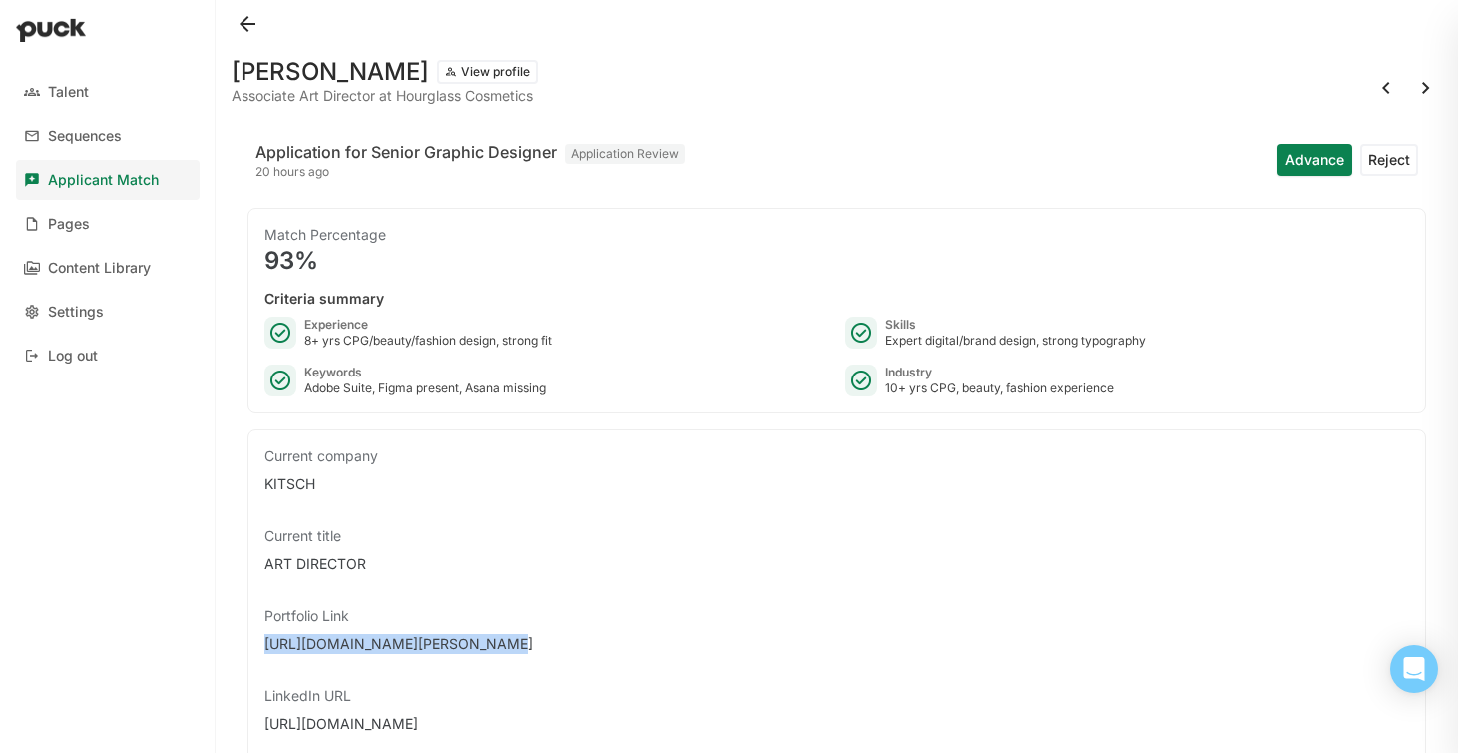
click at [1433, 81] on button at bounding box center [1426, 88] width 32 height 32
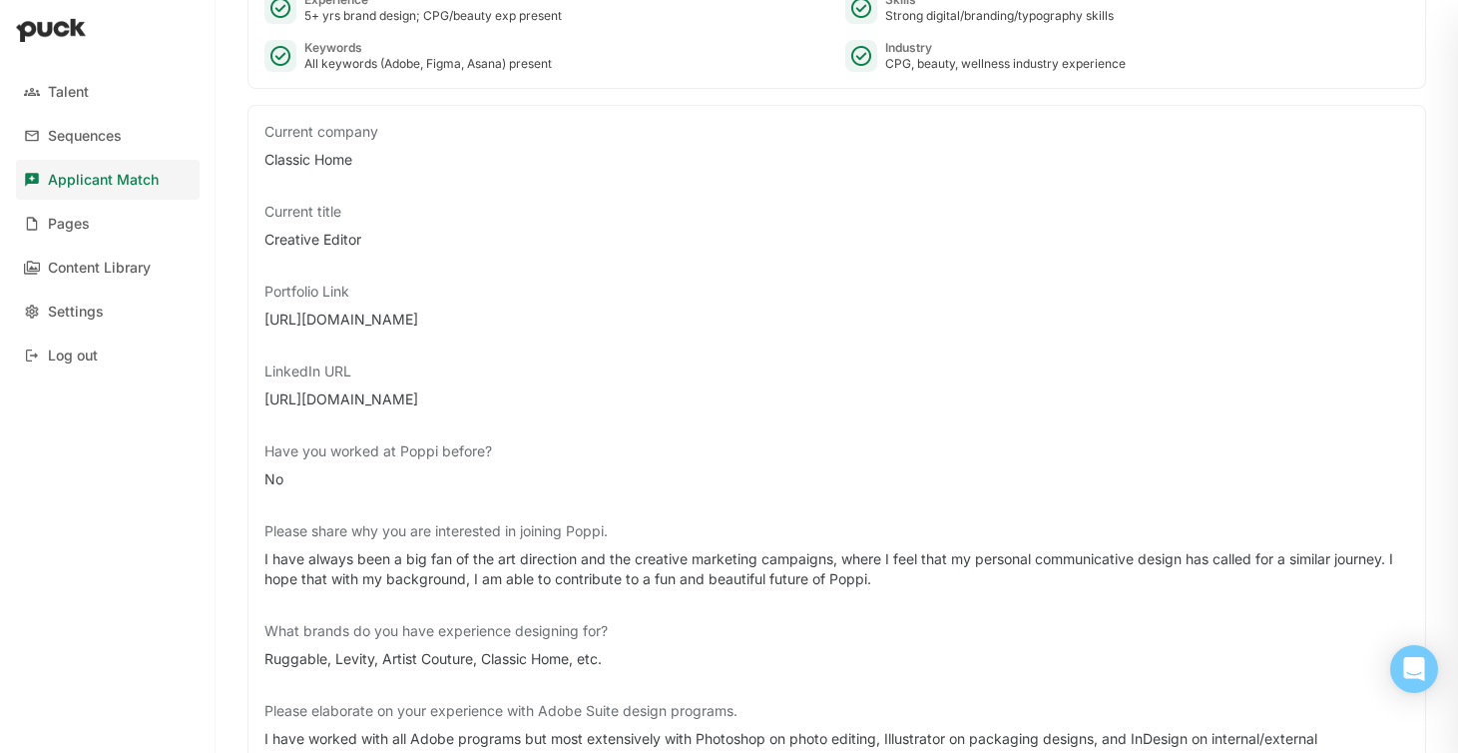
scroll to position [524, 0]
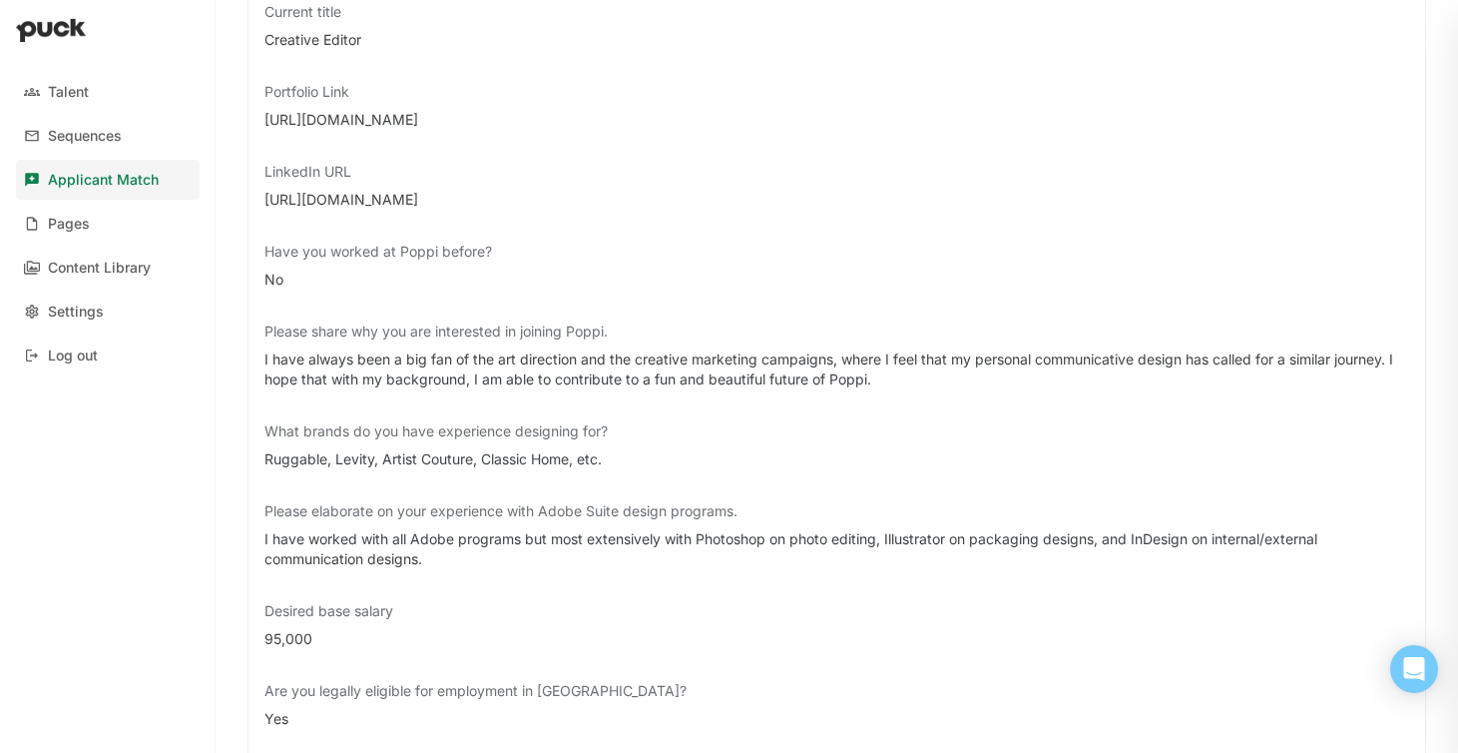
drag, startPoint x: 517, startPoint y: 198, endPoint x: 251, endPoint y: 198, distance: 266.5
click at [251, 199] on div "Current company Classic Home Current title Creative Editor Portfolio Link [URL]…" at bounding box center [837, 415] width 1179 height 1020
click at [502, 88] on div "Portfolio Link" at bounding box center [836, 92] width 1145 height 20
drag, startPoint x: 474, startPoint y: 112, endPoint x: 255, endPoint y: 114, distance: 219.6
click at [255, 114] on div "Current company Classic Home Current title Creative Editor Portfolio Link [URL]…" at bounding box center [837, 415] width 1179 height 1020
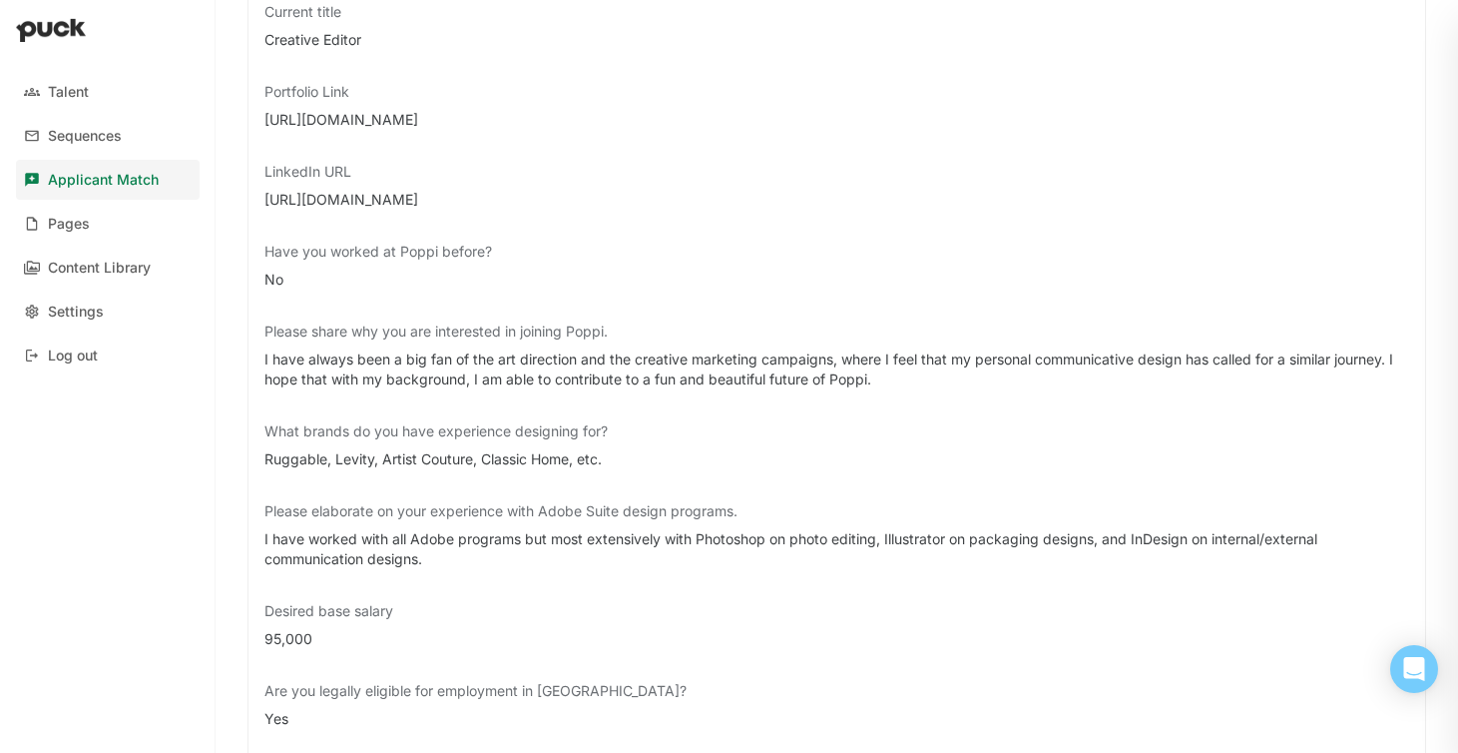
scroll to position [0, 0]
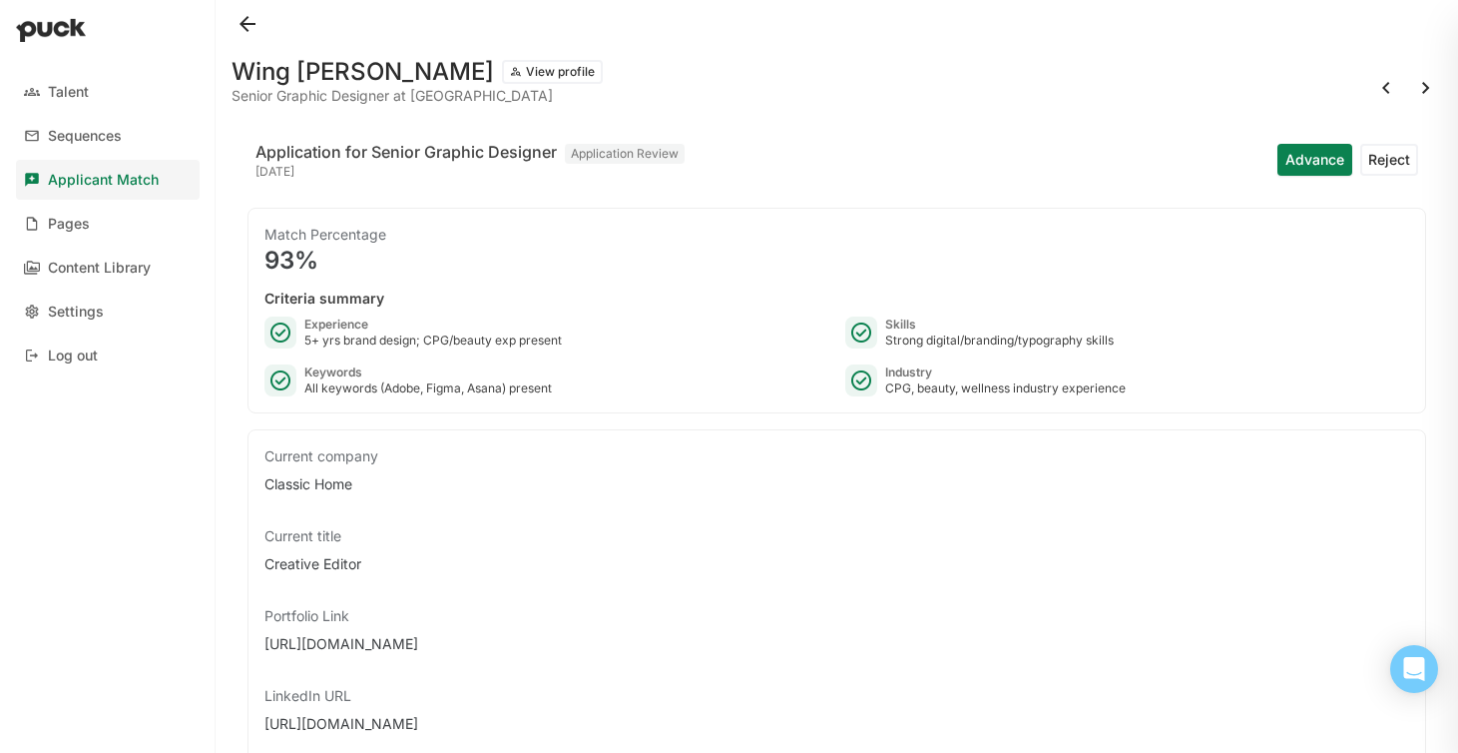
click at [1431, 84] on button at bounding box center [1426, 88] width 32 height 32
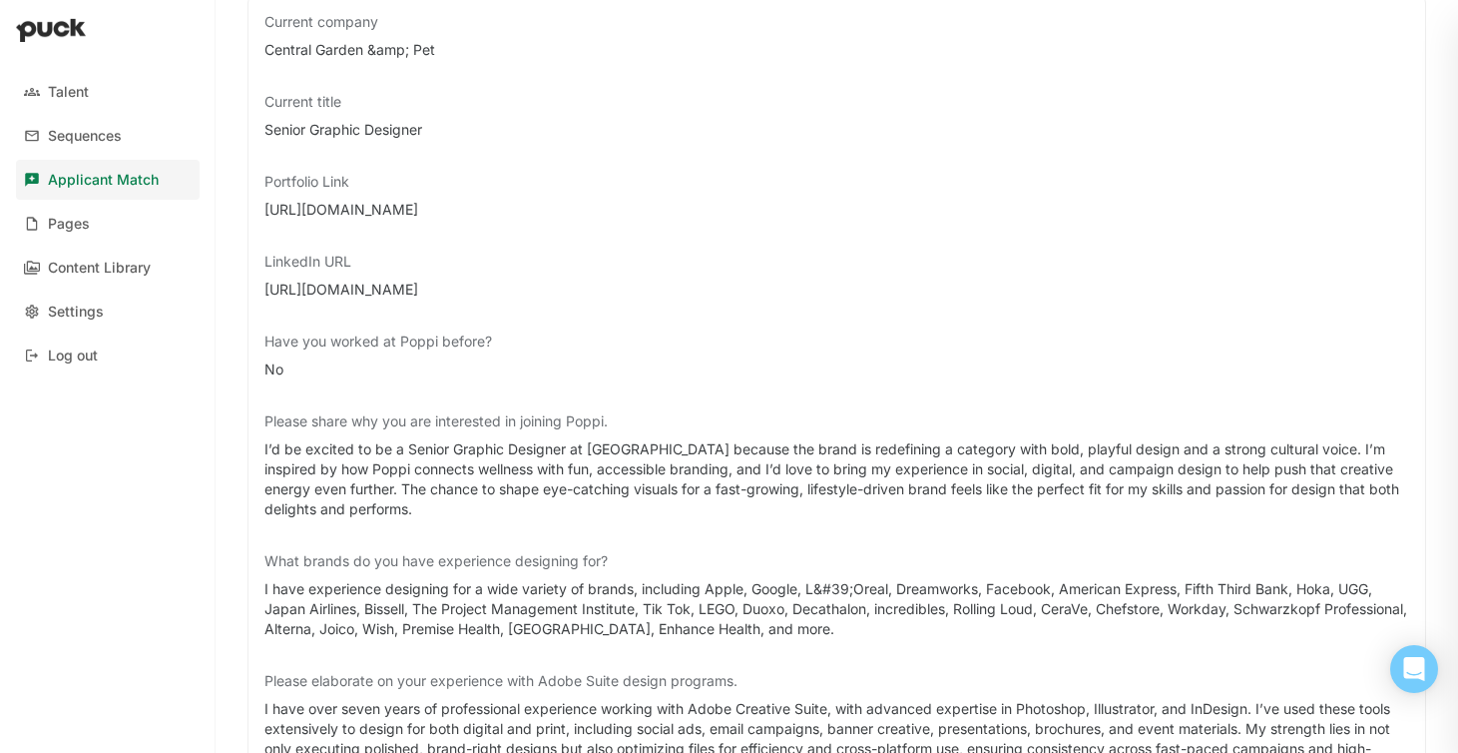
scroll to position [436, 0]
drag, startPoint x: 461, startPoint y: 205, endPoint x: 244, endPoint y: 200, distance: 217.6
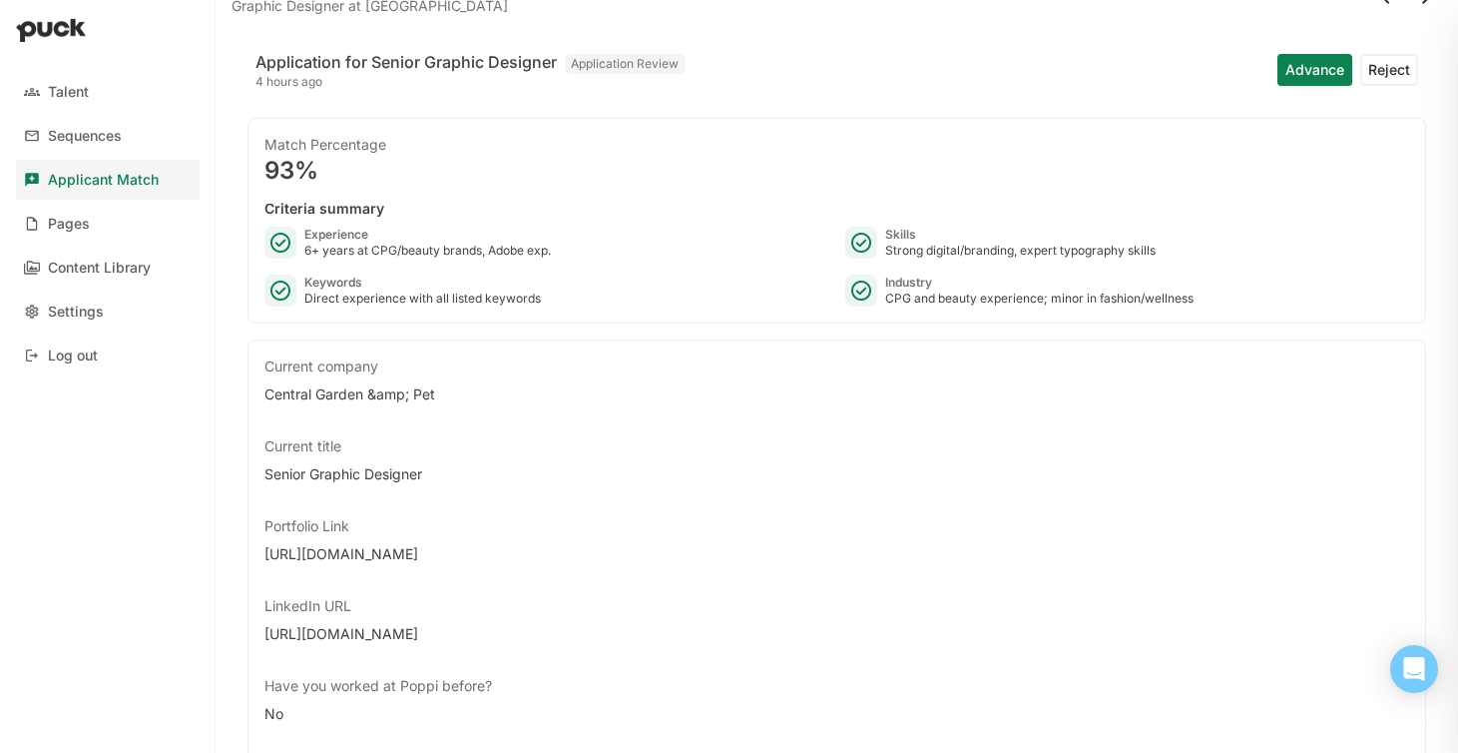
scroll to position [0, 0]
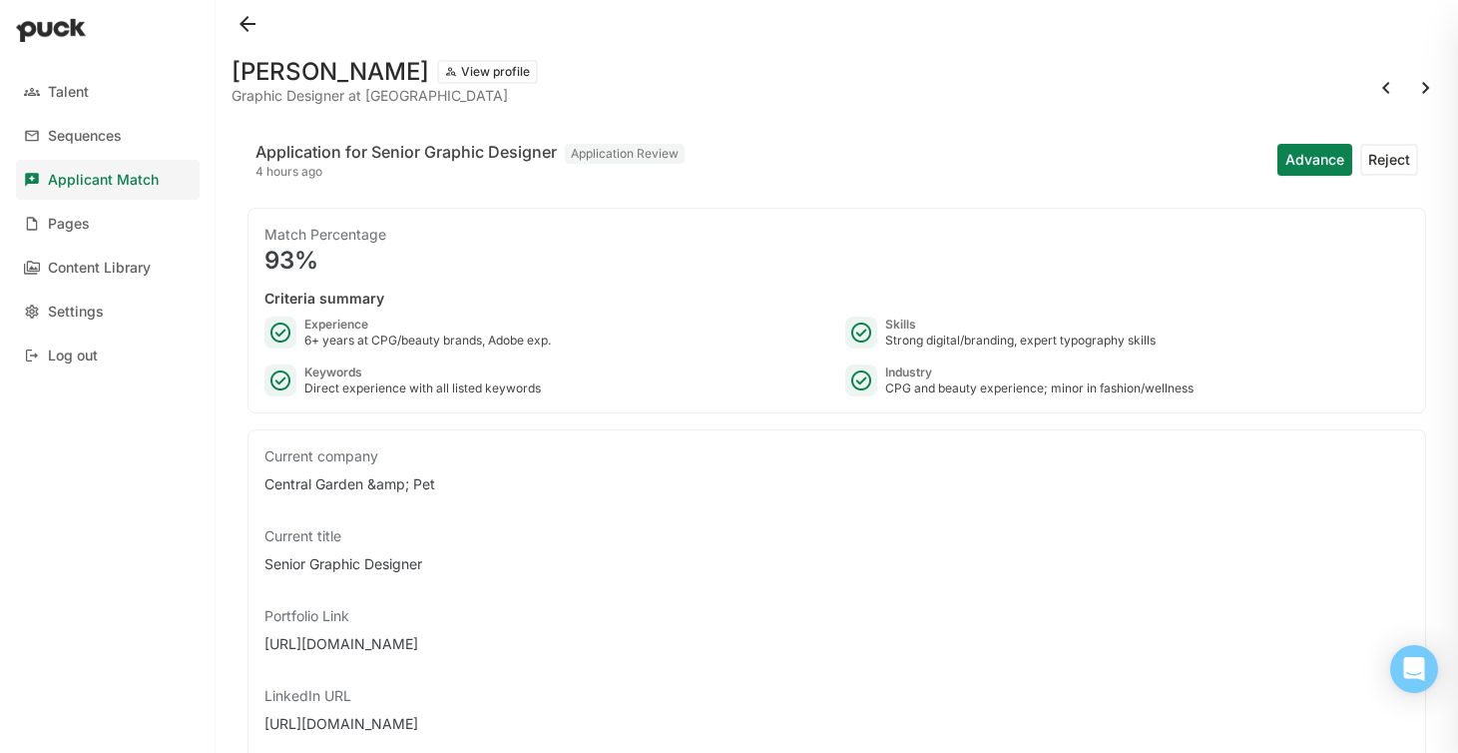
click at [1427, 90] on button at bounding box center [1426, 88] width 32 height 32
click at [1417, 86] on button at bounding box center [1426, 88] width 32 height 32
click at [1419, 84] on button at bounding box center [1426, 88] width 32 height 32
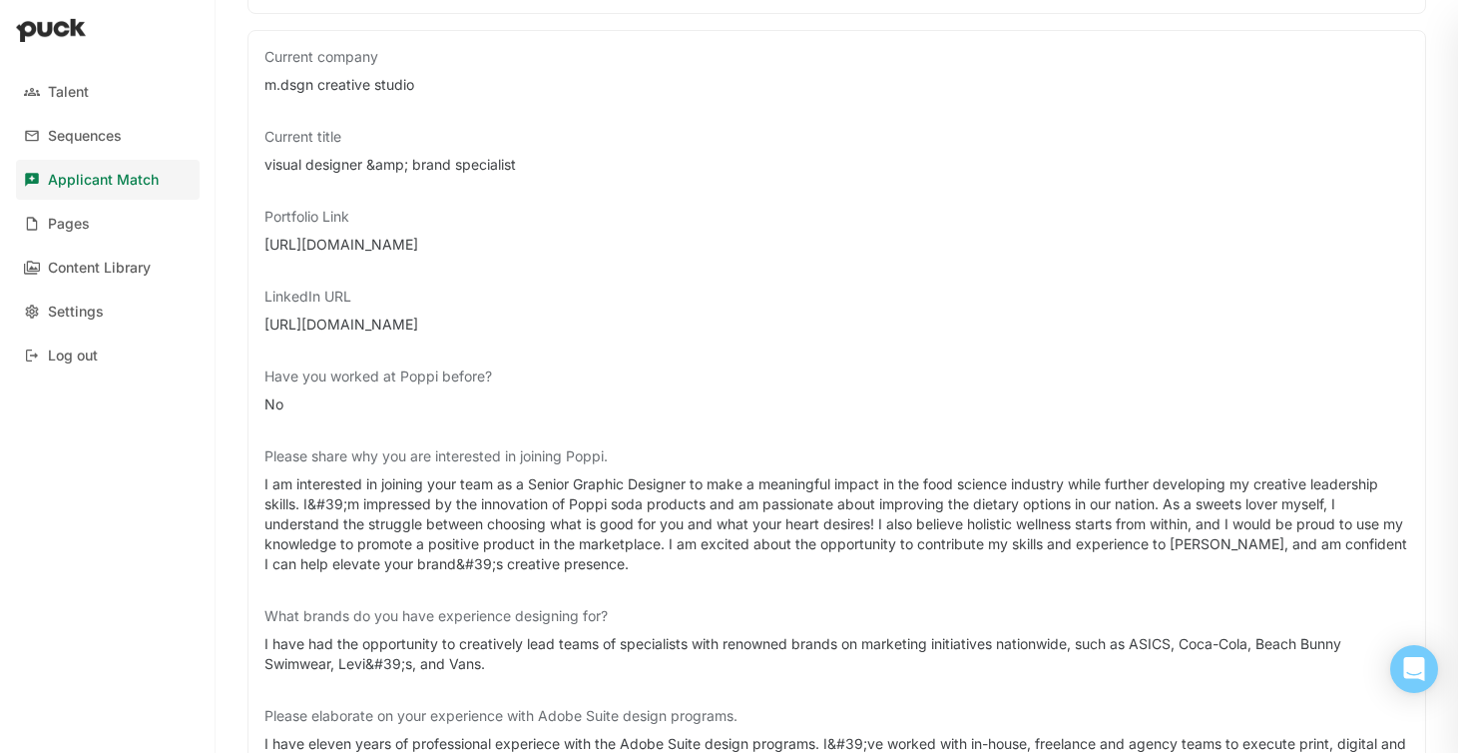
scroll to position [32, 0]
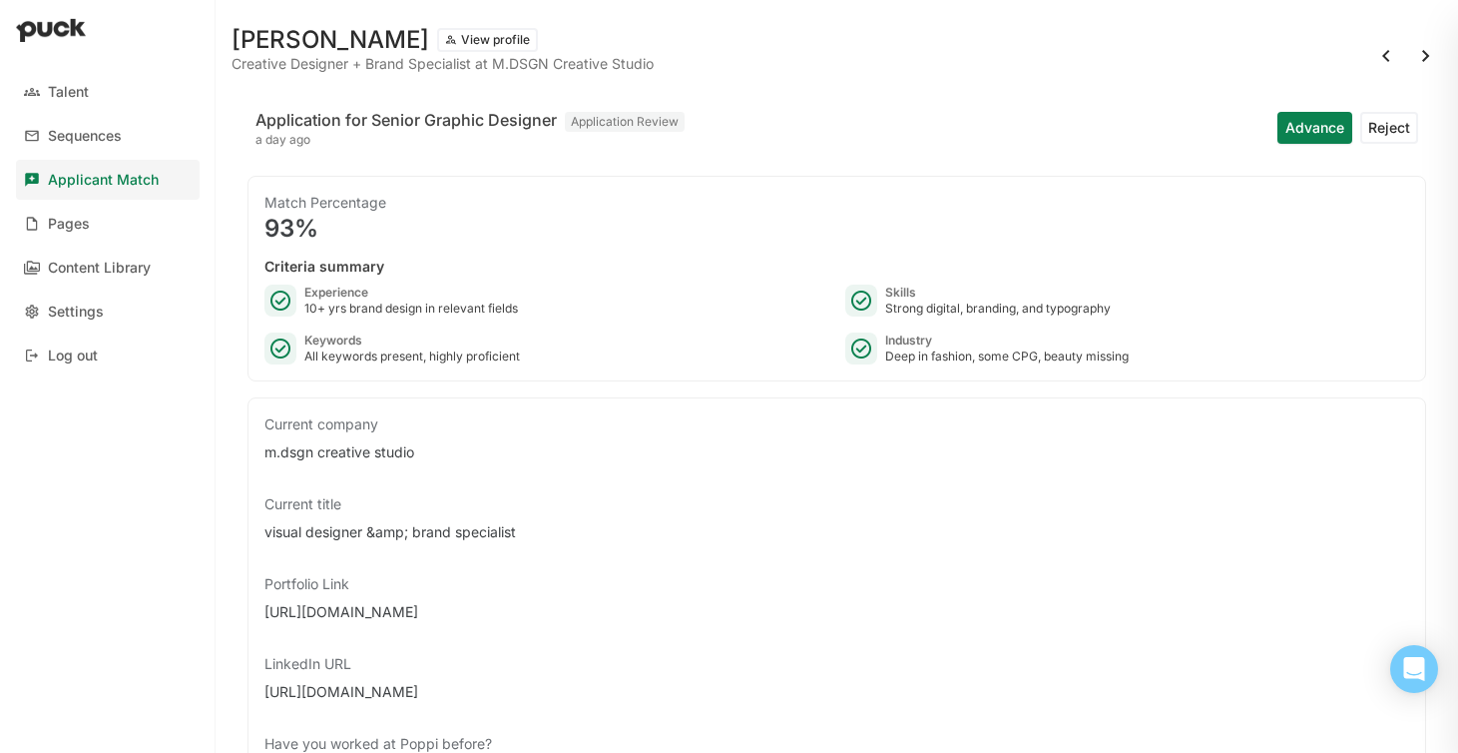
drag, startPoint x: 523, startPoint y: 606, endPoint x: 266, endPoint y: 610, distance: 256.5
click at [266, 610] on div "[URL][DOMAIN_NAME]" at bounding box center [836, 612] width 1145 height 20
click at [1426, 56] on button at bounding box center [1426, 56] width 32 height 32
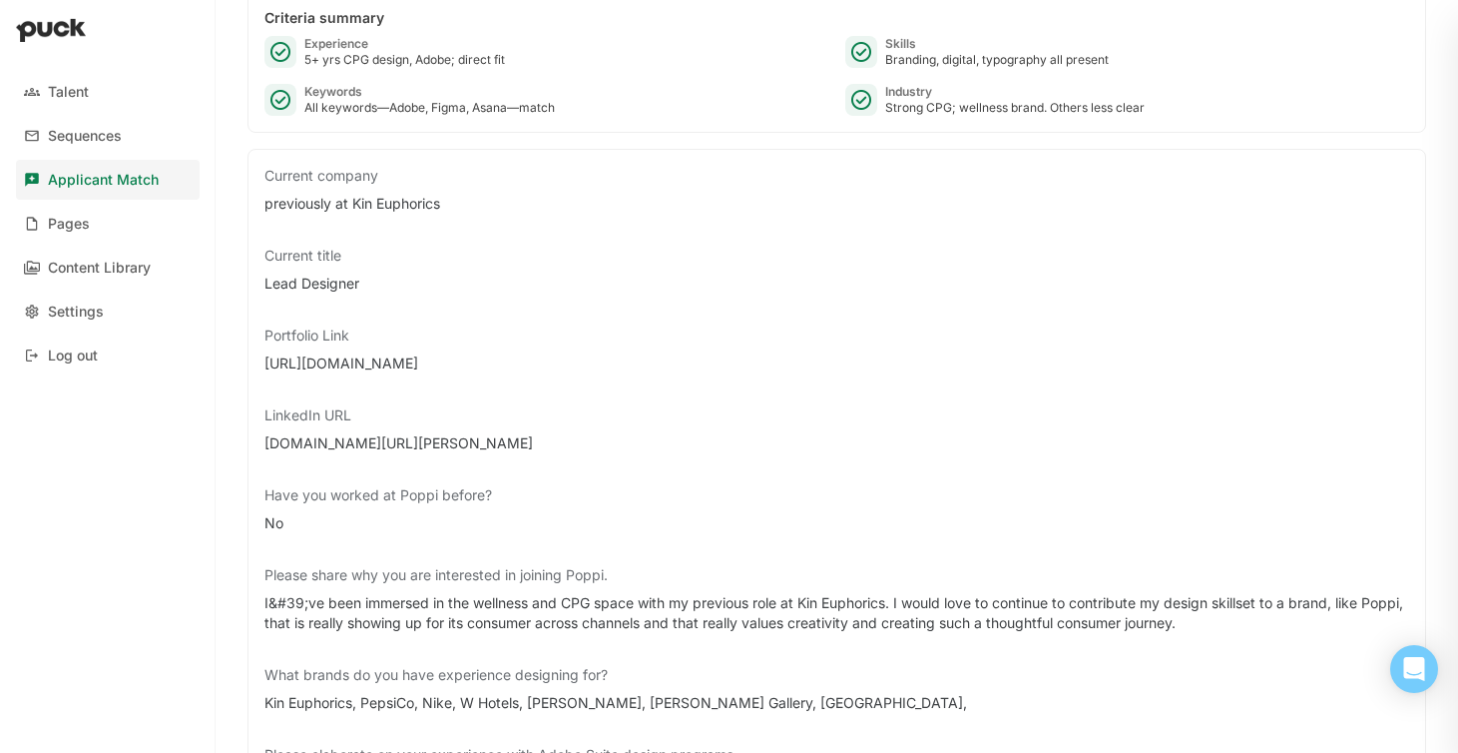
scroll to position [316, 0]
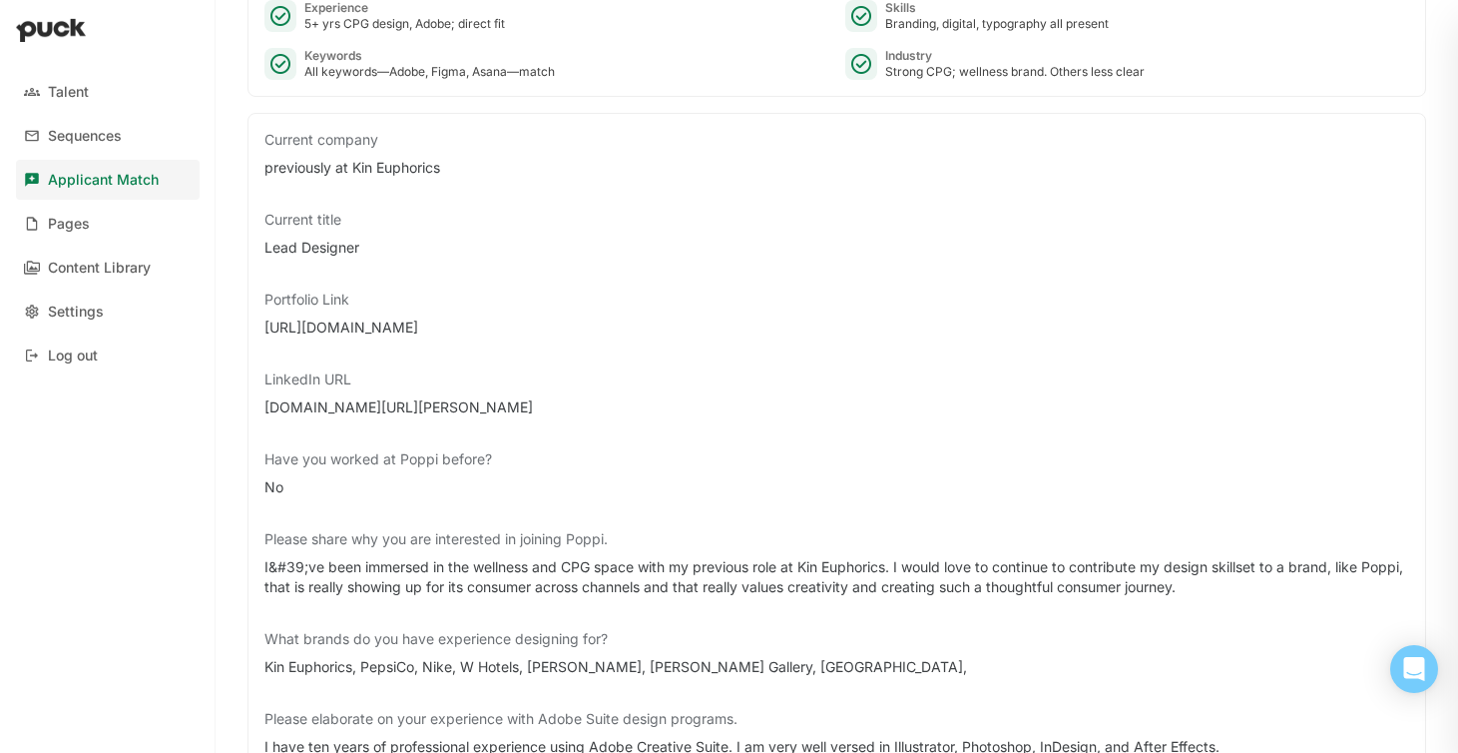
drag, startPoint x: 484, startPoint y: 329, endPoint x: 241, endPoint y: 319, distance: 243.7
click at [801, 499] on div "Current company previously at Kin Euphorics Current title Lead Designer Portfol…" at bounding box center [836, 603] width 1145 height 946
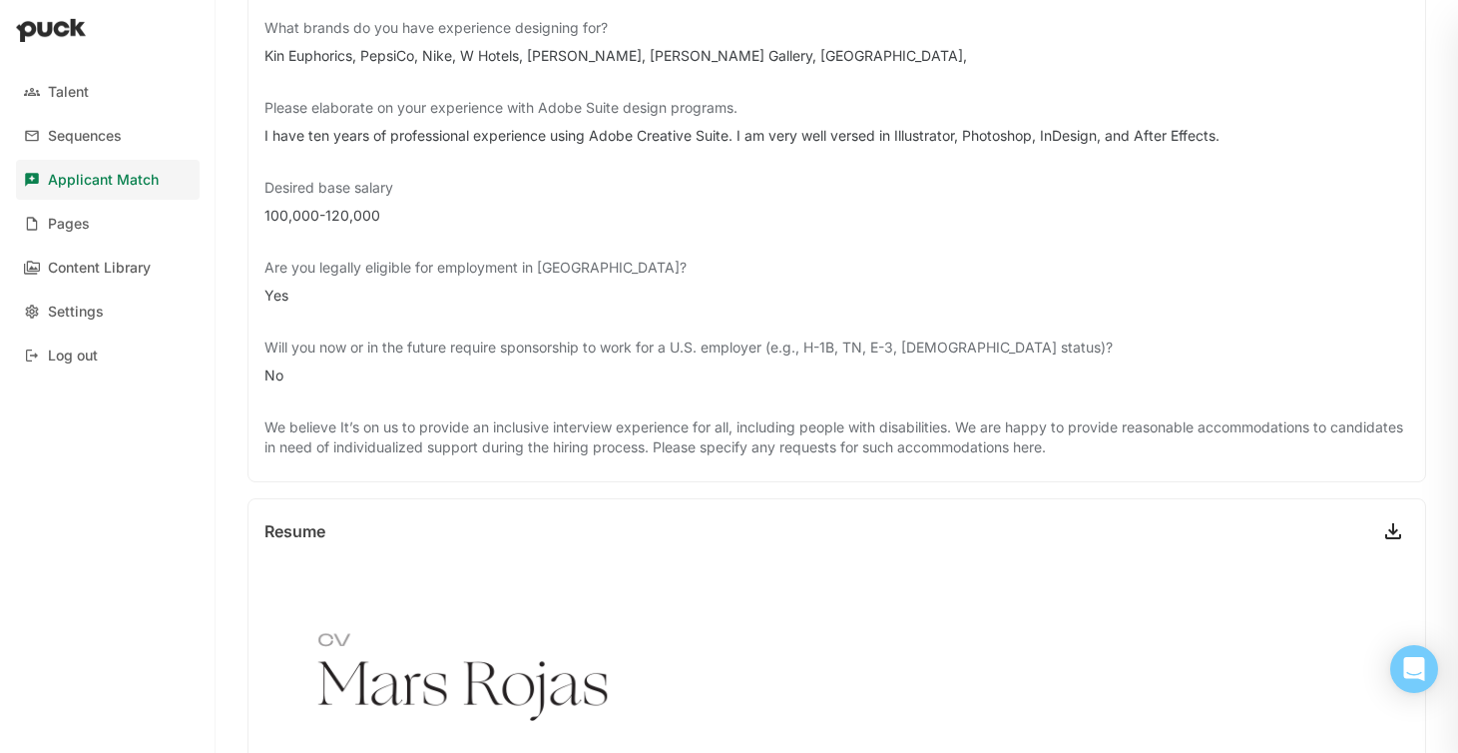
scroll to position [0, 0]
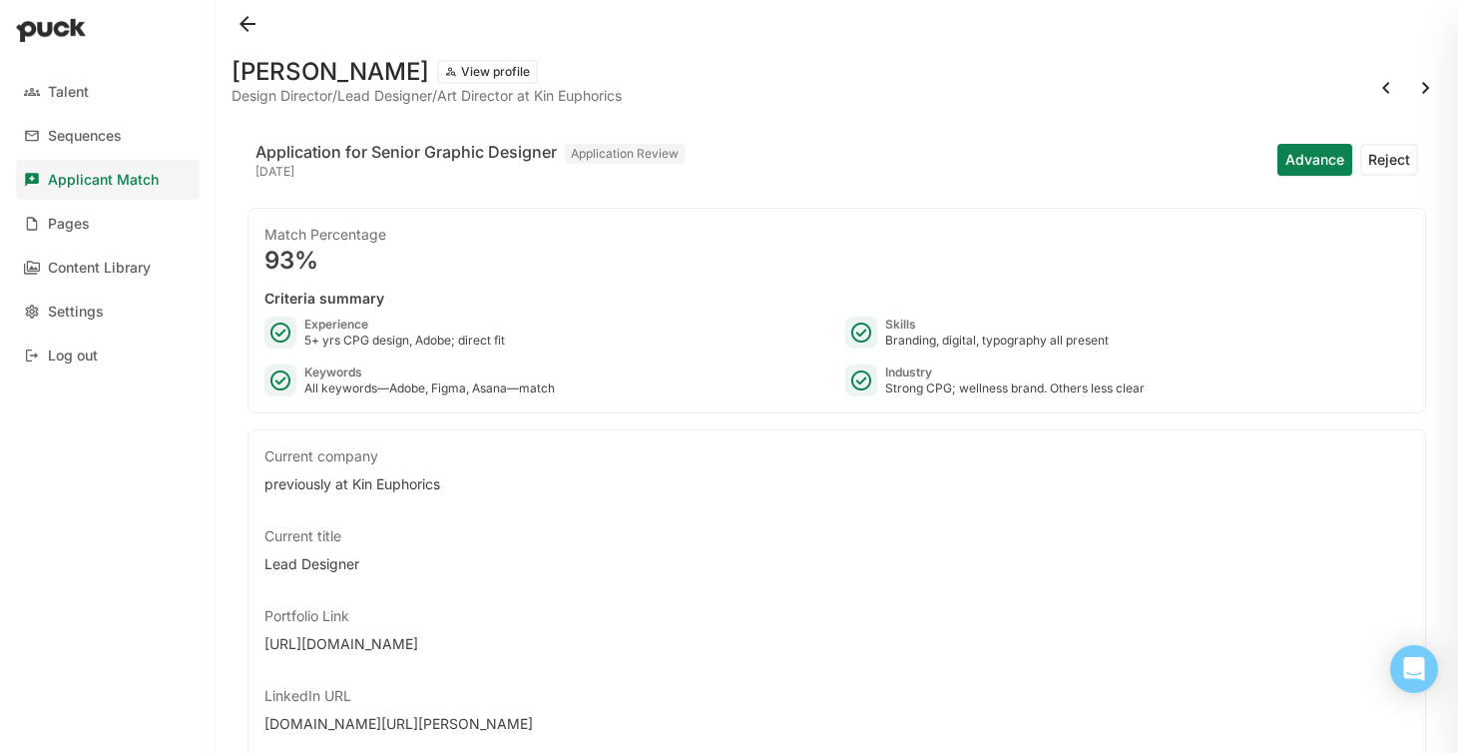
click at [437, 76] on button "View profile" at bounding box center [487, 72] width 101 height 24
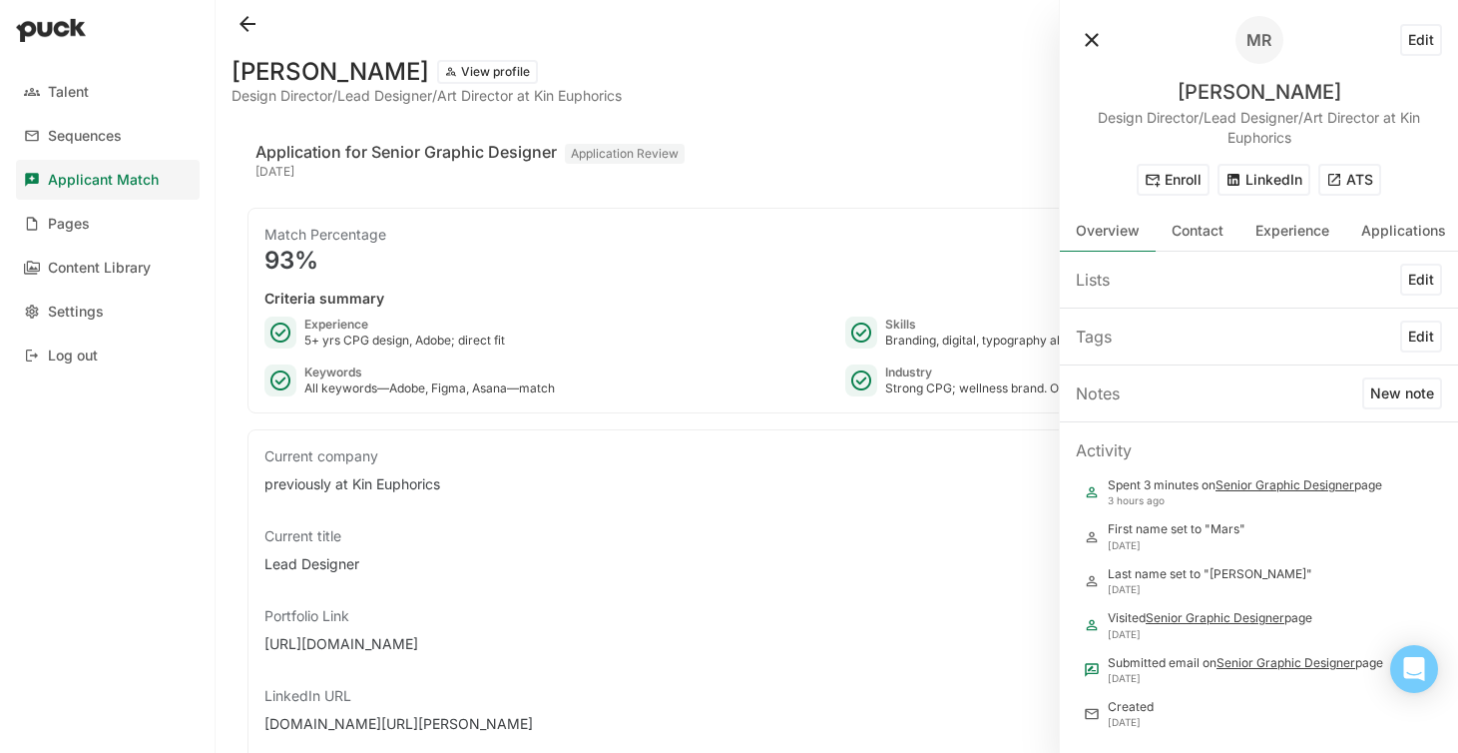
click at [1357, 179] on button "ATS" at bounding box center [1349, 180] width 63 height 32
click at [1097, 38] on button at bounding box center [1092, 40] width 32 height 32
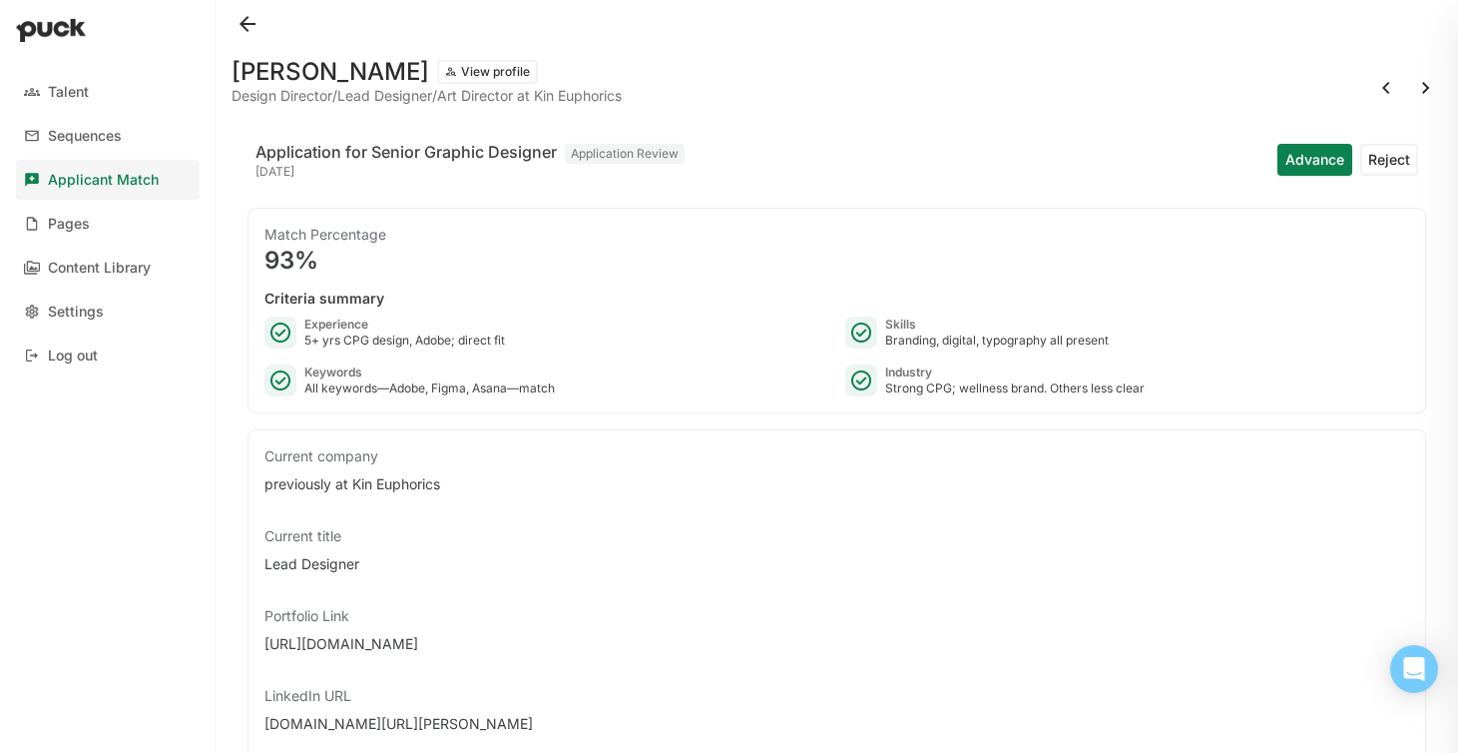
click at [1423, 93] on button at bounding box center [1426, 88] width 32 height 32
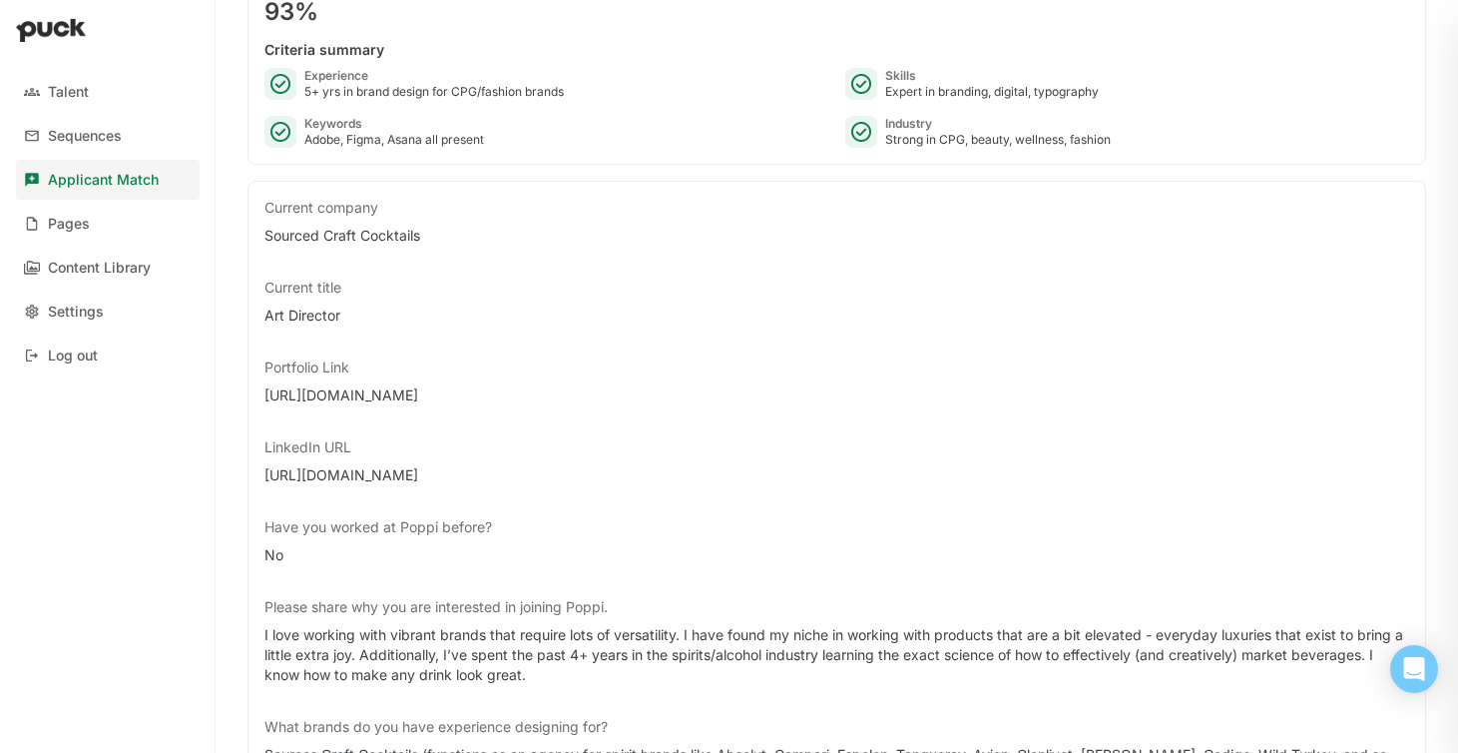
scroll to position [202, 0]
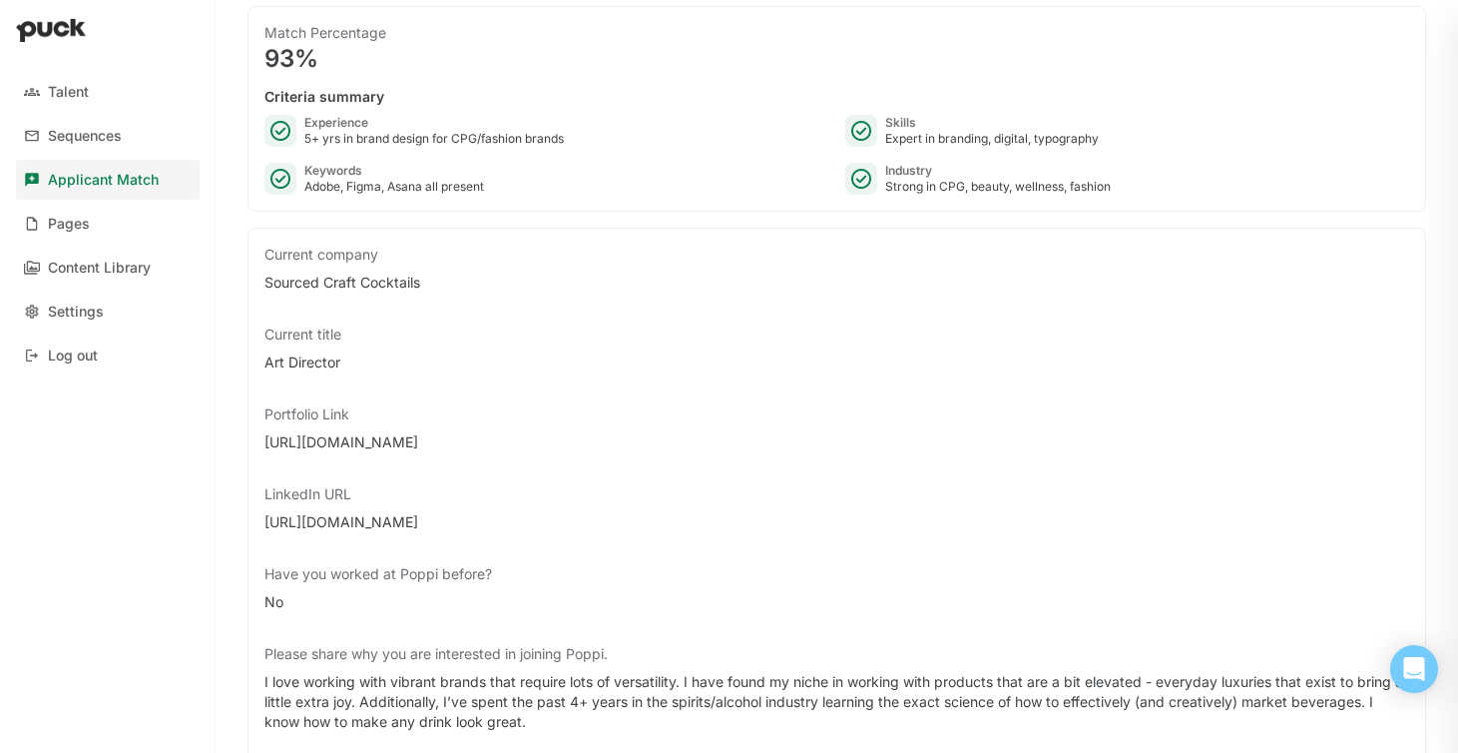
drag, startPoint x: 442, startPoint y: 441, endPoint x: 257, endPoint y: 449, distance: 184.8
click at [257, 449] on div "Current company Sourced Craft Cocktails Current title Art Director Portfolio Li…" at bounding box center [837, 748] width 1179 height 1040
click at [493, 396] on div "Current company Sourced Craft Cocktails Current title Art Director Portfolio Li…" at bounding box center [836, 748] width 1145 height 1006
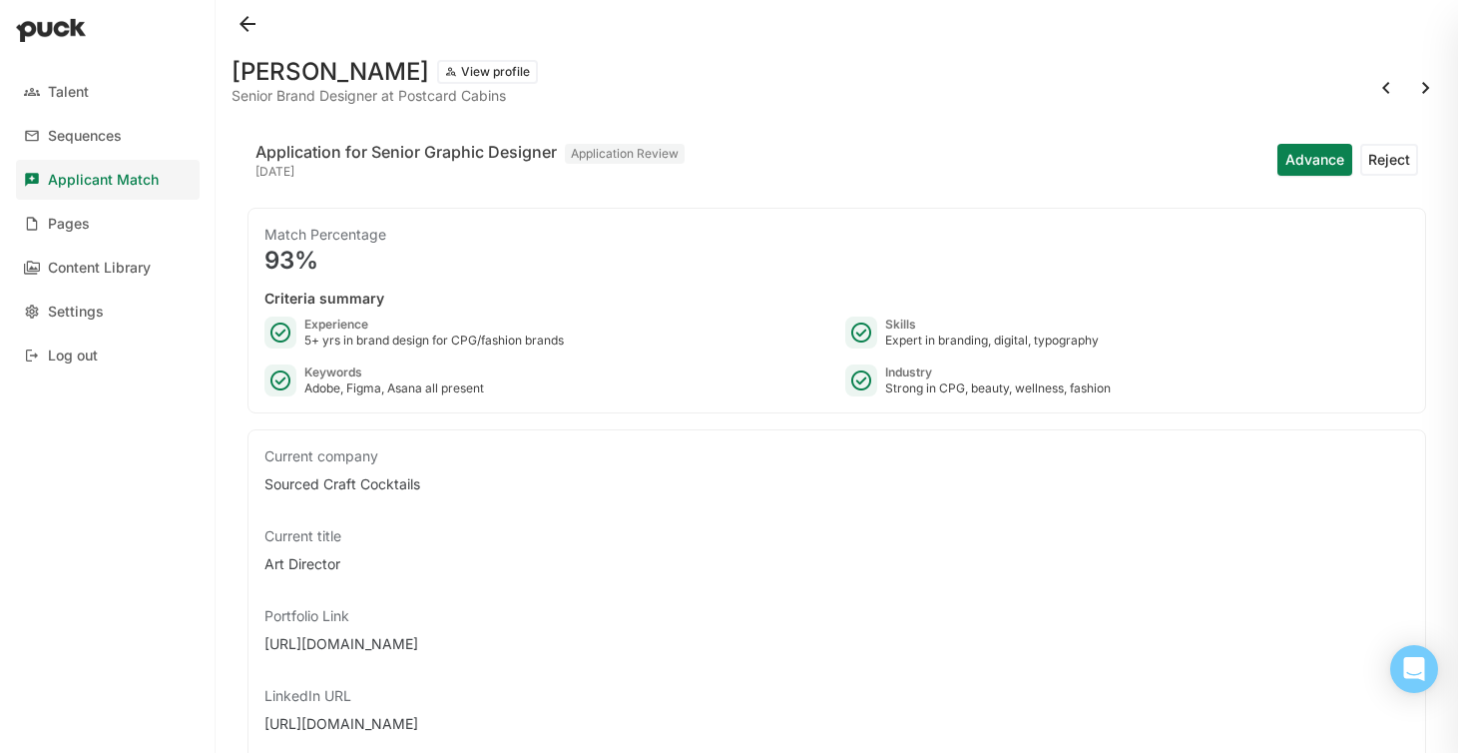
click at [1425, 78] on button at bounding box center [1426, 88] width 32 height 32
click at [1423, 88] on button at bounding box center [1426, 88] width 32 height 32
click at [1425, 82] on button at bounding box center [1426, 88] width 32 height 32
click at [394, 649] on div "[DOMAIN_NAME]" at bounding box center [836, 644] width 1145 height 20
drag, startPoint x: 398, startPoint y: 649, endPoint x: 256, endPoint y: 651, distance: 142.7
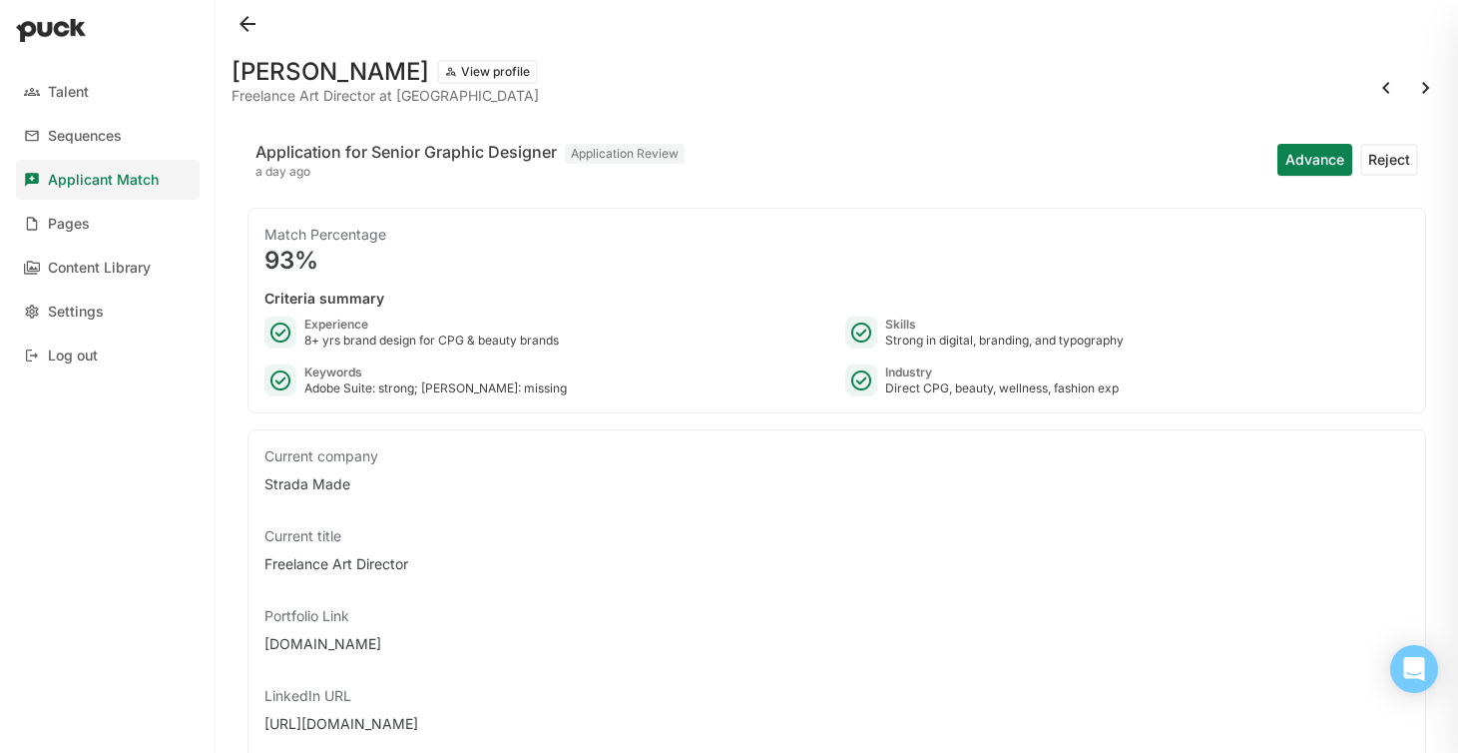
click at [1428, 88] on button at bounding box center [1426, 88] width 32 height 32
drag, startPoint x: 467, startPoint y: 646, endPoint x: 258, endPoint y: 638, distance: 208.7
click at [1435, 85] on button at bounding box center [1426, 88] width 32 height 32
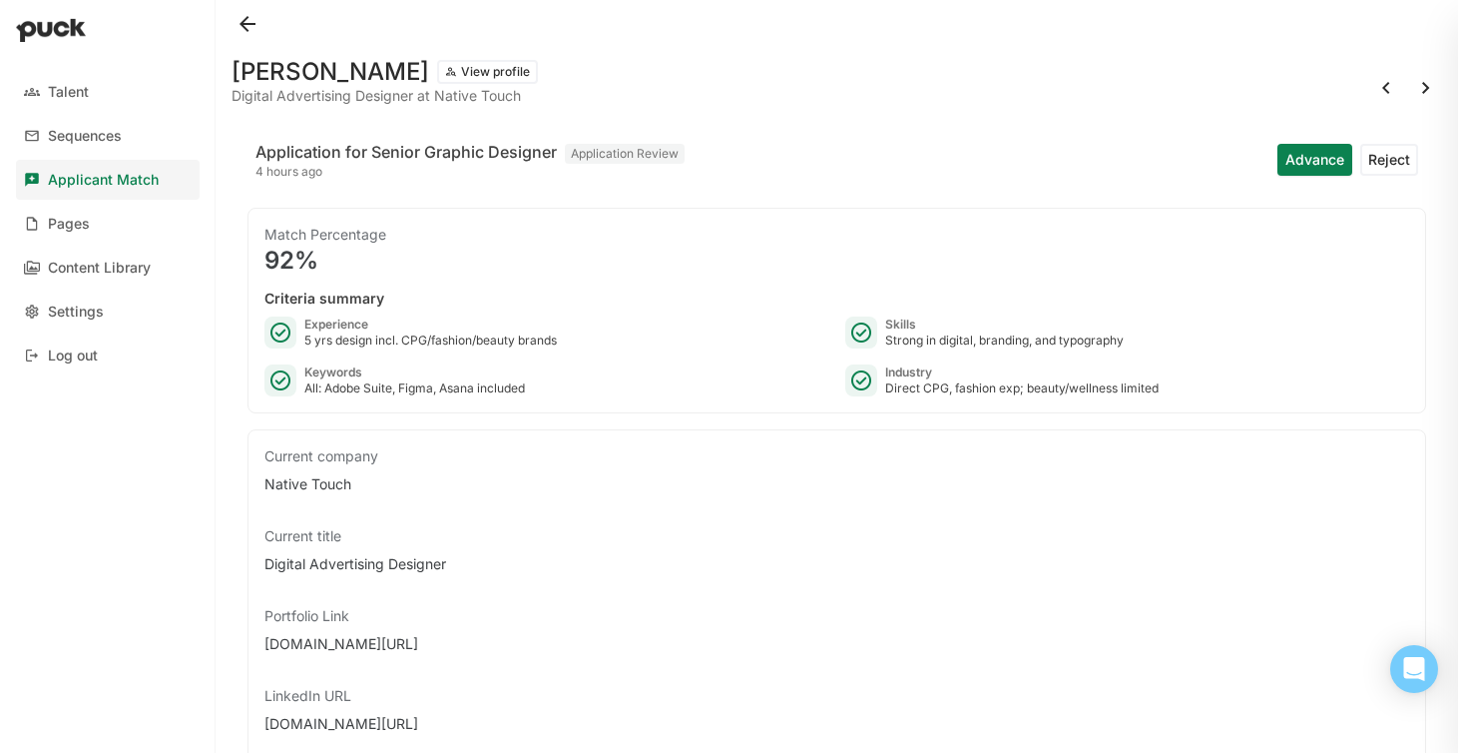
drag, startPoint x: 479, startPoint y: 645, endPoint x: 257, endPoint y: 646, distance: 221.6
click at [1425, 84] on button at bounding box center [1426, 88] width 32 height 32
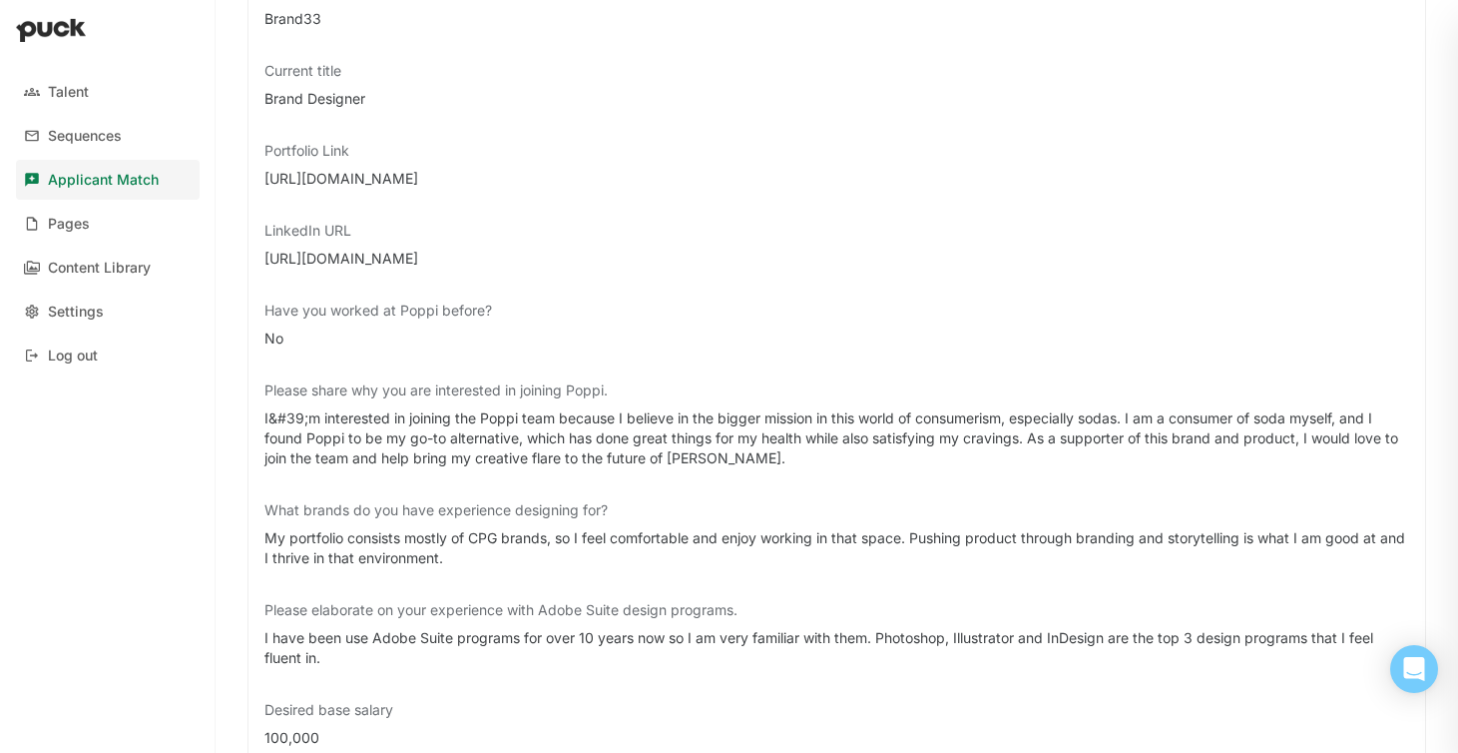
scroll to position [467, 0]
drag, startPoint x: 408, startPoint y: 177, endPoint x: 249, endPoint y: 176, distance: 159.7
click at [249, 176] on div "Current company Brand33 Current title Brand Designer Portfolio Link [URL][DOMAI…" at bounding box center [837, 492] width 1179 height 1060
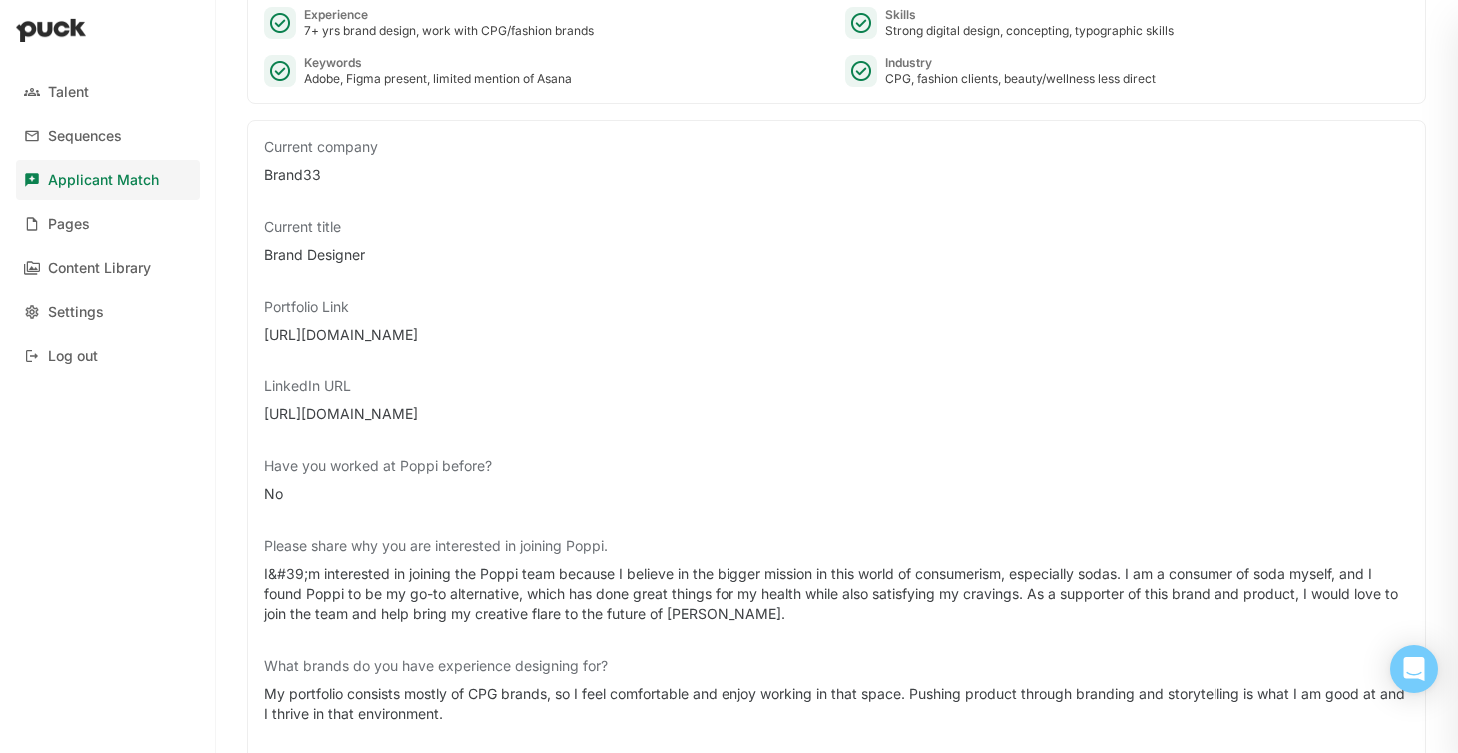
scroll to position [0, 0]
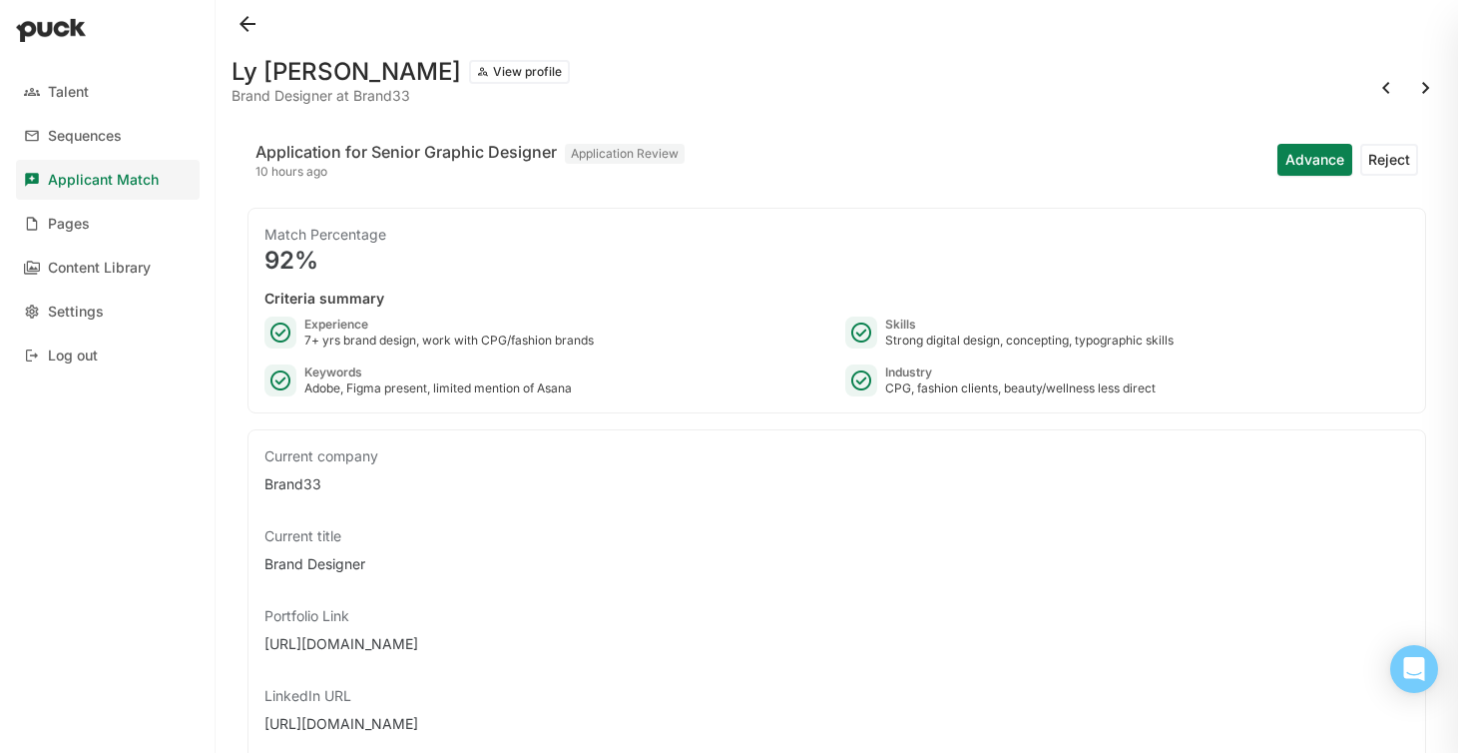
click at [469, 75] on button "View profile" at bounding box center [519, 72] width 101 height 24
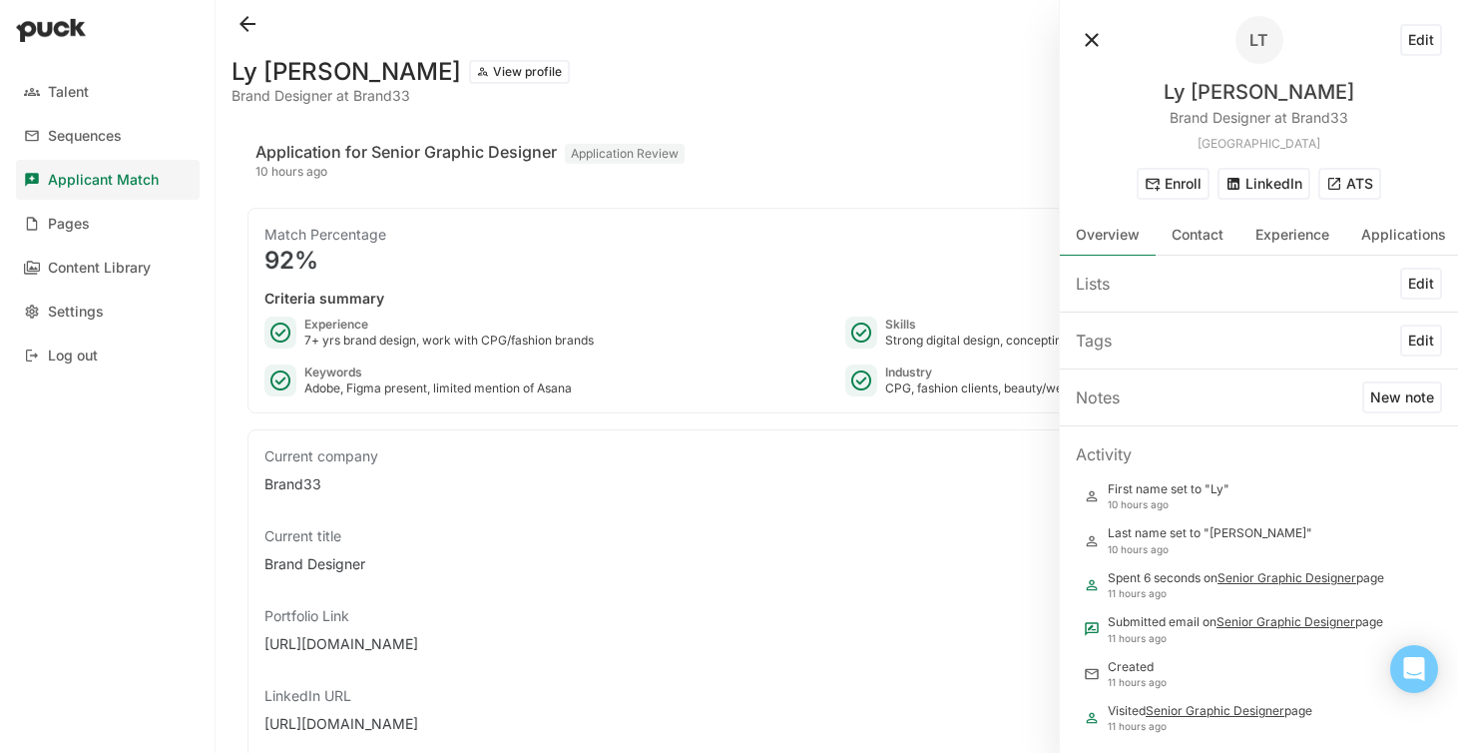
click at [1348, 180] on button "ATS" at bounding box center [1349, 184] width 63 height 32
click at [1096, 39] on button at bounding box center [1092, 40] width 32 height 32
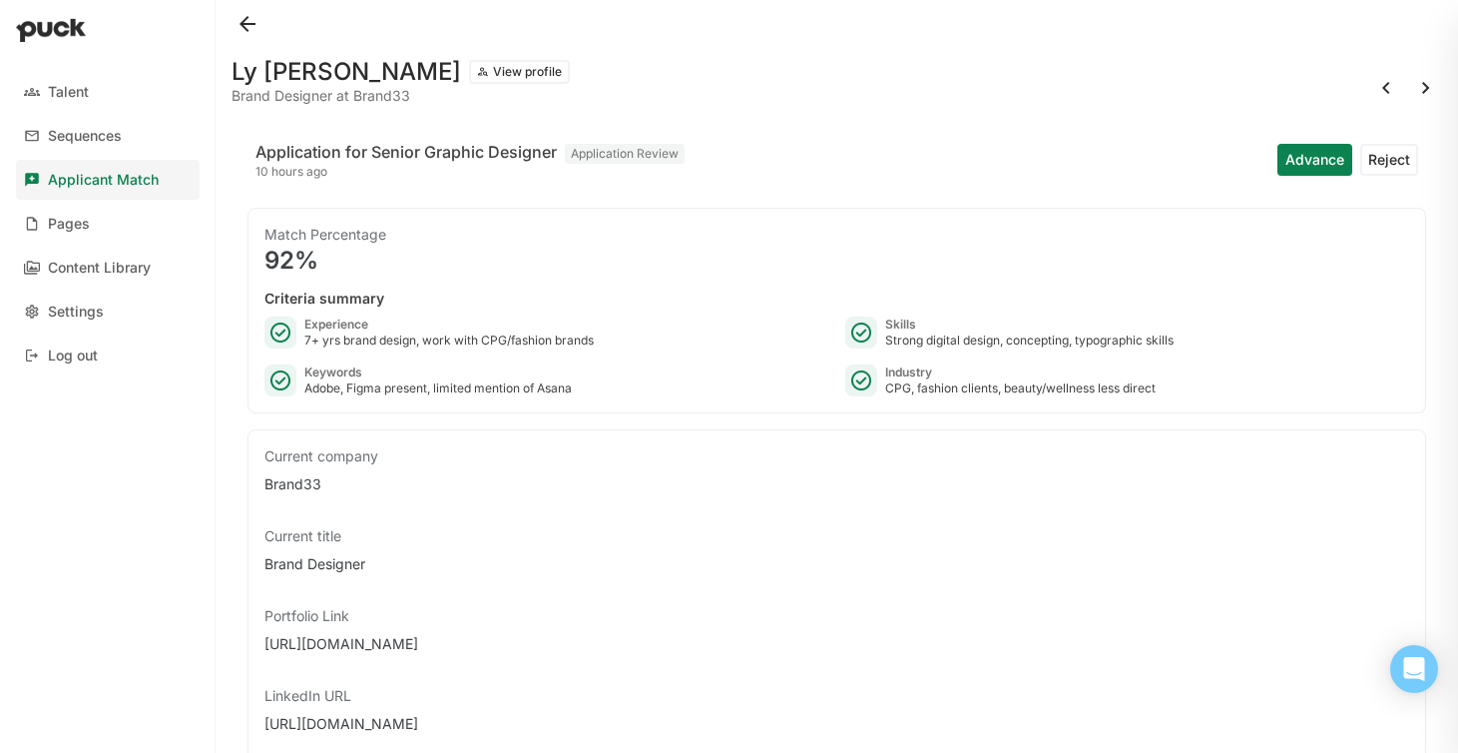
click at [1424, 90] on button at bounding box center [1426, 88] width 32 height 32
click at [1428, 86] on button at bounding box center [1426, 88] width 32 height 32
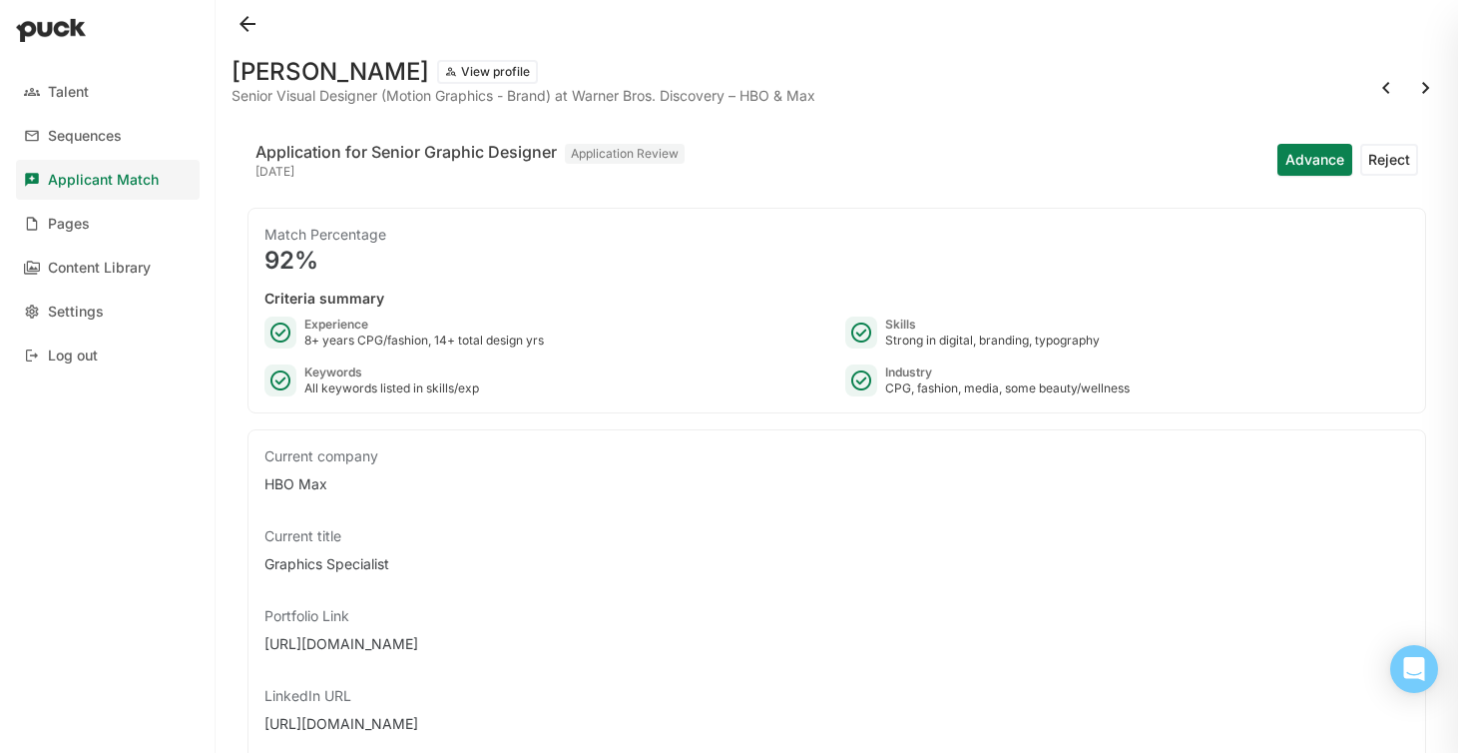
click at [1423, 93] on button at bounding box center [1426, 88] width 32 height 32
click at [1423, 90] on button at bounding box center [1426, 88] width 32 height 32
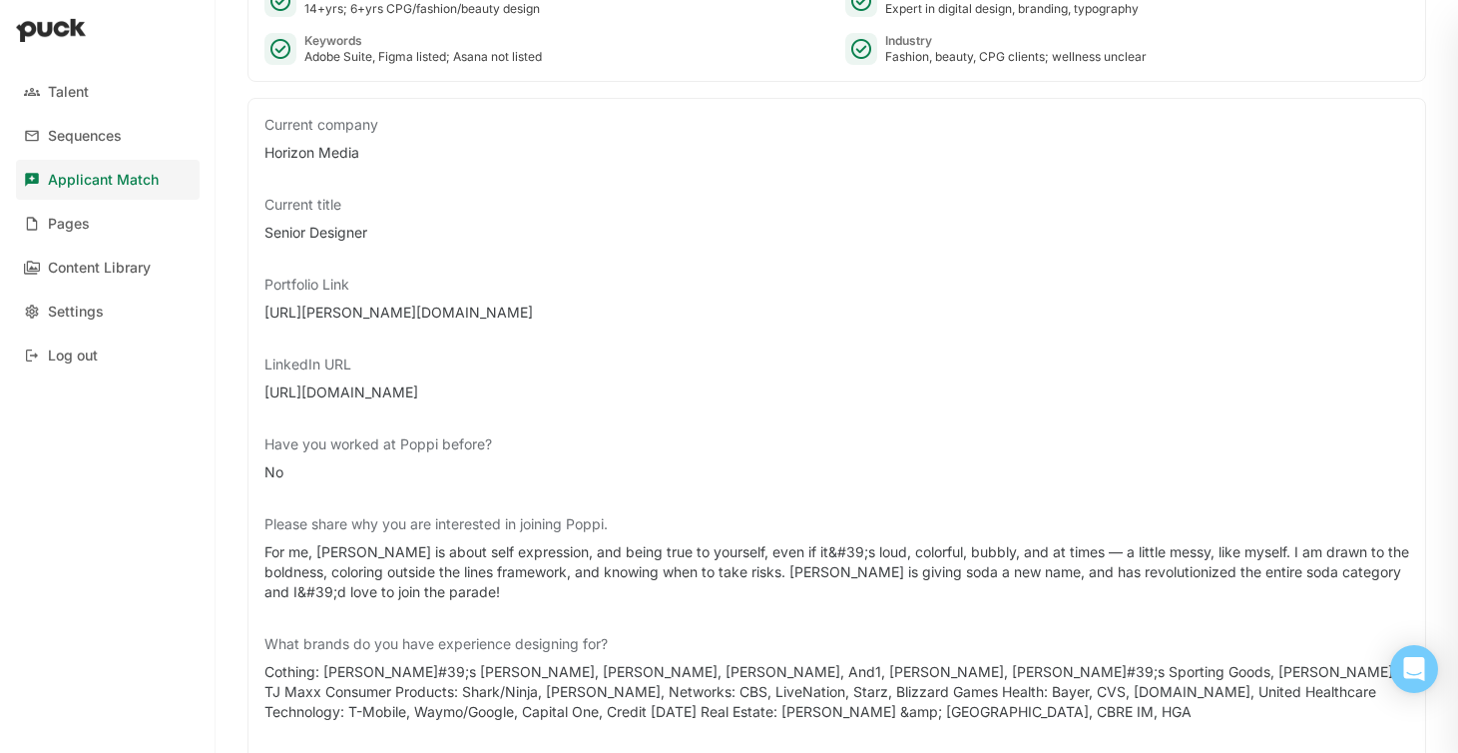
scroll to position [285, 0]
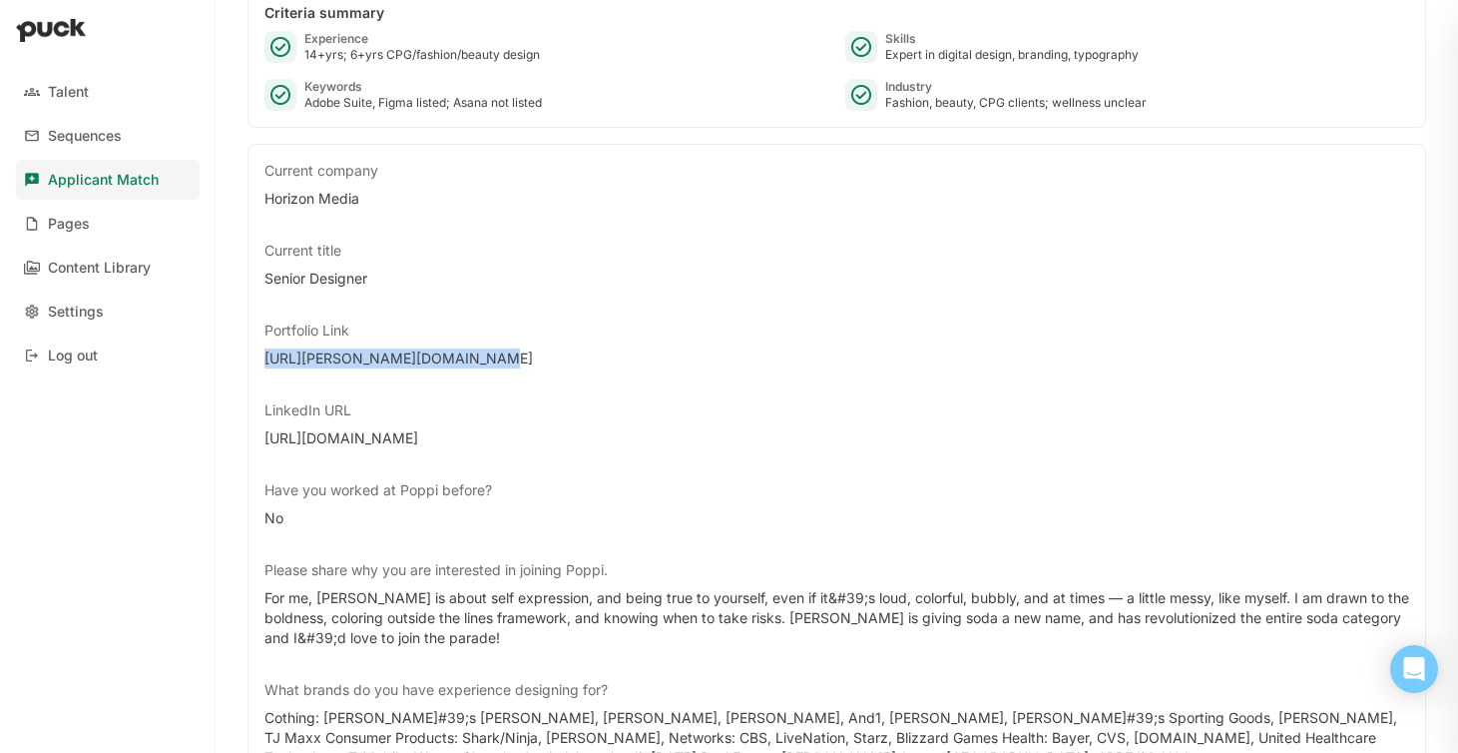
drag, startPoint x: 465, startPoint y: 358, endPoint x: 257, endPoint y: 361, distance: 207.6
click at [257, 361] on div "Current company Horizon Media Current title Senior Designer Portfolio Link [URL…" at bounding box center [837, 694] width 1179 height 1100
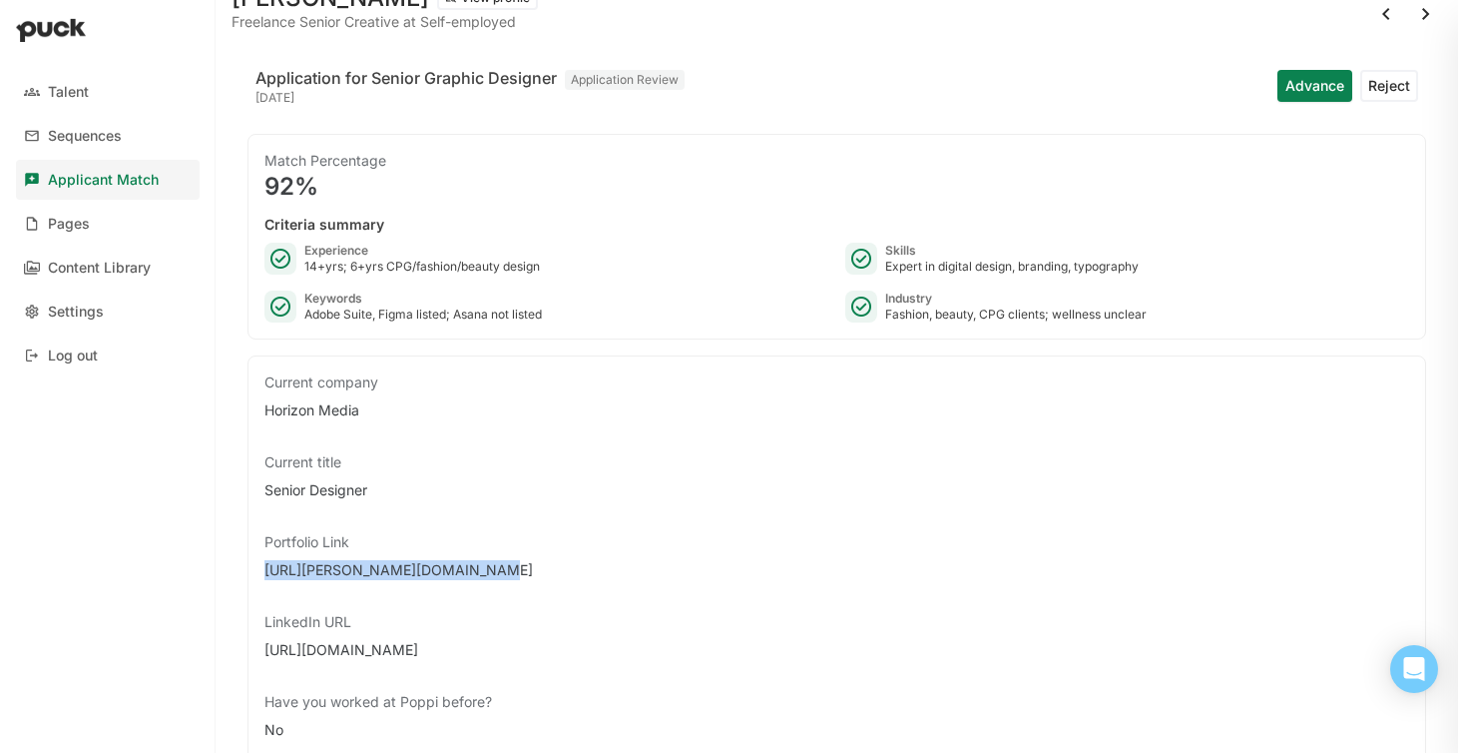
scroll to position [0, 0]
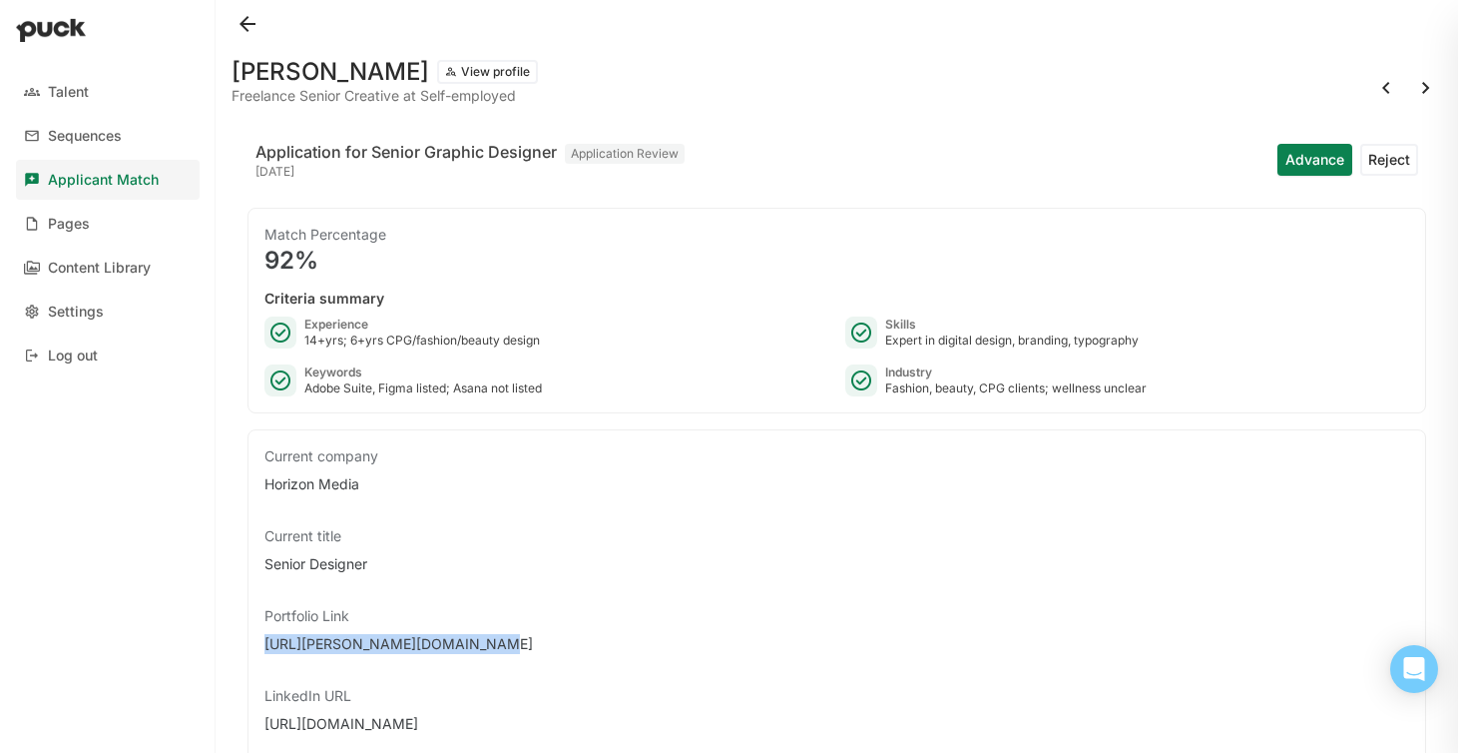
click at [1428, 86] on button at bounding box center [1426, 88] width 32 height 32
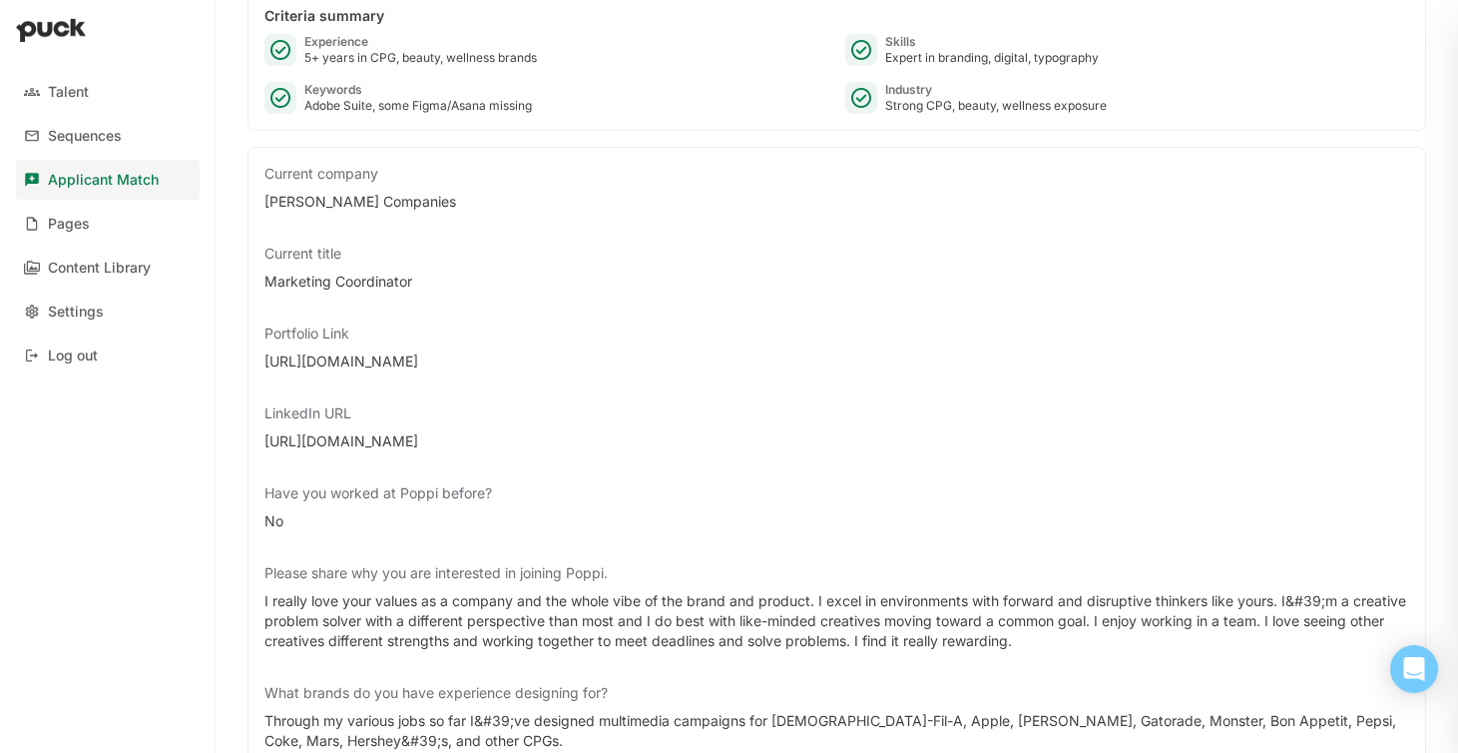
scroll to position [256, 0]
